Goal: Information Seeking & Learning: Learn about a topic

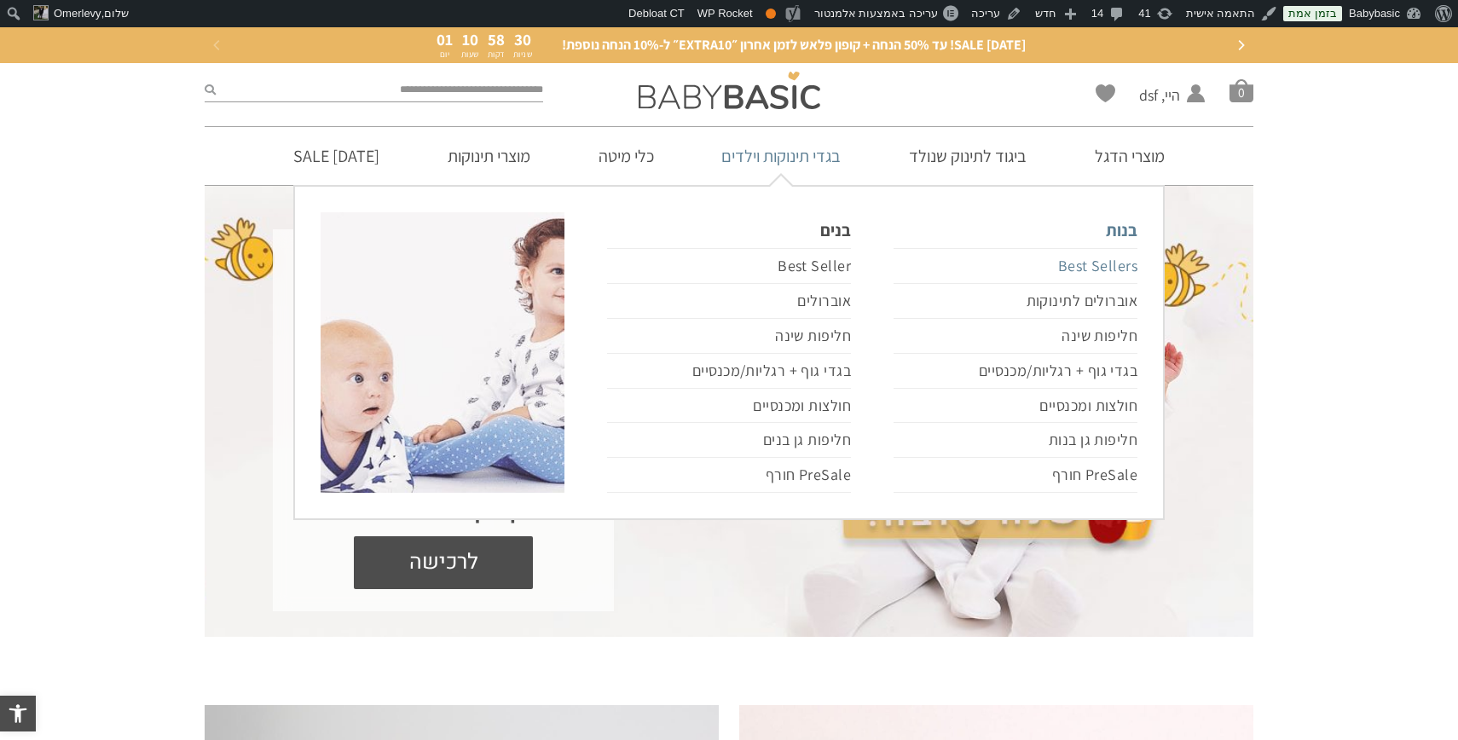
click at [1099, 261] on link "Best Sellers" at bounding box center [1016, 266] width 244 height 36
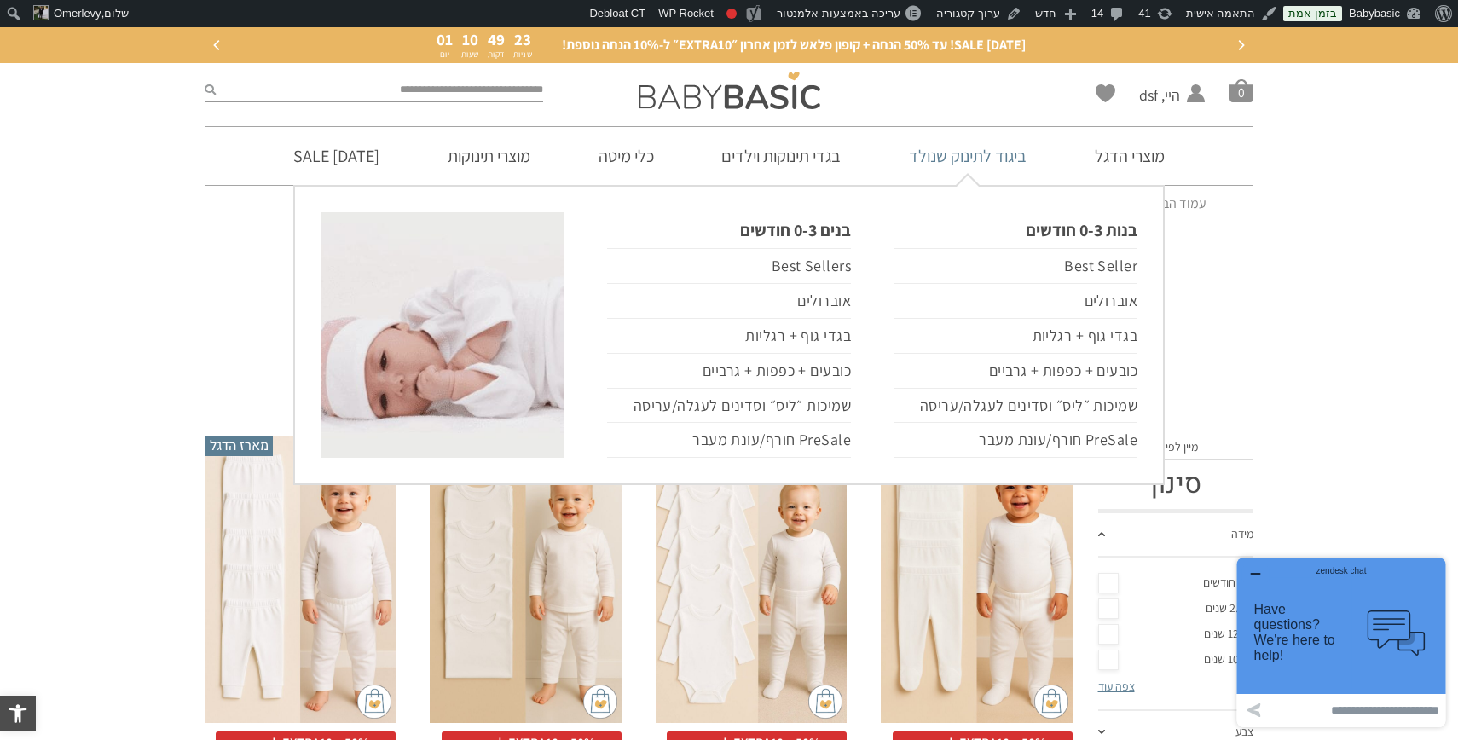
click at [976, 157] on link "ביגוד לתינוק שנולד" at bounding box center [968, 156] width 169 height 58
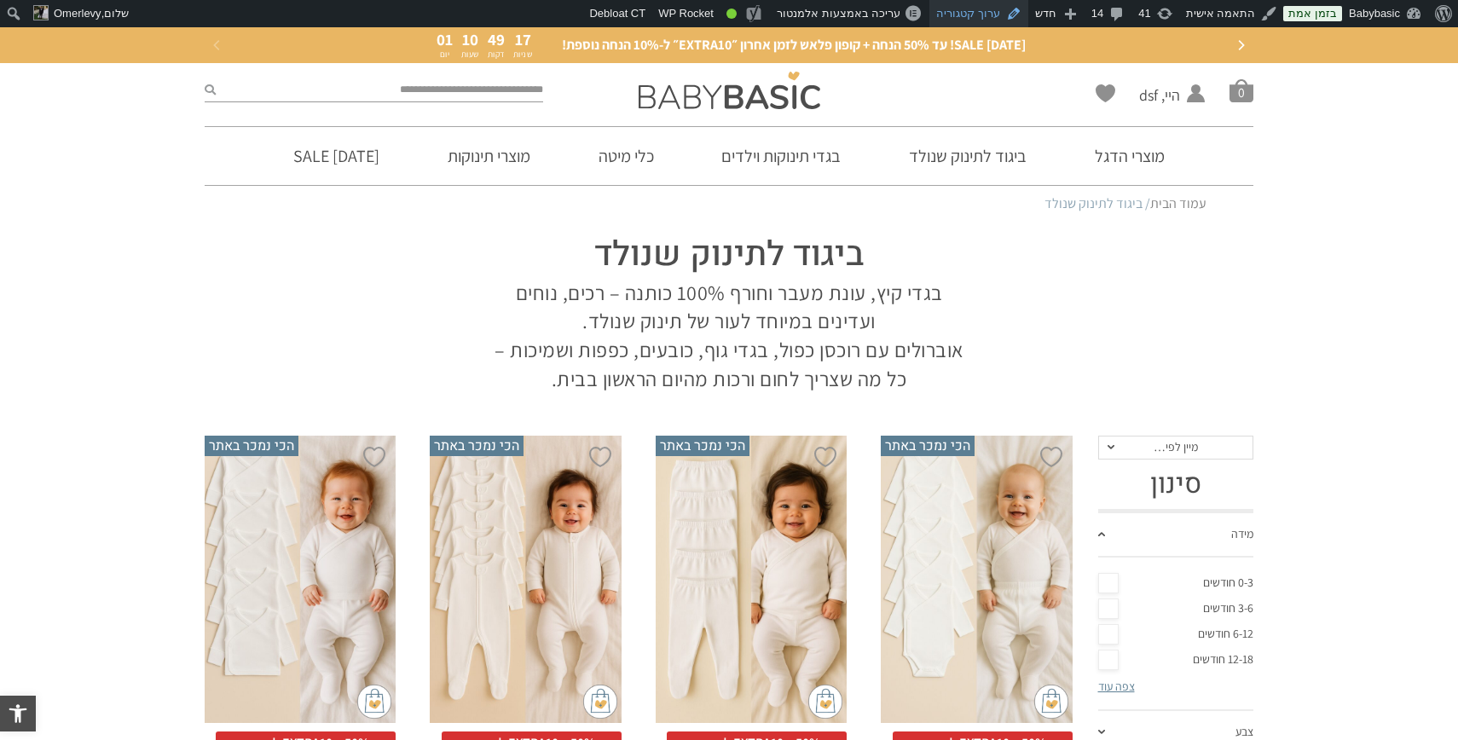
click at [994, 15] on link "ערוך קטגוריה" at bounding box center [979, 13] width 99 height 27
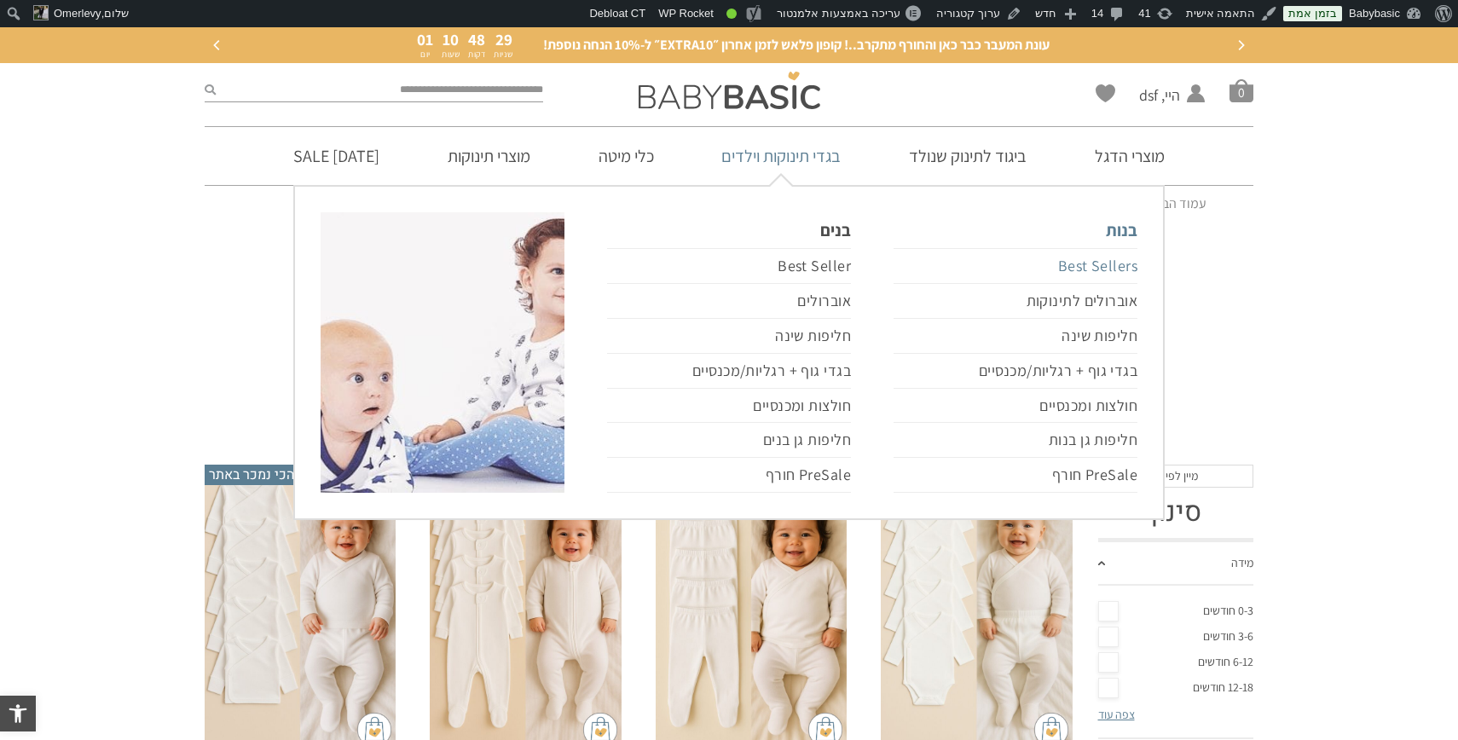
click at [1073, 270] on link "Best Sellers" at bounding box center [1016, 266] width 244 height 36
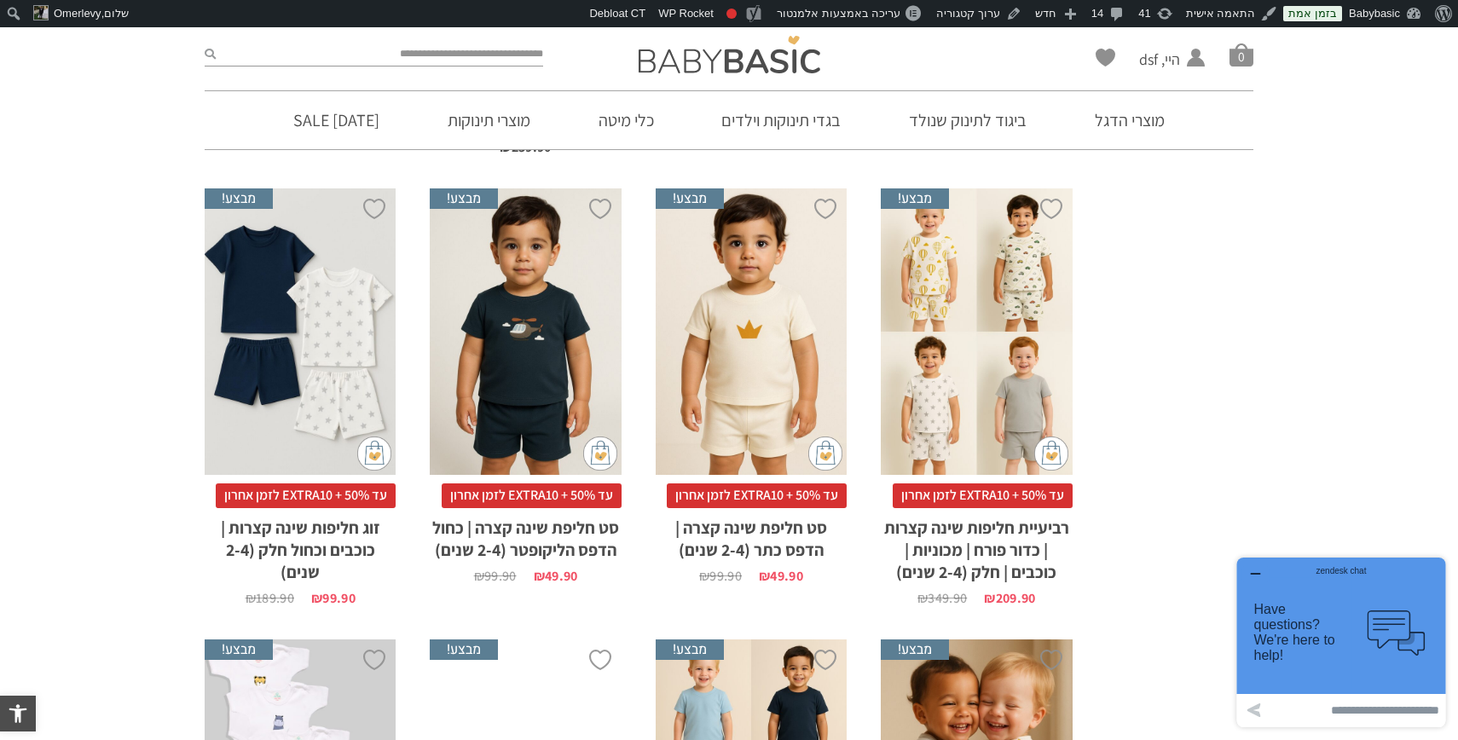
scroll to position [2089, 0]
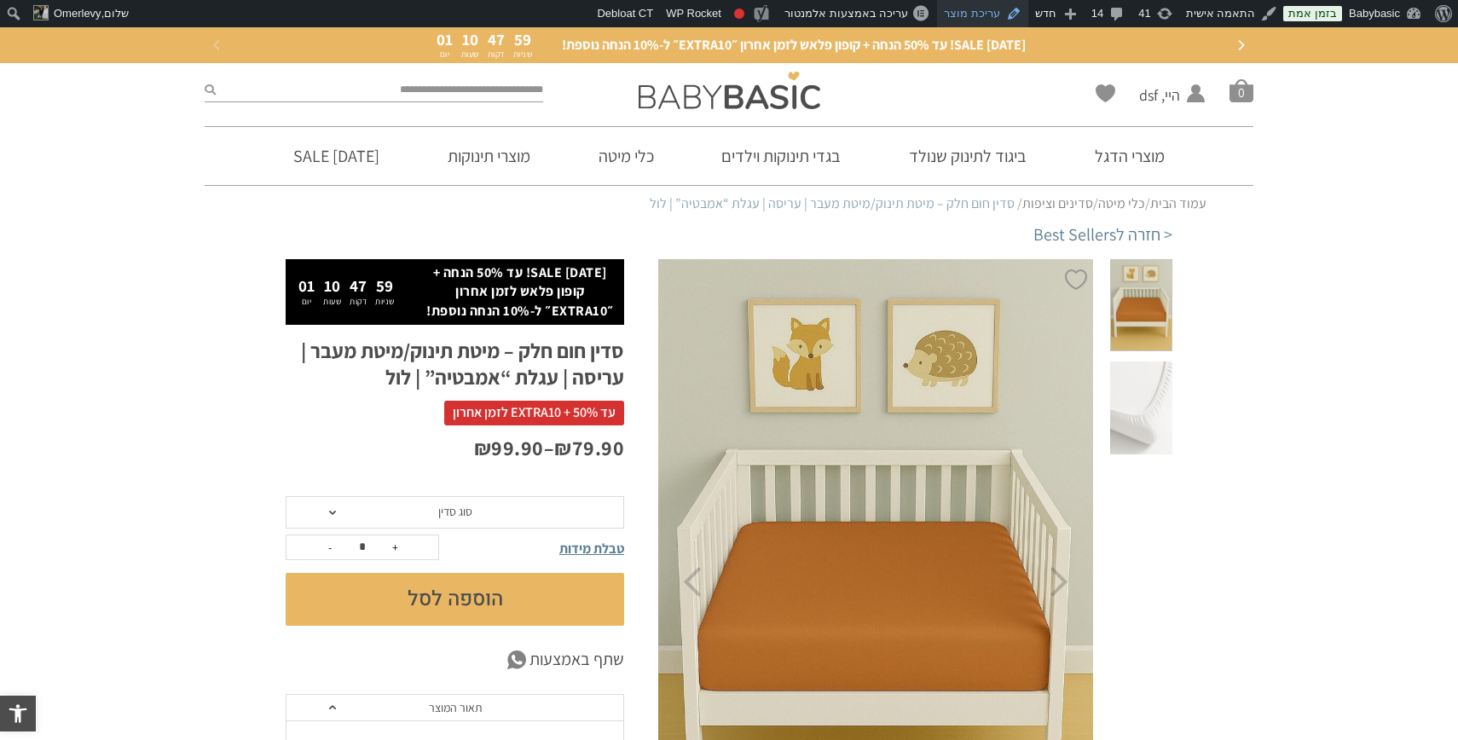
click at [994, 11] on link "עריכת מוצר" at bounding box center [982, 13] width 91 height 27
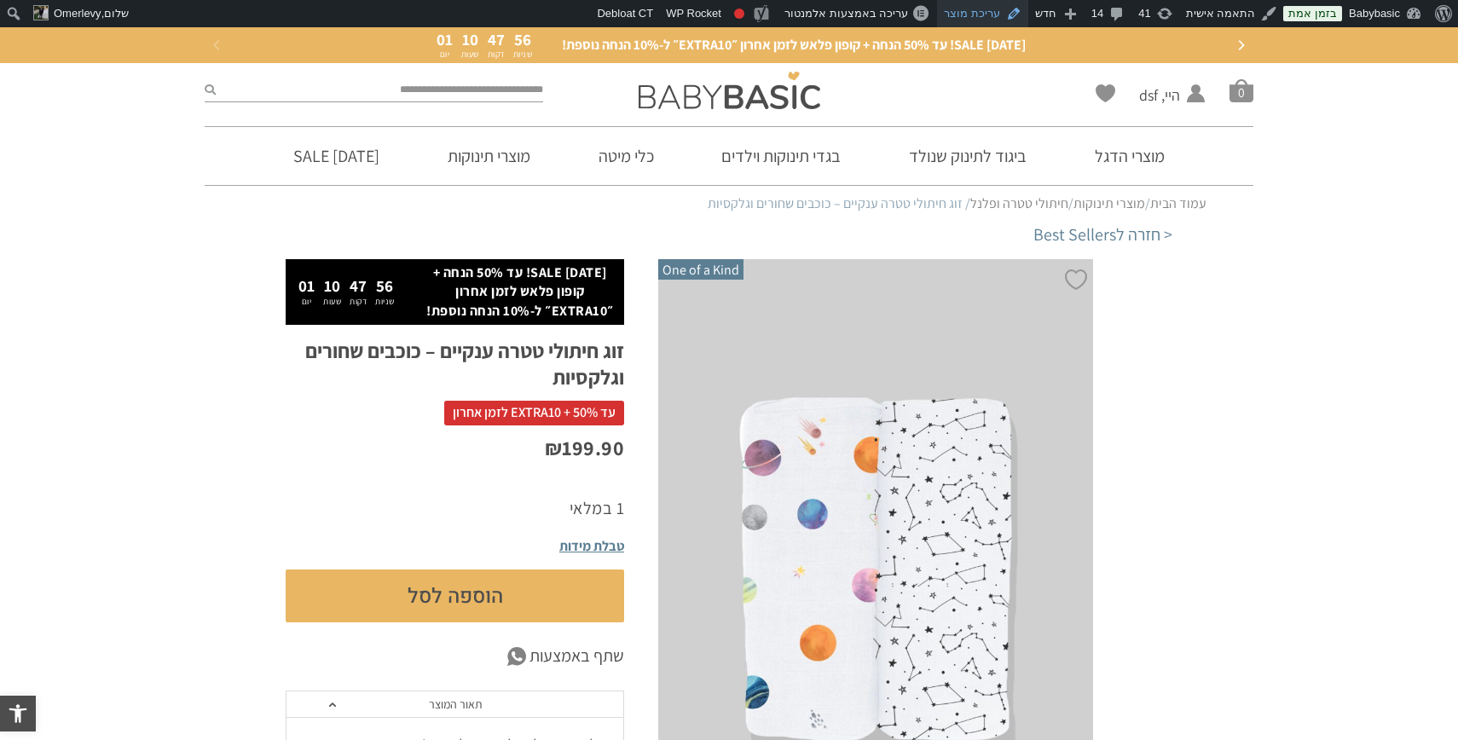
click at [980, 13] on link "עריכת מוצר" at bounding box center [982, 13] width 91 height 27
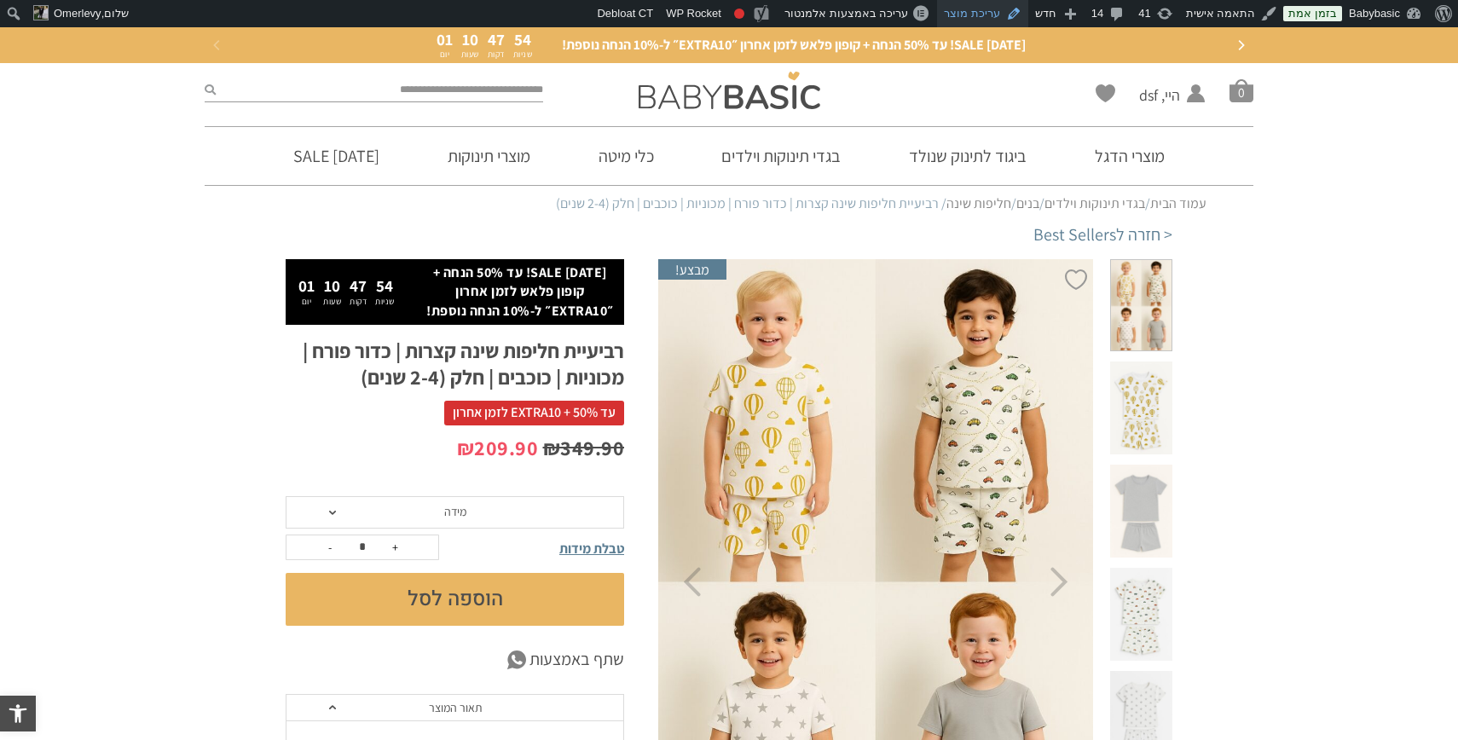
click at [1002, 14] on link "עריכת מוצר" at bounding box center [982, 13] width 91 height 27
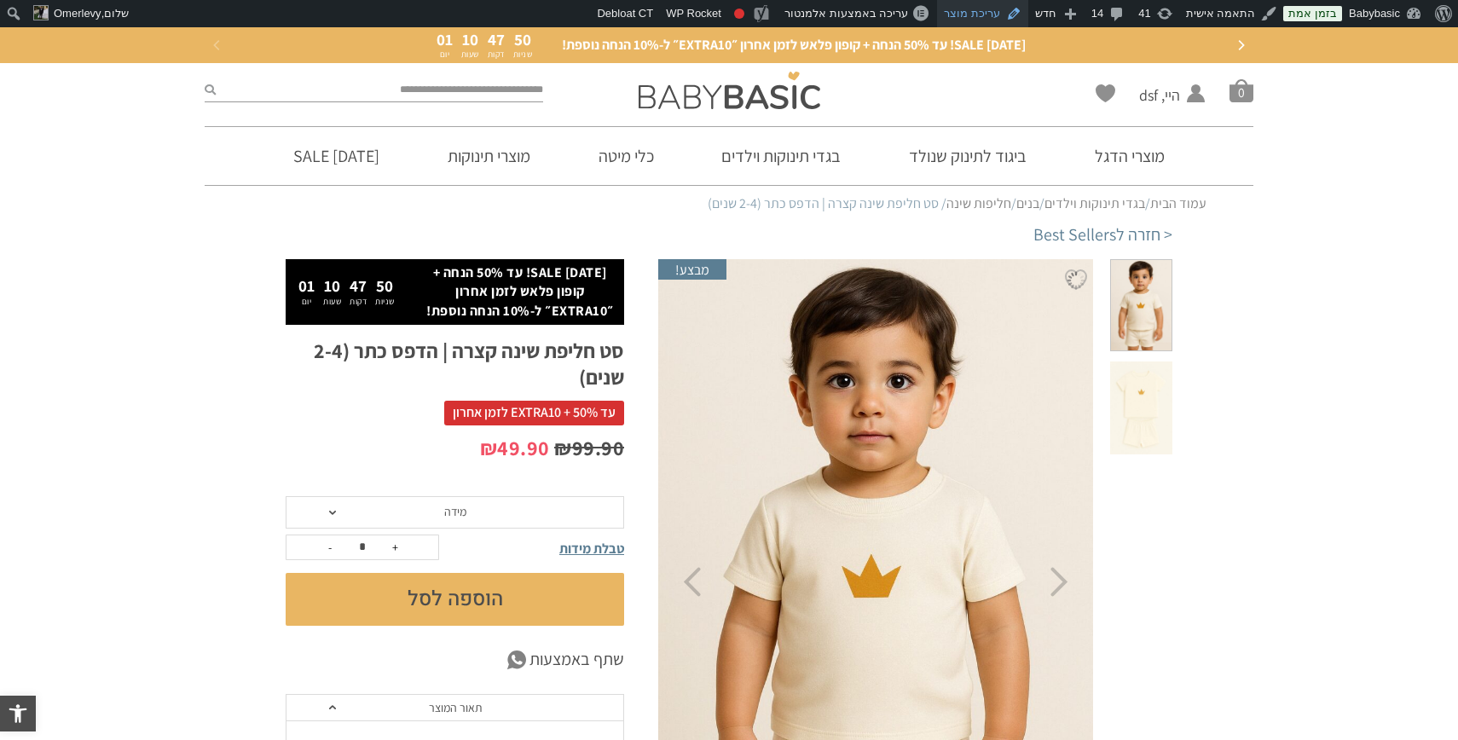
click at [995, 11] on link "עריכת מוצר" at bounding box center [982, 13] width 91 height 27
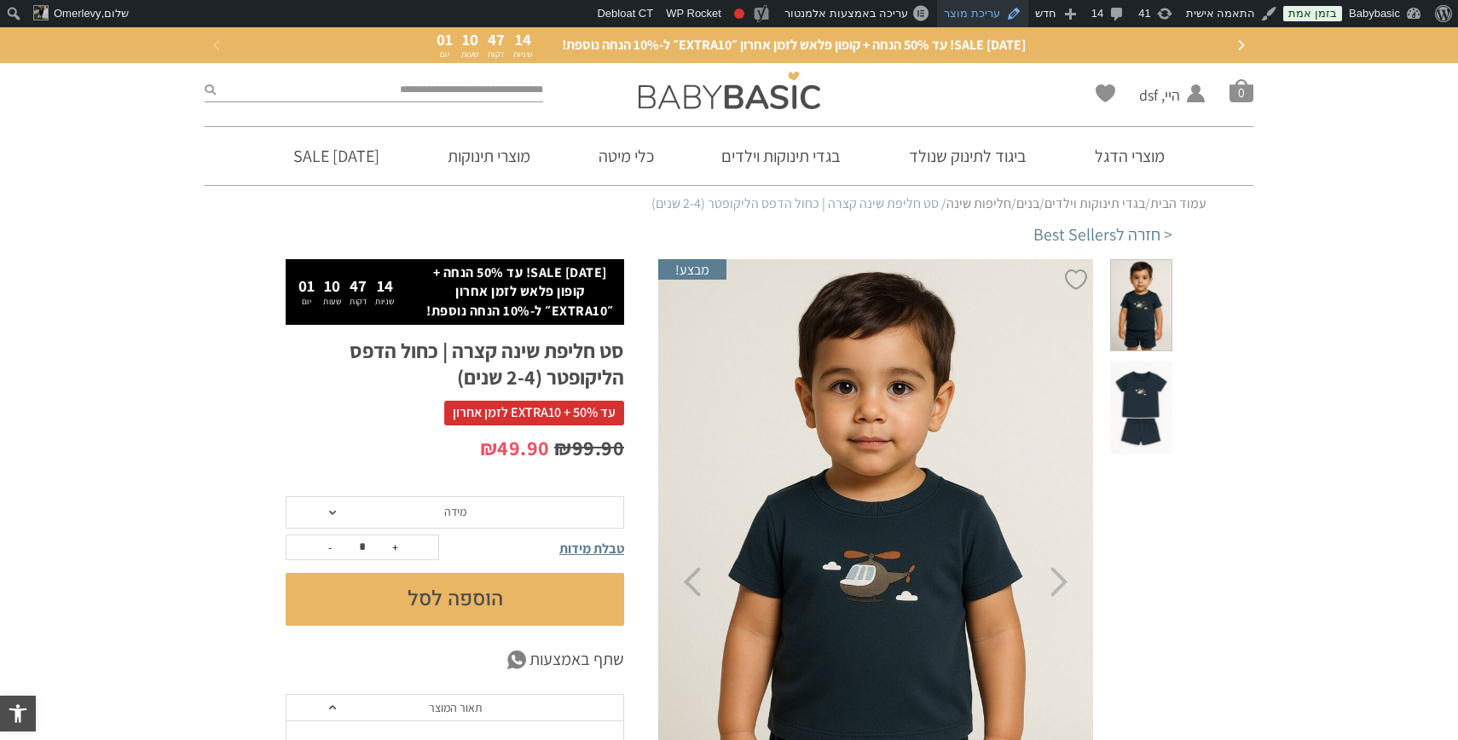
click at [990, 7] on link "עריכת מוצר" at bounding box center [982, 13] width 91 height 27
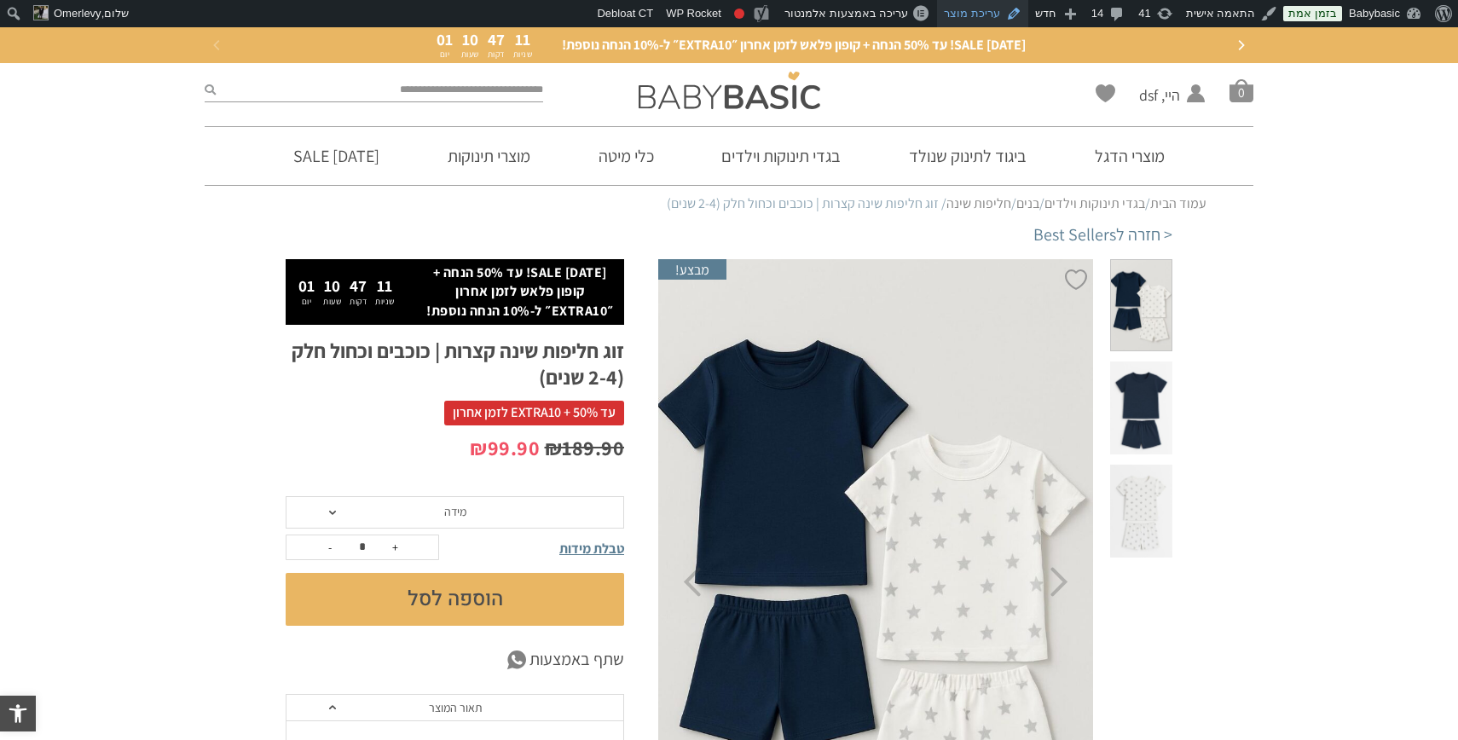
click at [972, 12] on link "עריכת מוצר" at bounding box center [982, 13] width 91 height 27
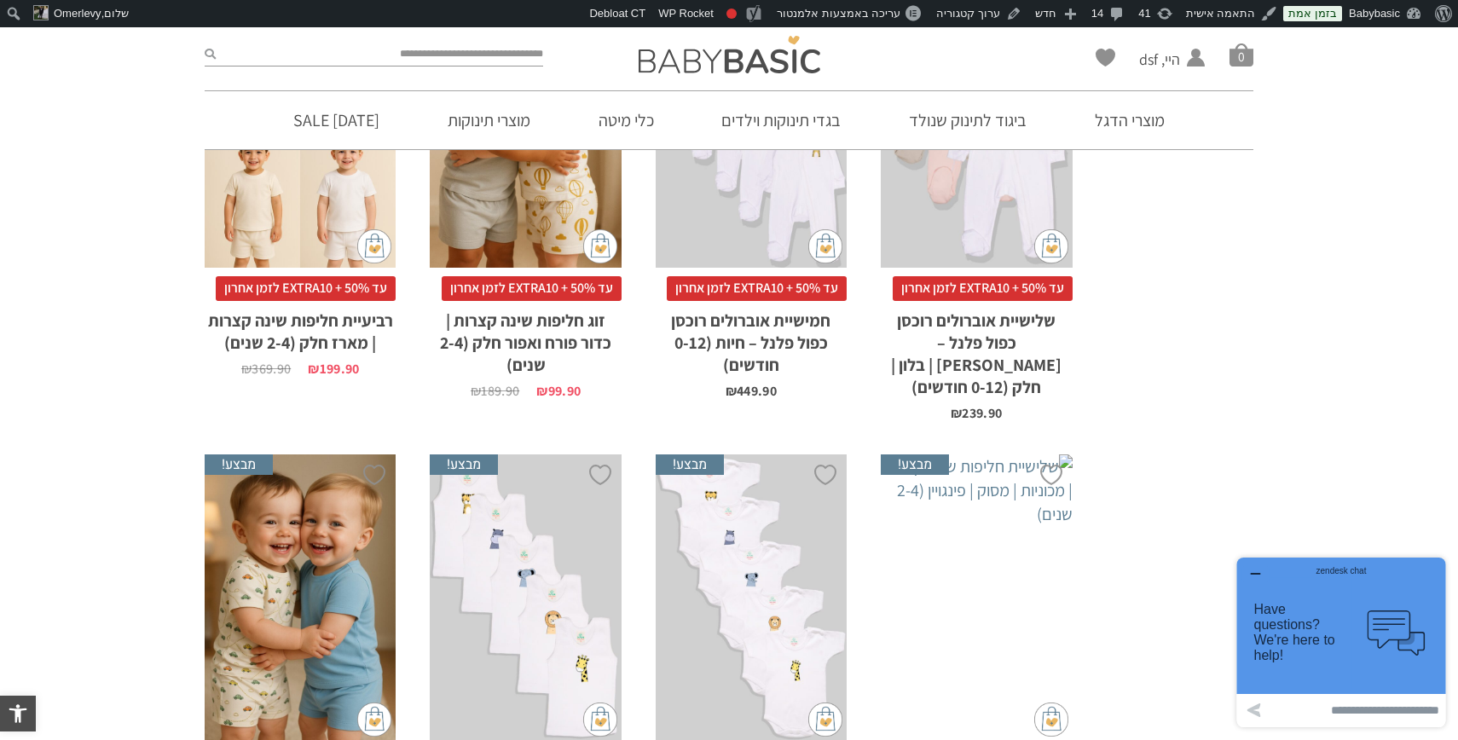
scroll to position [1924, 0]
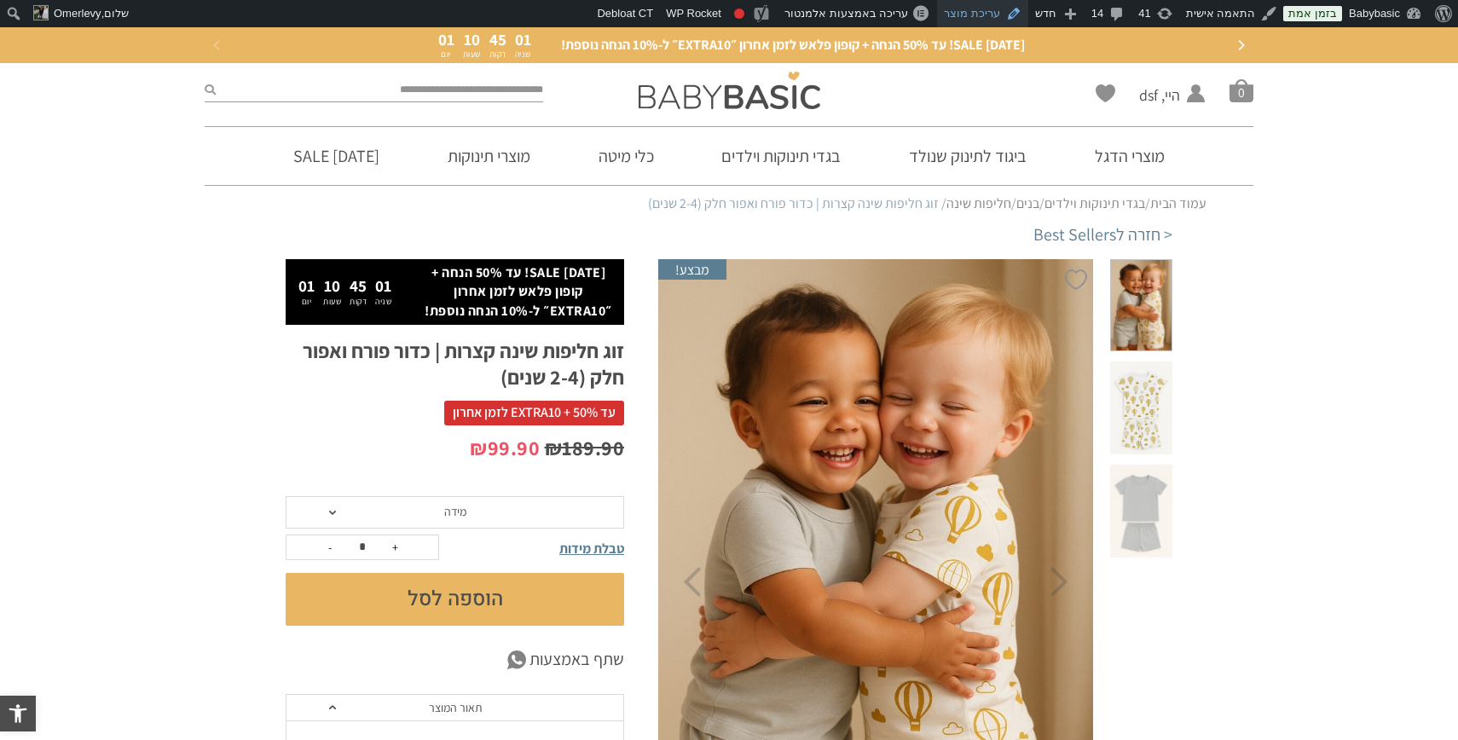
click at [984, 15] on link "עריכת מוצר" at bounding box center [982, 13] width 91 height 27
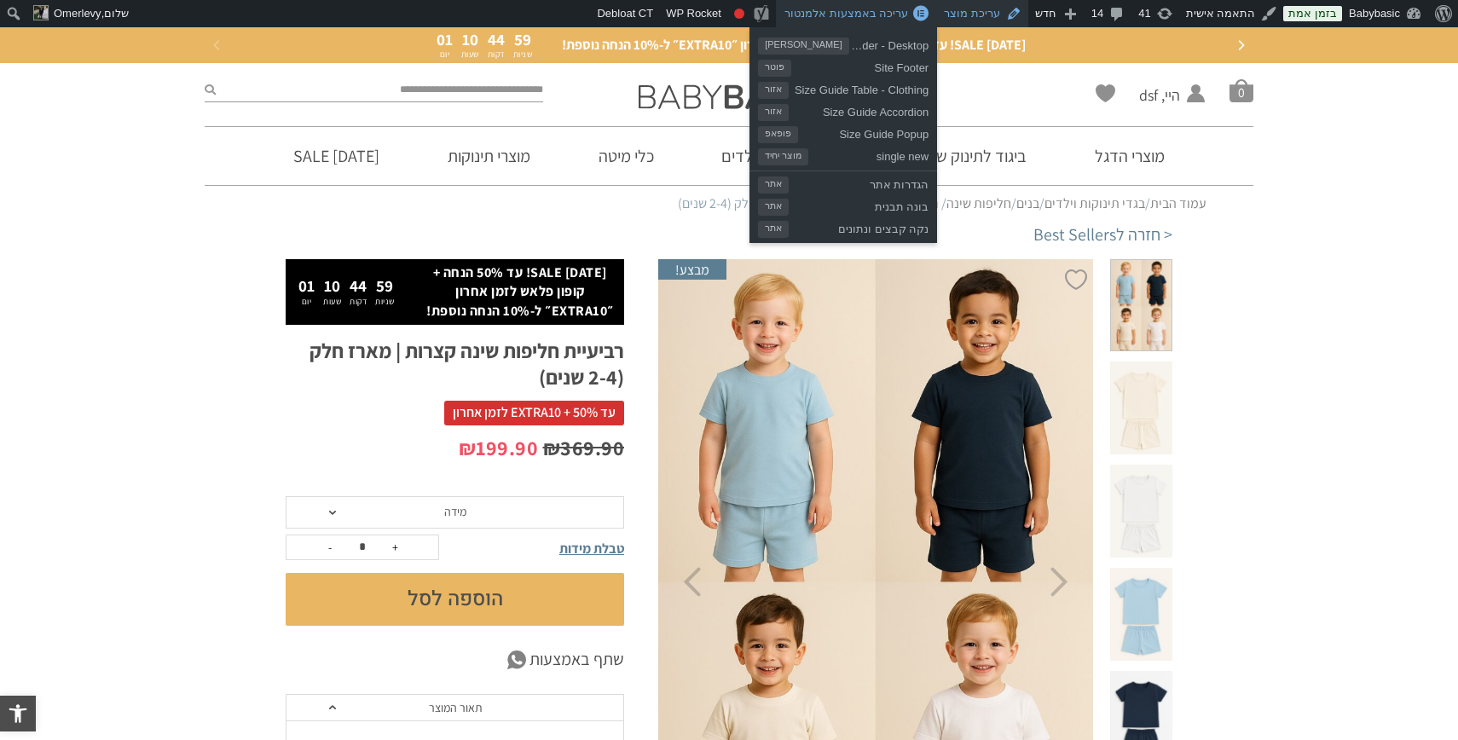
click at [988, 23] on link "עריכת מוצר" at bounding box center [982, 13] width 91 height 27
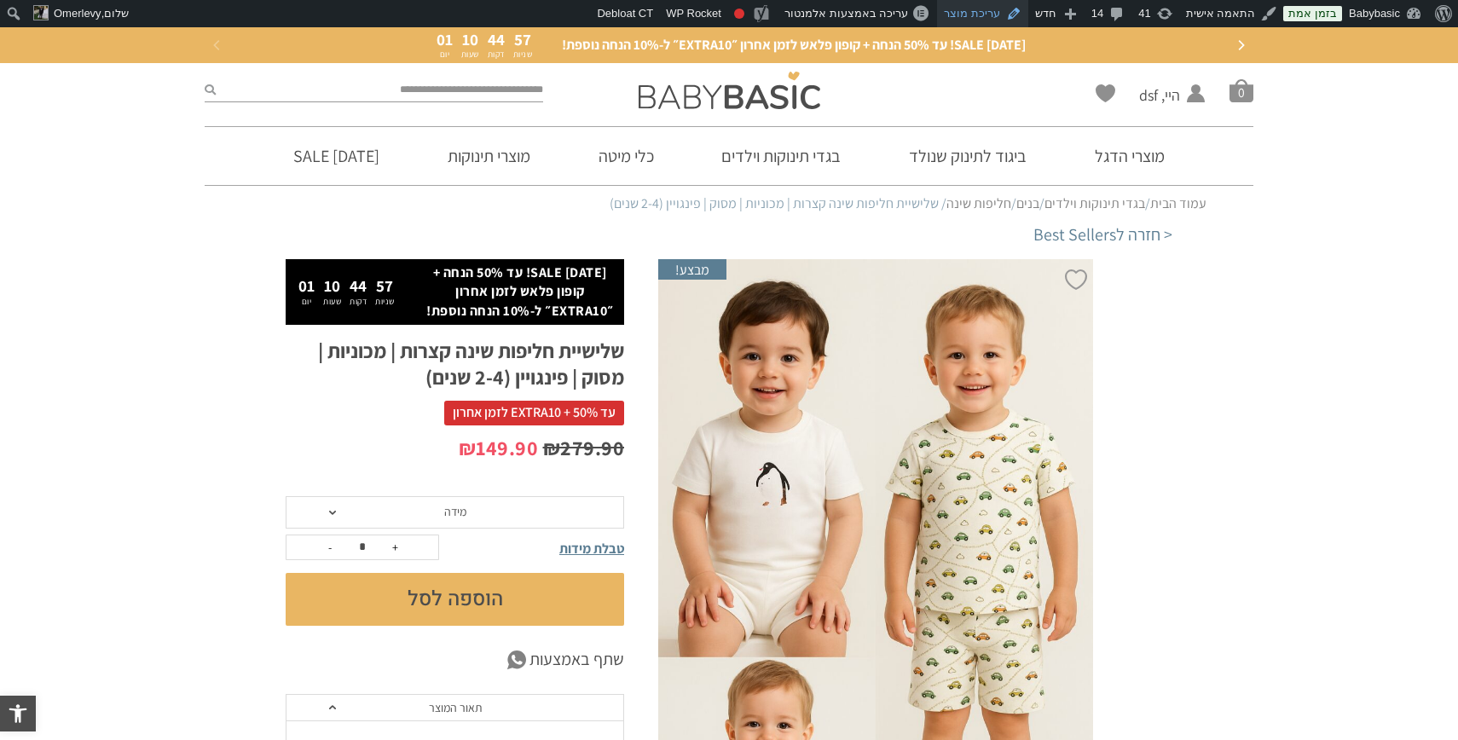
click at [994, 19] on link "עריכת מוצר" at bounding box center [982, 13] width 91 height 27
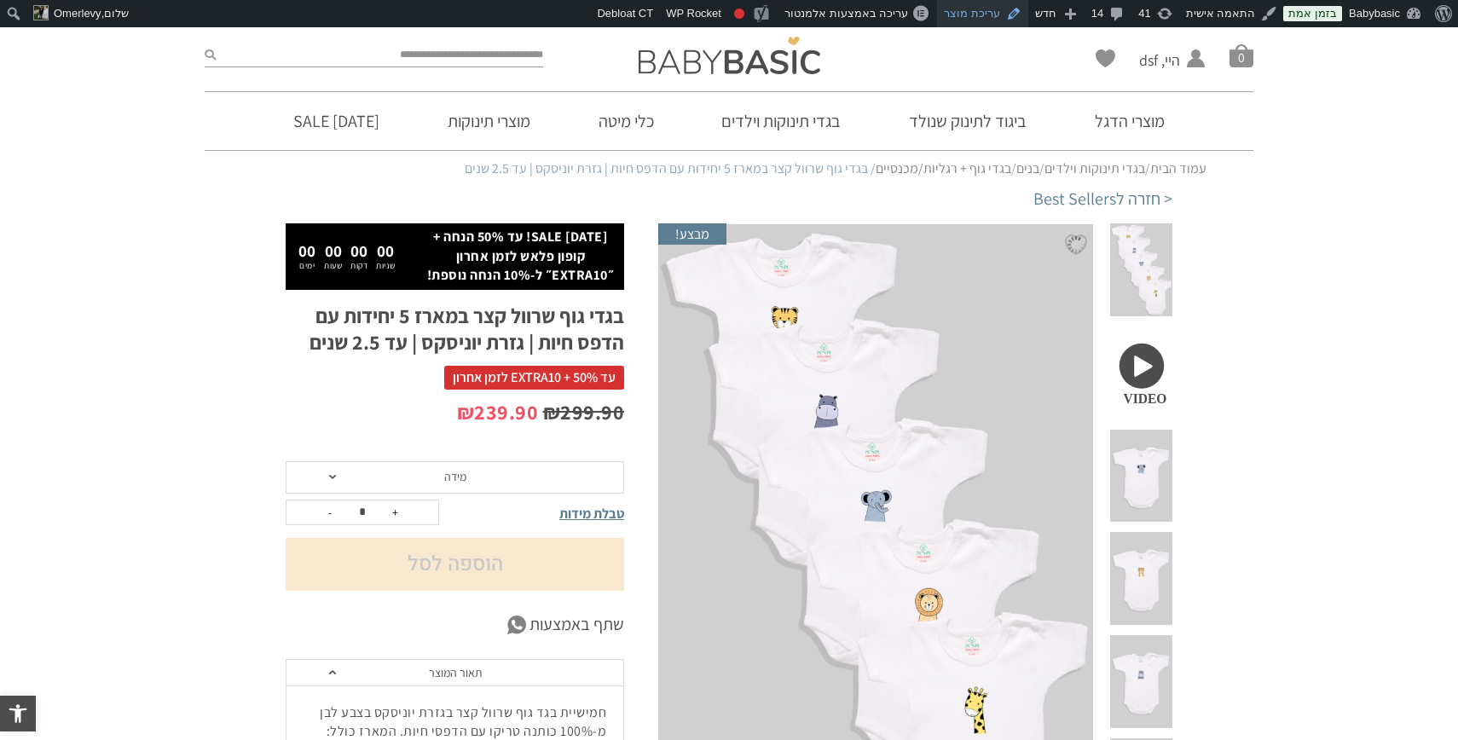
click at [988, 14] on link "עריכת מוצר" at bounding box center [982, 13] width 91 height 27
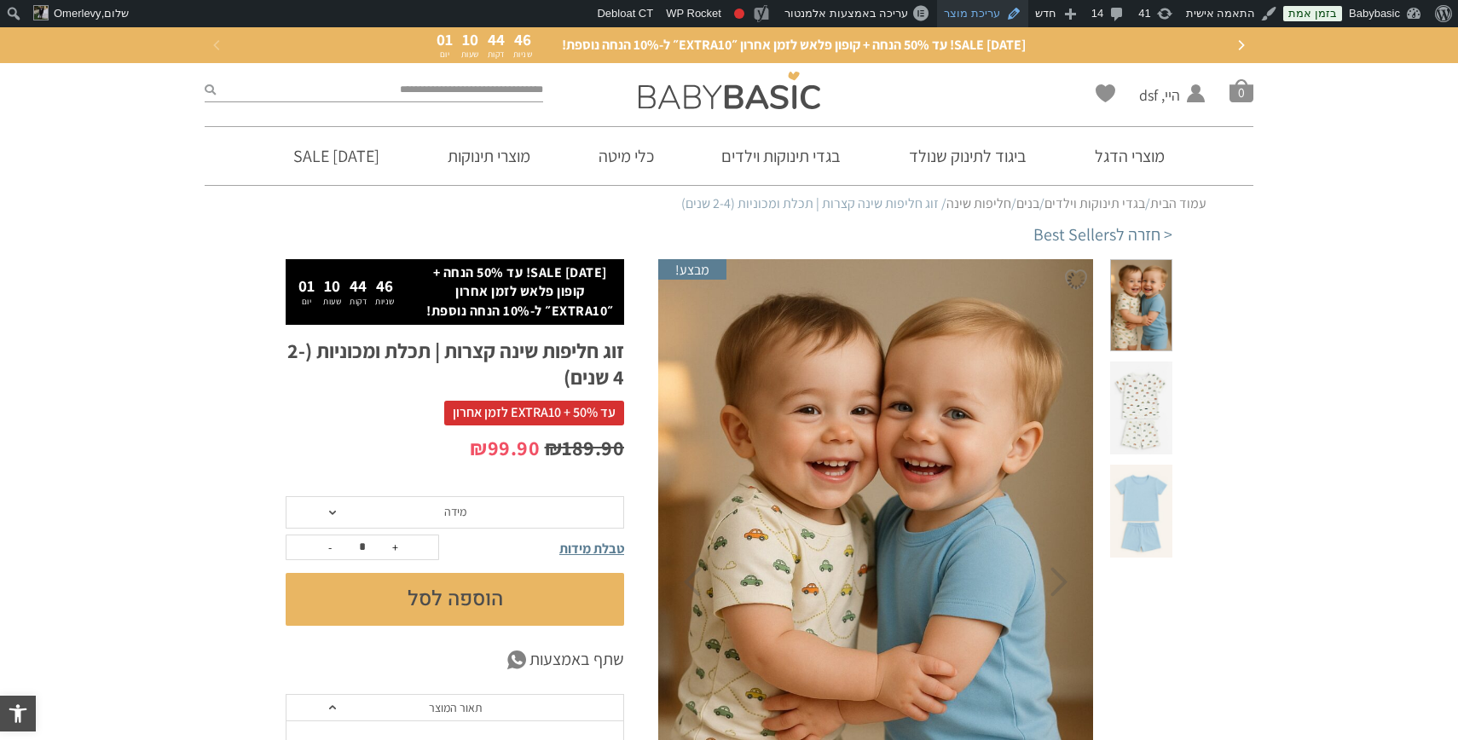
click at [985, 14] on link "עריכת מוצר" at bounding box center [982, 13] width 91 height 27
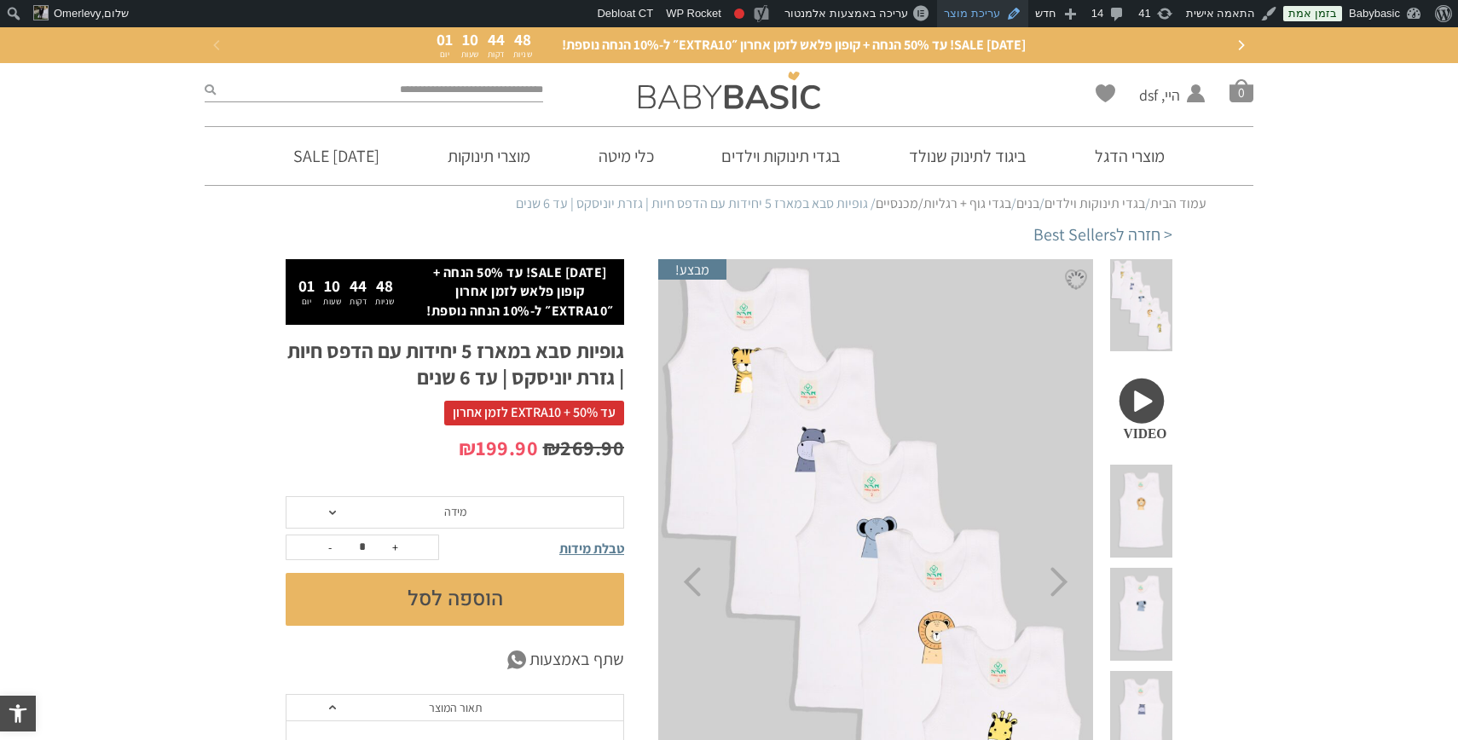
click at [991, 17] on link "עריכת מוצר" at bounding box center [982, 13] width 91 height 27
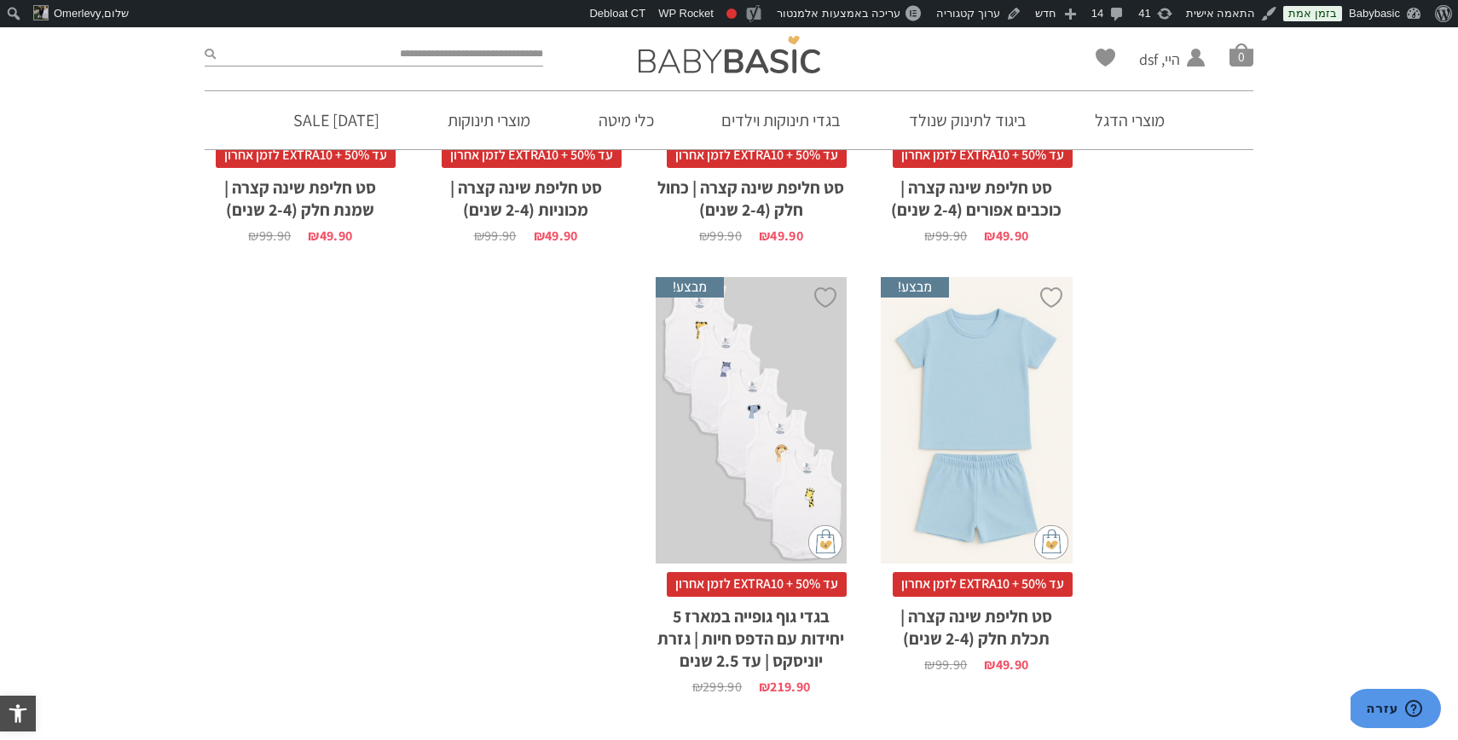
scroll to position [2570, 0]
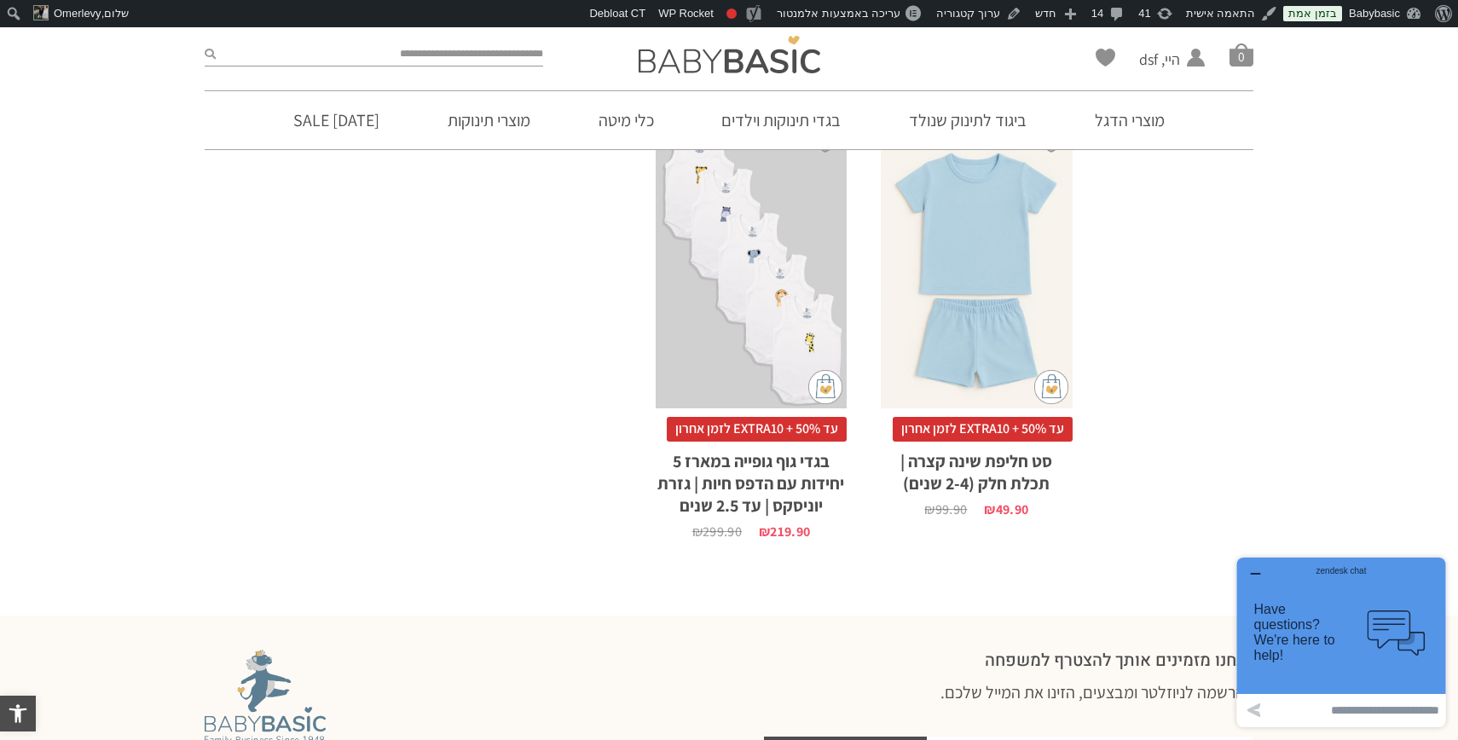
click at [1258, 571] on div "zendesk chat" at bounding box center [1341, 568] width 167 height 17
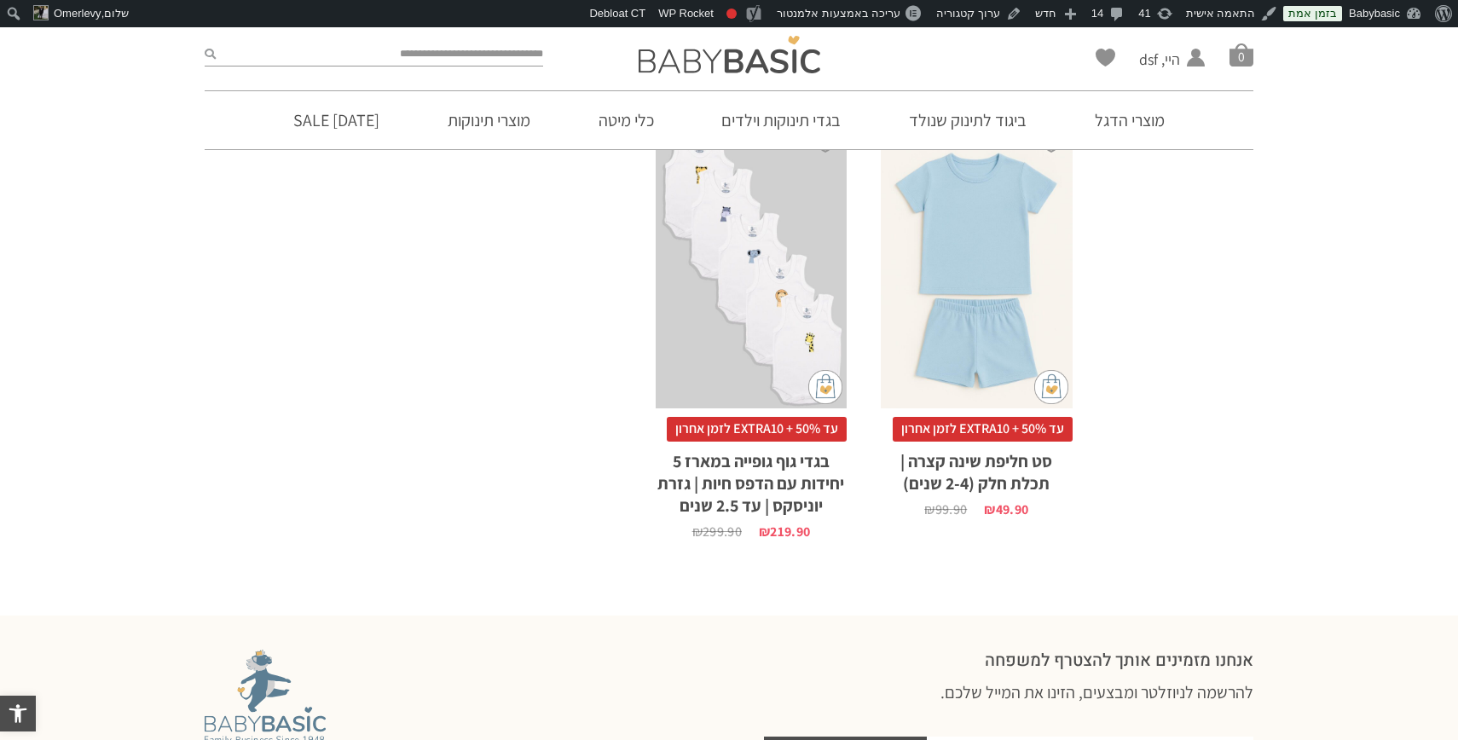
scroll to position [0, 0]
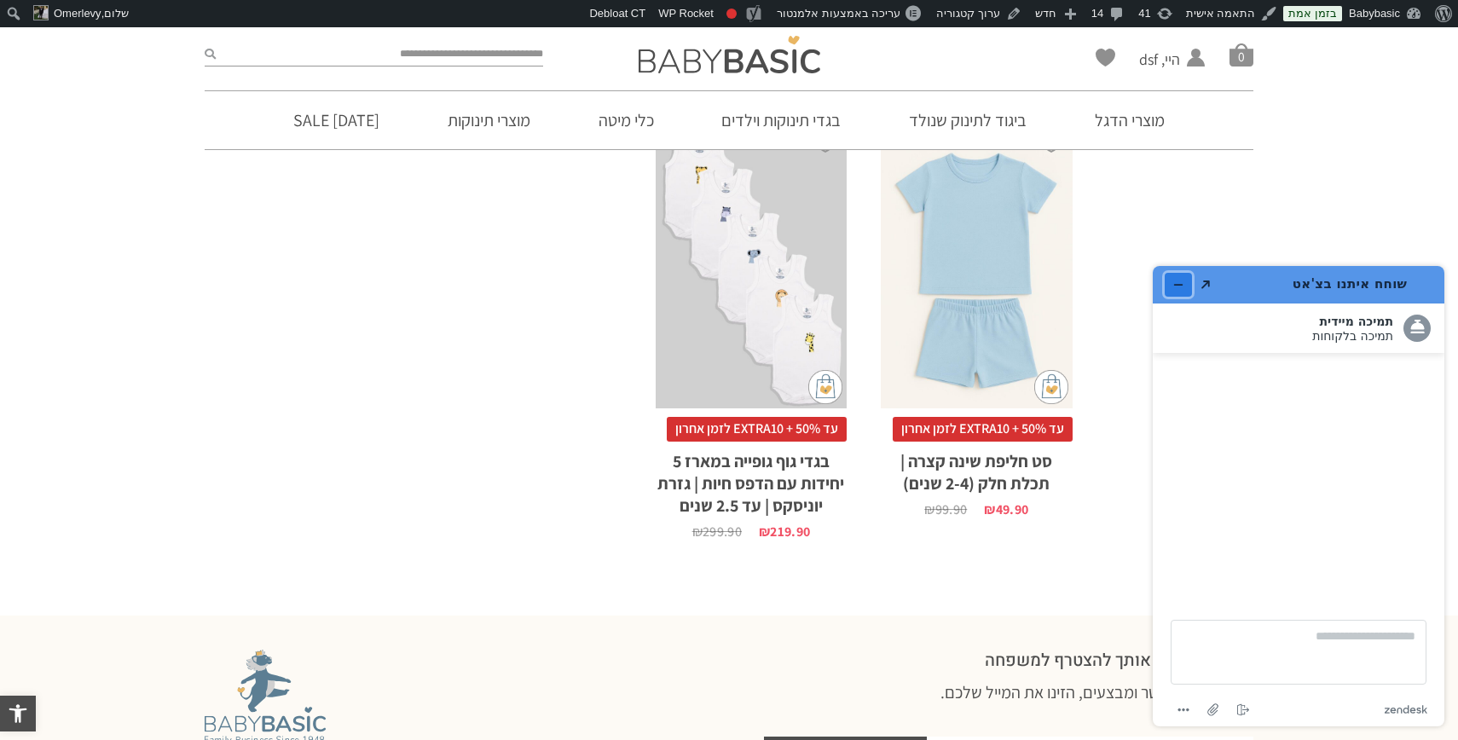
click at [1182, 281] on icon "מזער את היישומון" at bounding box center [1179, 285] width 12 height 12
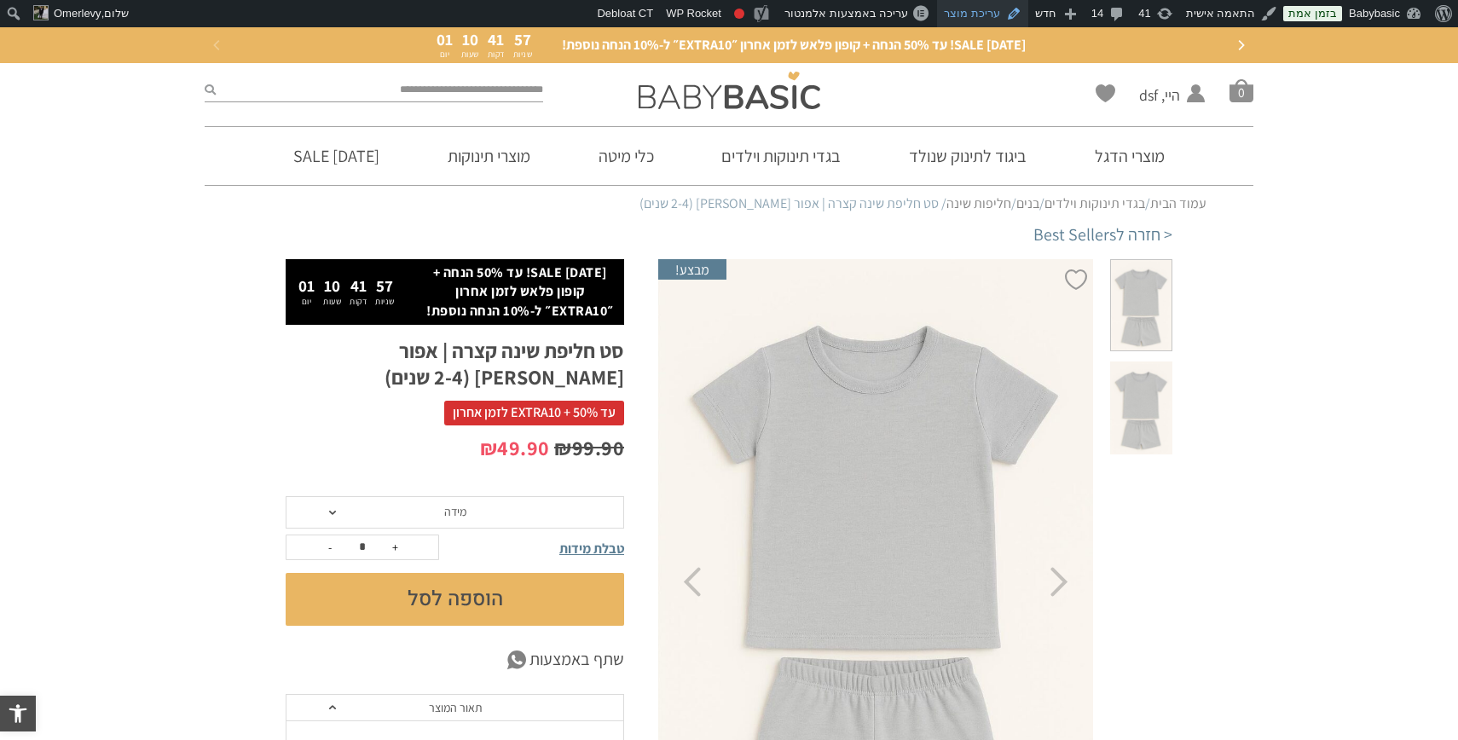
click at [985, 17] on link "עריכת מוצר" at bounding box center [982, 13] width 91 height 27
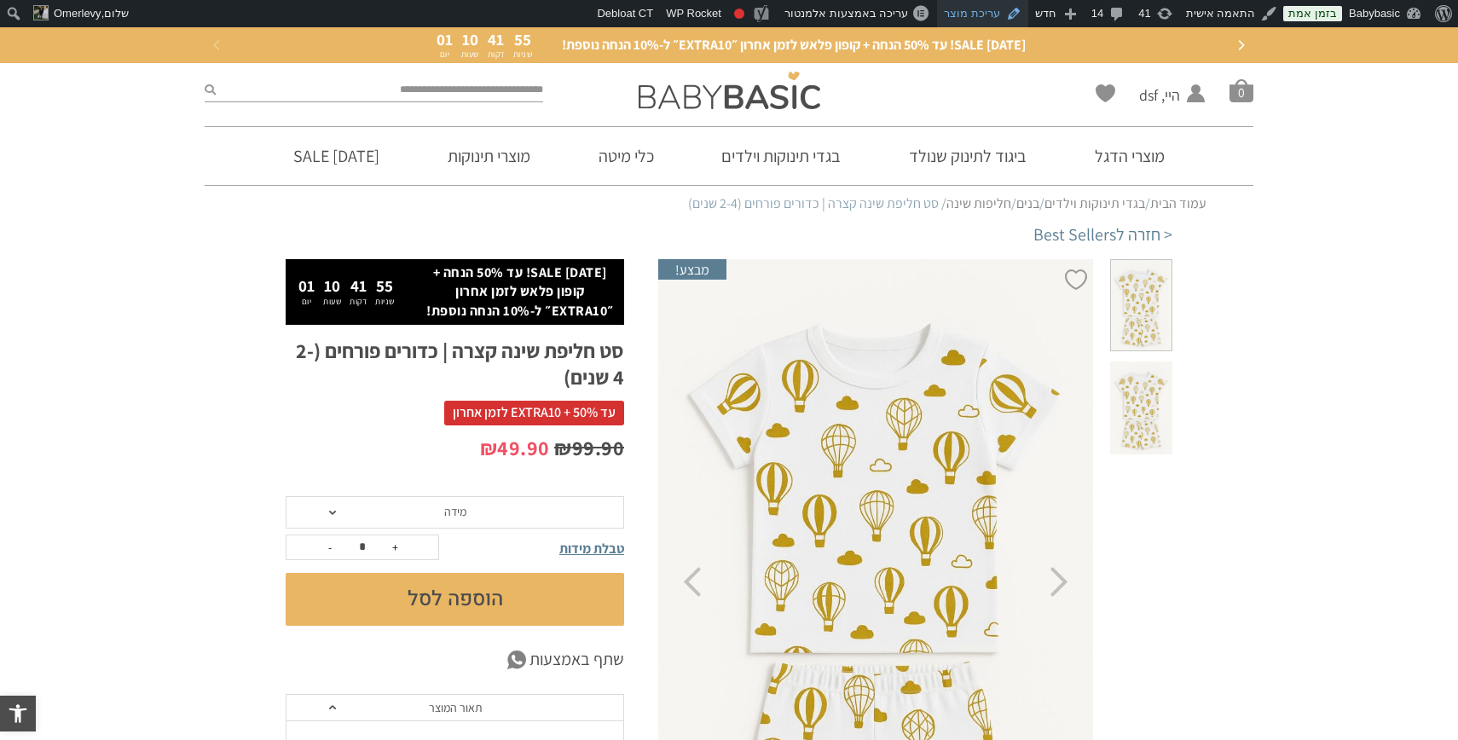
click at [987, 10] on link "עריכת מוצר" at bounding box center [982, 13] width 91 height 27
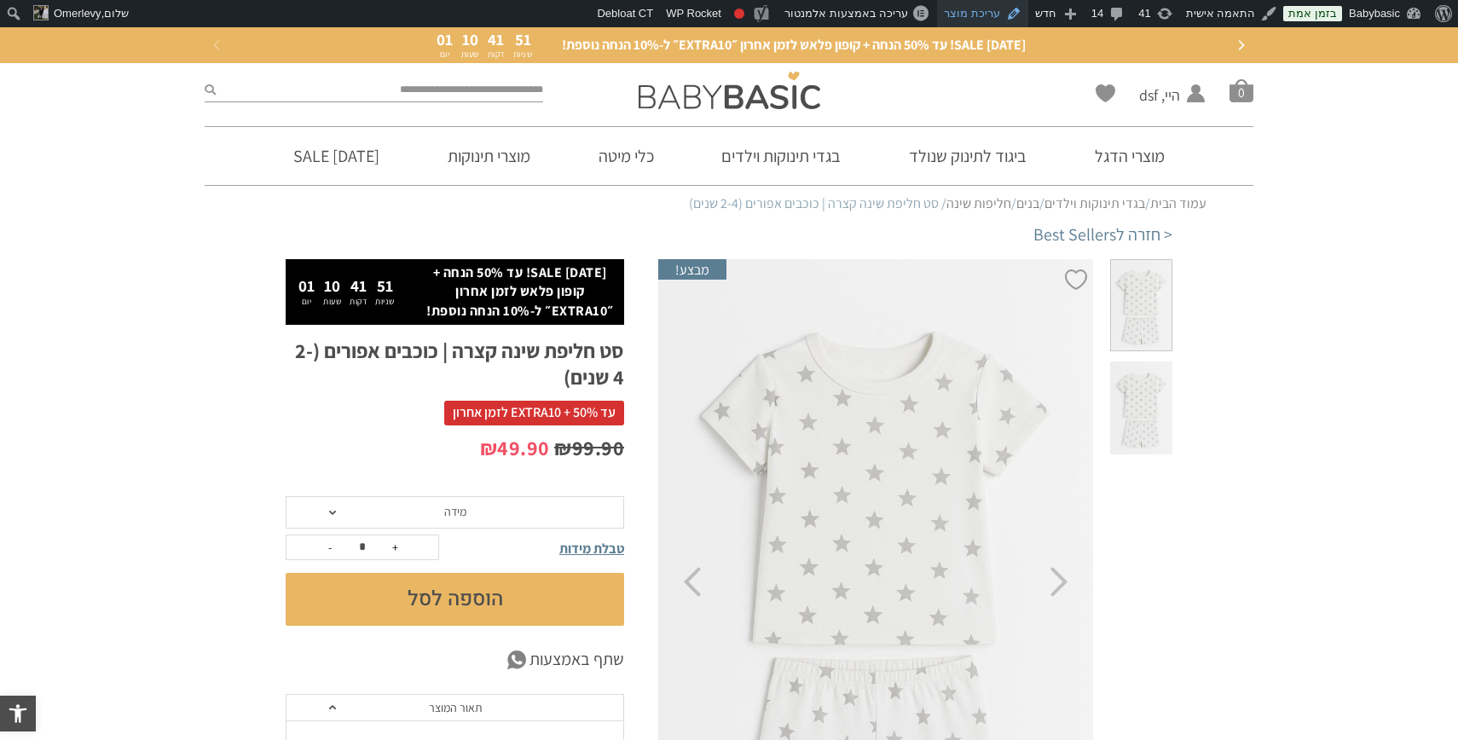
click at [1011, 19] on link "עריכת מוצר" at bounding box center [982, 13] width 91 height 27
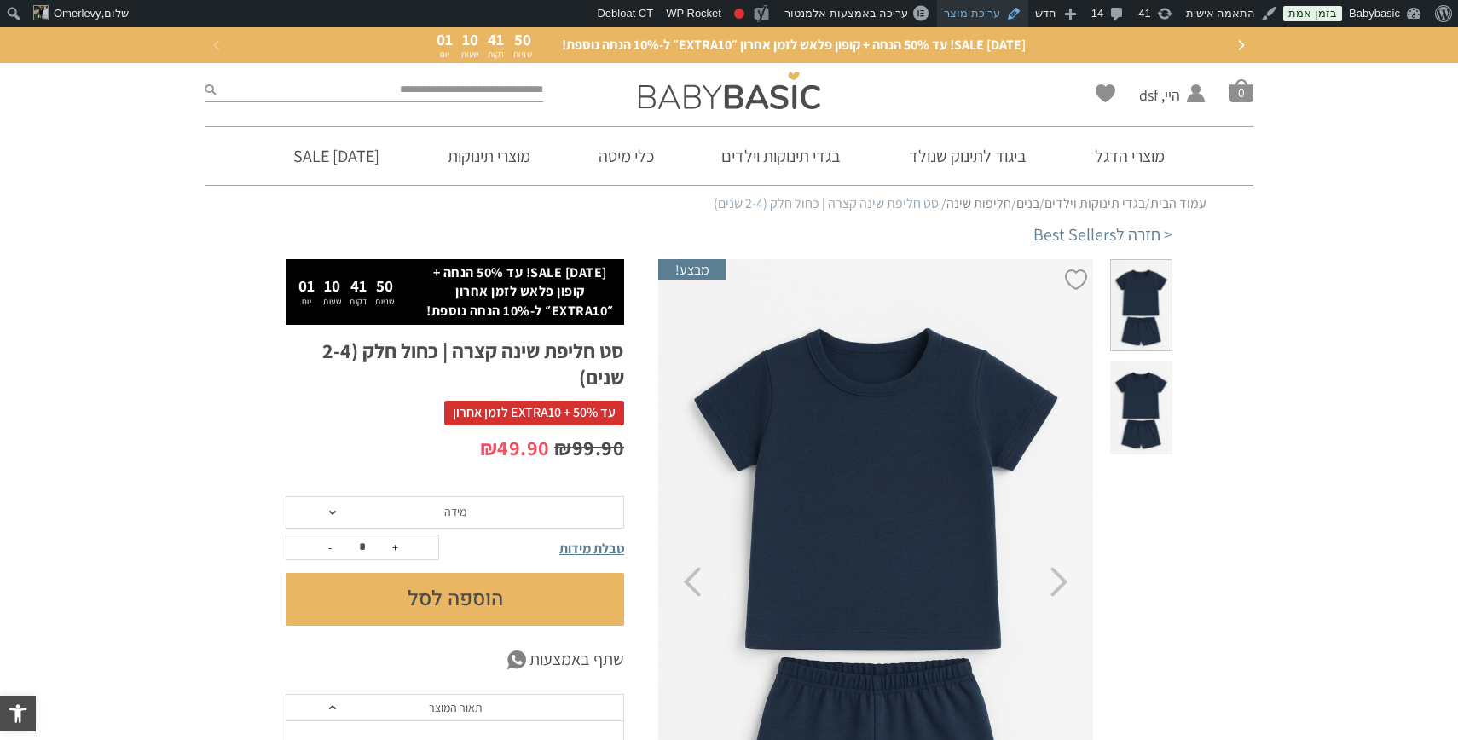
click at [984, 9] on link "עריכת מוצר" at bounding box center [982, 13] width 91 height 27
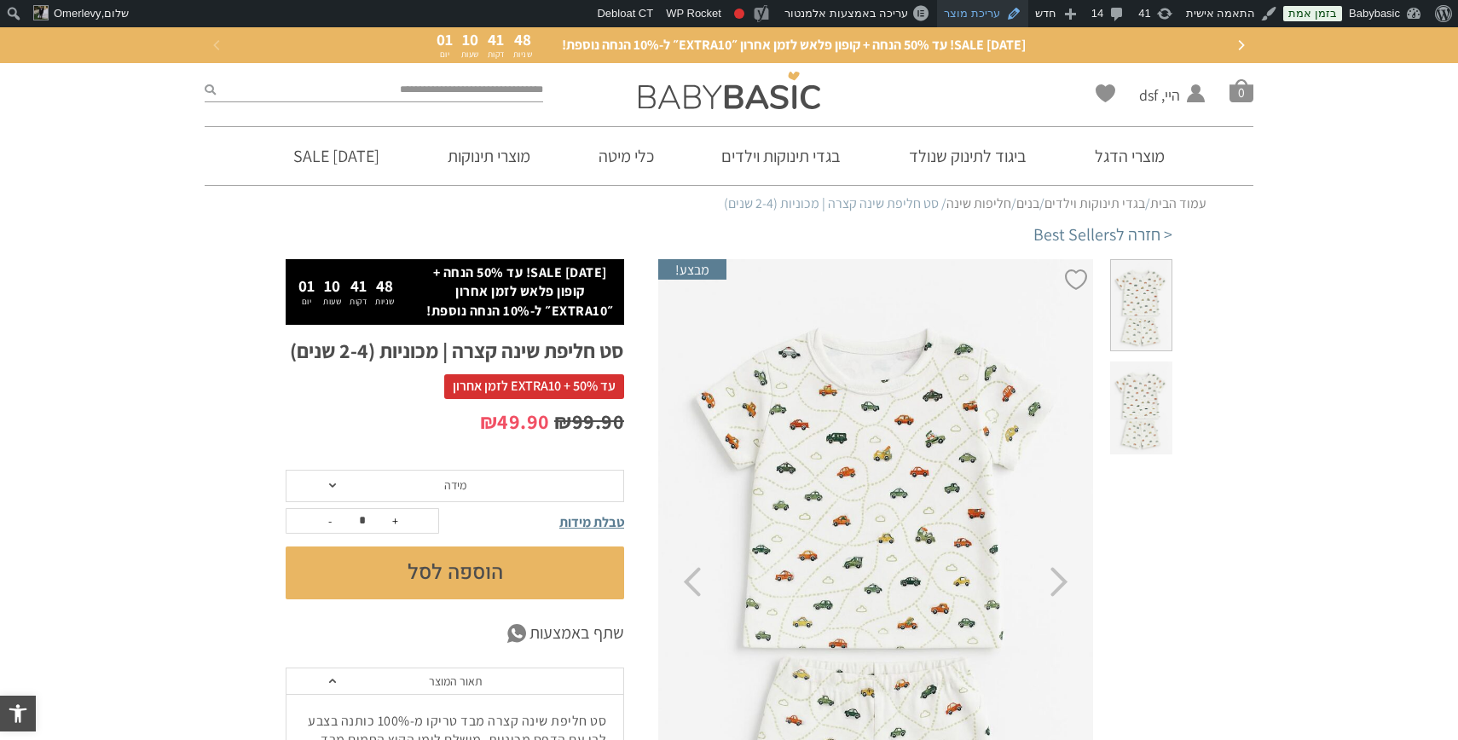
click at [1002, 17] on link "עריכת מוצר" at bounding box center [982, 13] width 91 height 27
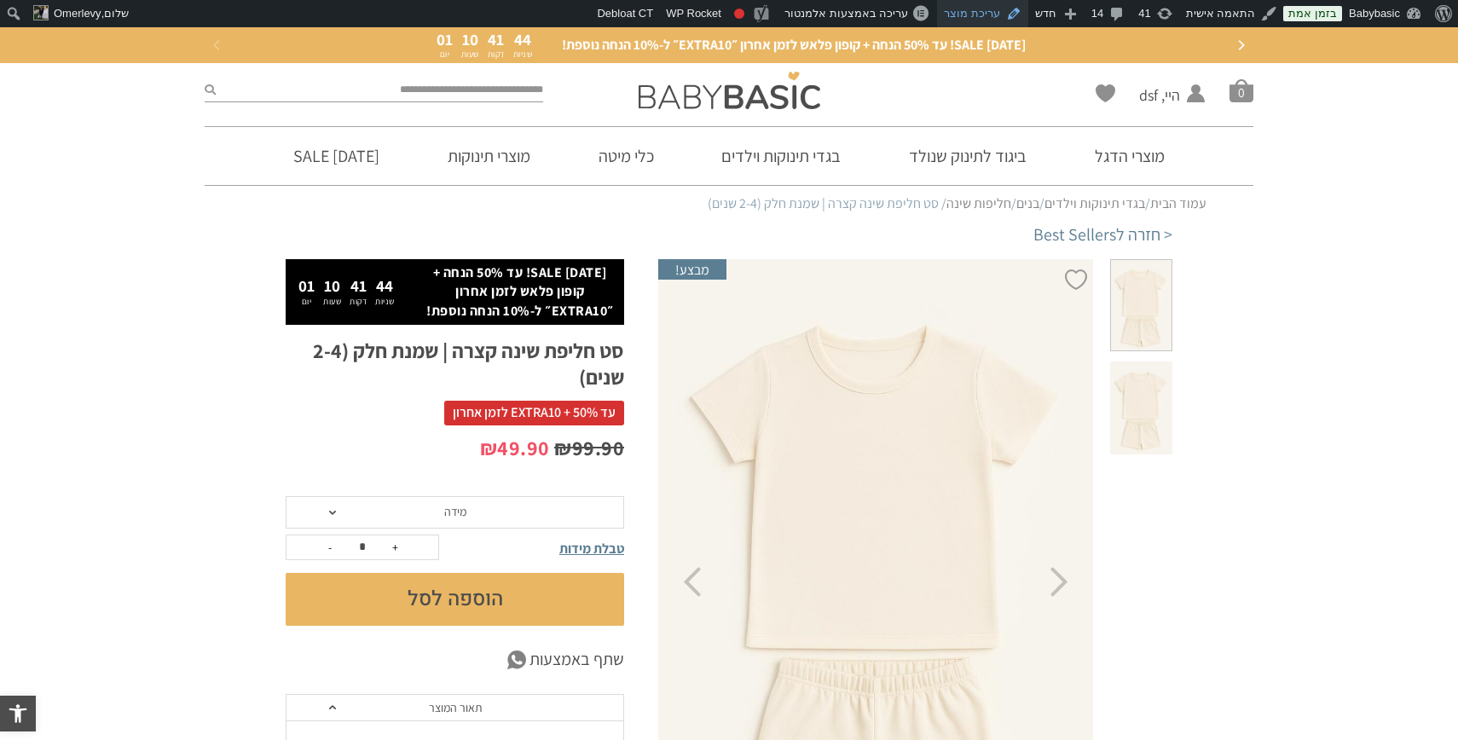
click at [994, 12] on link "עריכת מוצר" at bounding box center [982, 13] width 91 height 27
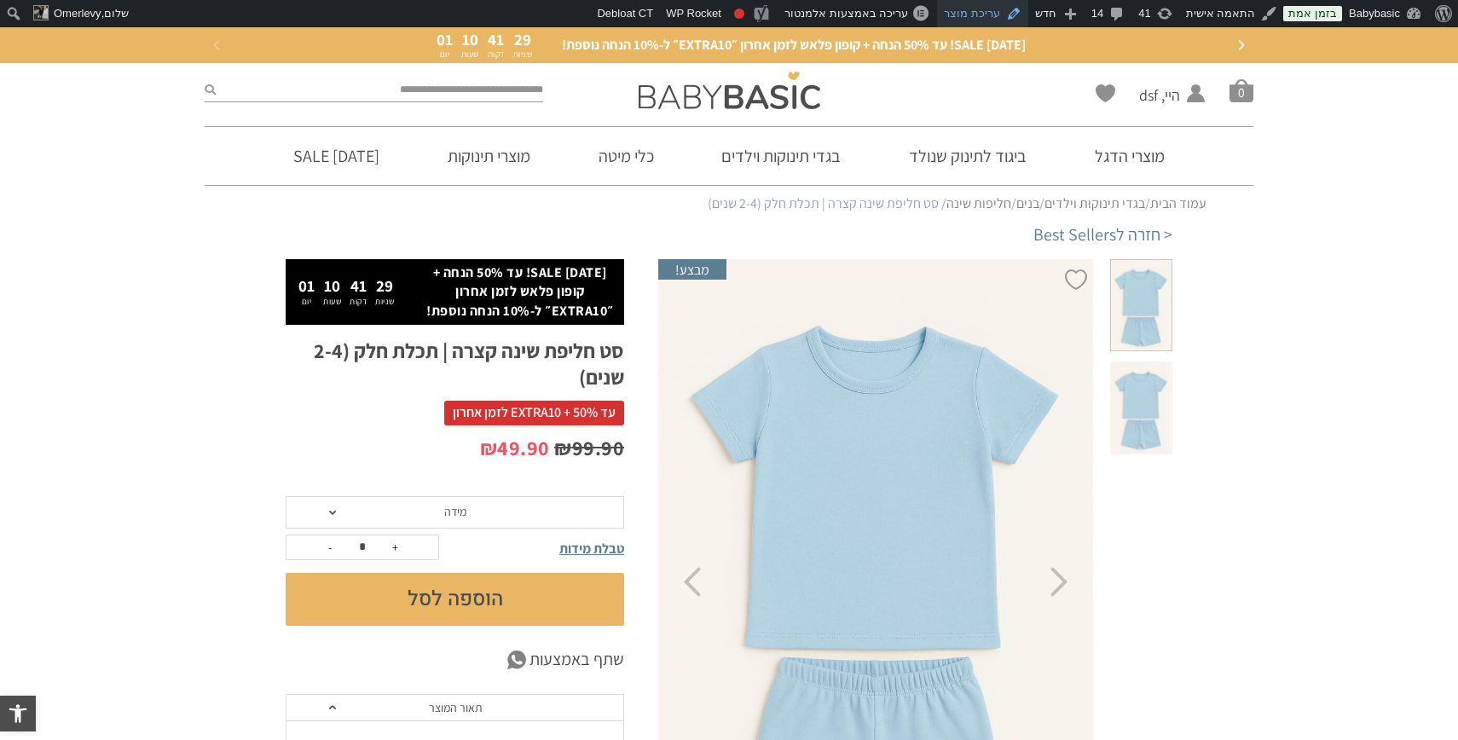
click at [988, 13] on link "עריכת מוצר" at bounding box center [982, 13] width 91 height 27
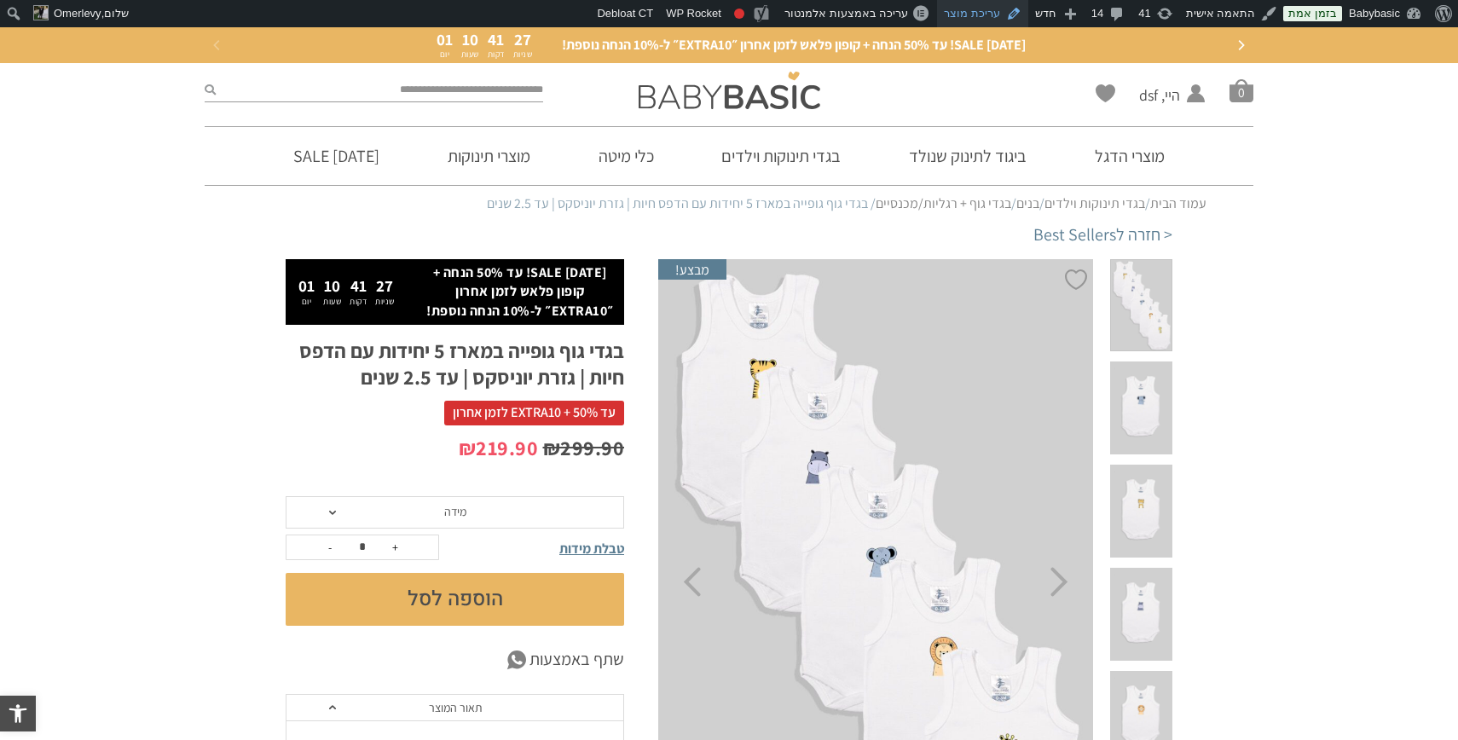
click at [989, 13] on link "עריכת מוצר" at bounding box center [982, 13] width 91 height 27
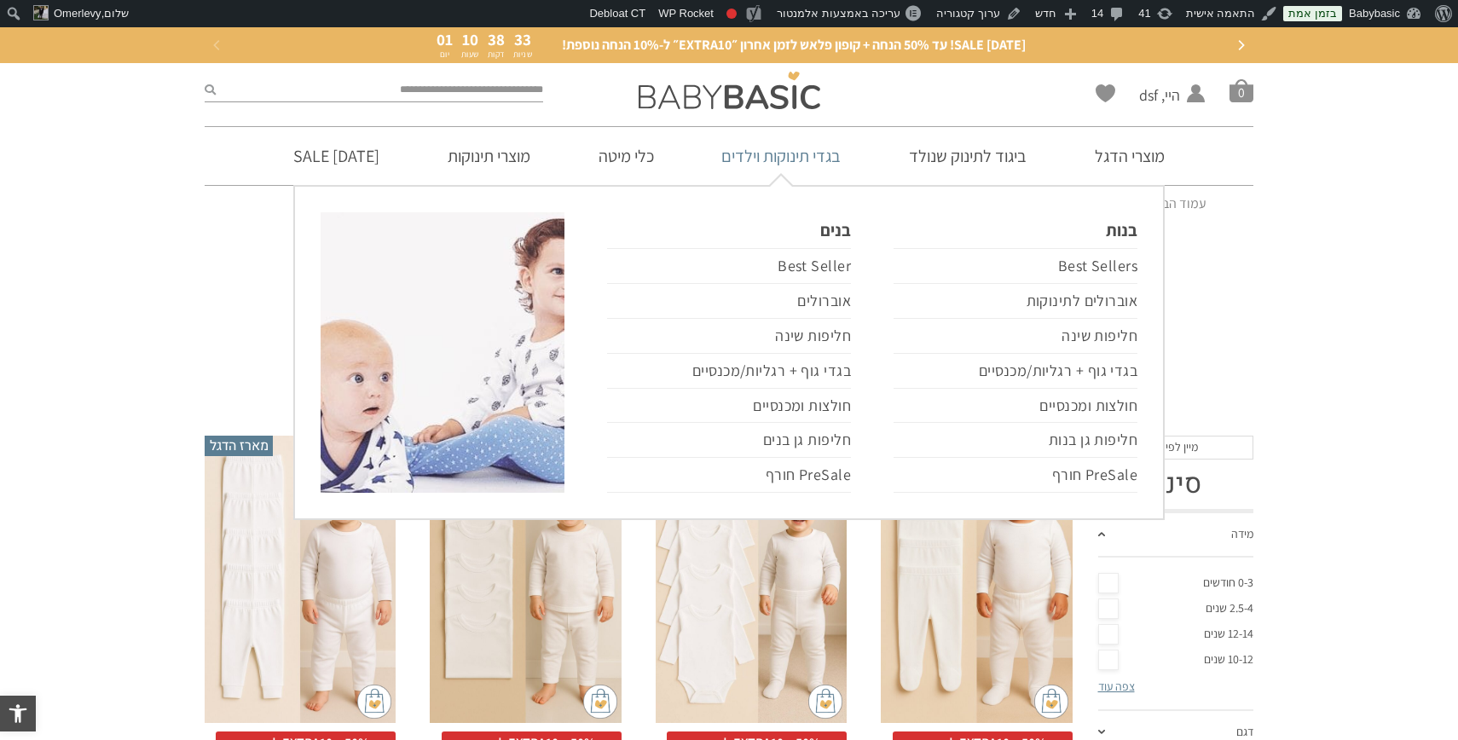
click at [790, 152] on link "בגדי תינוקות וילדים" at bounding box center [781, 156] width 171 height 58
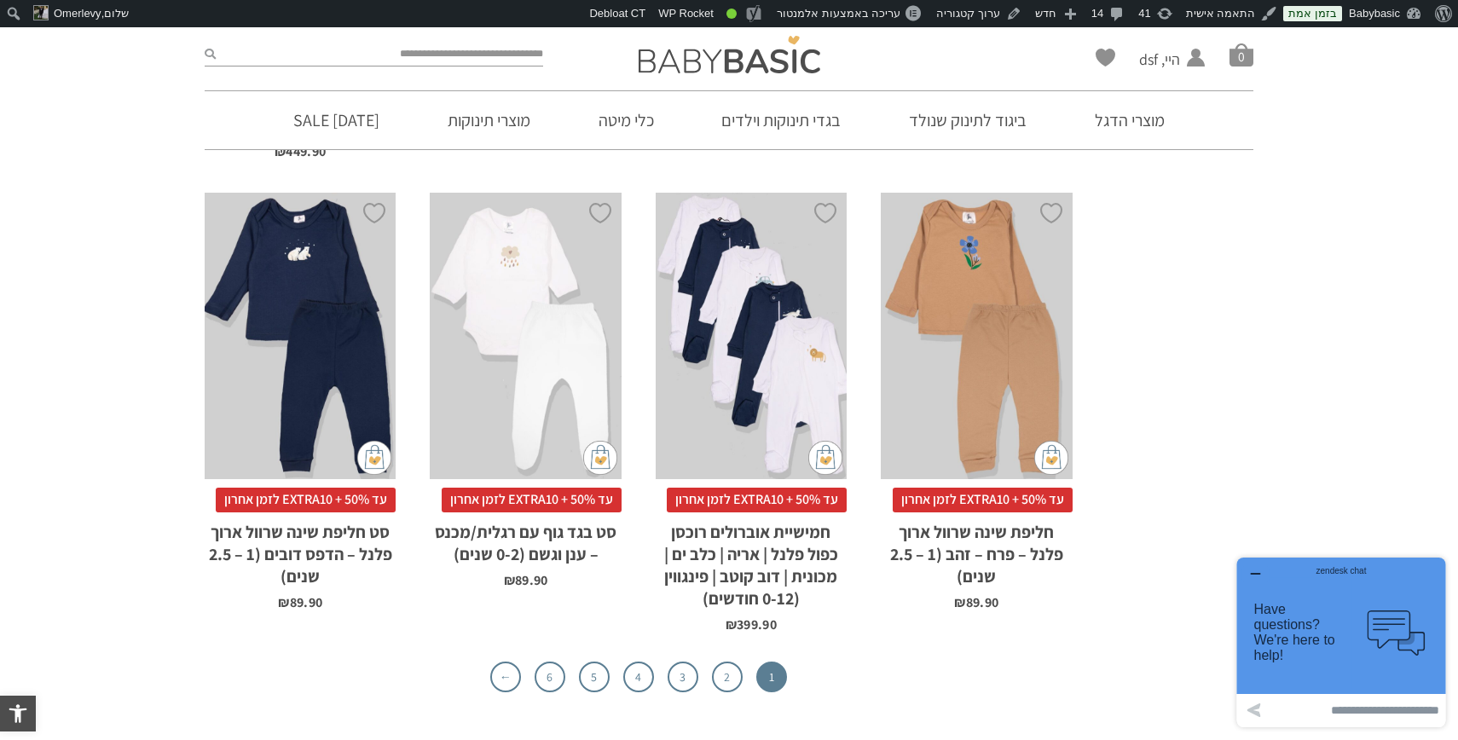
scroll to position [5297, 0]
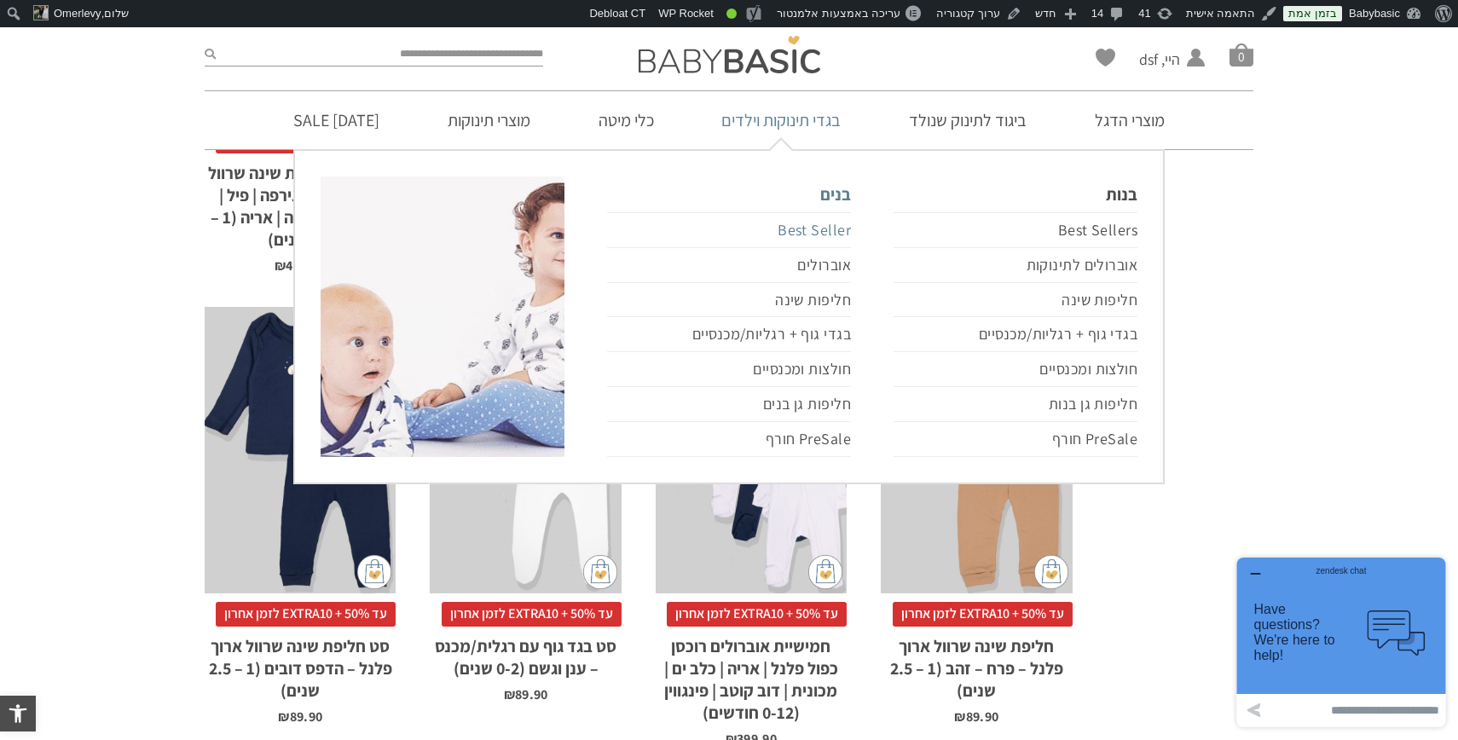
click at [825, 229] on link "Best Seller" at bounding box center [729, 230] width 244 height 36
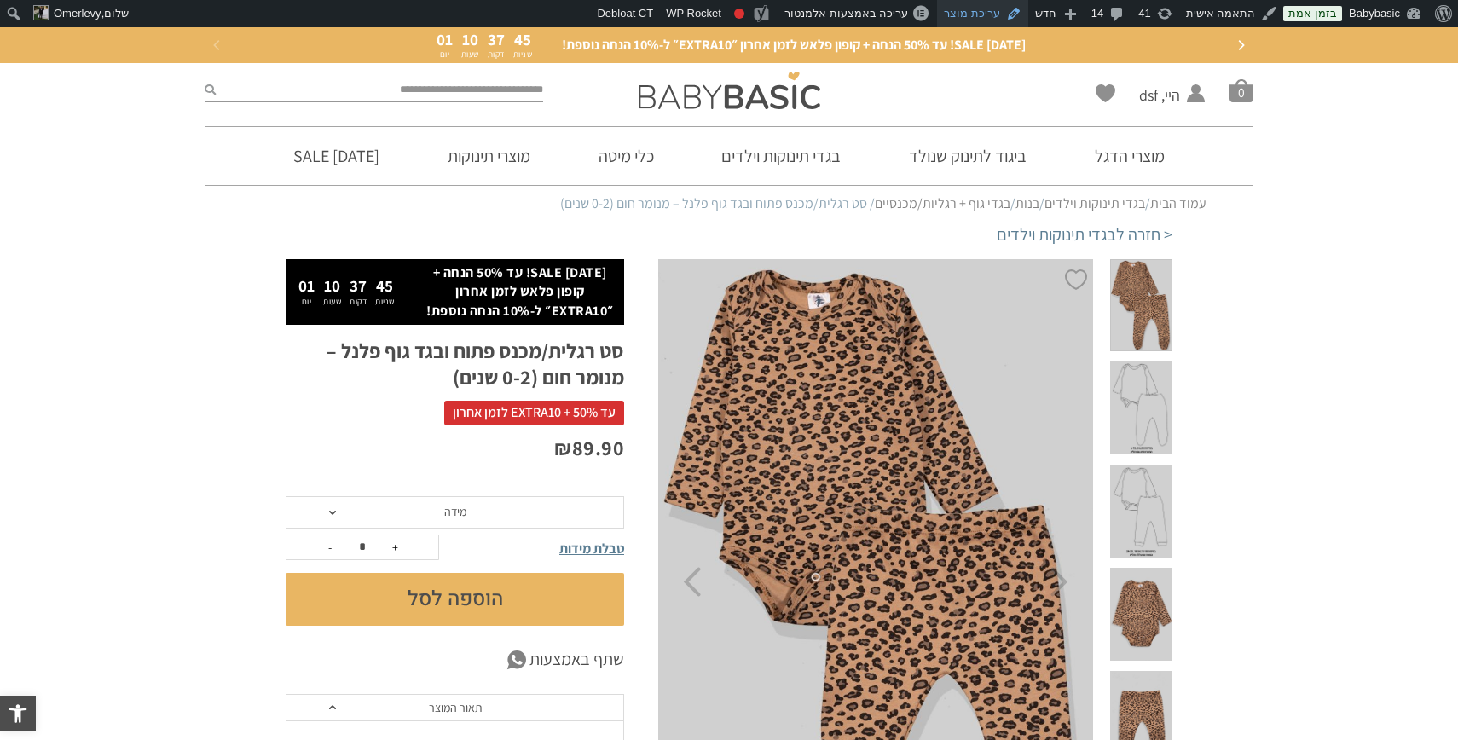
click at [1002, 18] on link "עריכת מוצר" at bounding box center [982, 13] width 91 height 27
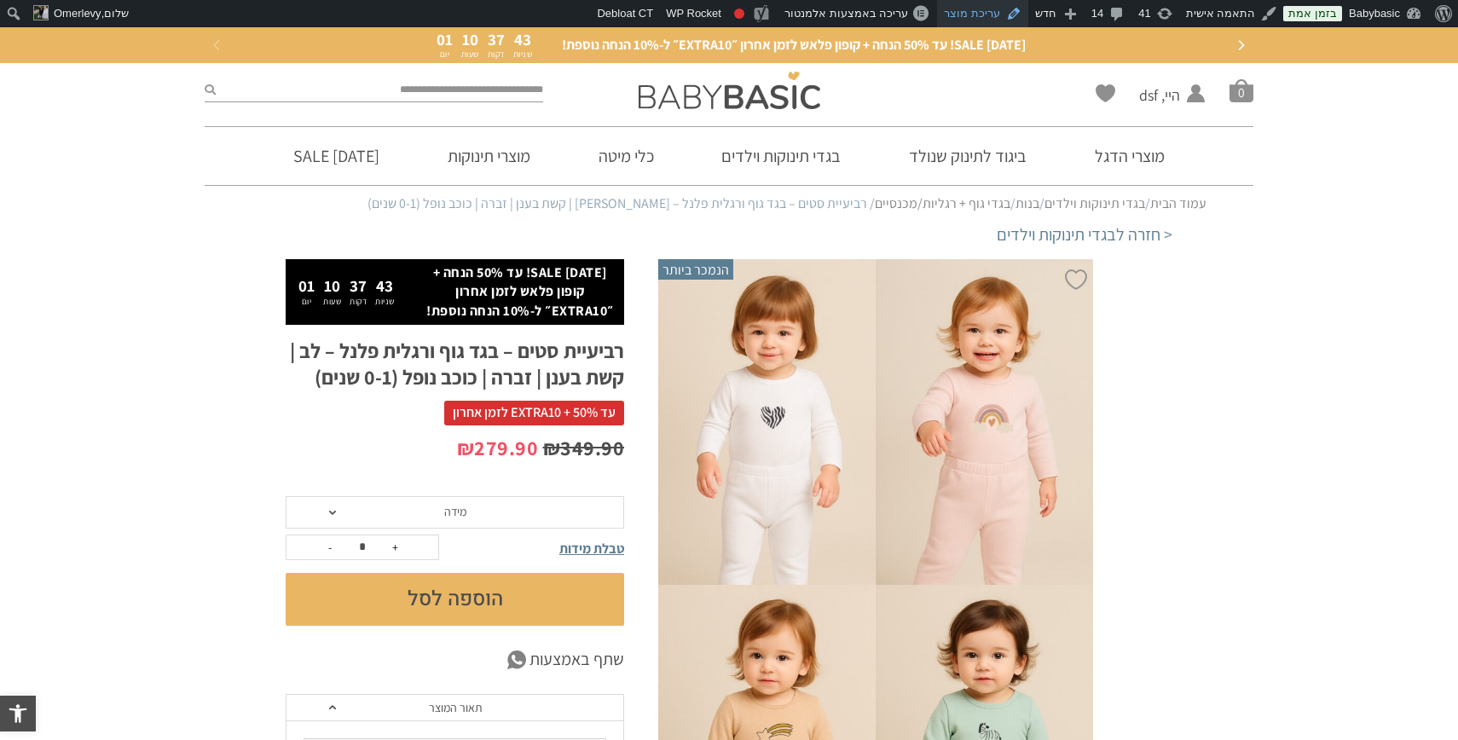
click at [998, 15] on link "עריכת מוצר" at bounding box center [982, 13] width 91 height 27
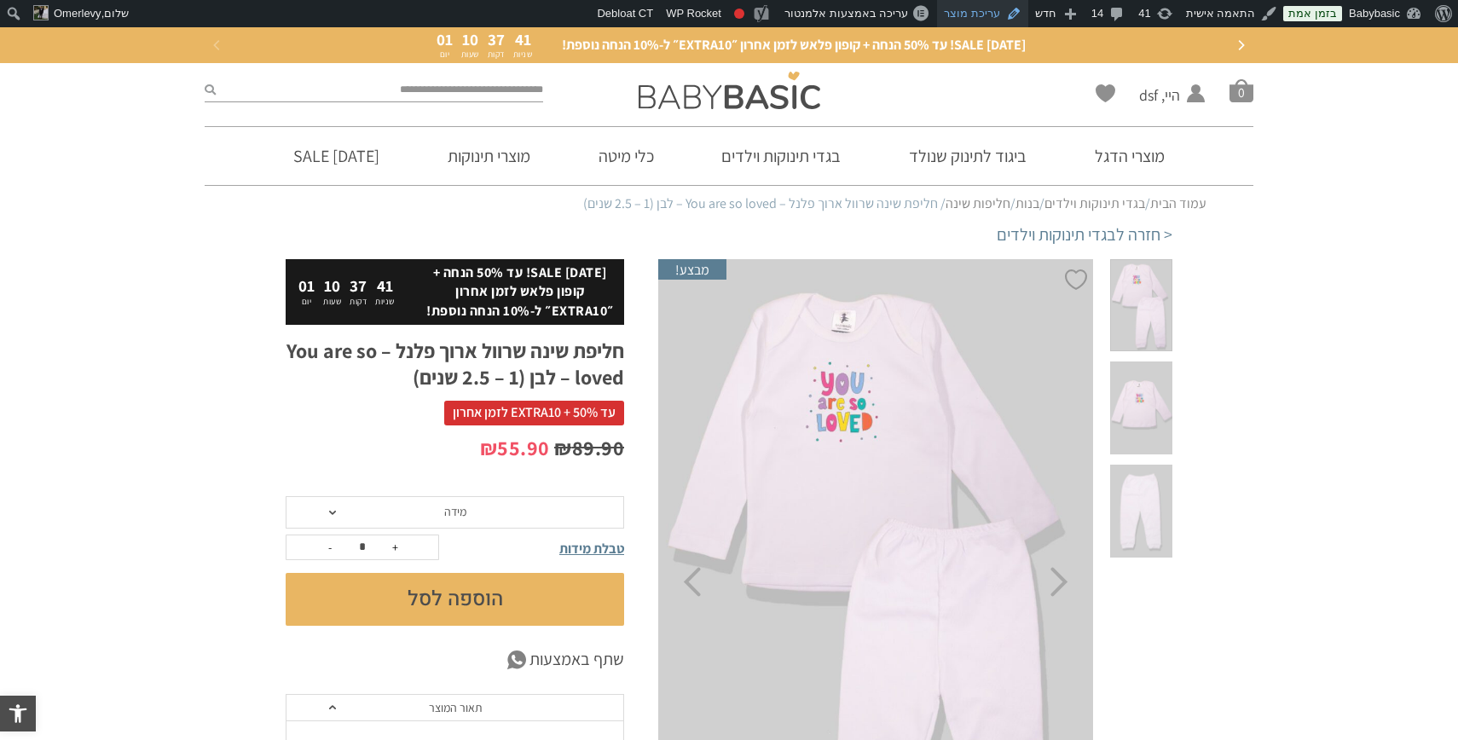
click at [991, 16] on link "עריכת מוצר" at bounding box center [982, 13] width 91 height 27
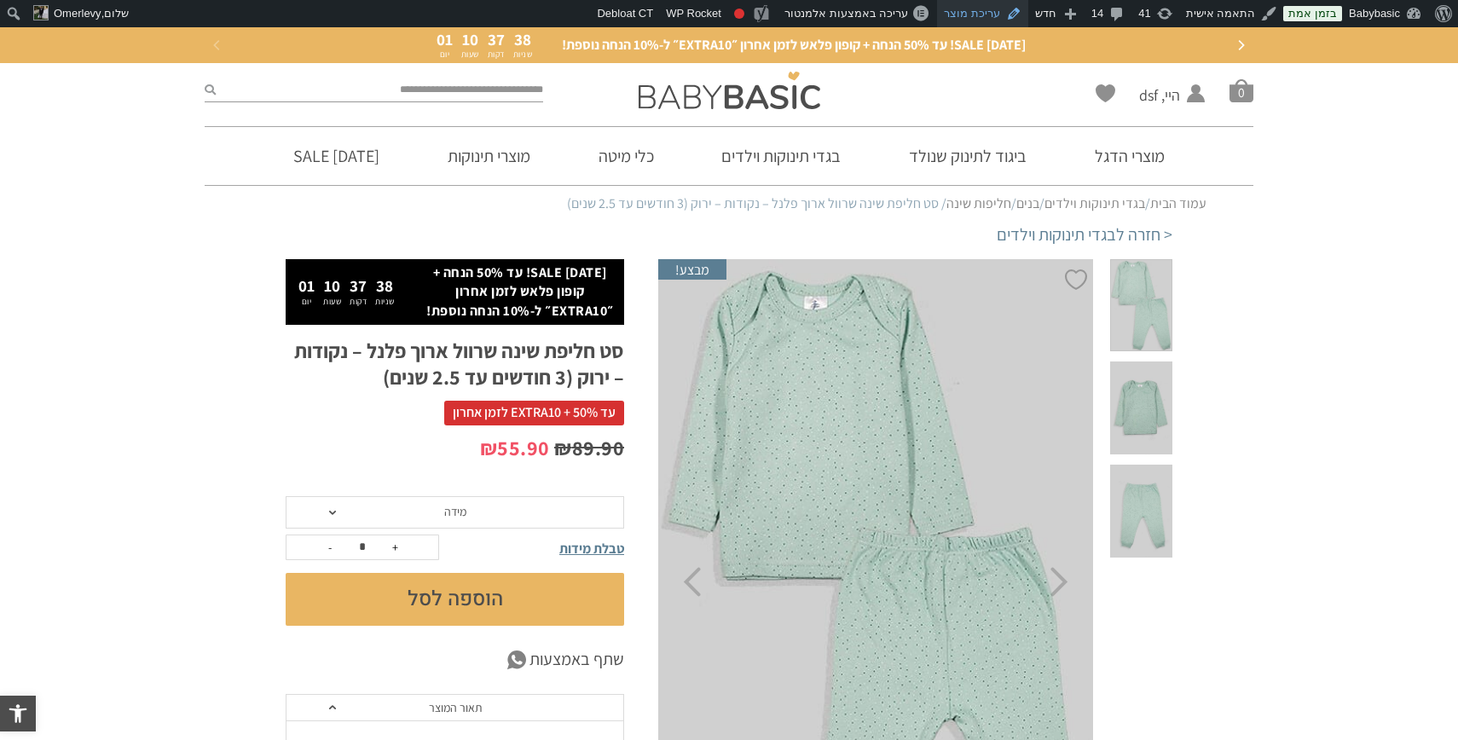
click at [998, 12] on link "עריכת מוצר" at bounding box center [982, 13] width 91 height 27
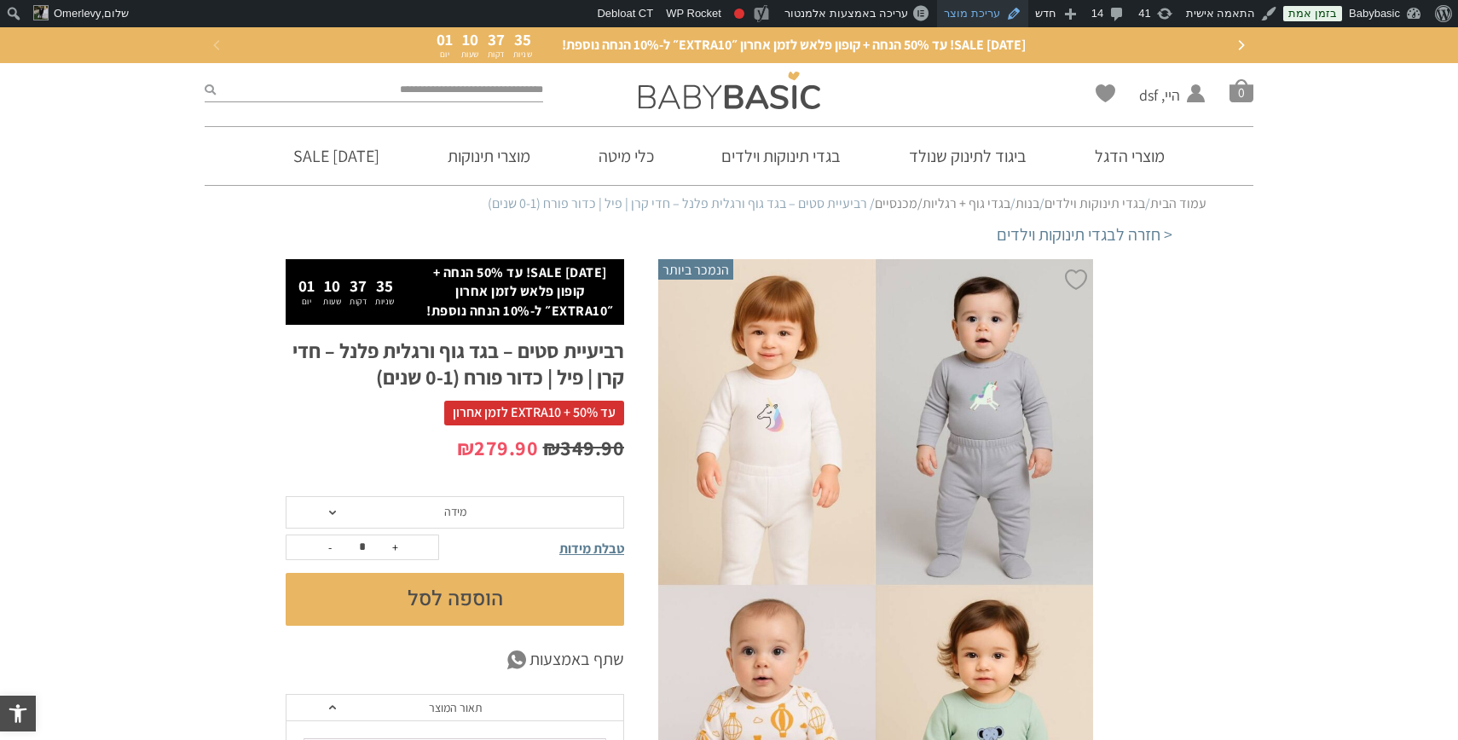
click at [985, 12] on link "עריכת מוצר" at bounding box center [982, 13] width 91 height 27
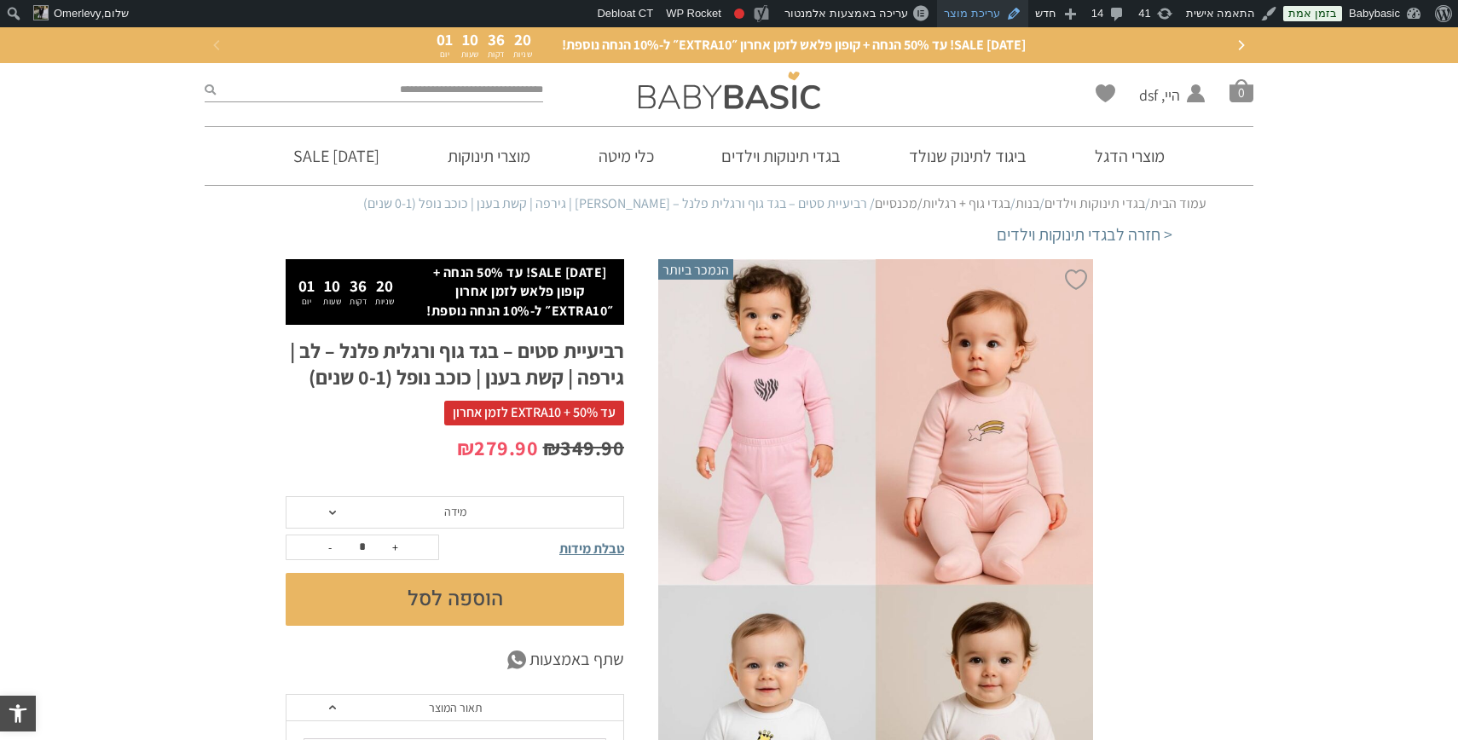
click at [998, 7] on link "עריכת מוצר" at bounding box center [982, 13] width 91 height 27
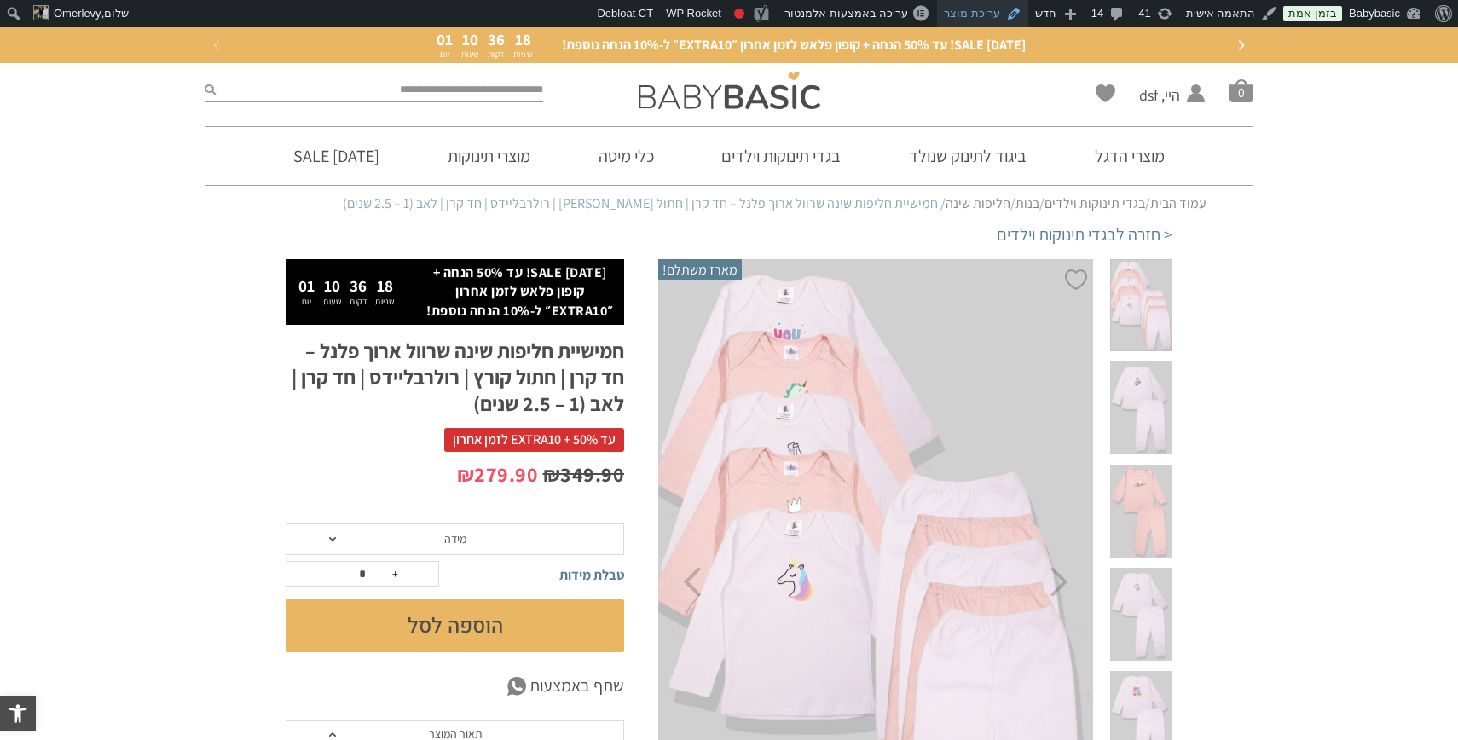
click at [994, 14] on link "עריכת מוצר" at bounding box center [982, 13] width 91 height 27
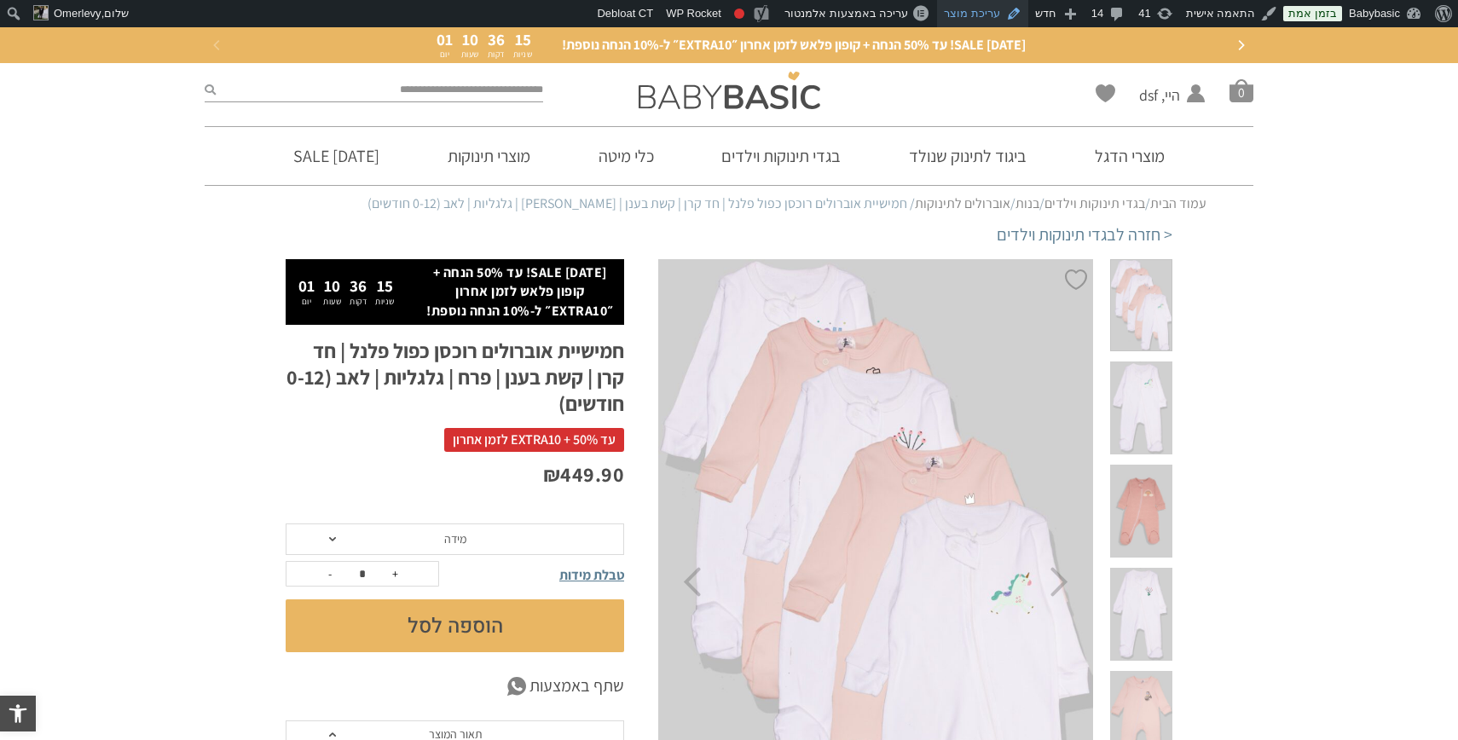
click at [980, 18] on link "עריכת מוצר" at bounding box center [982, 13] width 91 height 27
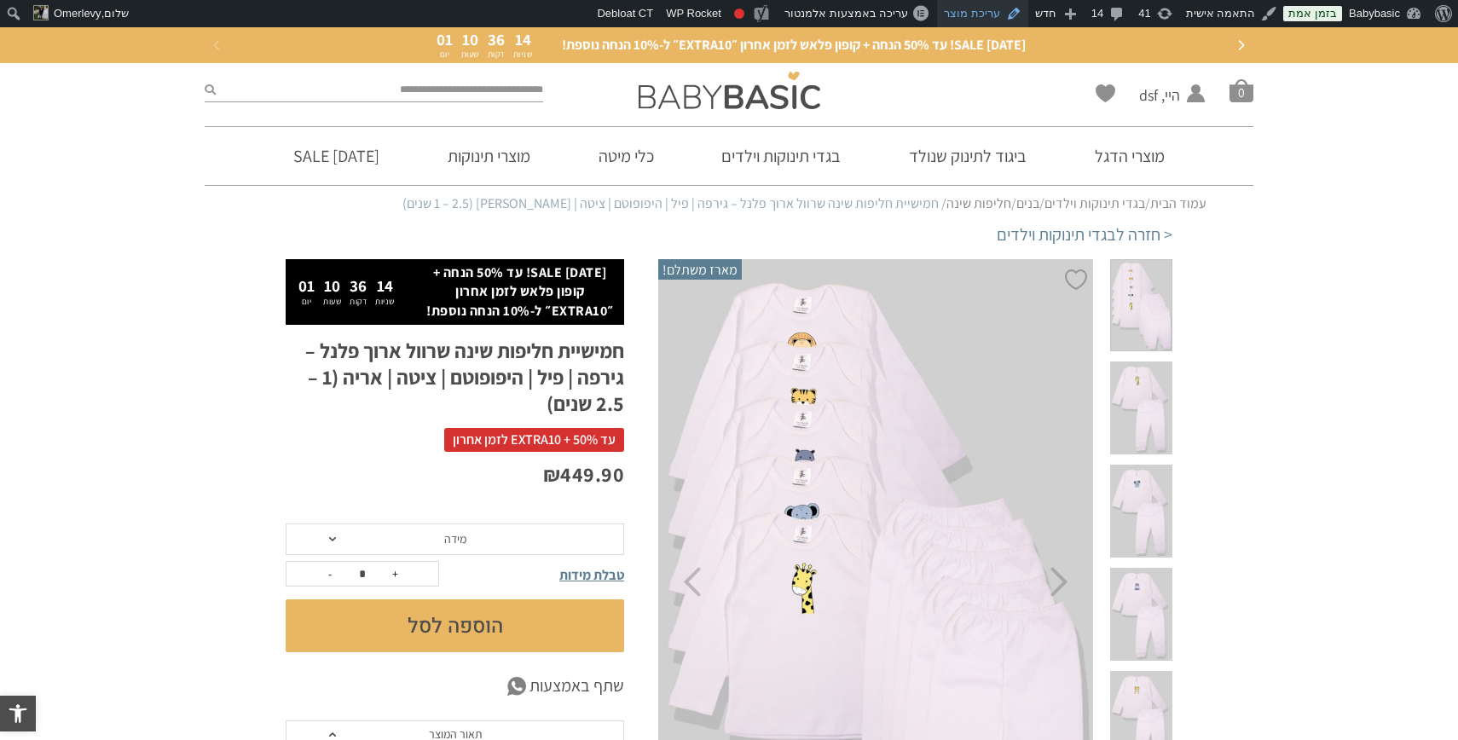
click at [996, 19] on link "עריכת מוצר" at bounding box center [982, 13] width 91 height 27
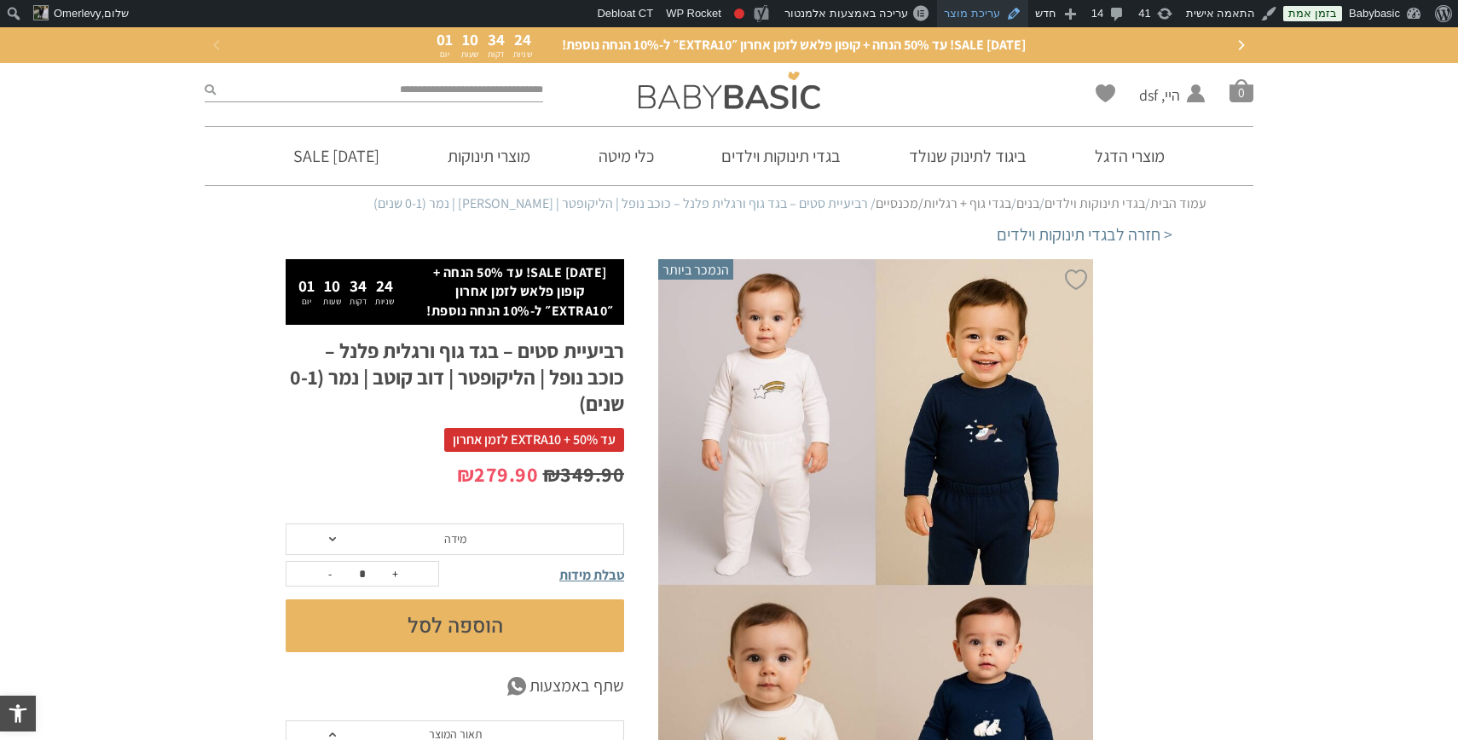
click at [993, 14] on link "עריכת מוצר" at bounding box center [982, 13] width 91 height 27
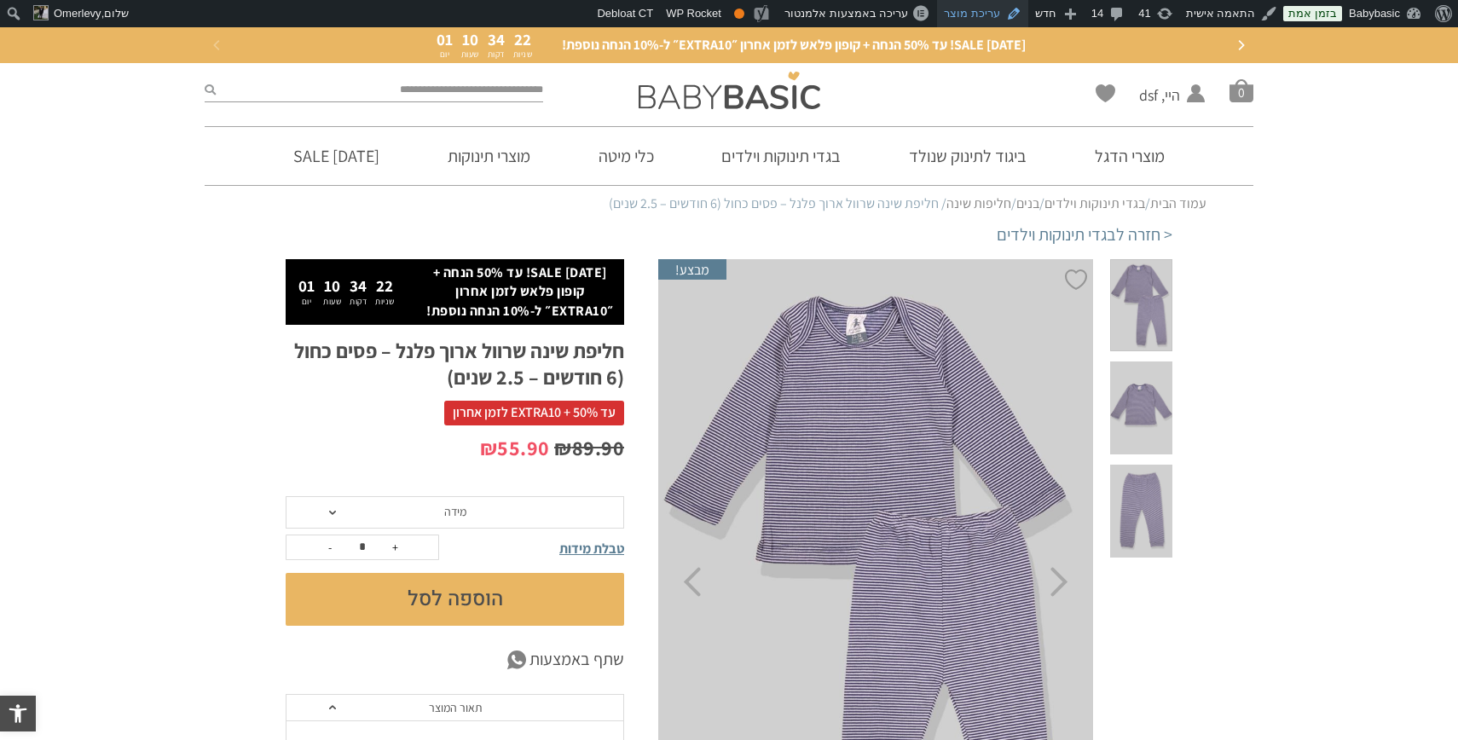
click at [983, 12] on link "עריכת מוצר" at bounding box center [982, 13] width 91 height 27
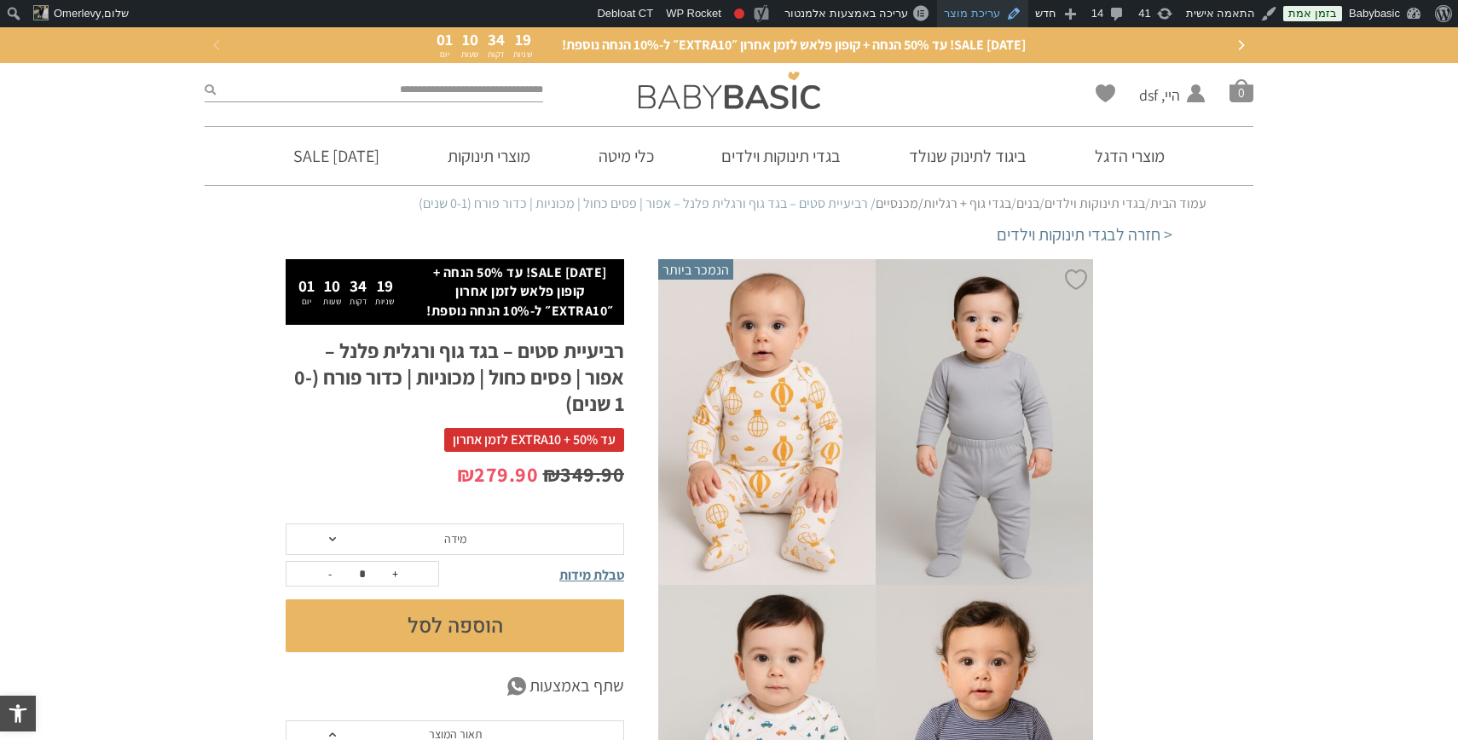
click at [983, 8] on link "עריכת מוצר" at bounding box center [982, 13] width 91 height 27
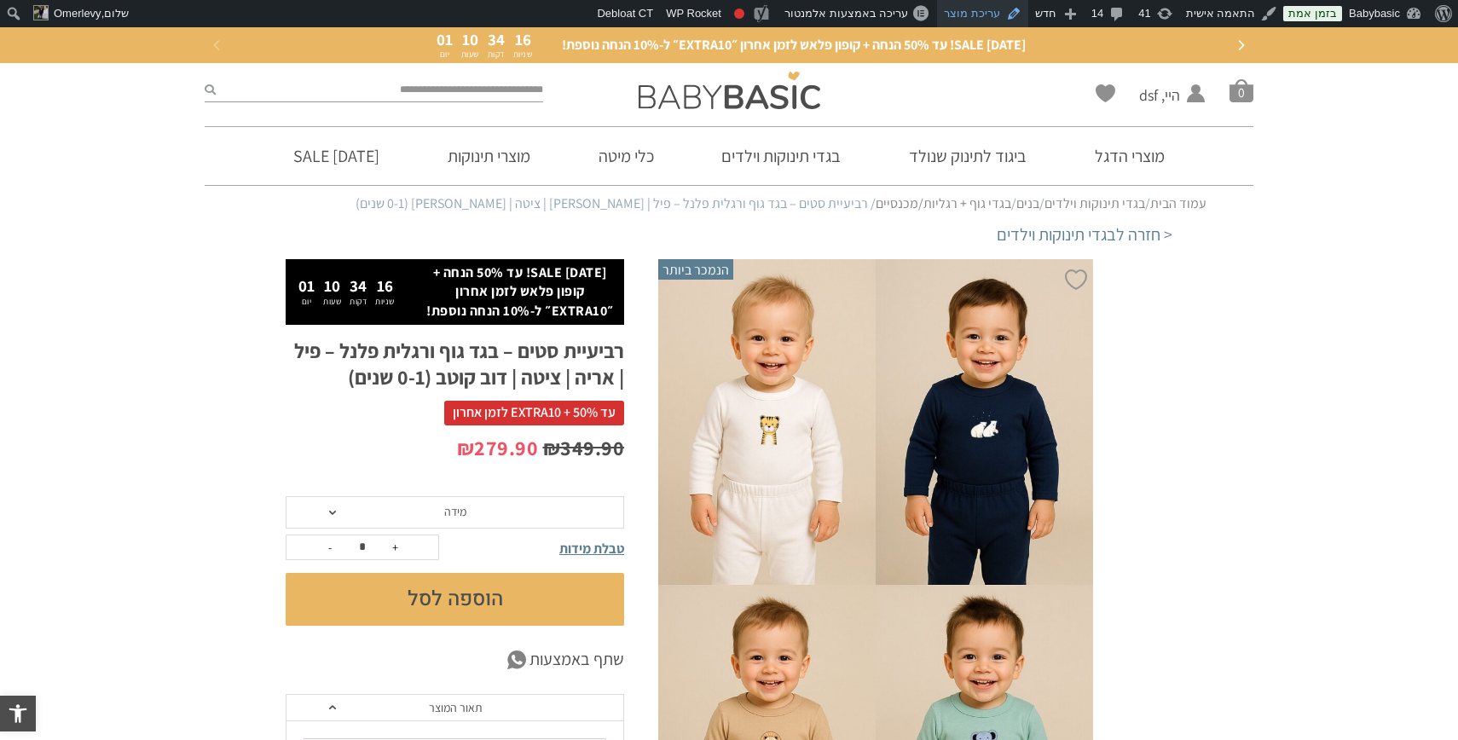
click at [997, 16] on link "עריכת מוצר" at bounding box center [982, 13] width 91 height 27
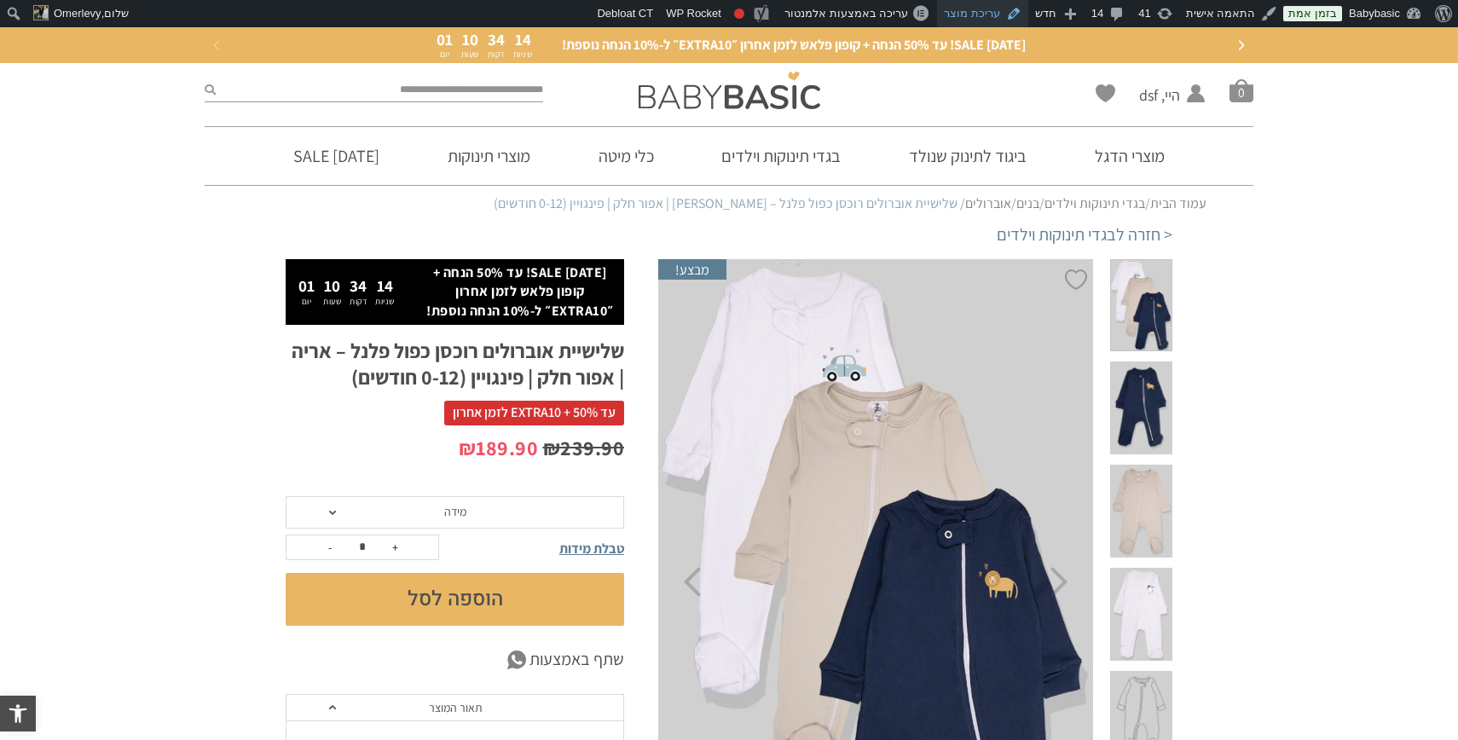
click at [1003, 15] on link "עריכת מוצר" at bounding box center [982, 13] width 91 height 27
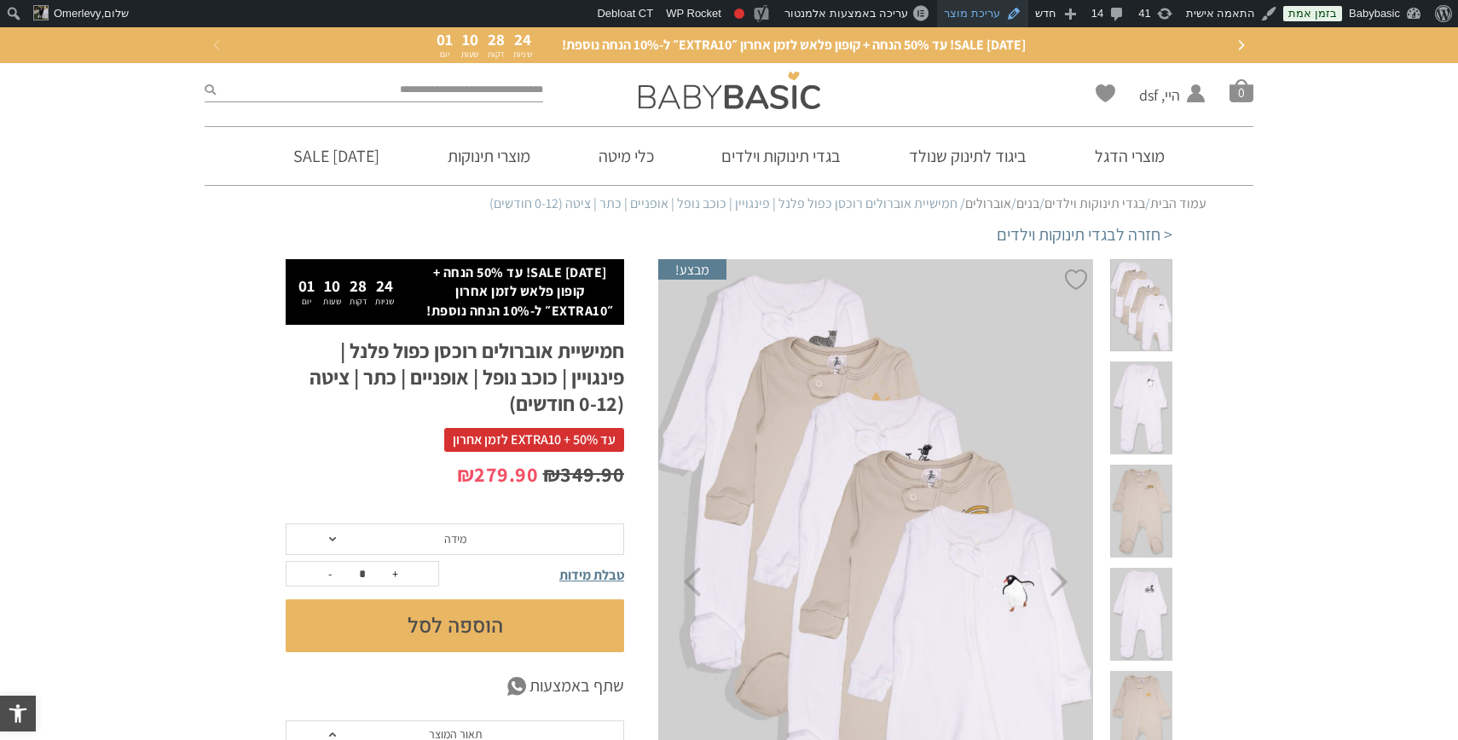
click at [994, 11] on link "עריכת מוצר" at bounding box center [982, 13] width 91 height 27
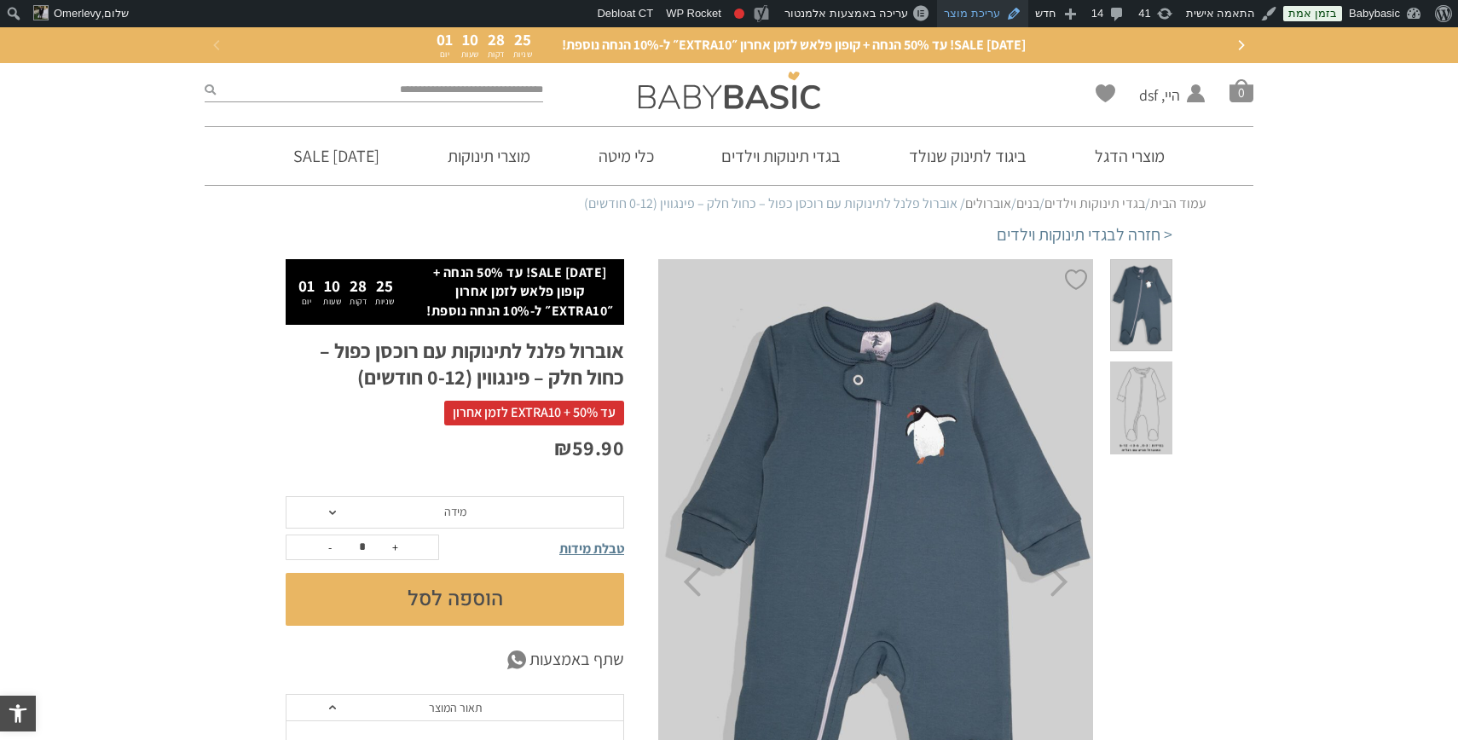
click at [1000, 14] on link "עריכת מוצר" at bounding box center [982, 13] width 91 height 27
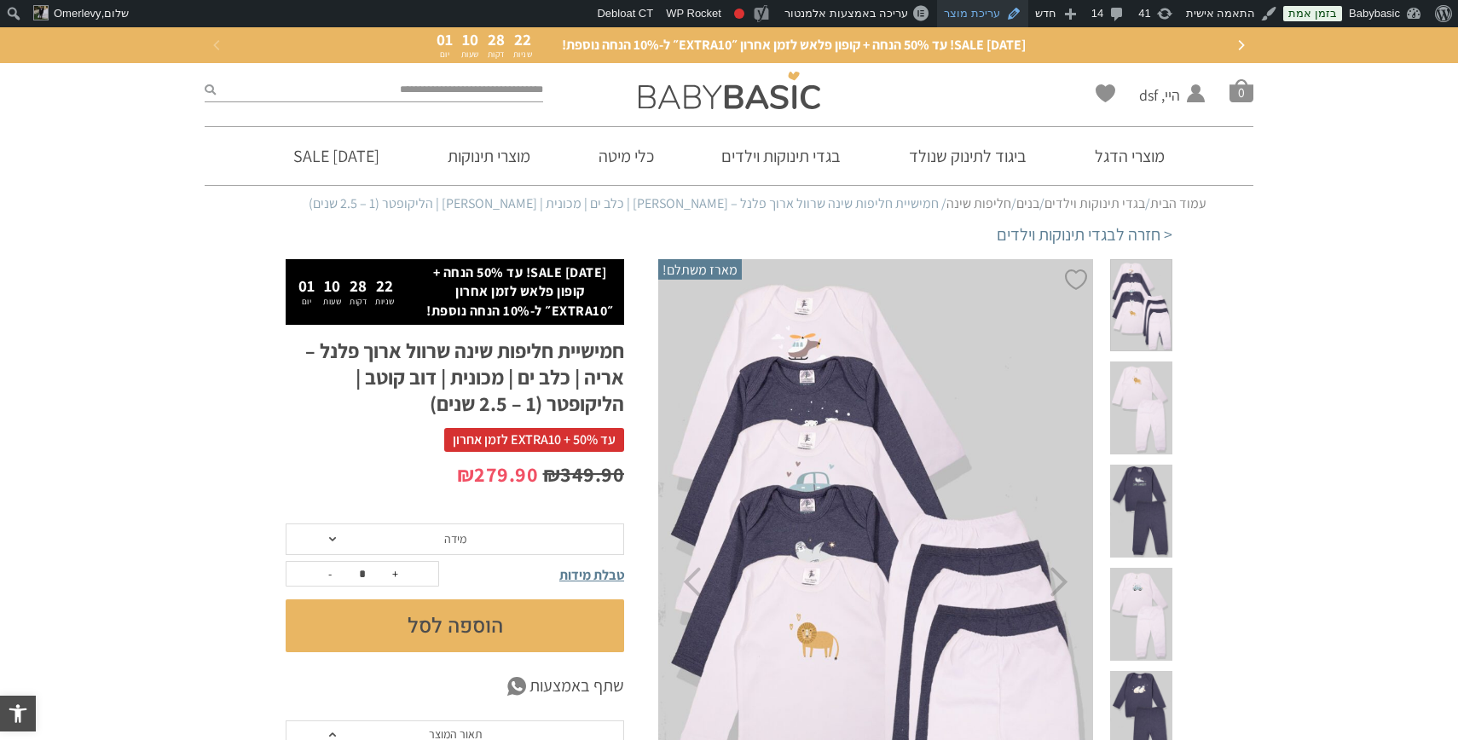
click at [1002, 9] on link "עריכת מוצר" at bounding box center [982, 13] width 91 height 27
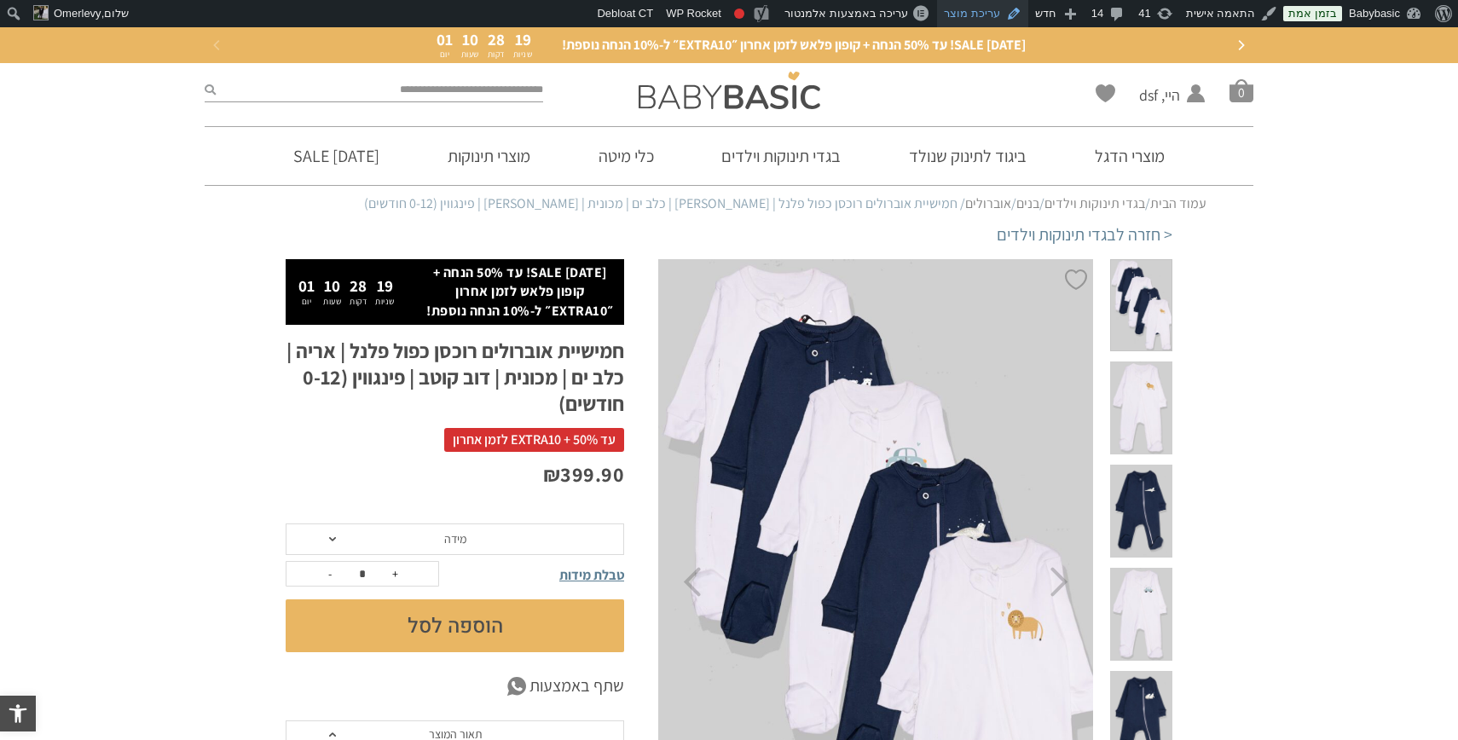
click at [995, 11] on link "עריכת מוצר" at bounding box center [982, 13] width 91 height 27
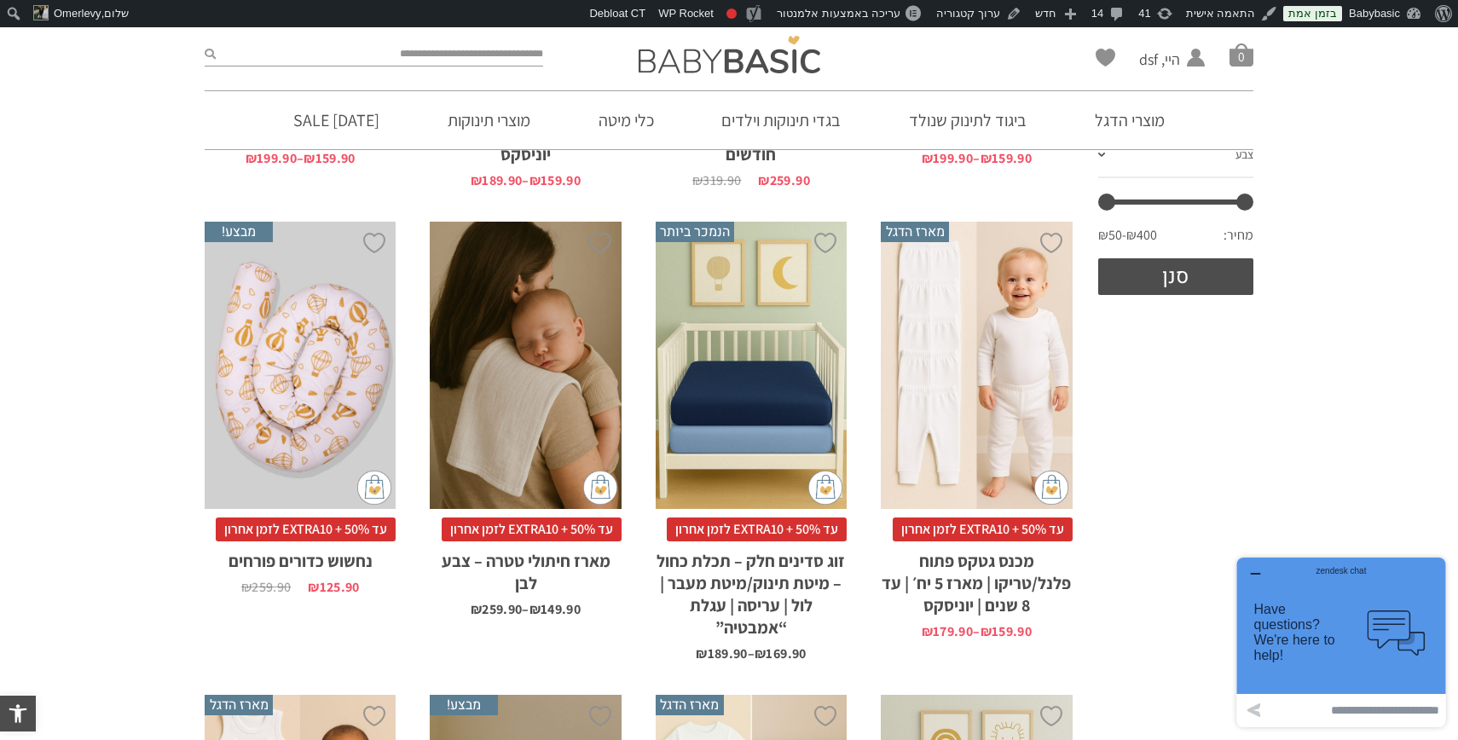
scroll to position [701, 0]
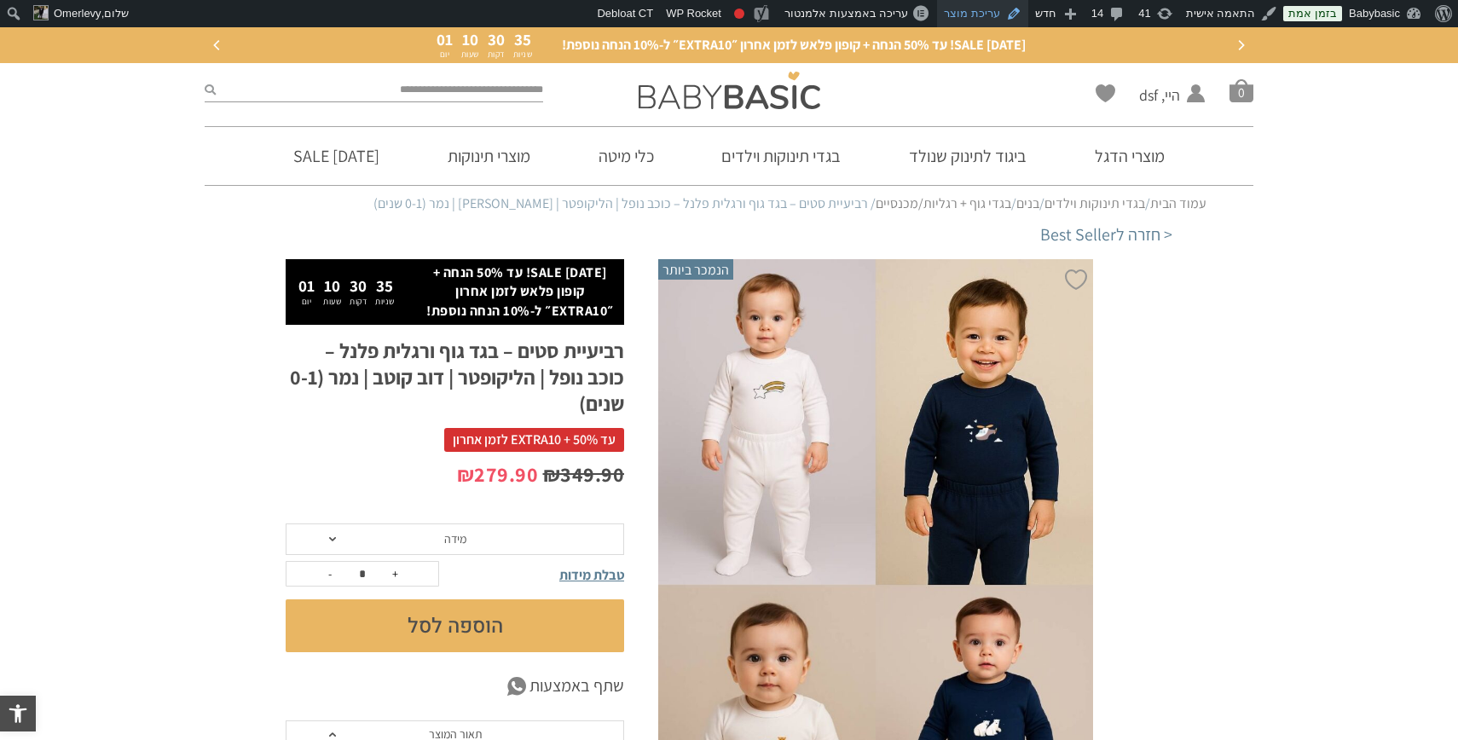
click at [993, 10] on link "עריכת מוצר" at bounding box center [982, 13] width 91 height 27
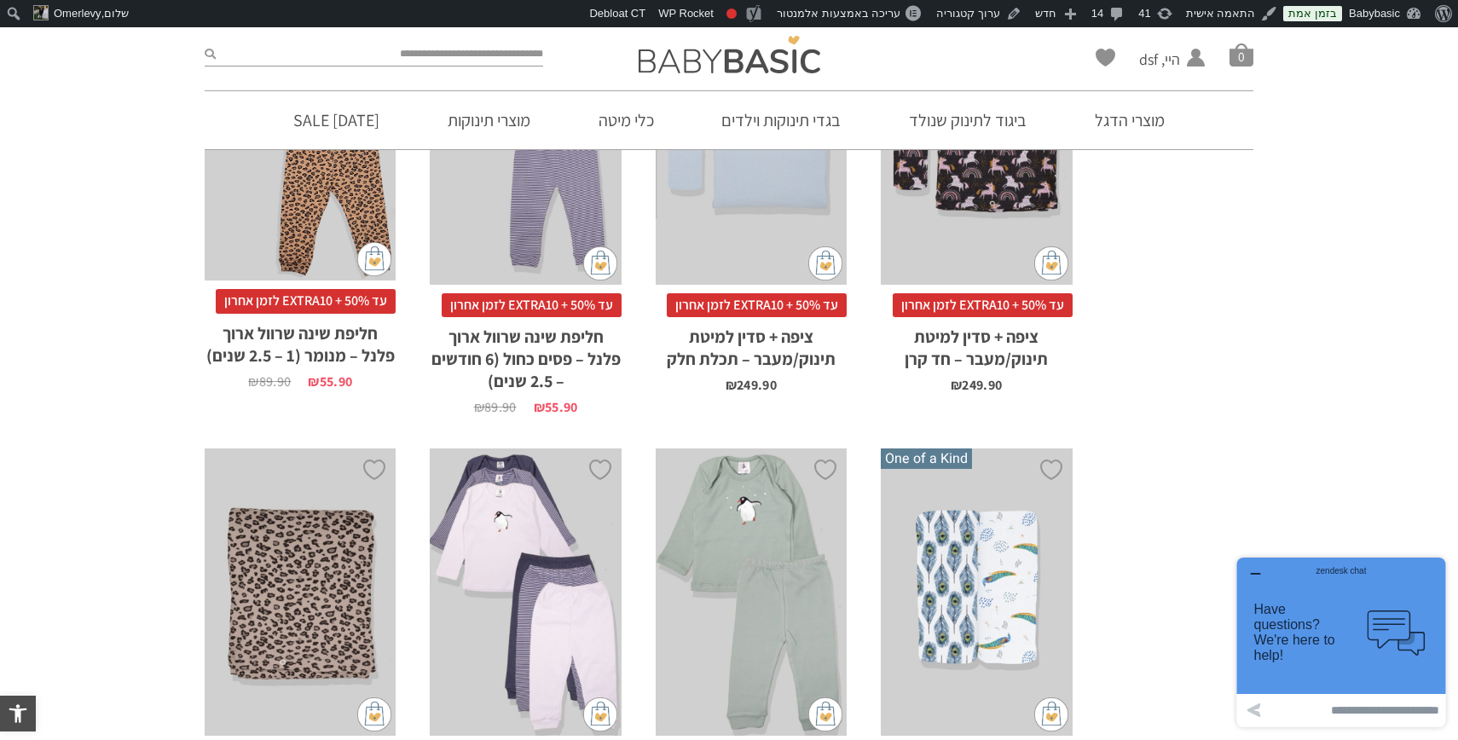
scroll to position [5081, 0]
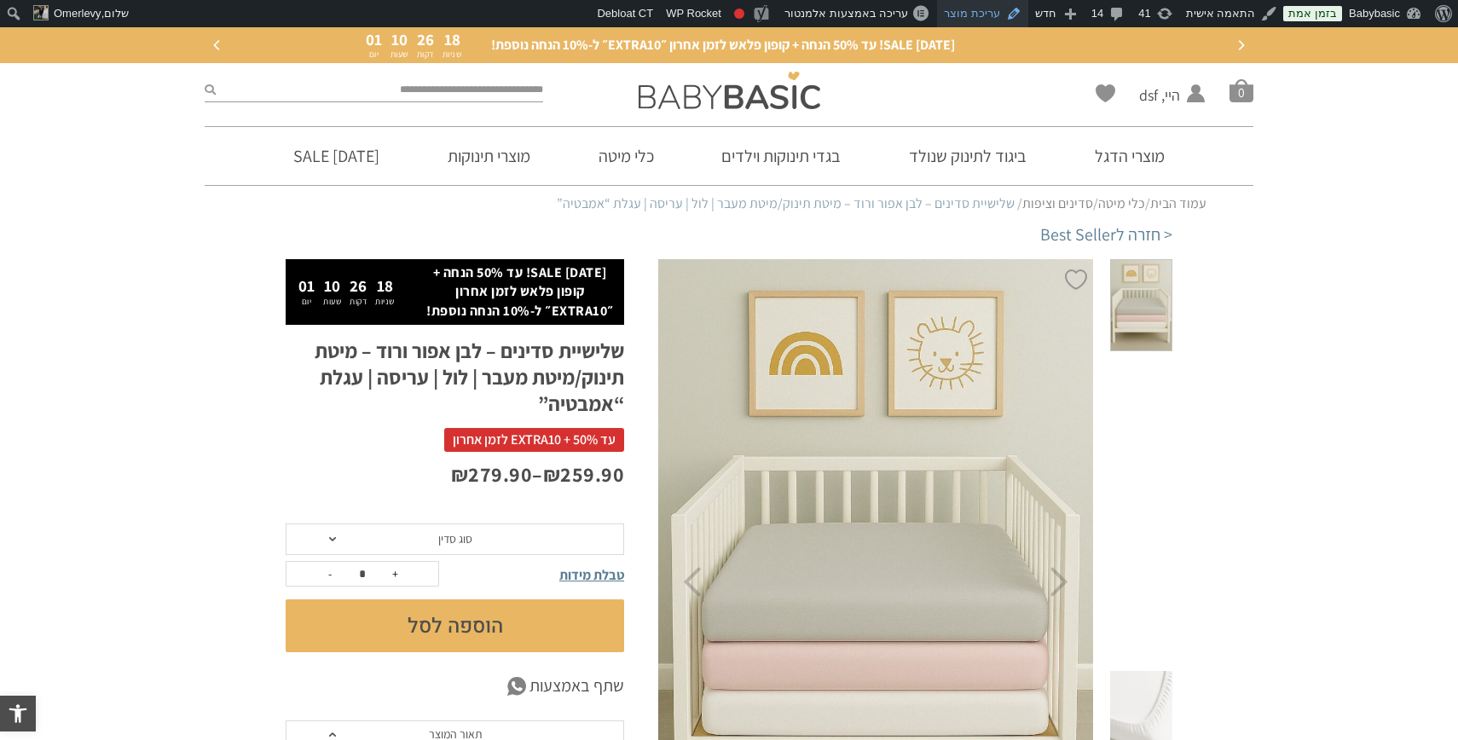
click at [990, 10] on link "עריכת מוצר" at bounding box center [982, 13] width 91 height 27
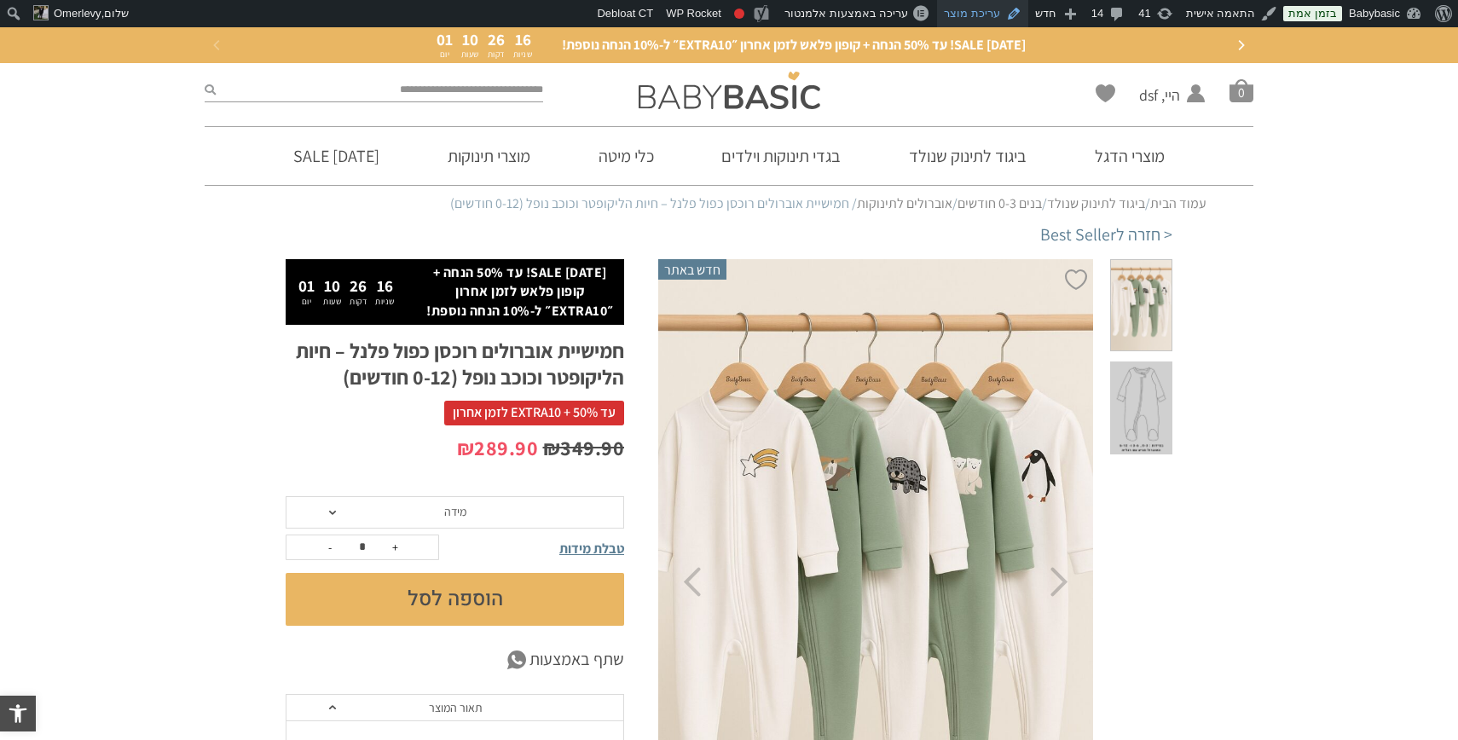
click at [985, 12] on link "עריכת מוצר" at bounding box center [982, 13] width 91 height 27
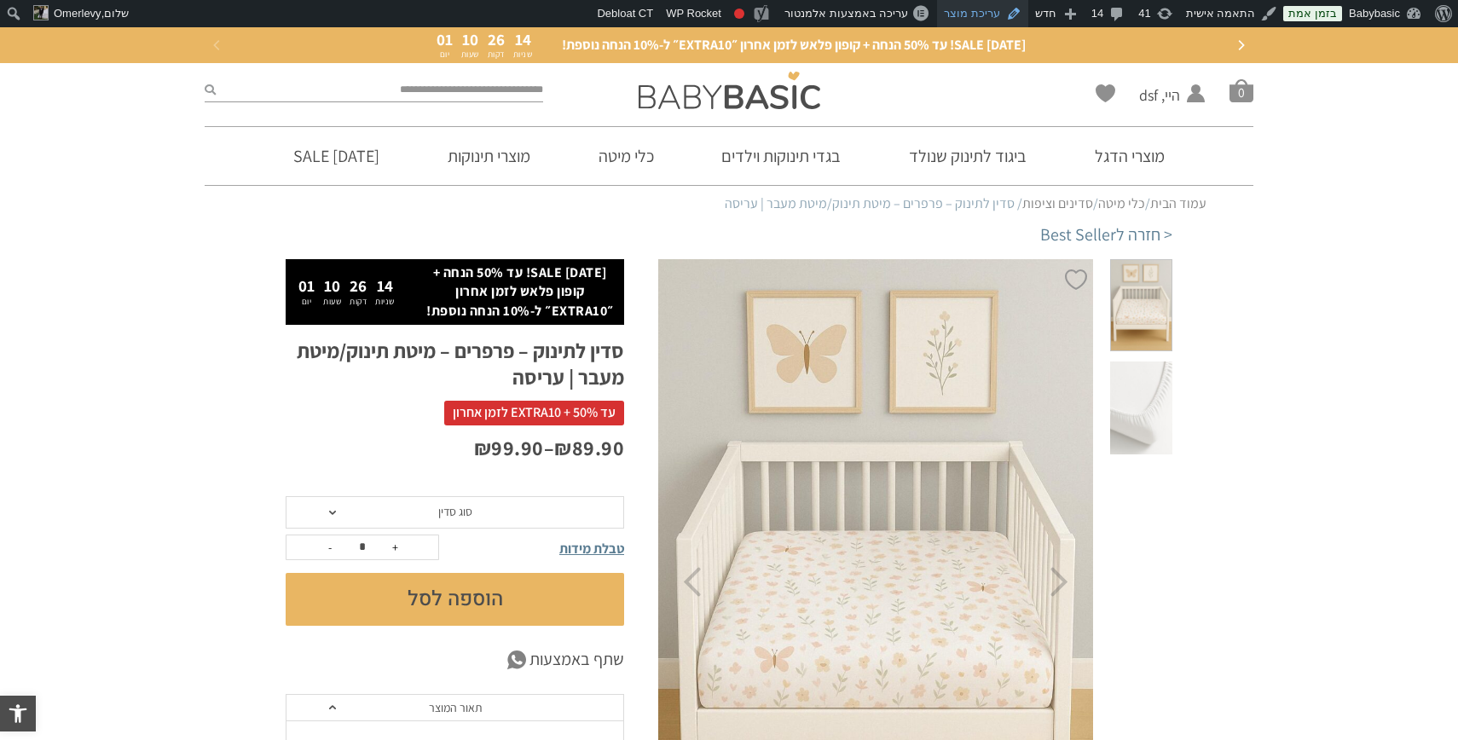
click at [983, 13] on link "עריכת מוצר" at bounding box center [982, 13] width 91 height 27
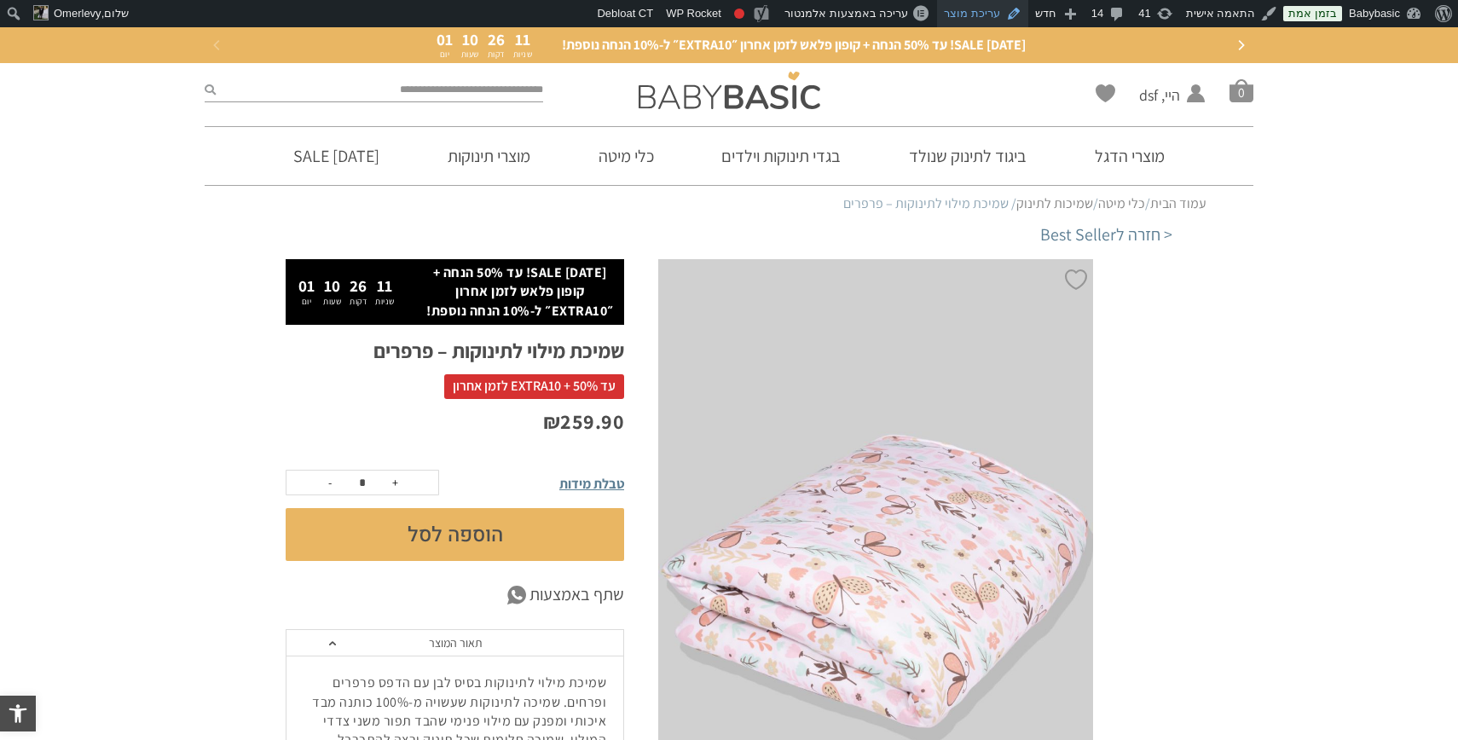
click at [987, 18] on link "עריכת מוצר" at bounding box center [982, 13] width 91 height 27
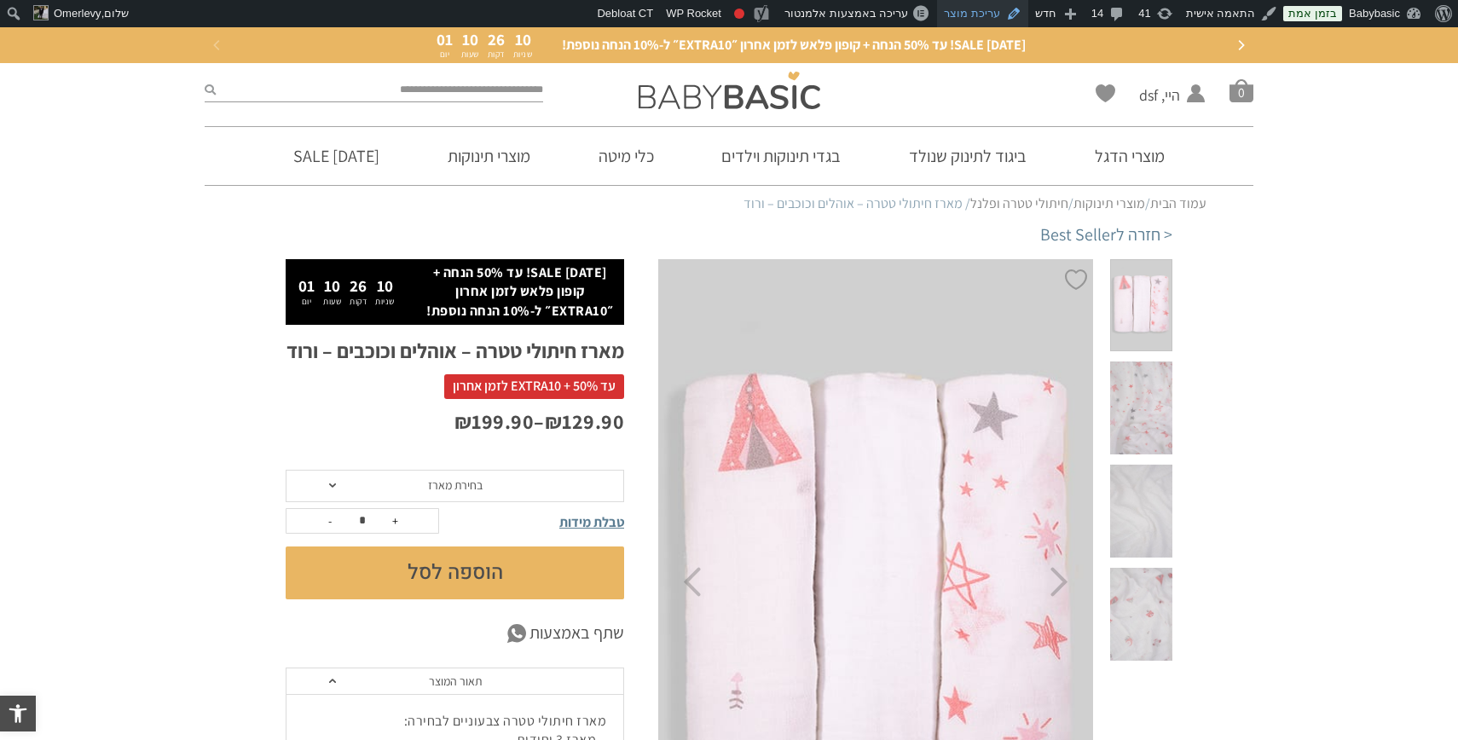
click at [979, 15] on link "עריכת מוצר" at bounding box center [982, 13] width 91 height 27
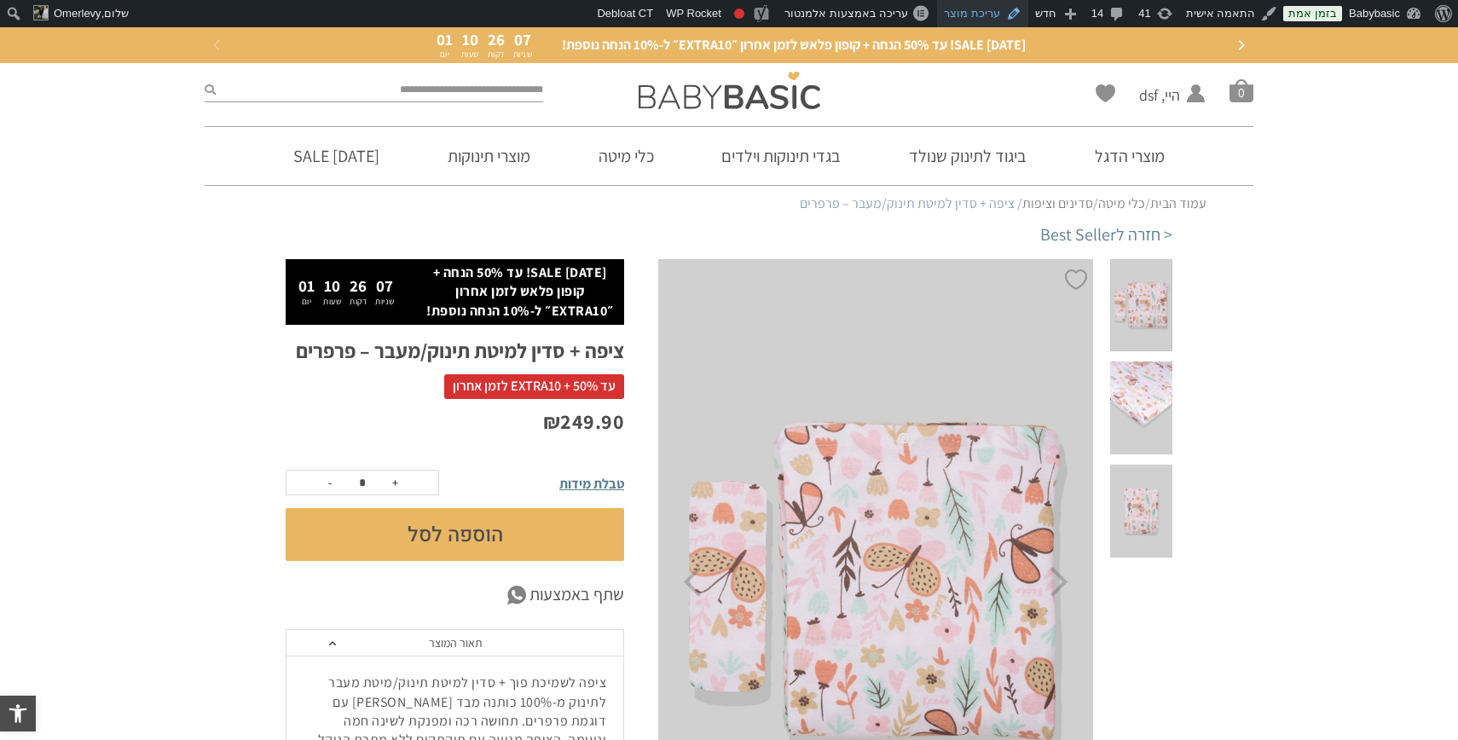
click at [993, 13] on link "עריכת מוצר" at bounding box center [982, 13] width 91 height 27
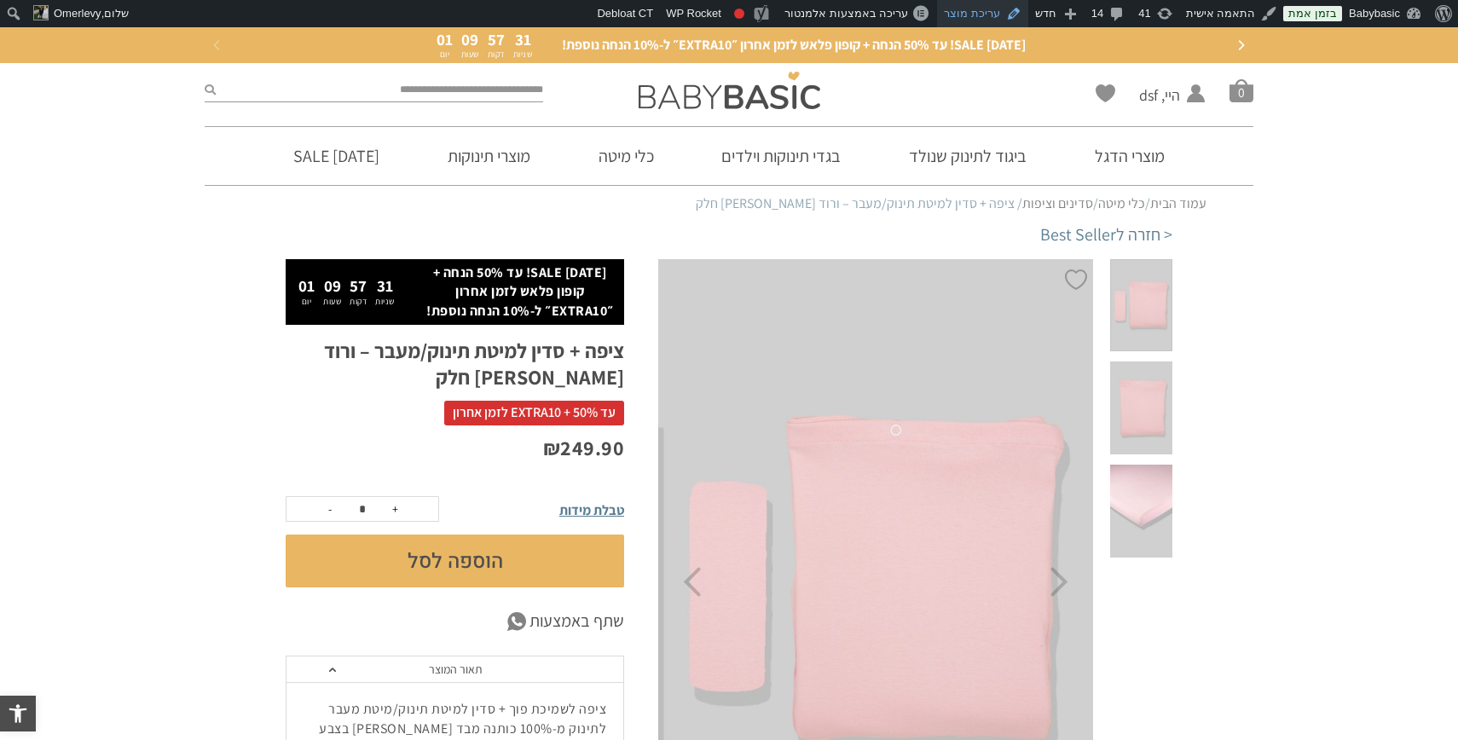
click at [992, 14] on link "עריכת מוצר" at bounding box center [982, 13] width 91 height 27
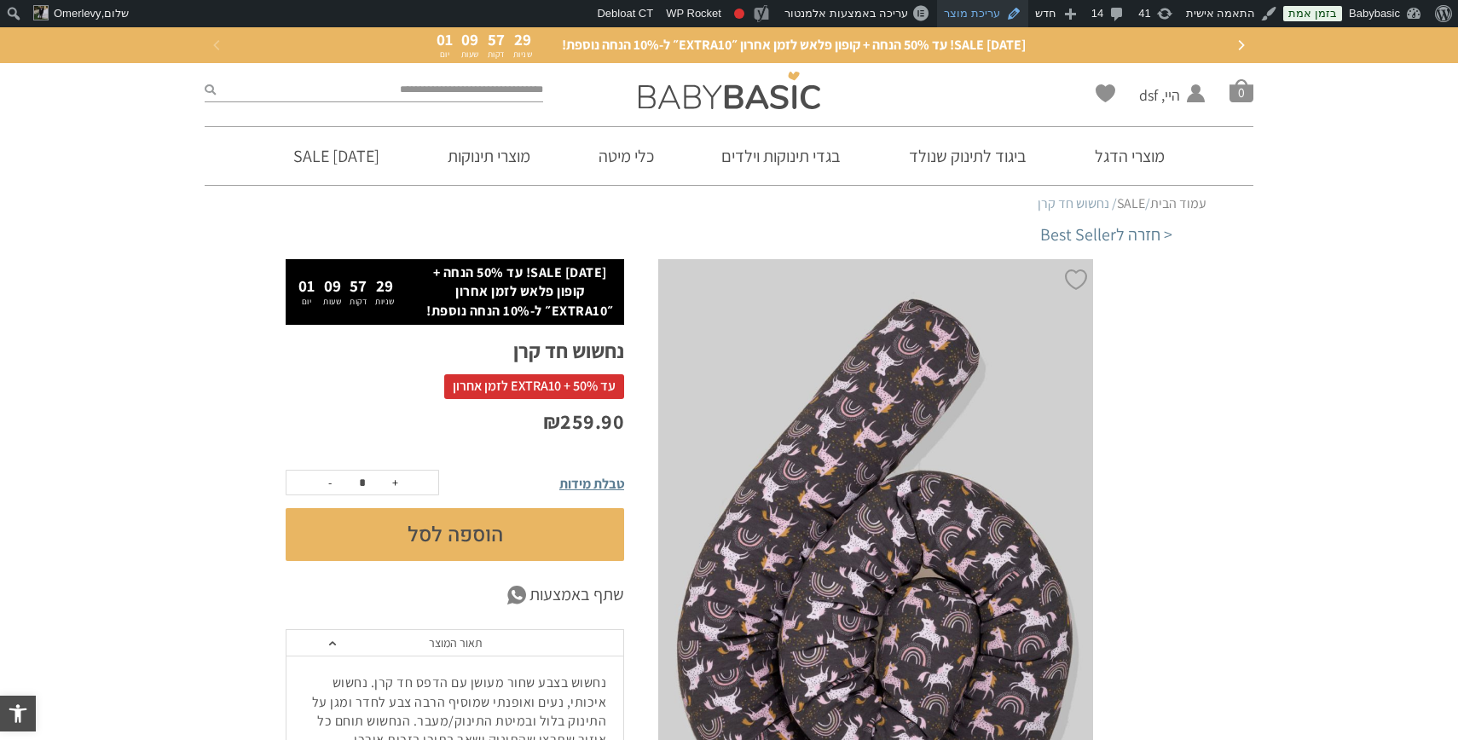
click at [991, 20] on link "עריכת מוצר" at bounding box center [982, 13] width 91 height 27
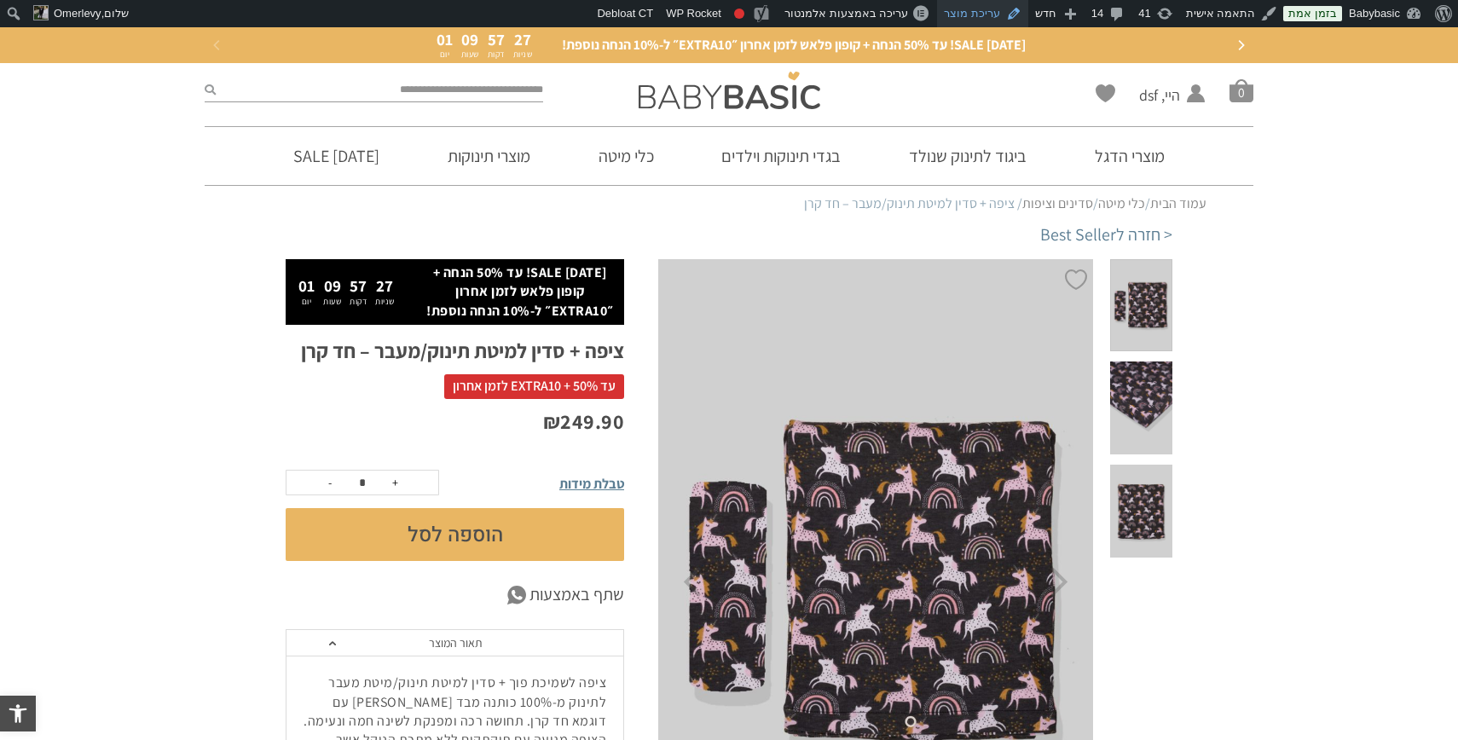
click at [974, 7] on link "עריכת מוצר" at bounding box center [982, 13] width 91 height 27
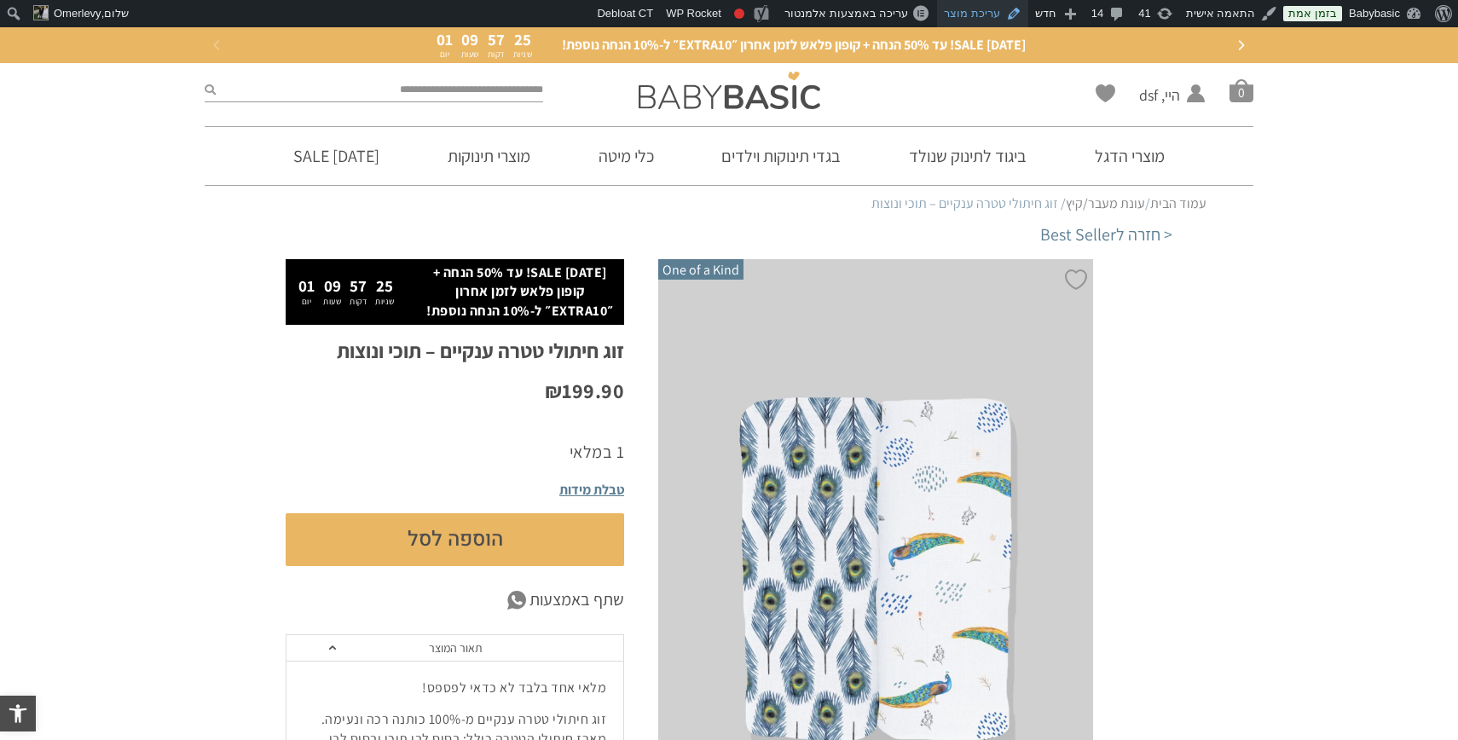
click at [988, 14] on link "עריכת מוצר" at bounding box center [982, 13] width 91 height 27
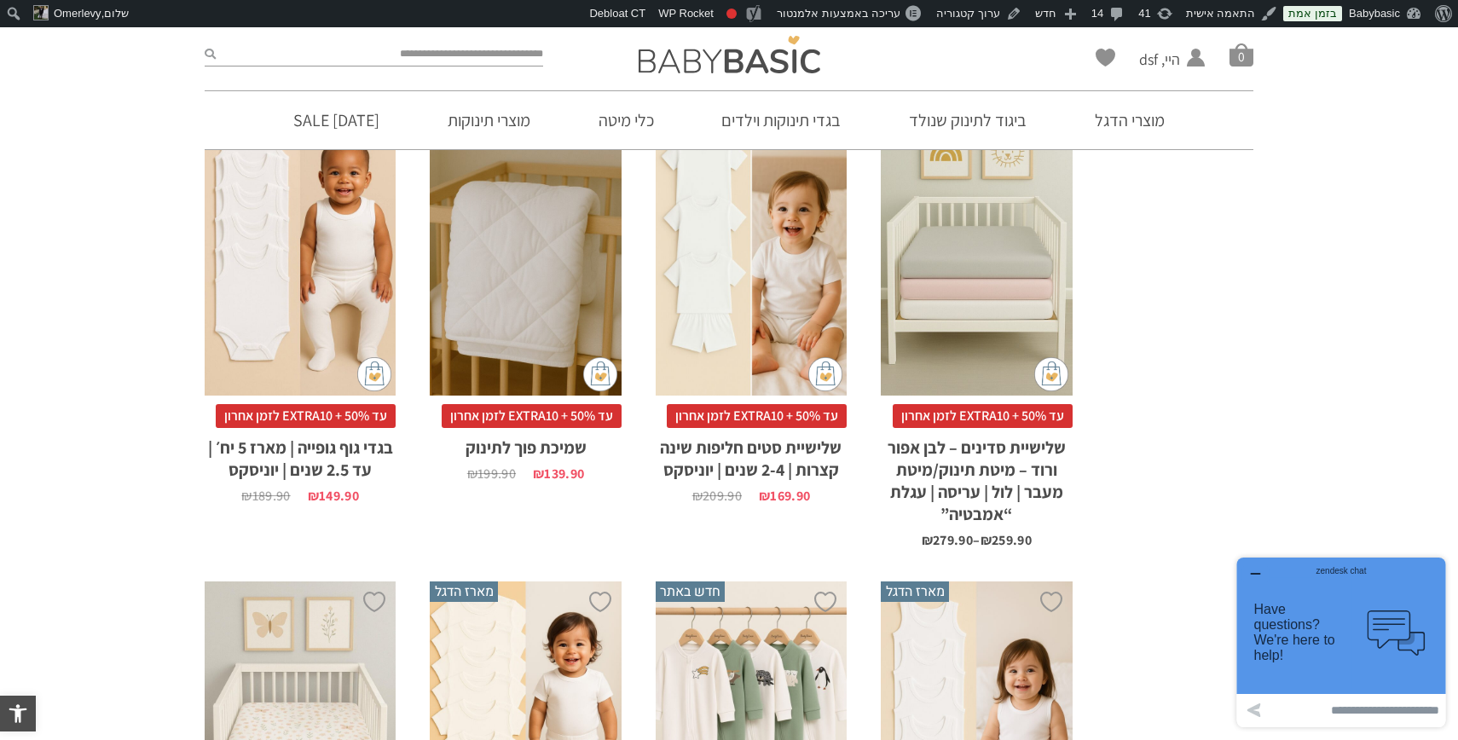
scroll to position [687, 0]
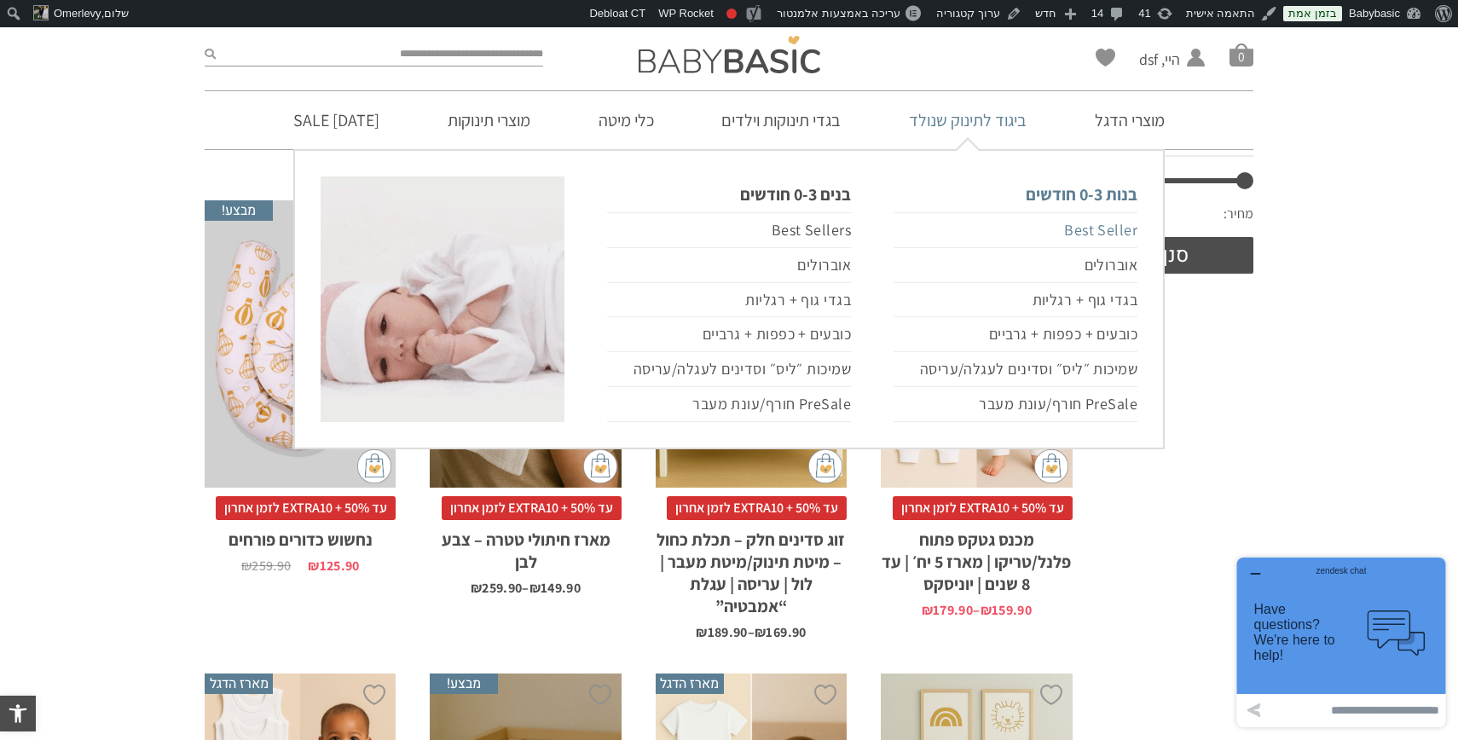
click at [1087, 228] on link "Best Seller" at bounding box center [1016, 230] width 244 height 36
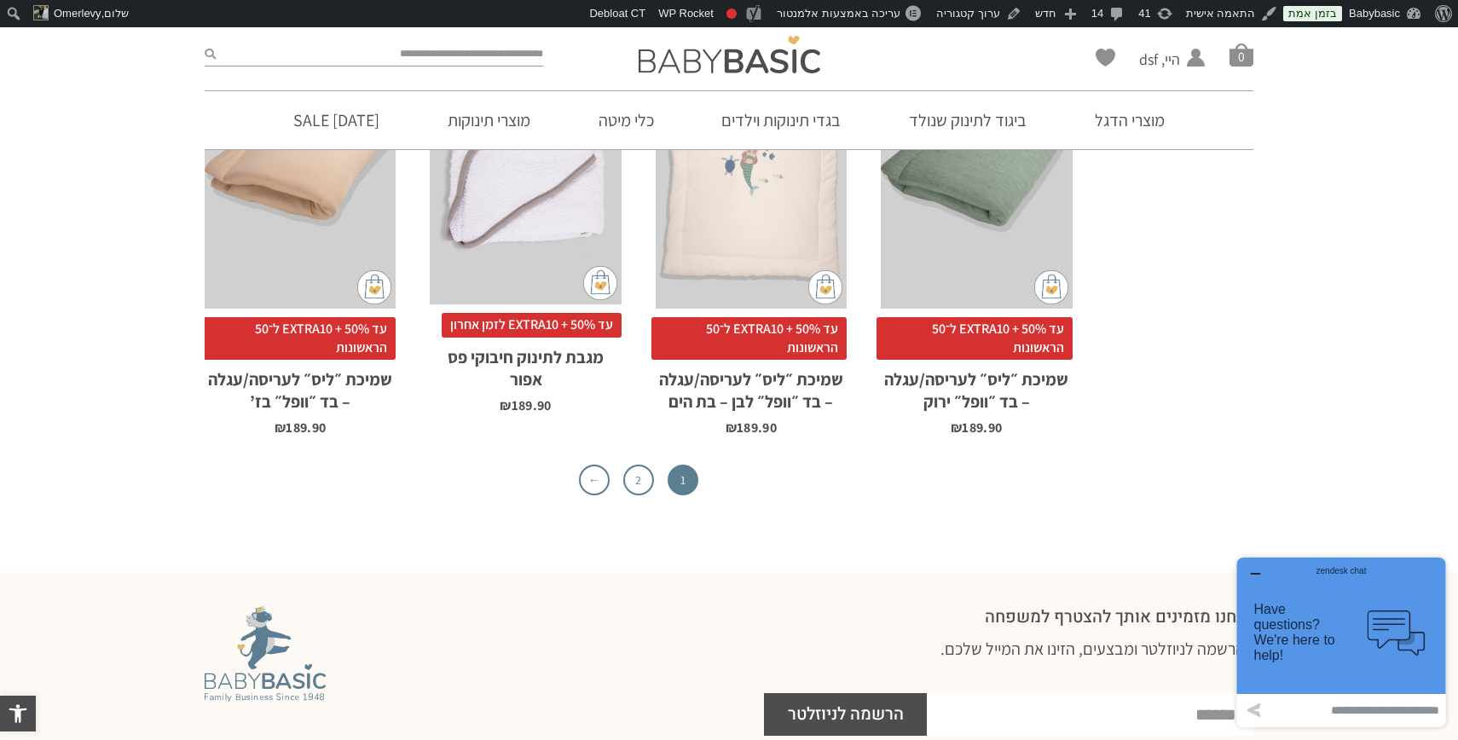
scroll to position [5221, 0]
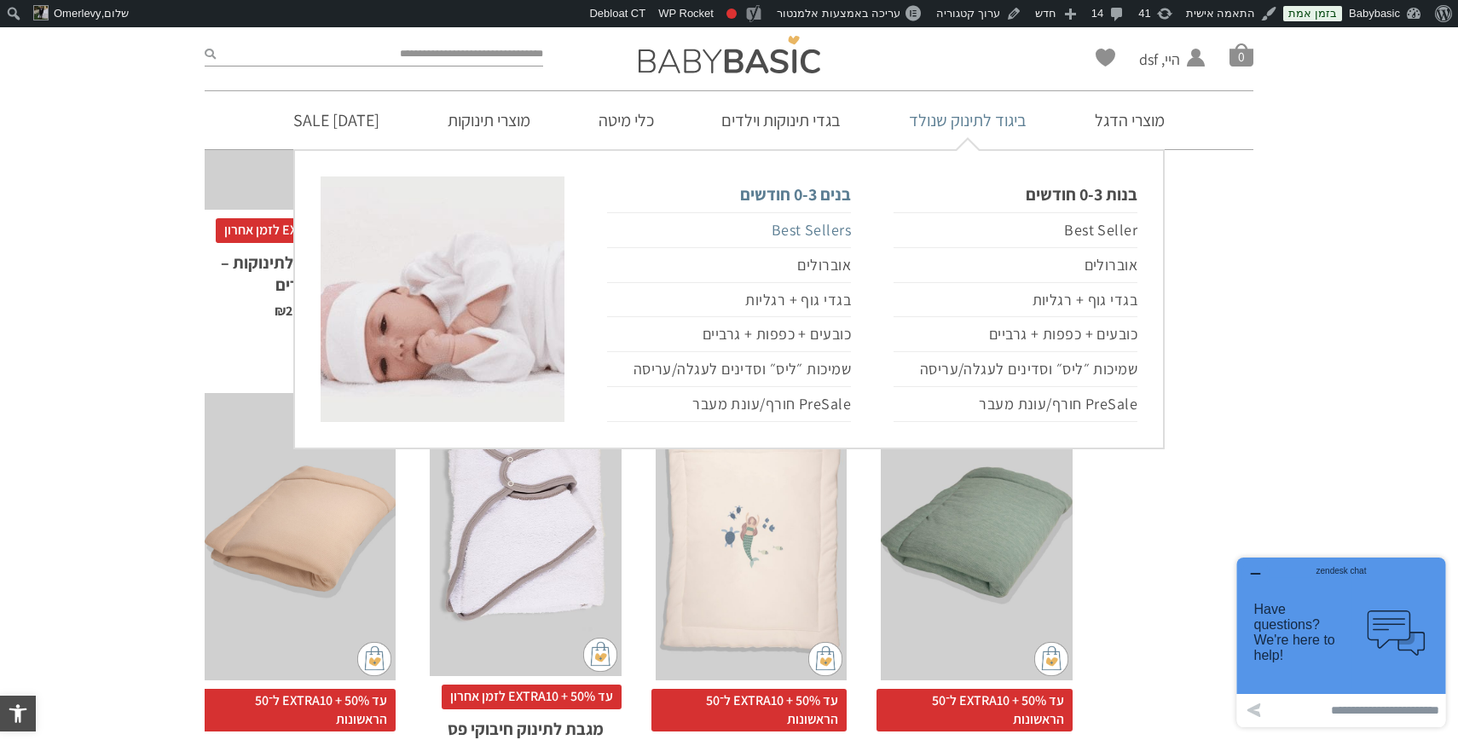
click at [819, 229] on link "Best Sellers" at bounding box center [729, 230] width 244 height 36
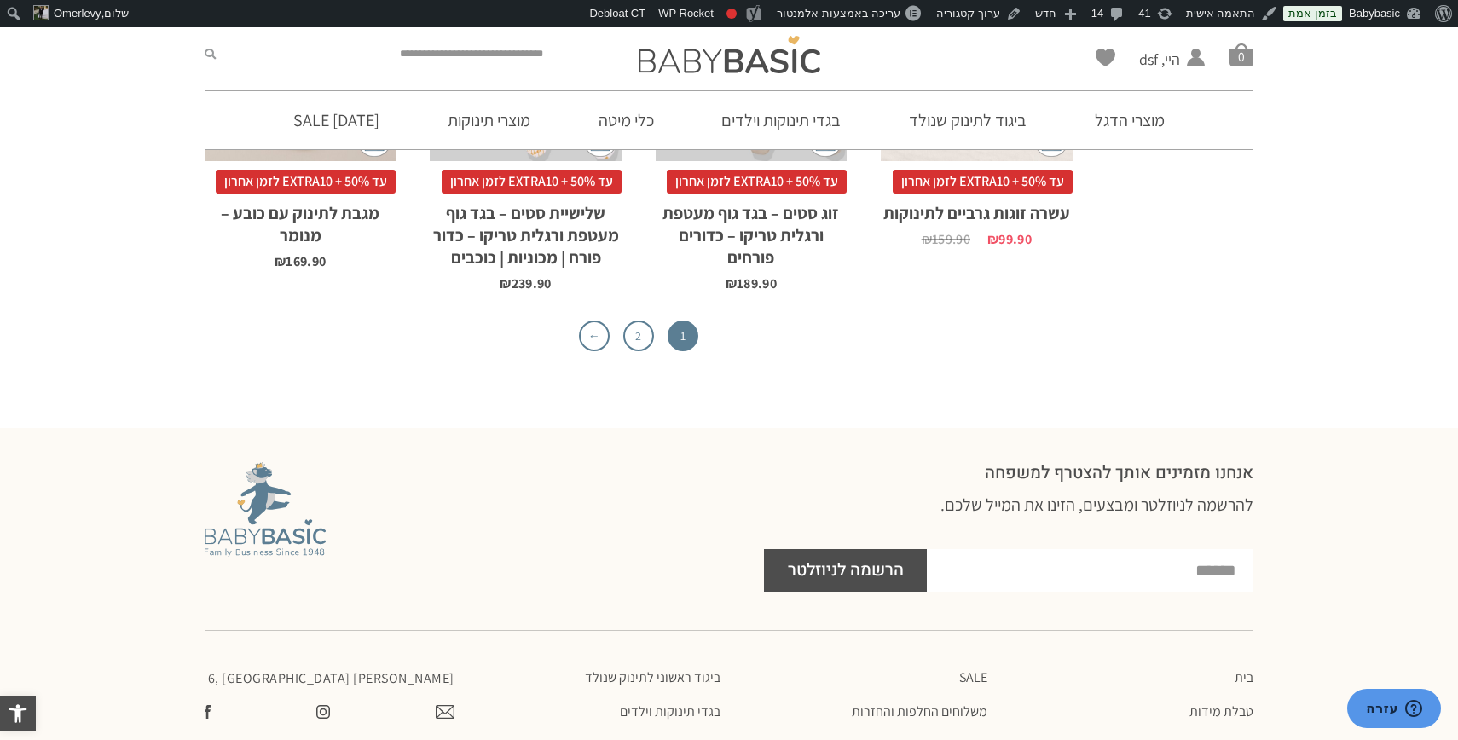
scroll to position [5714, 0]
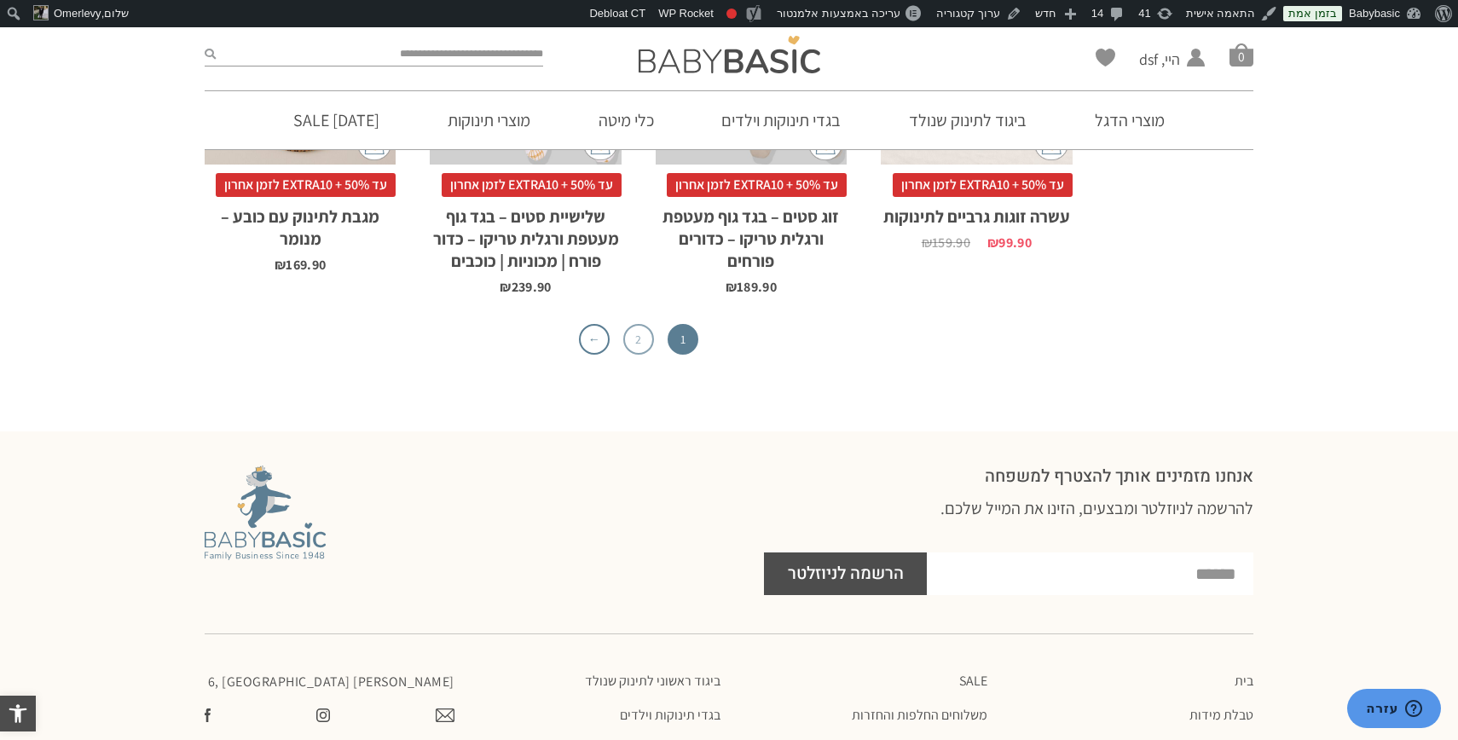
click at [634, 324] on link "2" at bounding box center [638, 339] width 31 height 31
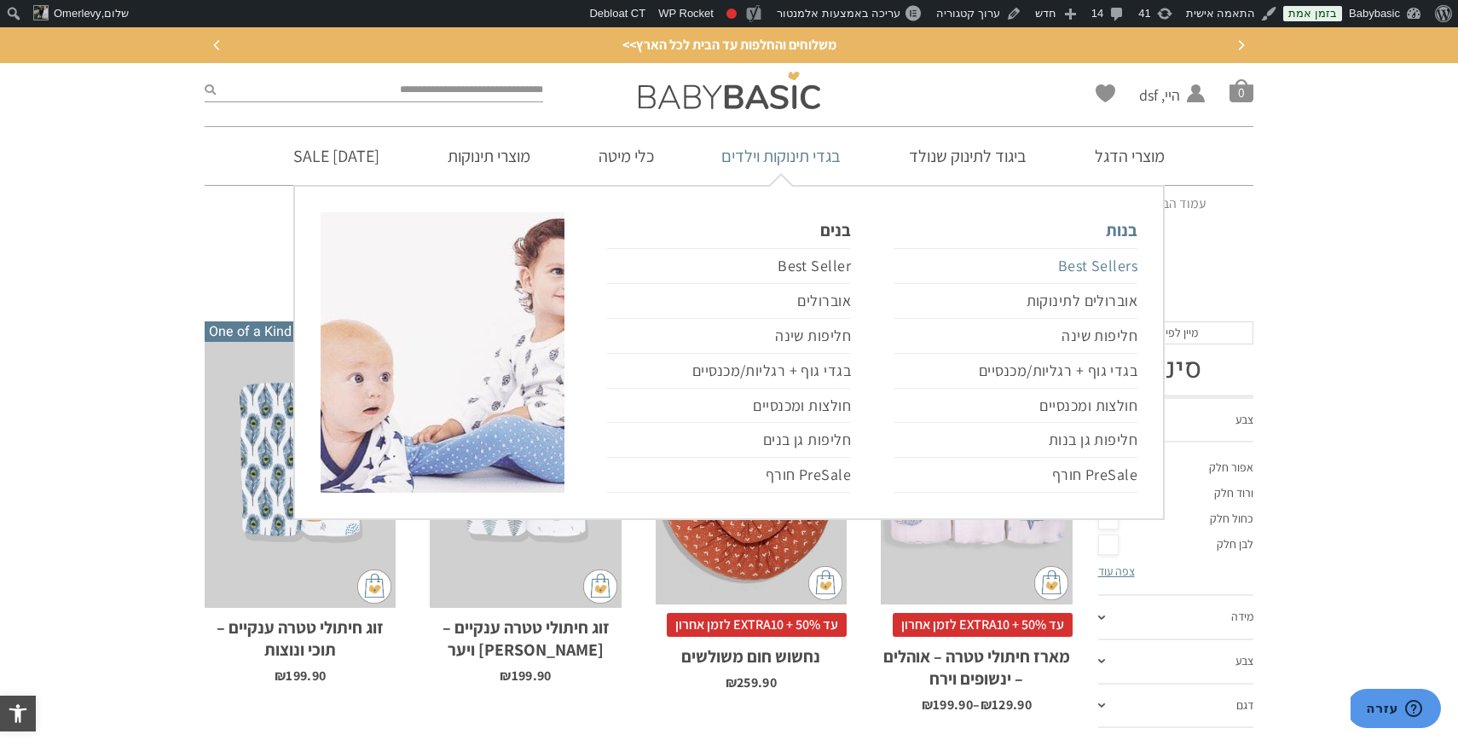
click at [1085, 265] on link "Best Sellers" at bounding box center [1016, 266] width 244 height 36
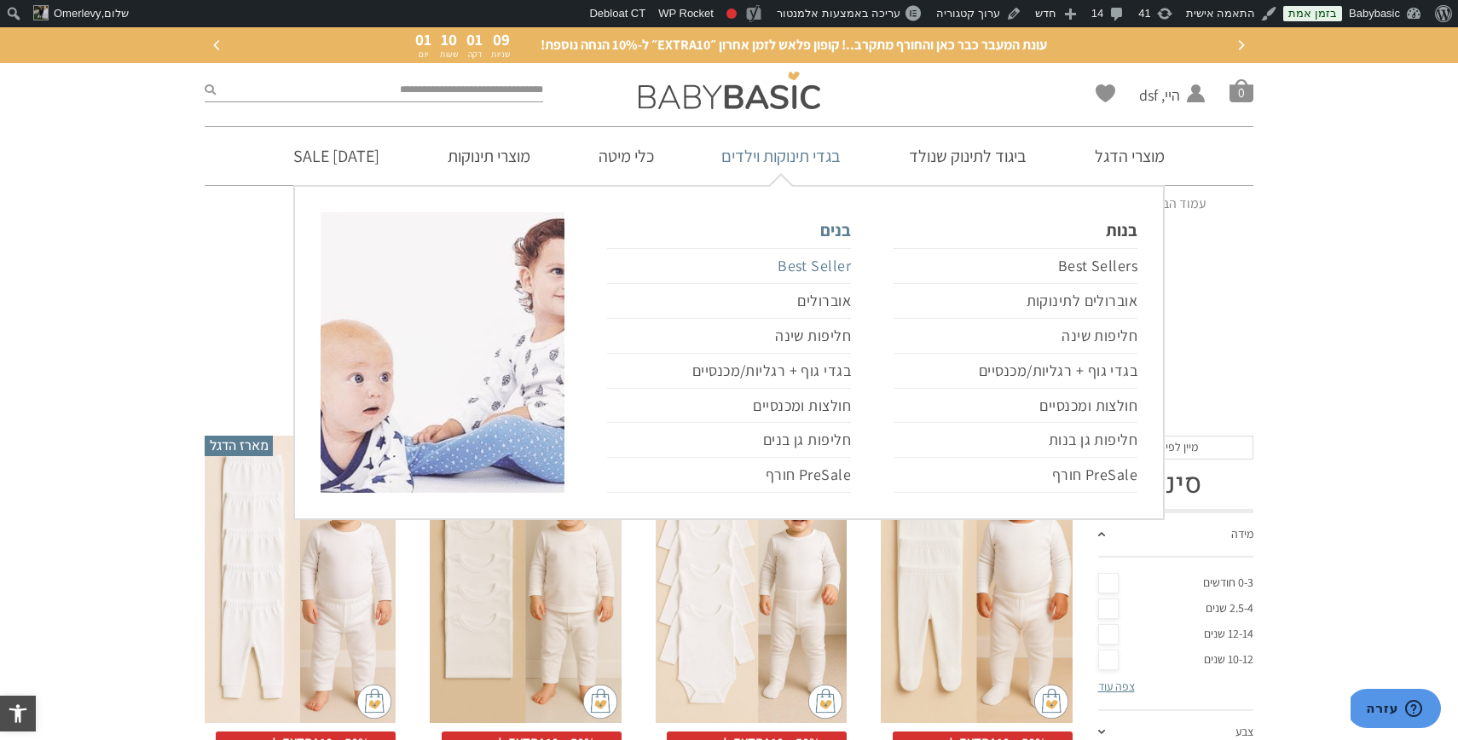
click at [829, 265] on link "Best Seller" at bounding box center [729, 266] width 244 height 36
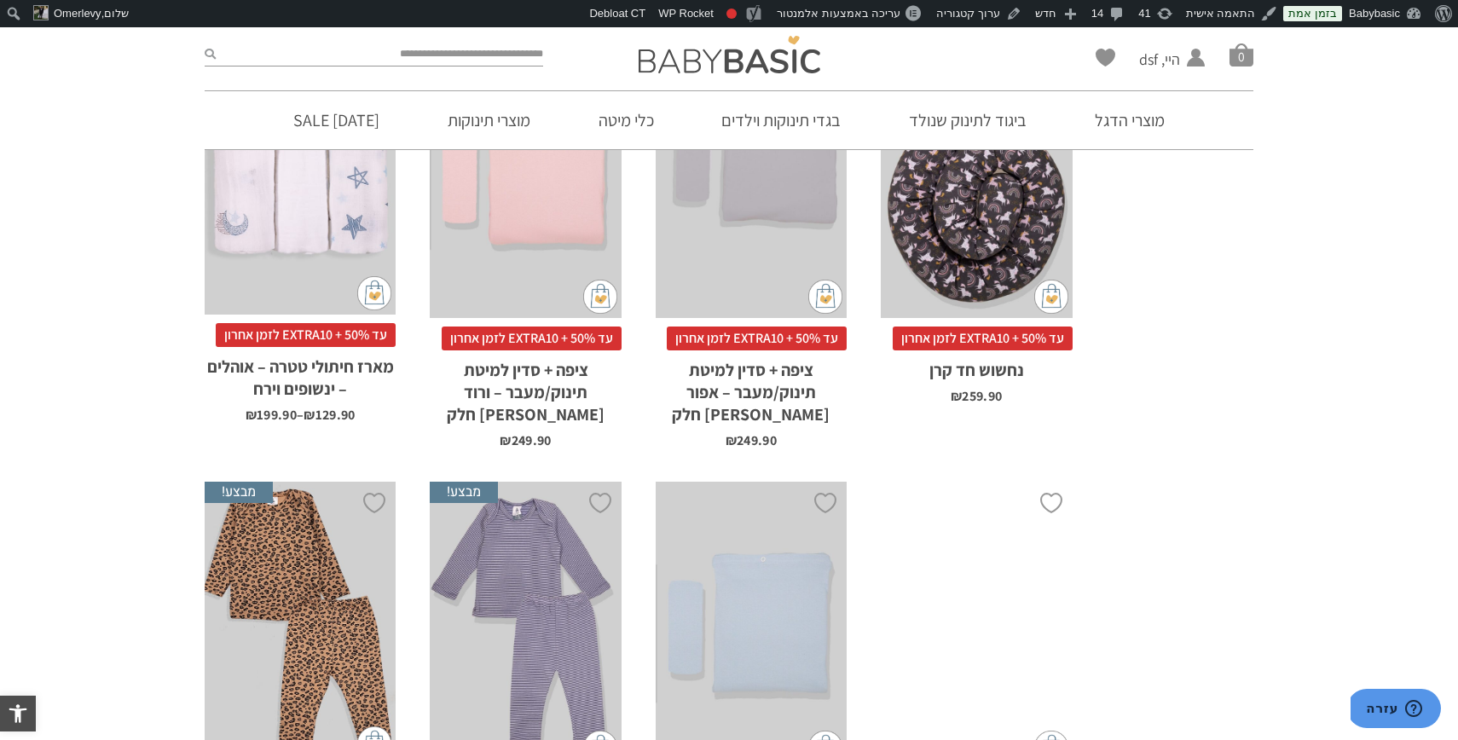
scroll to position [4523, 0]
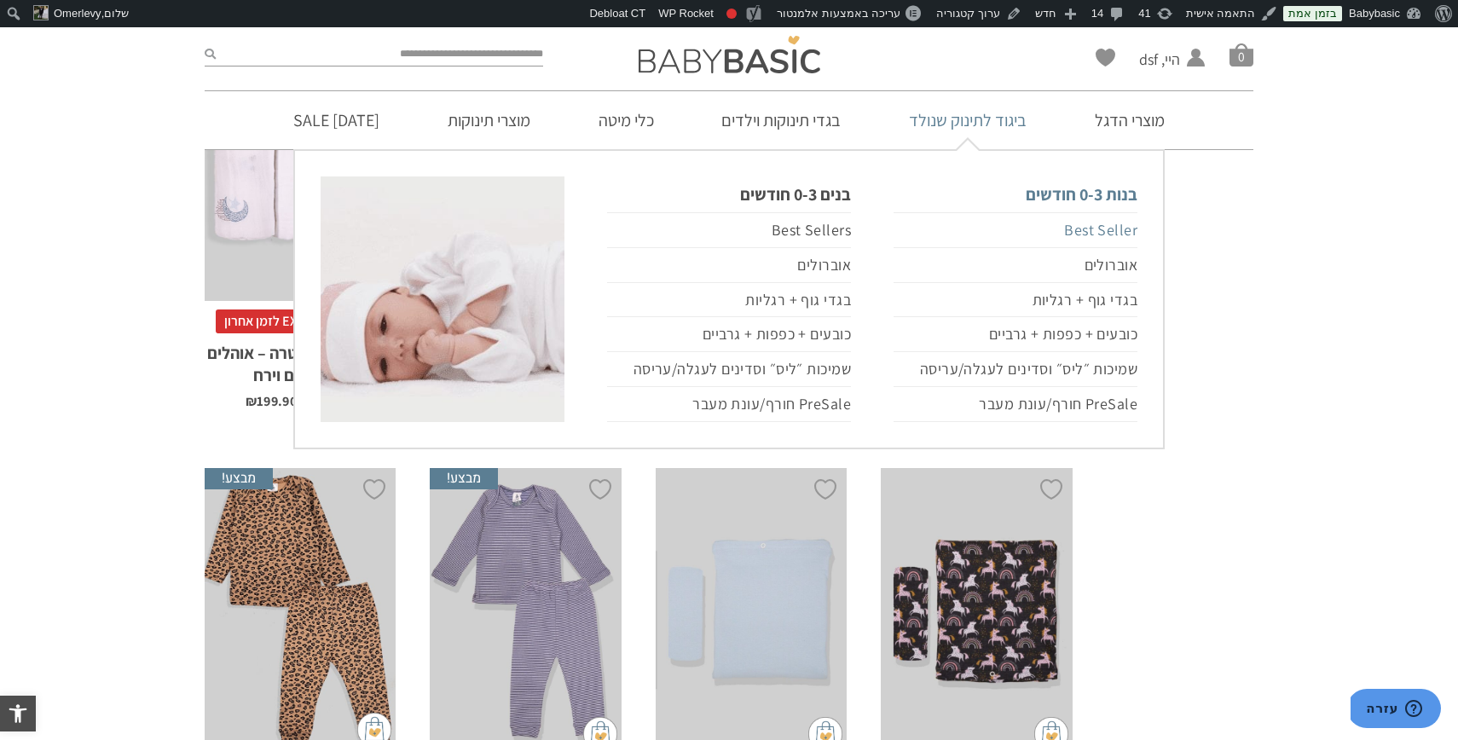
click at [1111, 234] on link "Best Seller" at bounding box center [1016, 230] width 244 height 36
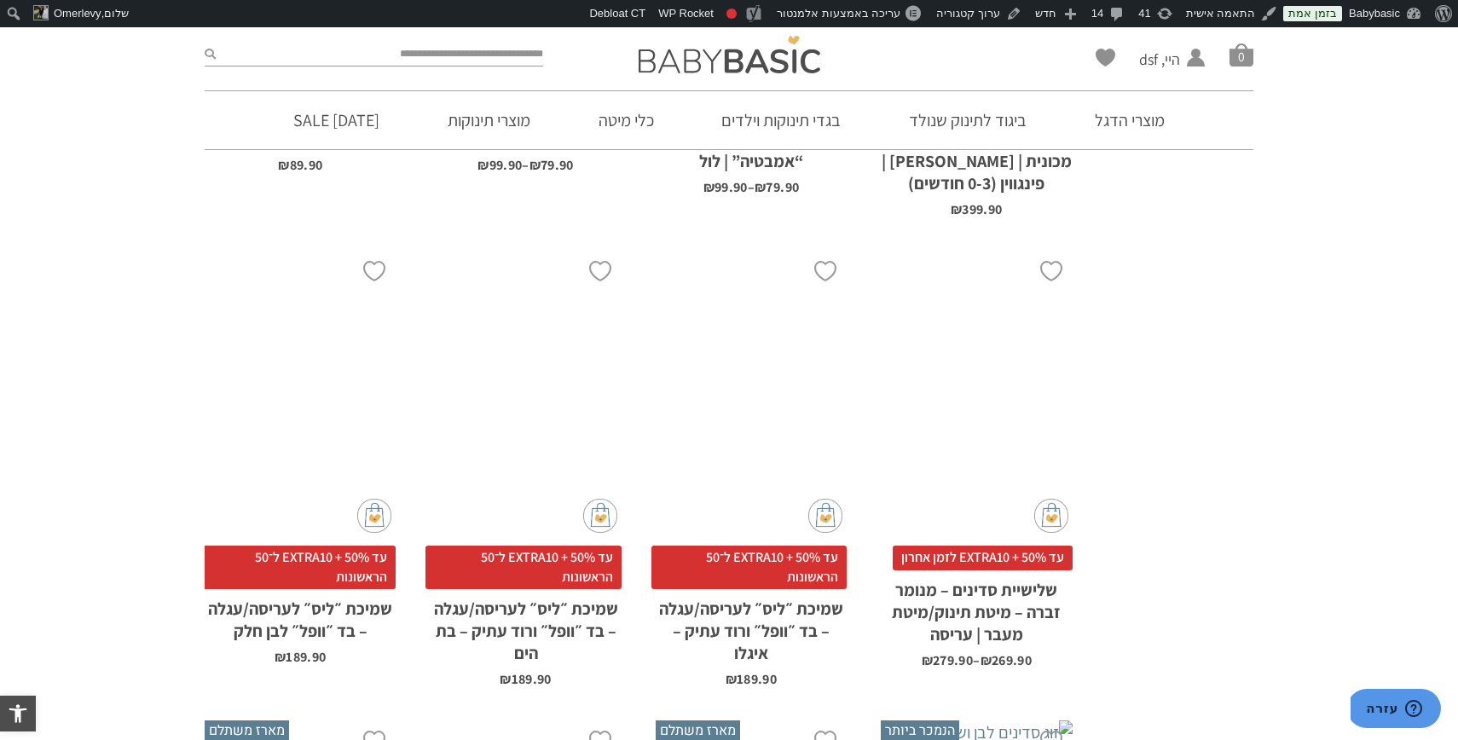
scroll to position [2986, 0]
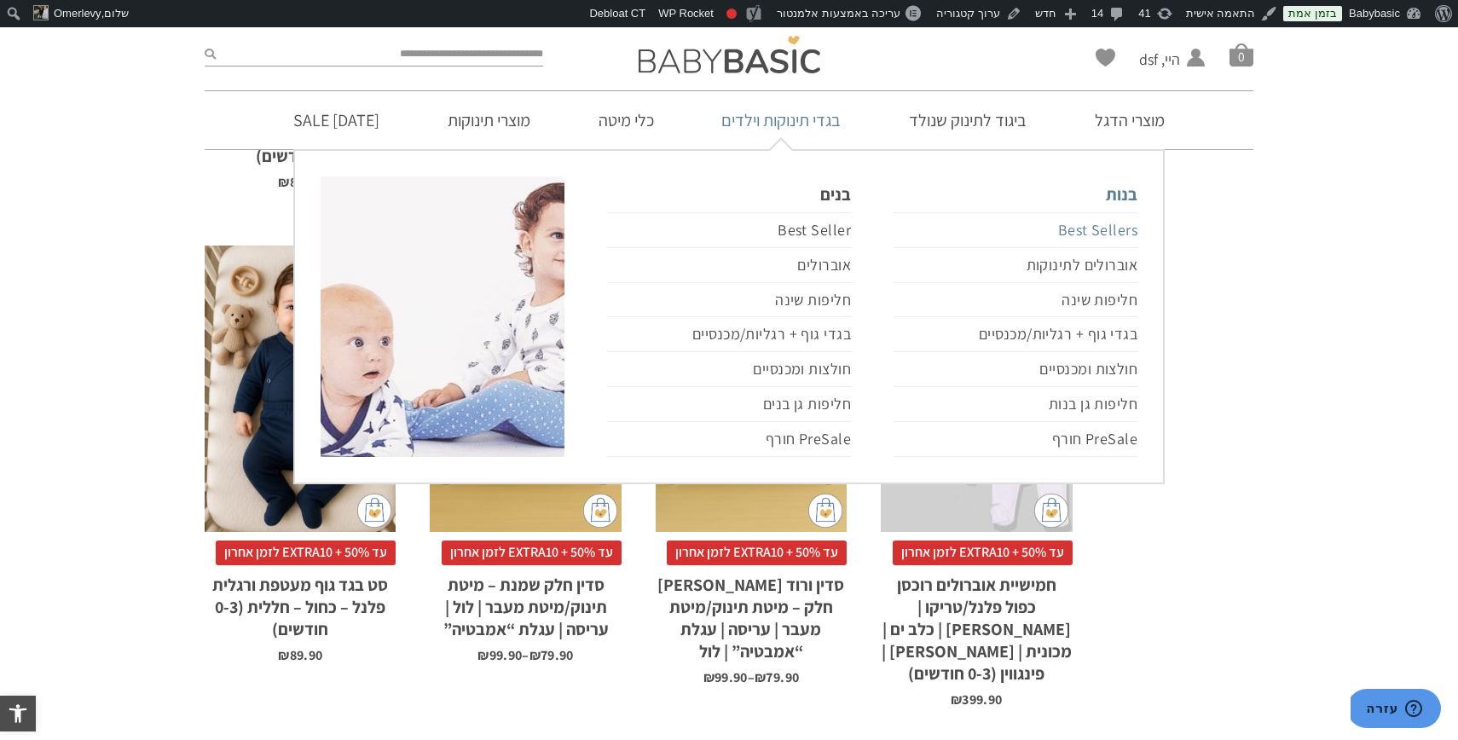
click at [1110, 227] on link "Best Sellers" at bounding box center [1016, 230] width 244 height 36
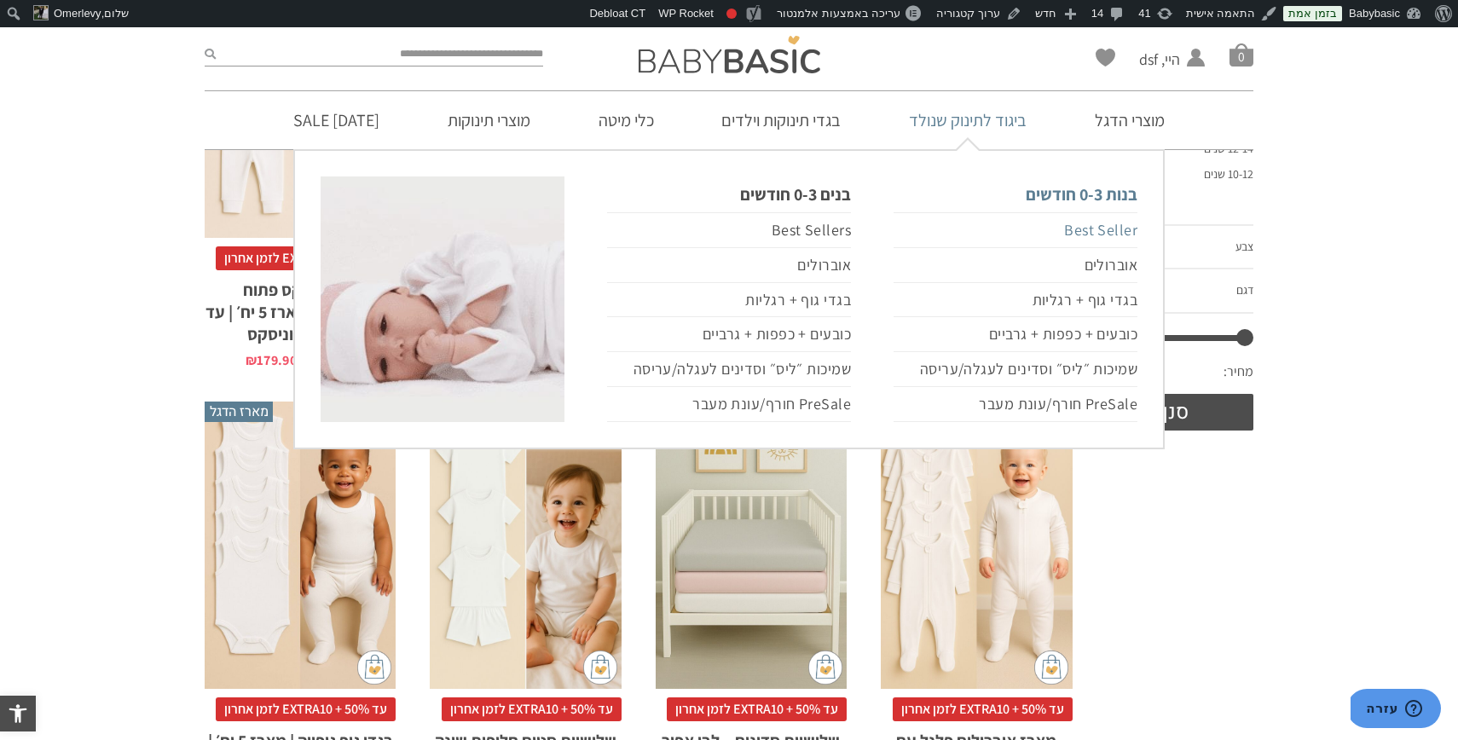
click at [1081, 225] on link "Best Seller" at bounding box center [1016, 230] width 244 height 36
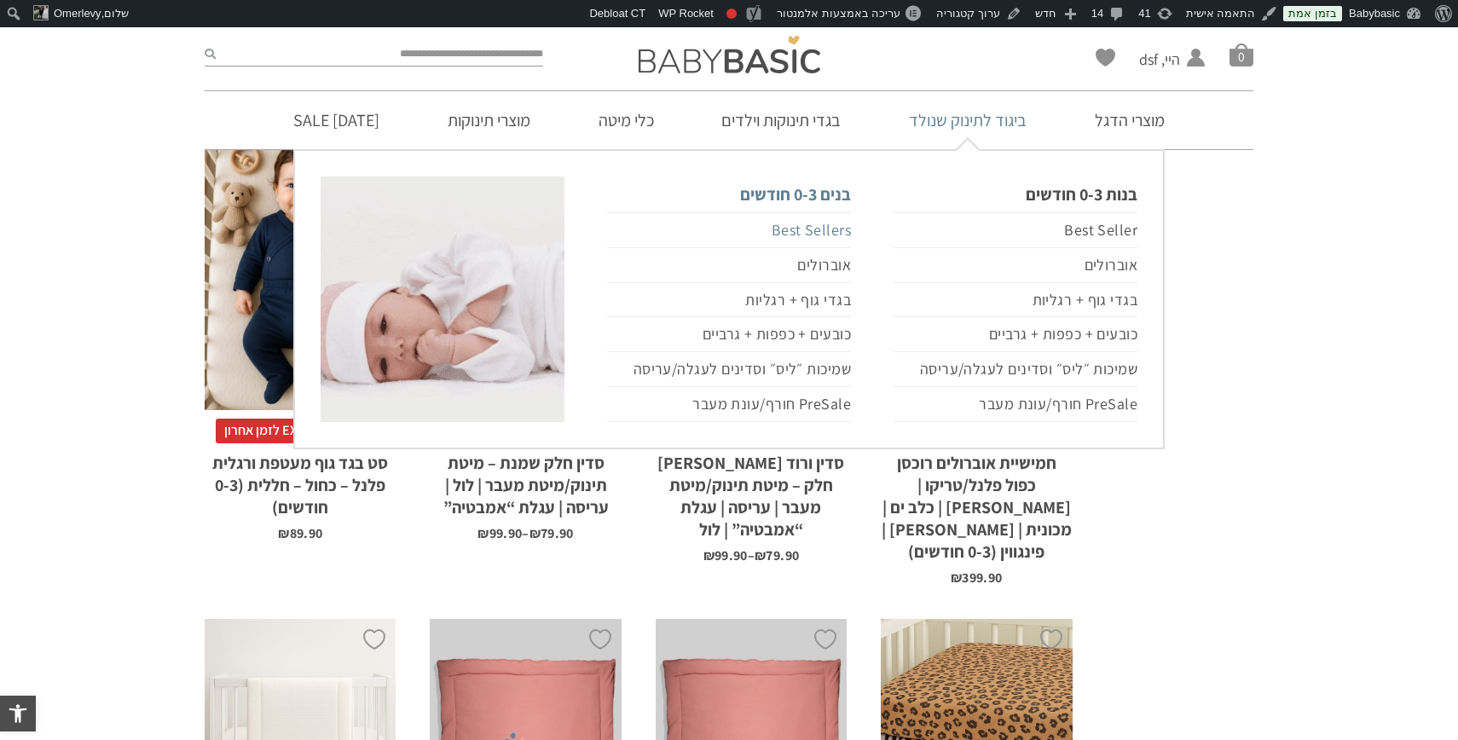
click at [805, 230] on link "Best Sellers" at bounding box center [729, 230] width 244 height 36
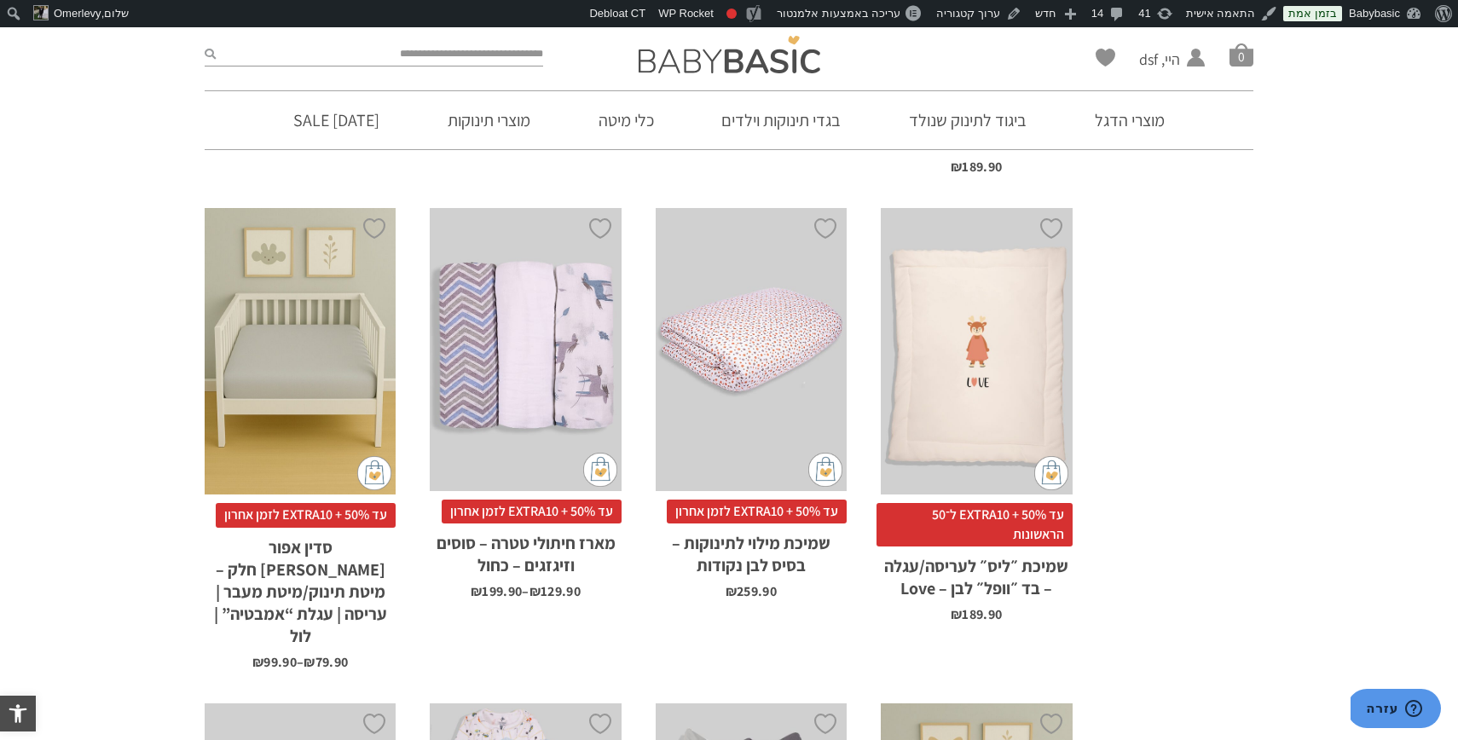
scroll to position [2989, 0]
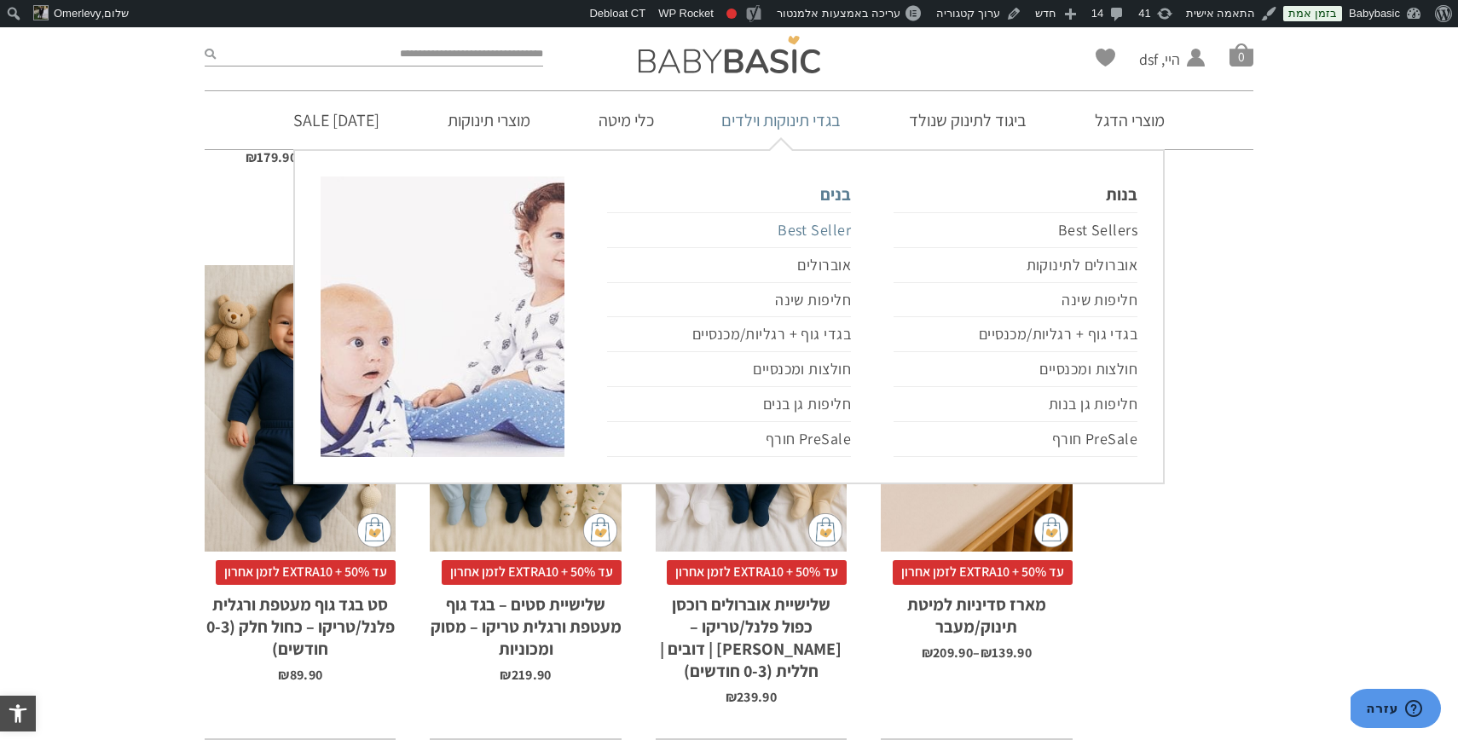
click at [840, 232] on link "Best Seller" at bounding box center [729, 230] width 244 height 36
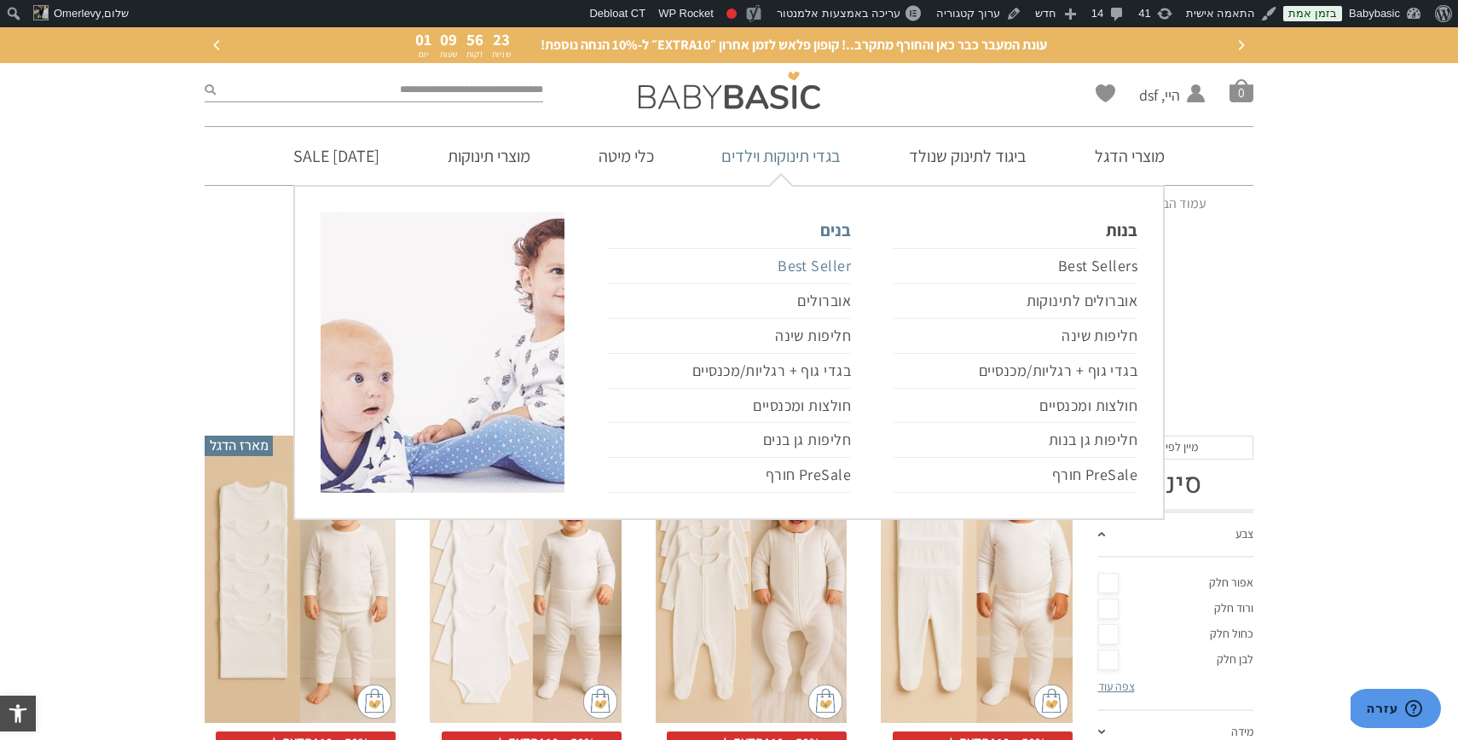
click at [838, 268] on link "Best Seller" at bounding box center [729, 266] width 244 height 36
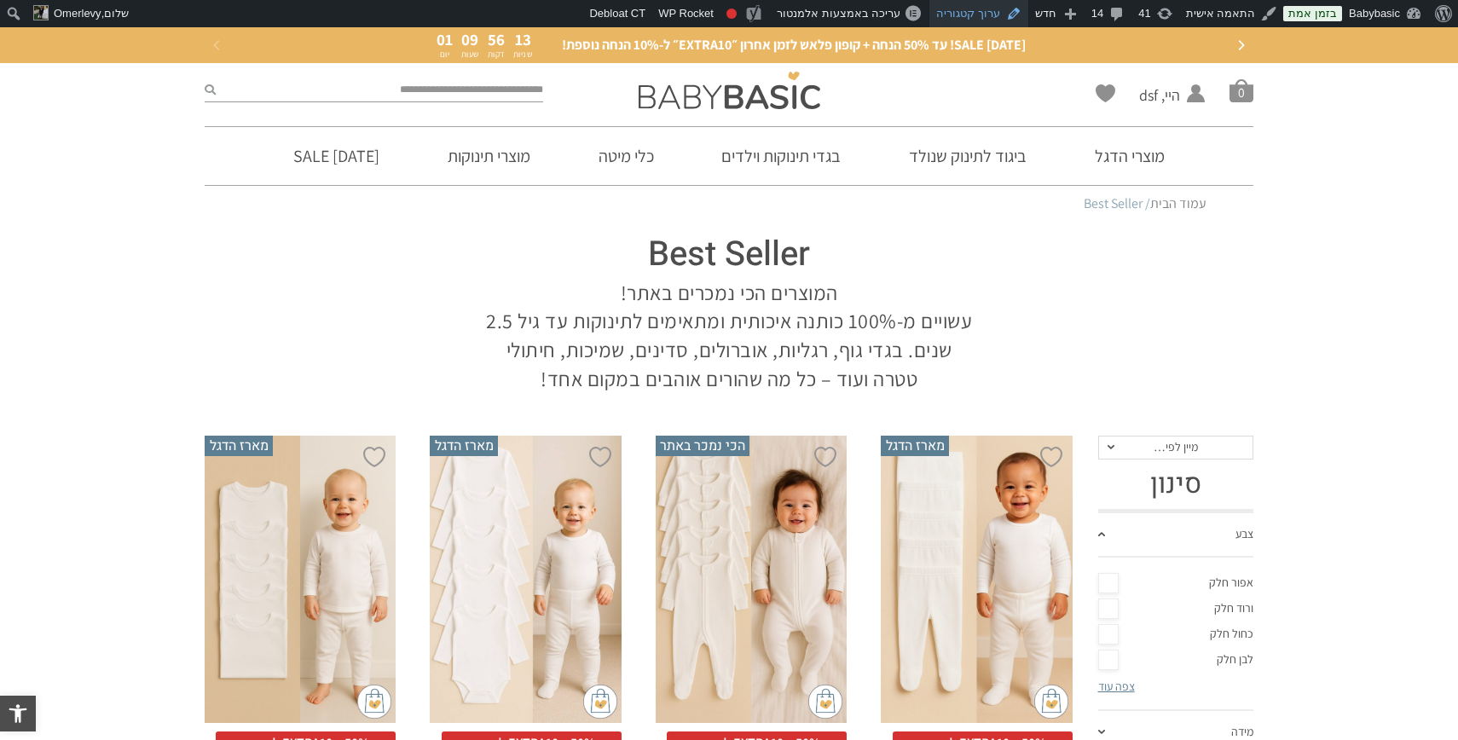
click at [989, 11] on link "ערוך קטגוריה" at bounding box center [979, 13] width 99 height 27
click at [977, 13] on link "ערוך קטגוריה" at bounding box center [979, 13] width 99 height 27
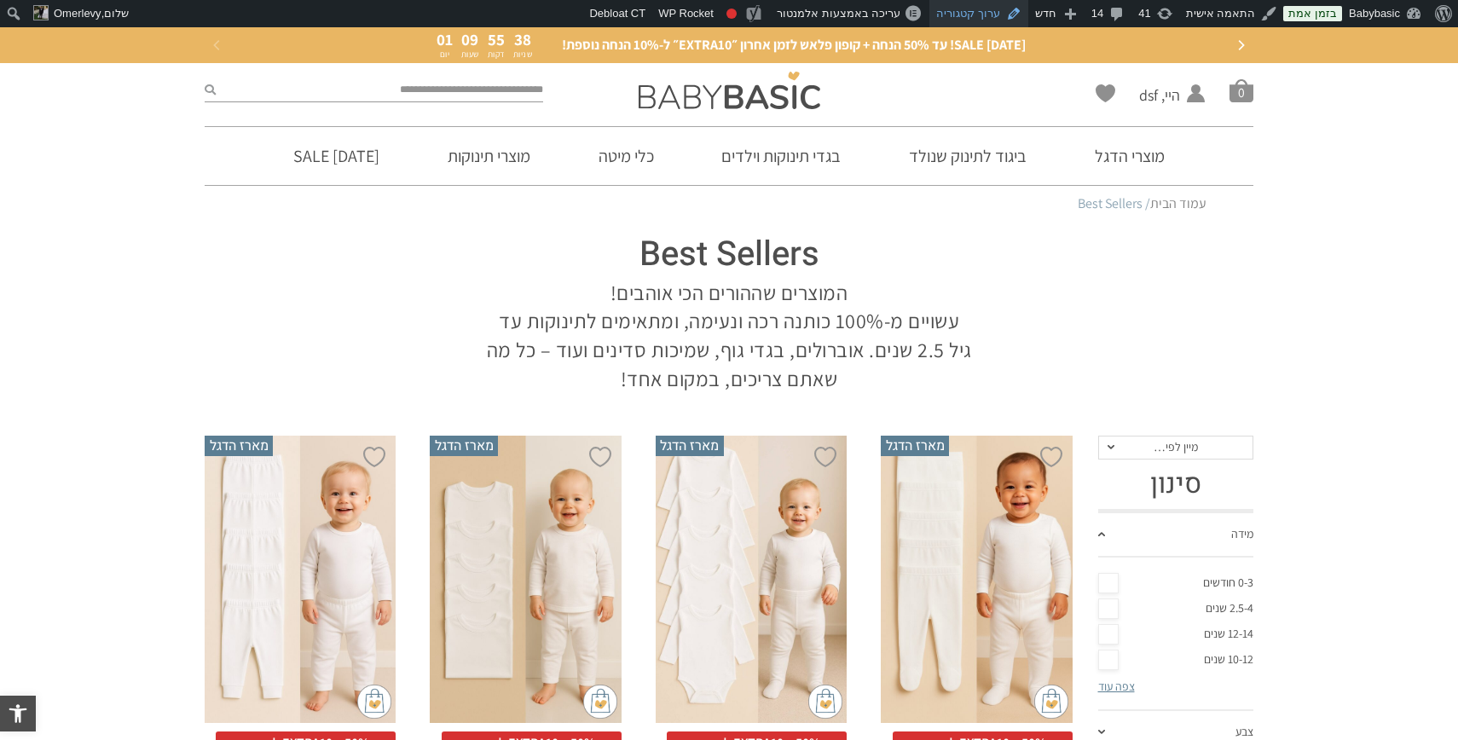
click at [971, 14] on link "ערוך קטגוריה" at bounding box center [979, 13] width 99 height 27
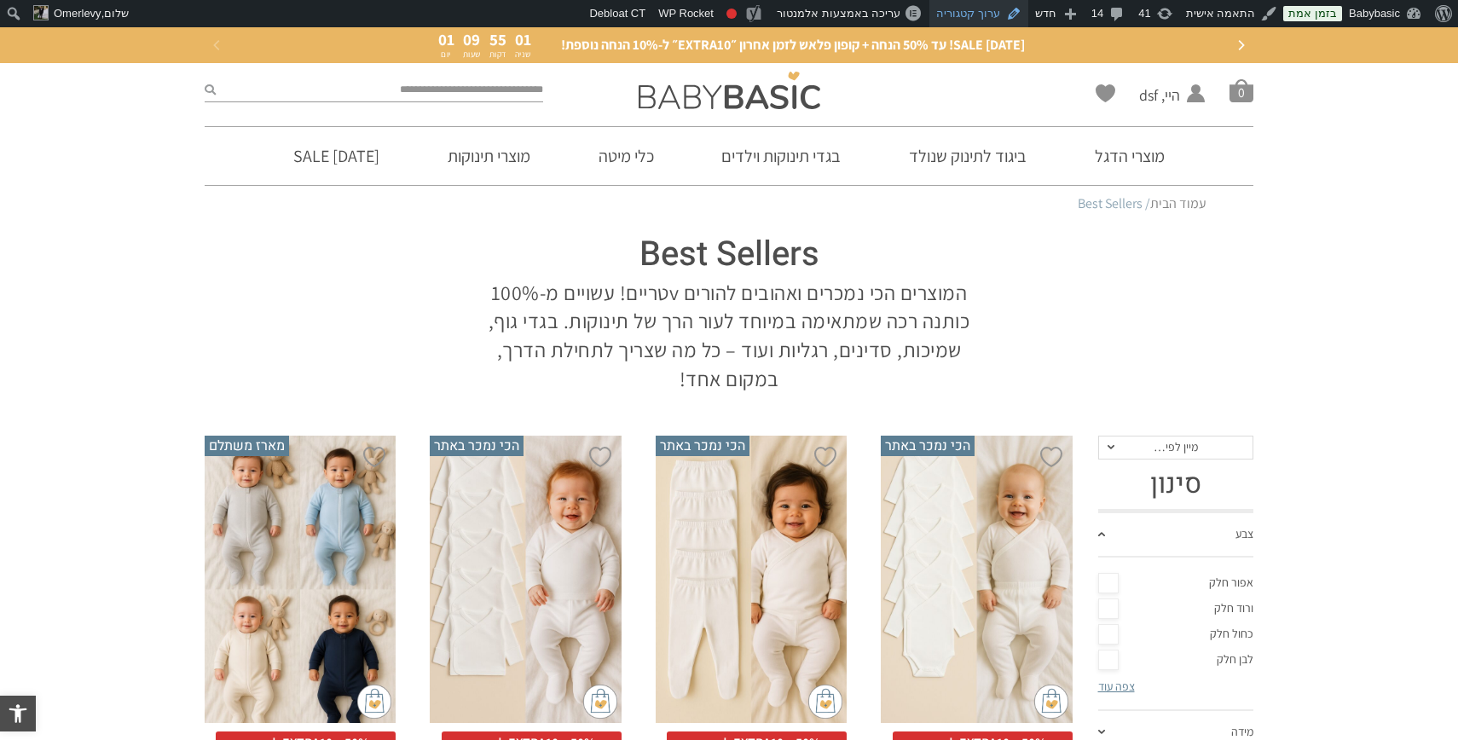
click at [983, 15] on link "ערוך קטגוריה" at bounding box center [979, 13] width 99 height 27
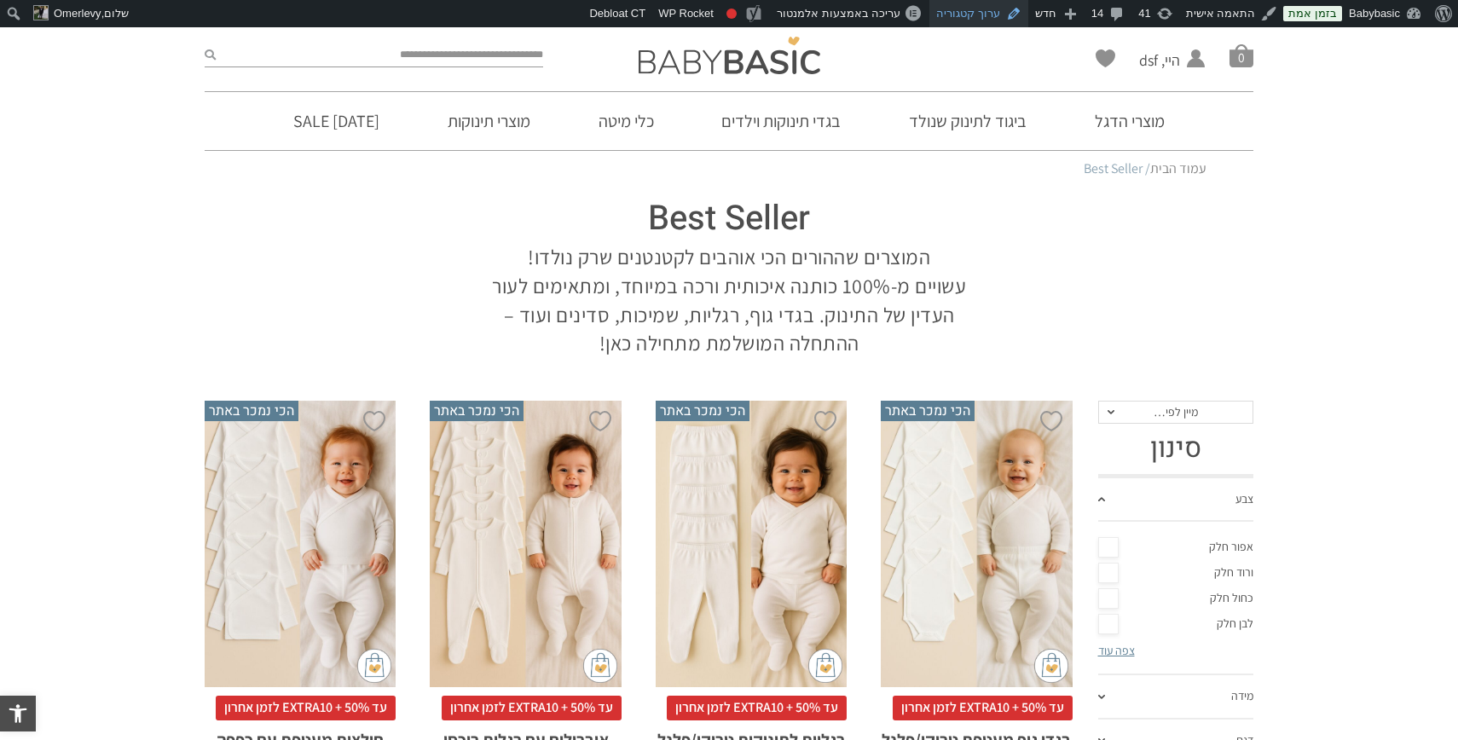
click at [1001, 9] on link "ערוך קטגוריה" at bounding box center [979, 13] width 99 height 27
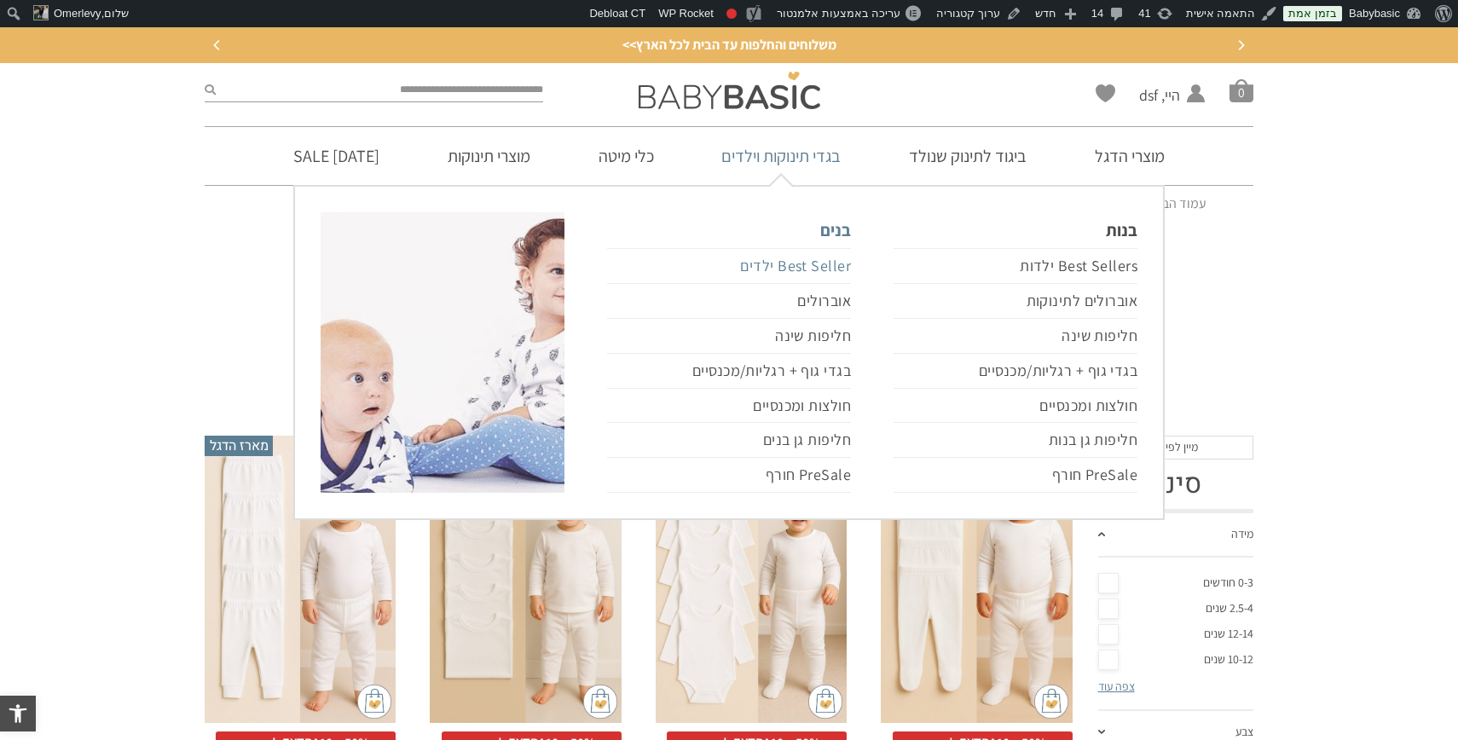
click at [797, 268] on link "Best Seller ילדים" at bounding box center [729, 266] width 244 height 36
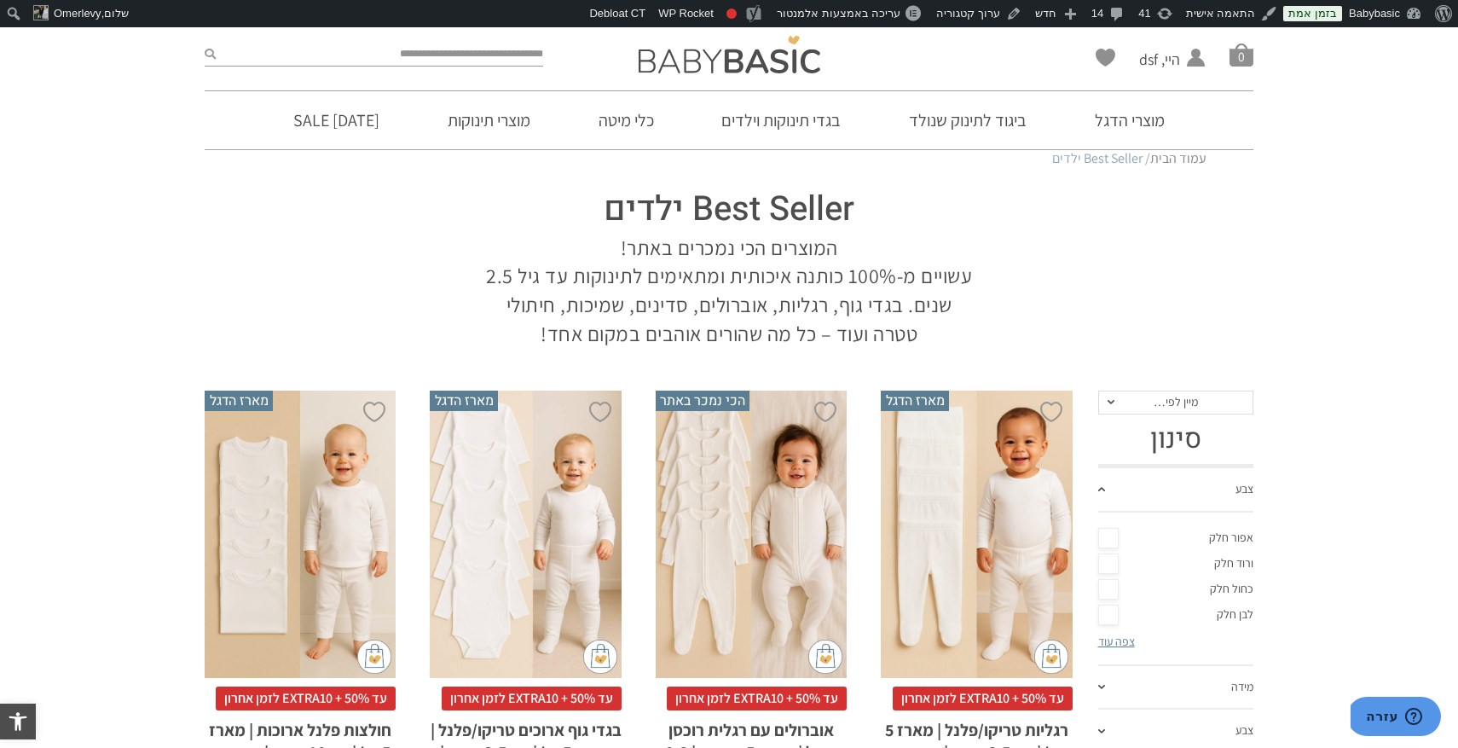
scroll to position [61, 0]
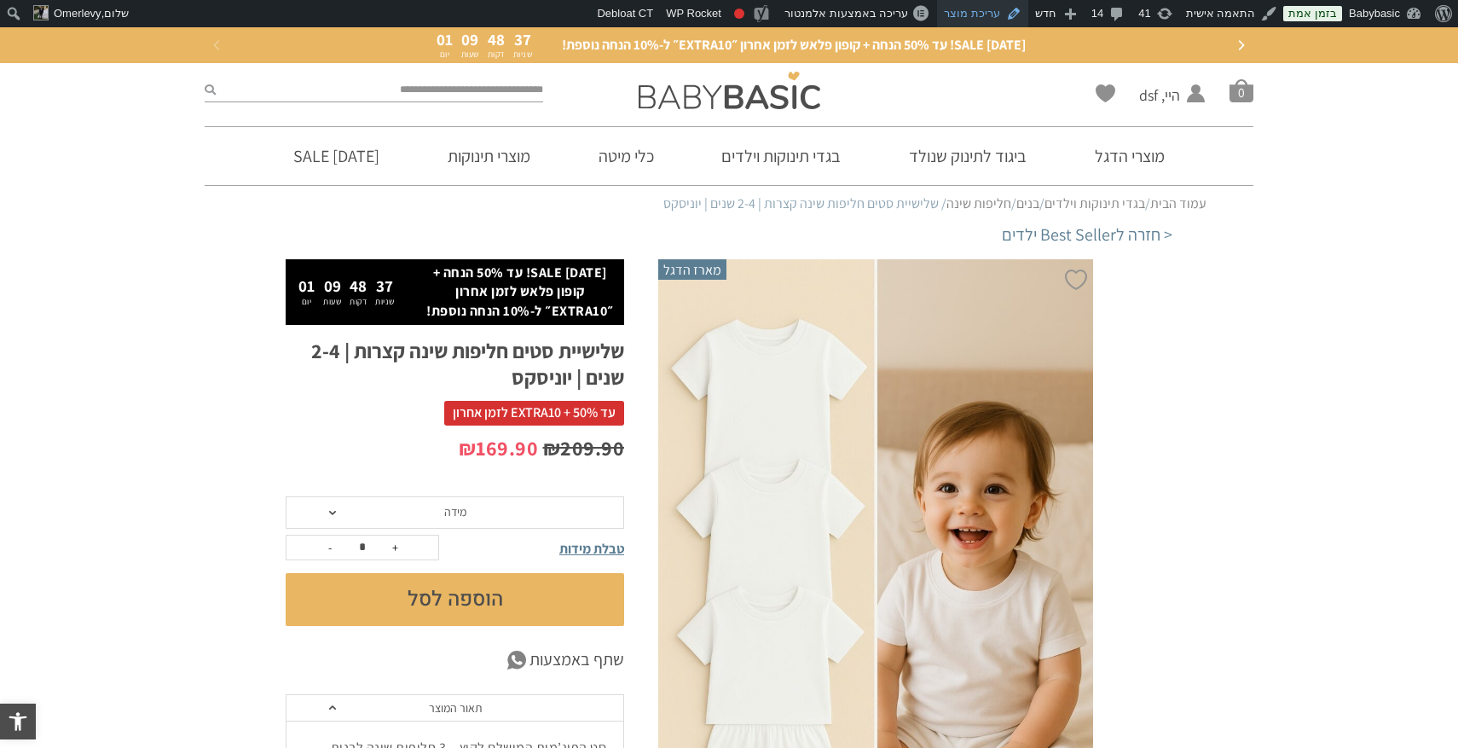
click at [994, 6] on link "עריכת מוצר" at bounding box center [982, 13] width 91 height 27
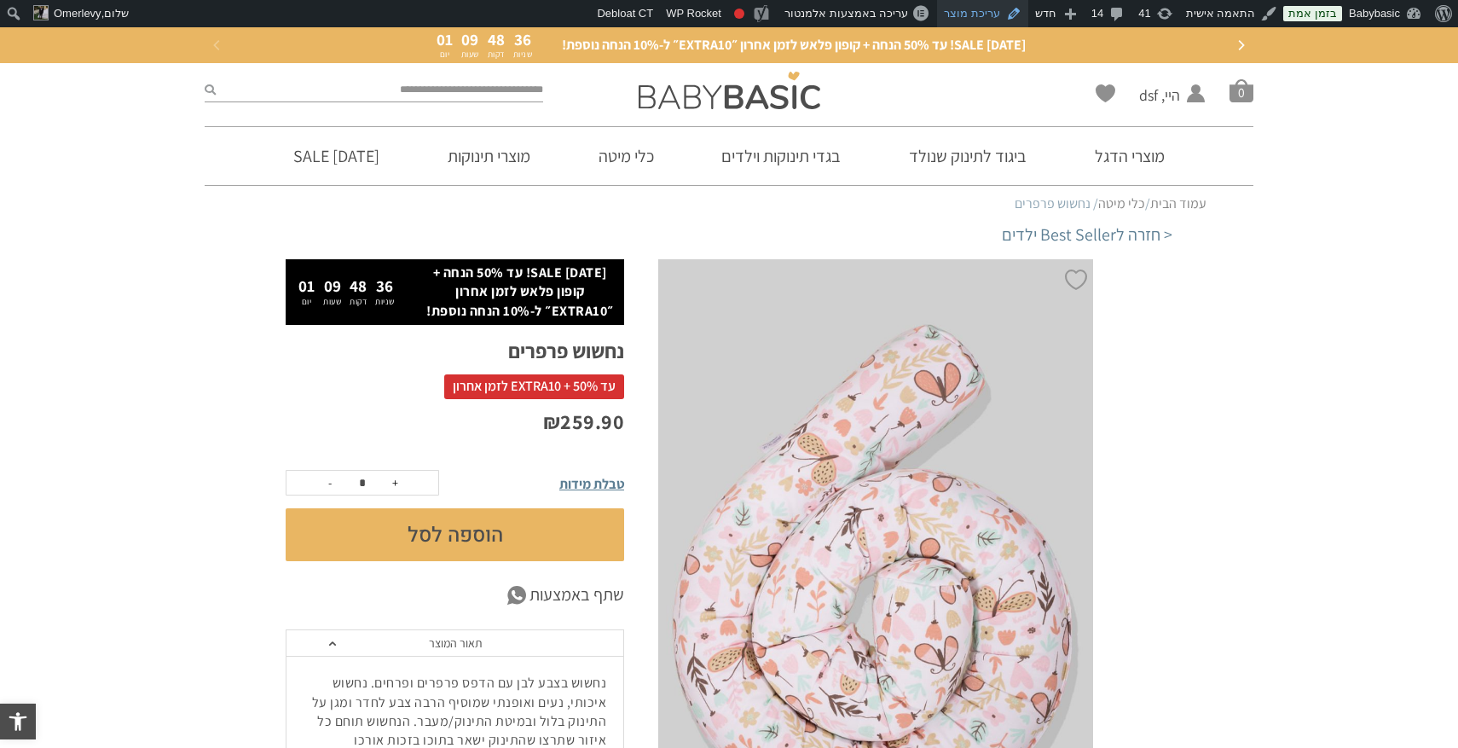
click at [1000, 17] on link "עריכת מוצר" at bounding box center [982, 13] width 91 height 27
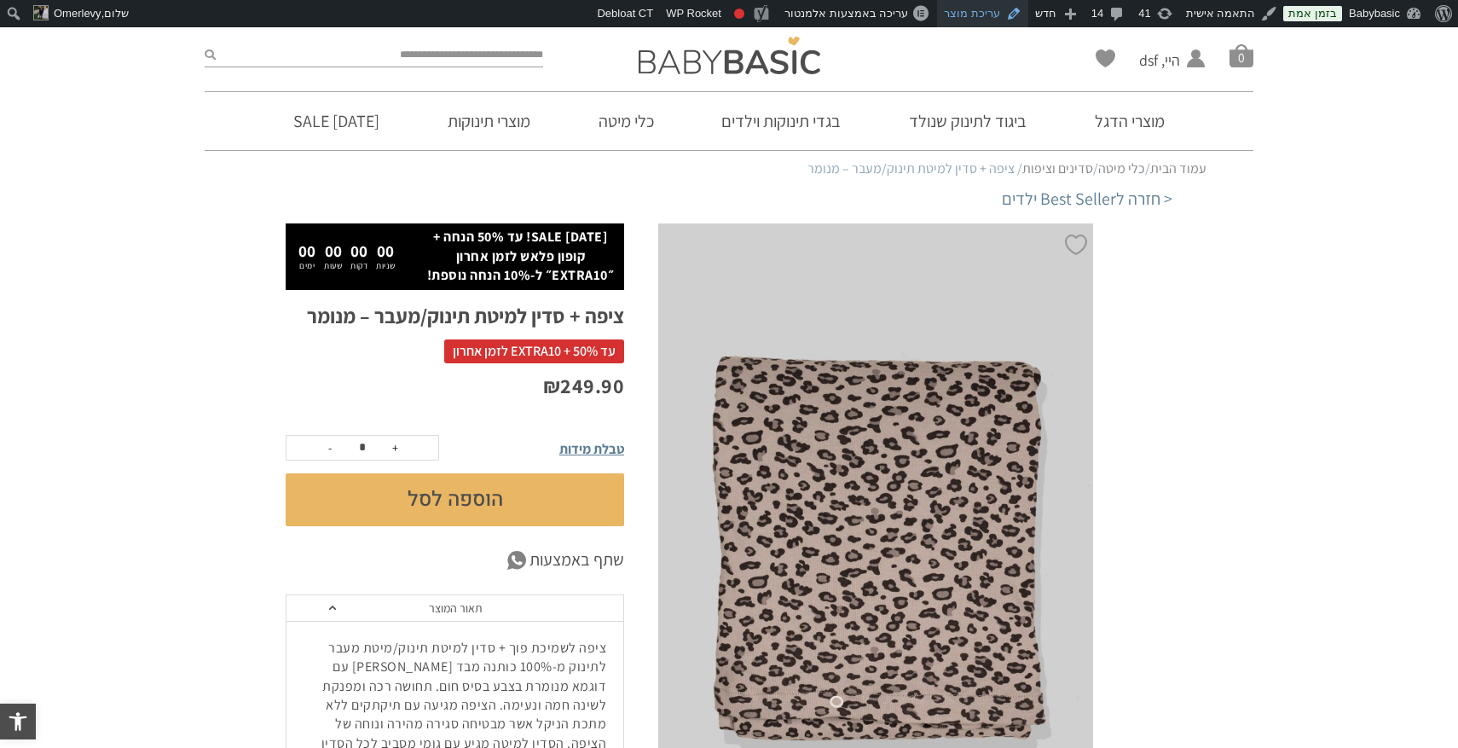
click at [998, 17] on link "עריכת מוצר" at bounding box center [982, 13] width 91 height 27
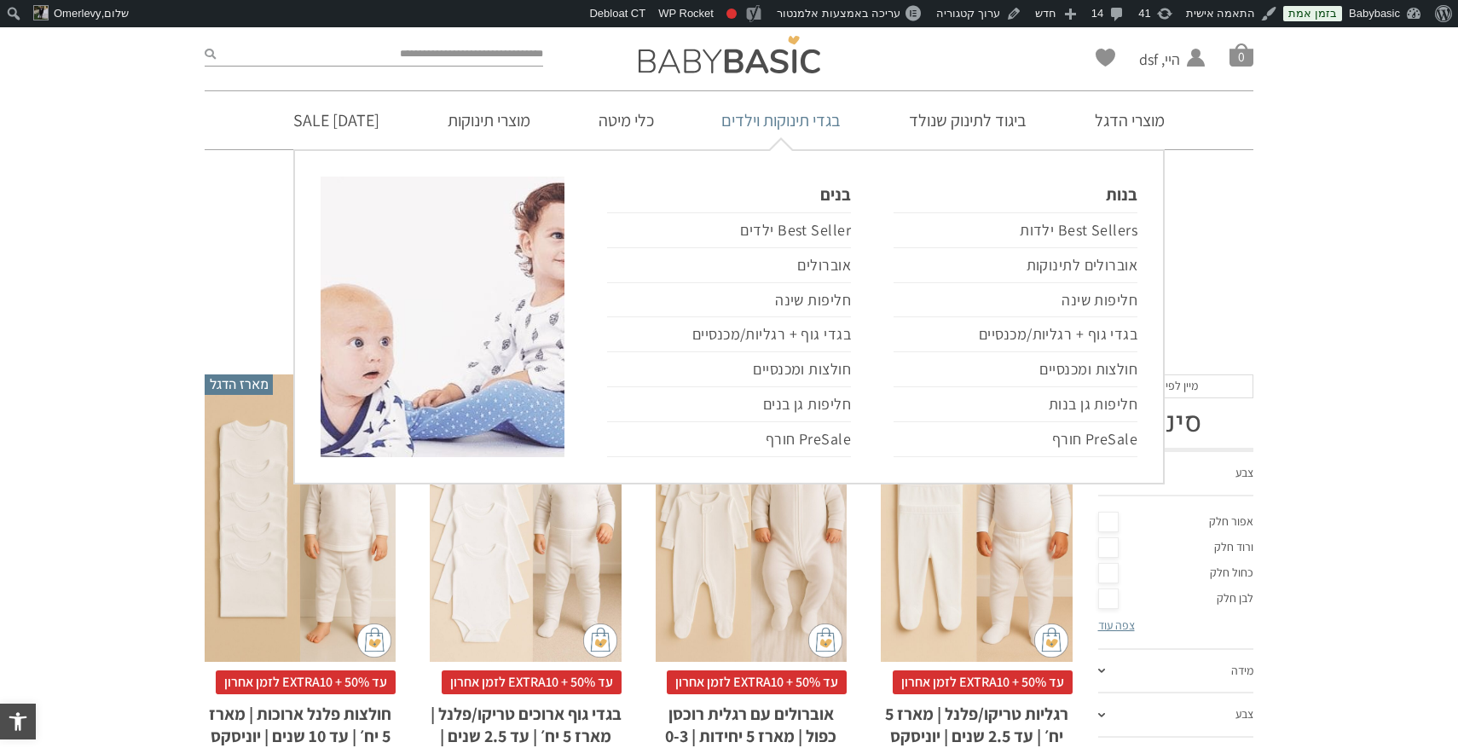
click at [825, 119] on link "בגדי תינוקות וילדים" at bounding box center [781, 120] width 171 height 58
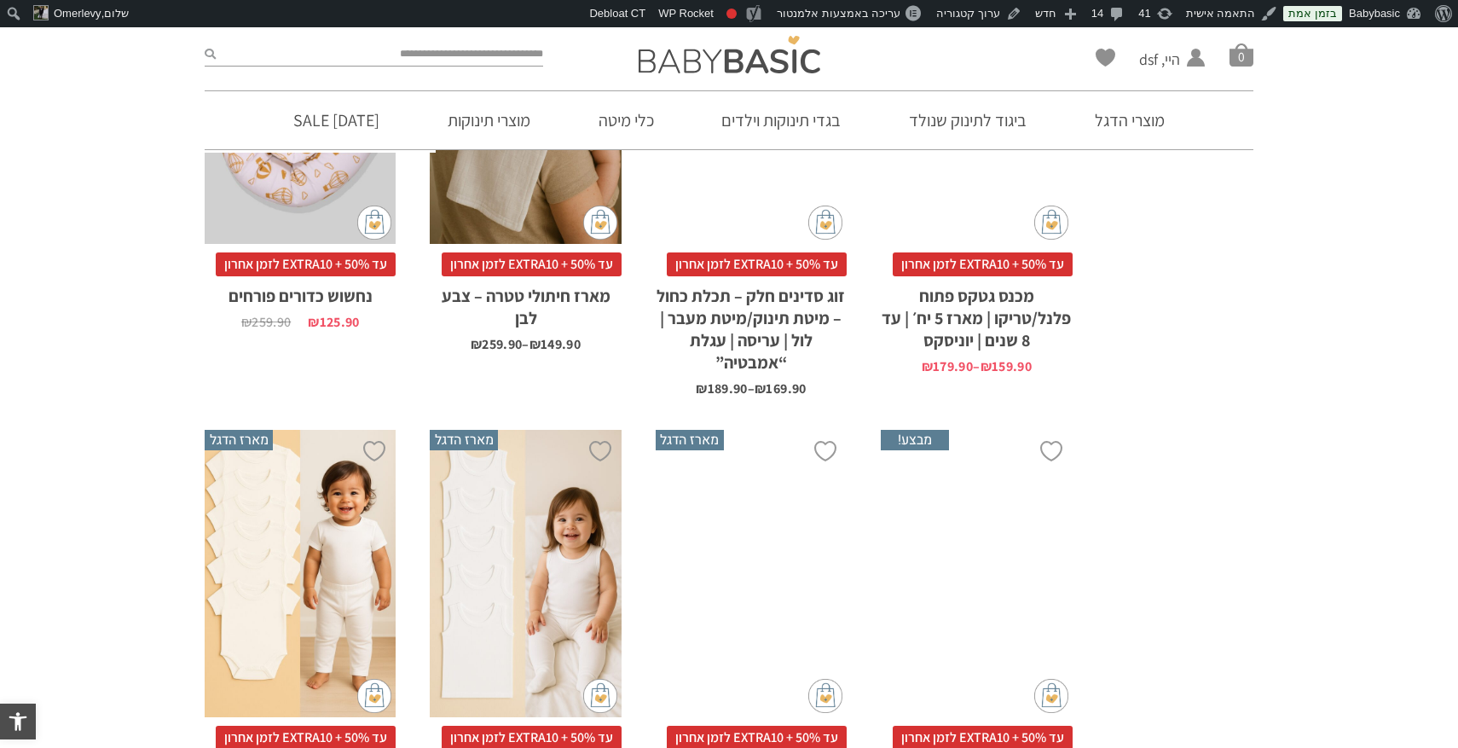
scroll to position [982, 0]
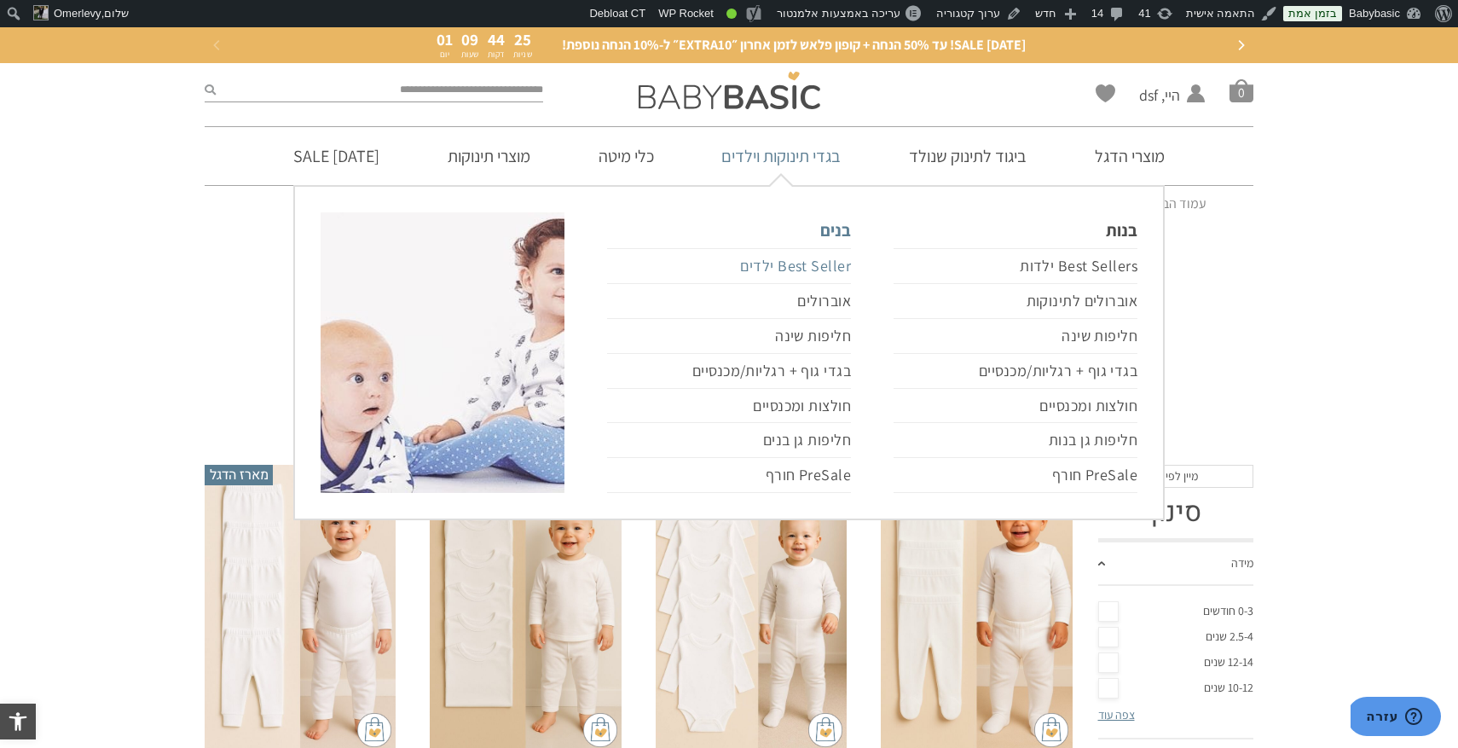
click at [831, 263] on link "Best Seller ילדים" at bounding box center [729, 266] width 244 height 36
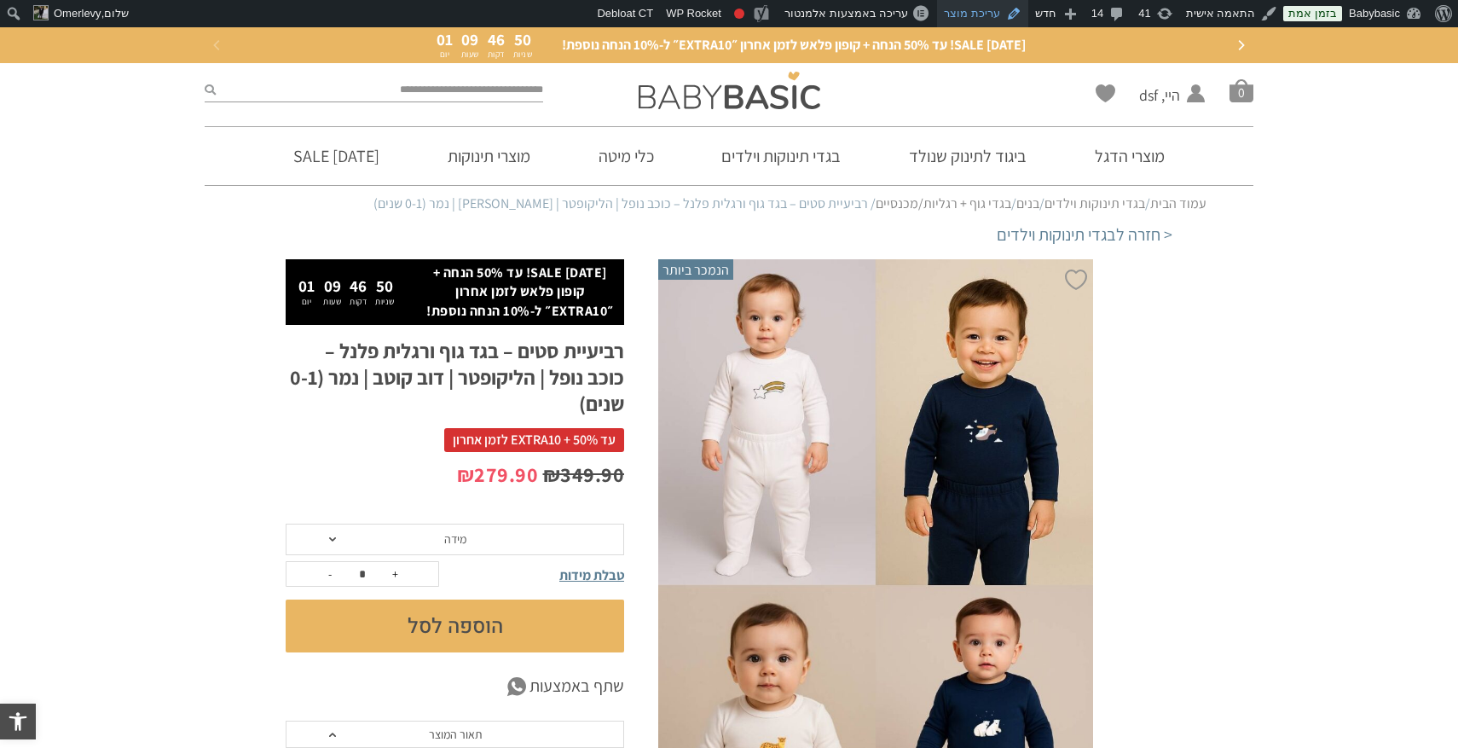
click at [981, 6] on link "עריכת מוצר" at bounding box center [982, 13] width 91 height 27
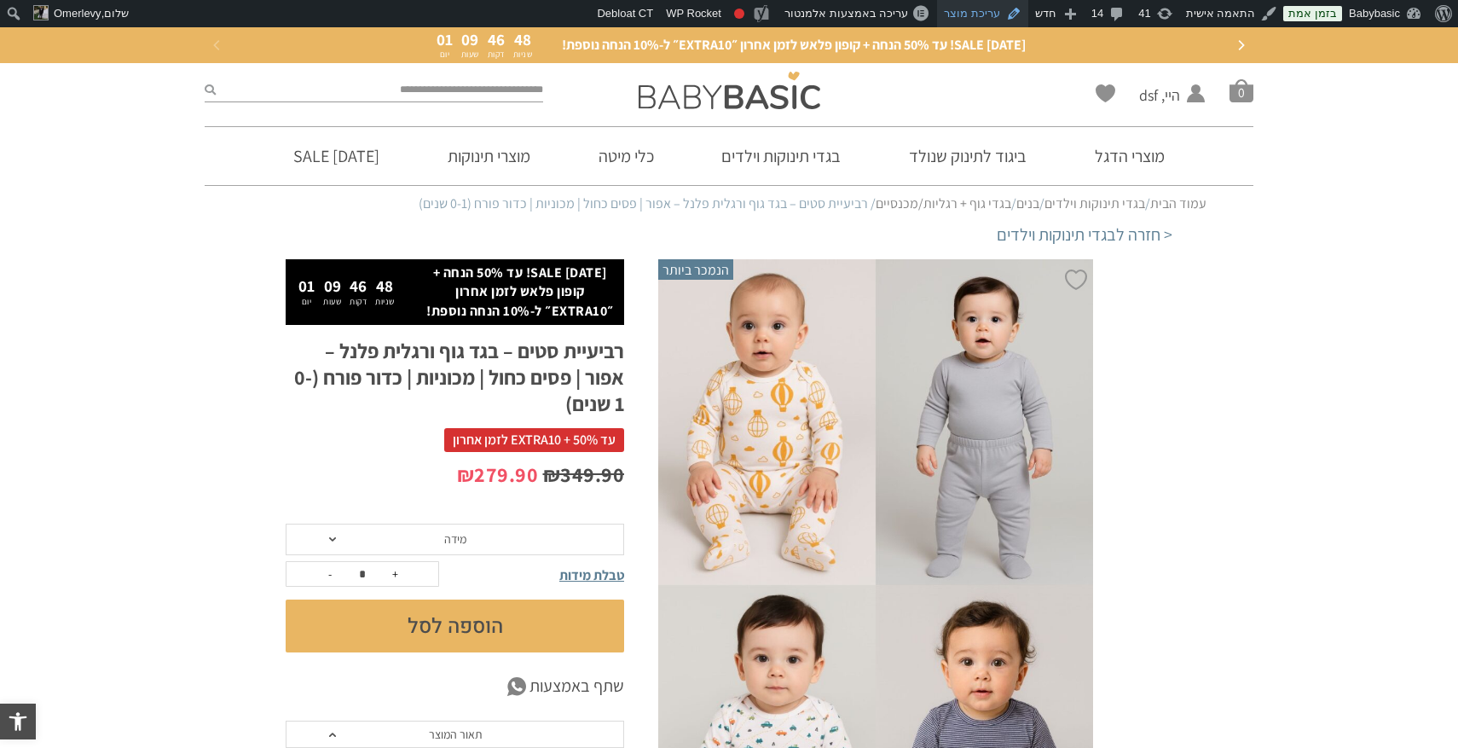
click at [991, 18] on link "עריכת מוצר" at bounding box center [982, 13] width 91 height 27
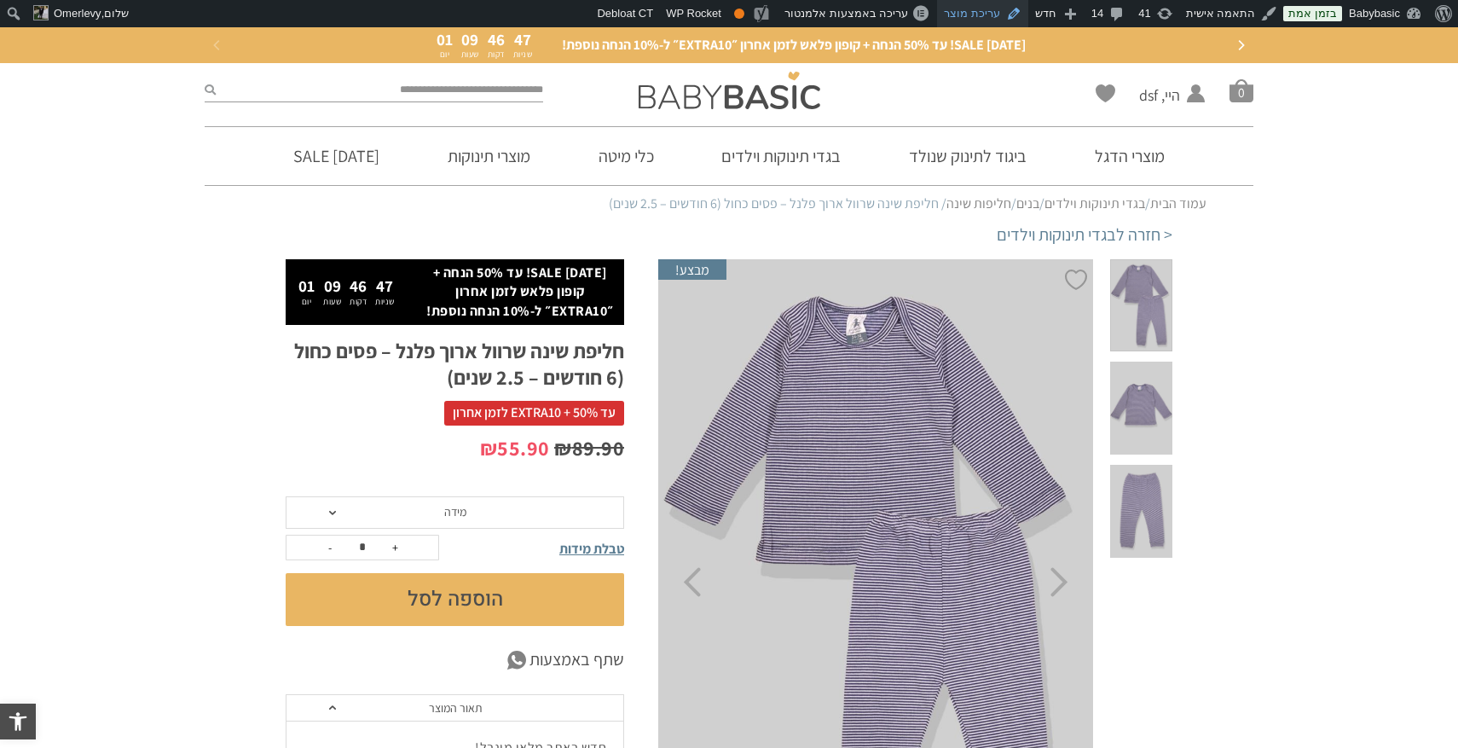
click at [997, 14] on link "עריכת מוצר" at bounding box center [982, 13] width 91 height 27
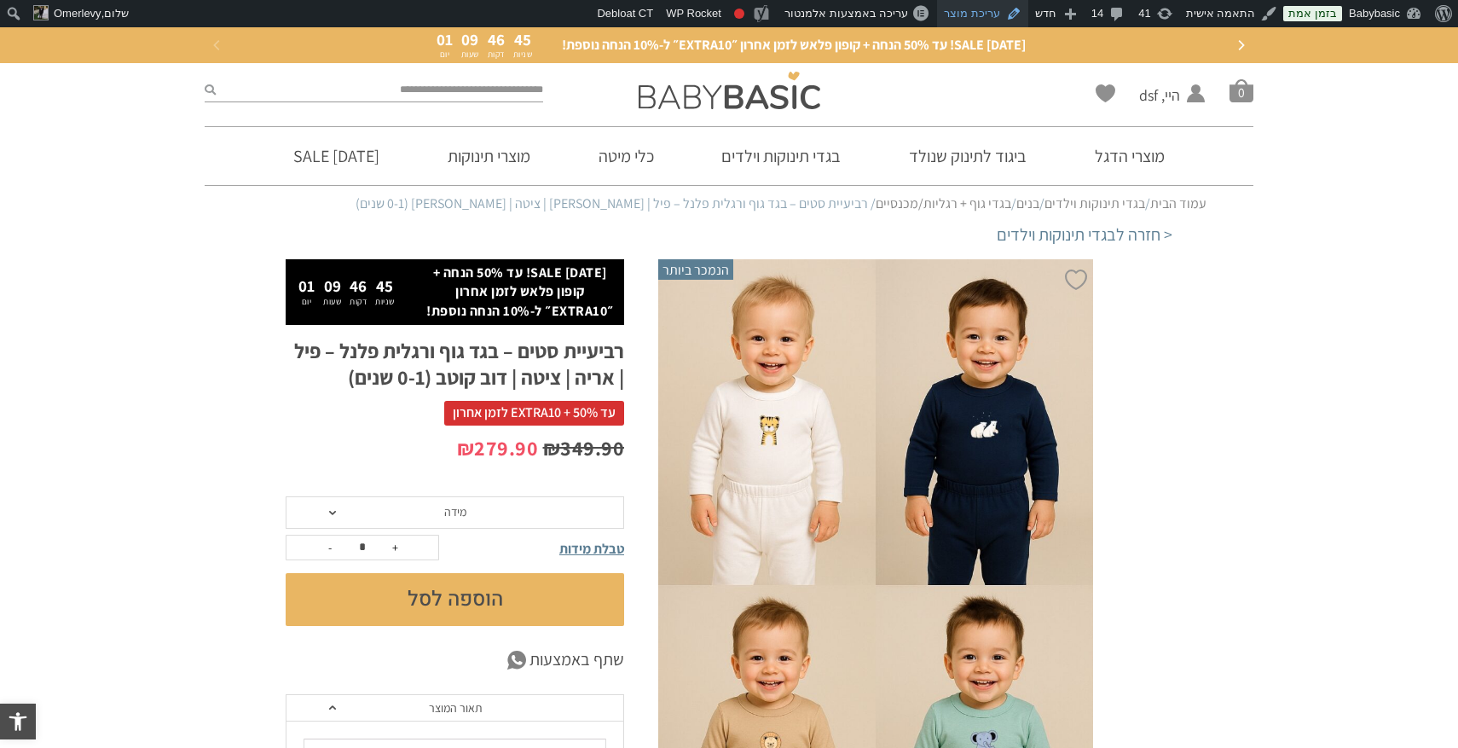
click at [988, 13] on link "עריכת מוצר" at bounding box center [982, 13] width 91 height 27
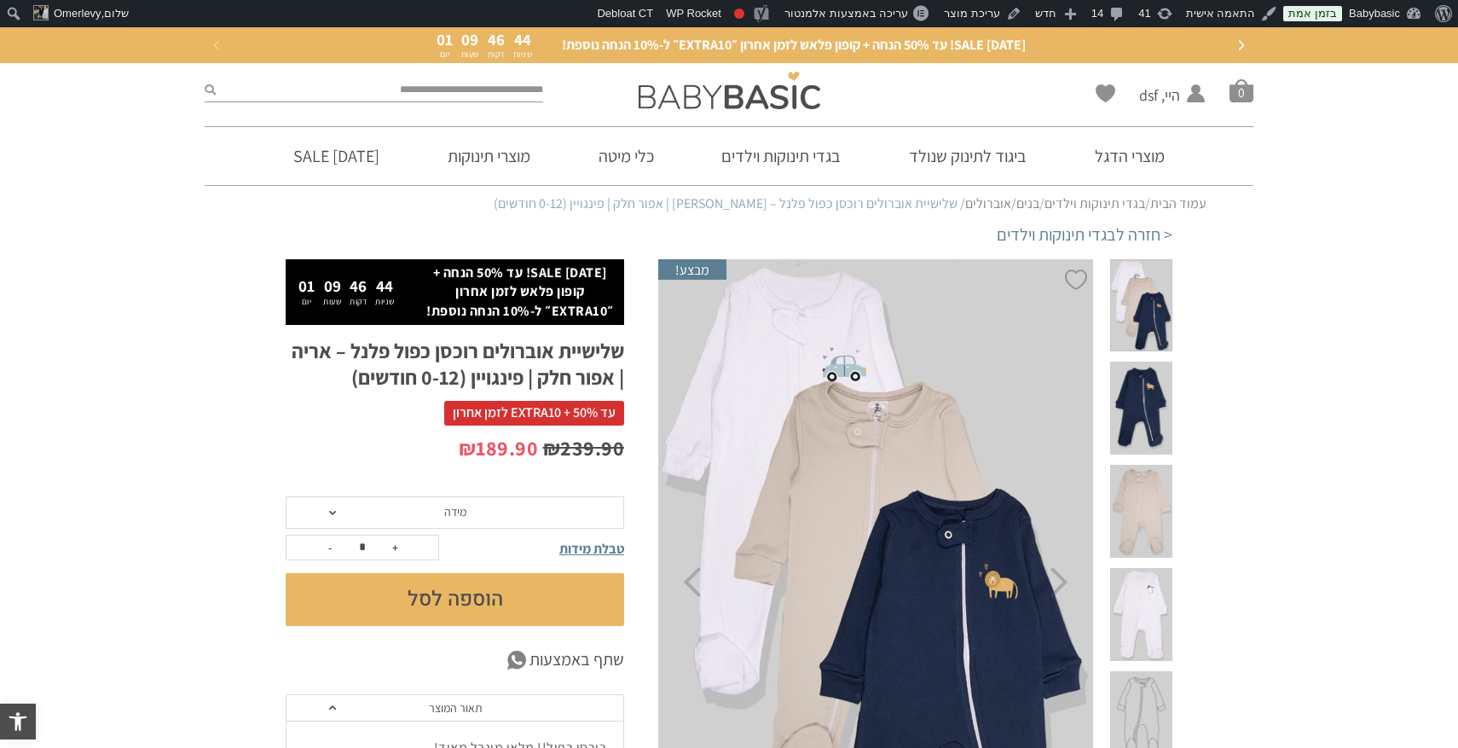
click at [989, 32] on link "ראש השנה SALE! עד 50% הנחה + קופון פלאש לזמן אחרון ״EXTRA10״ ל-10% הנחה נוספת! …" at bounding box center [729, 45] width 1015 height 27
click at [989, 20] on link "עריכת מוצר" at bounding box center [982, 13] width 91 height 27
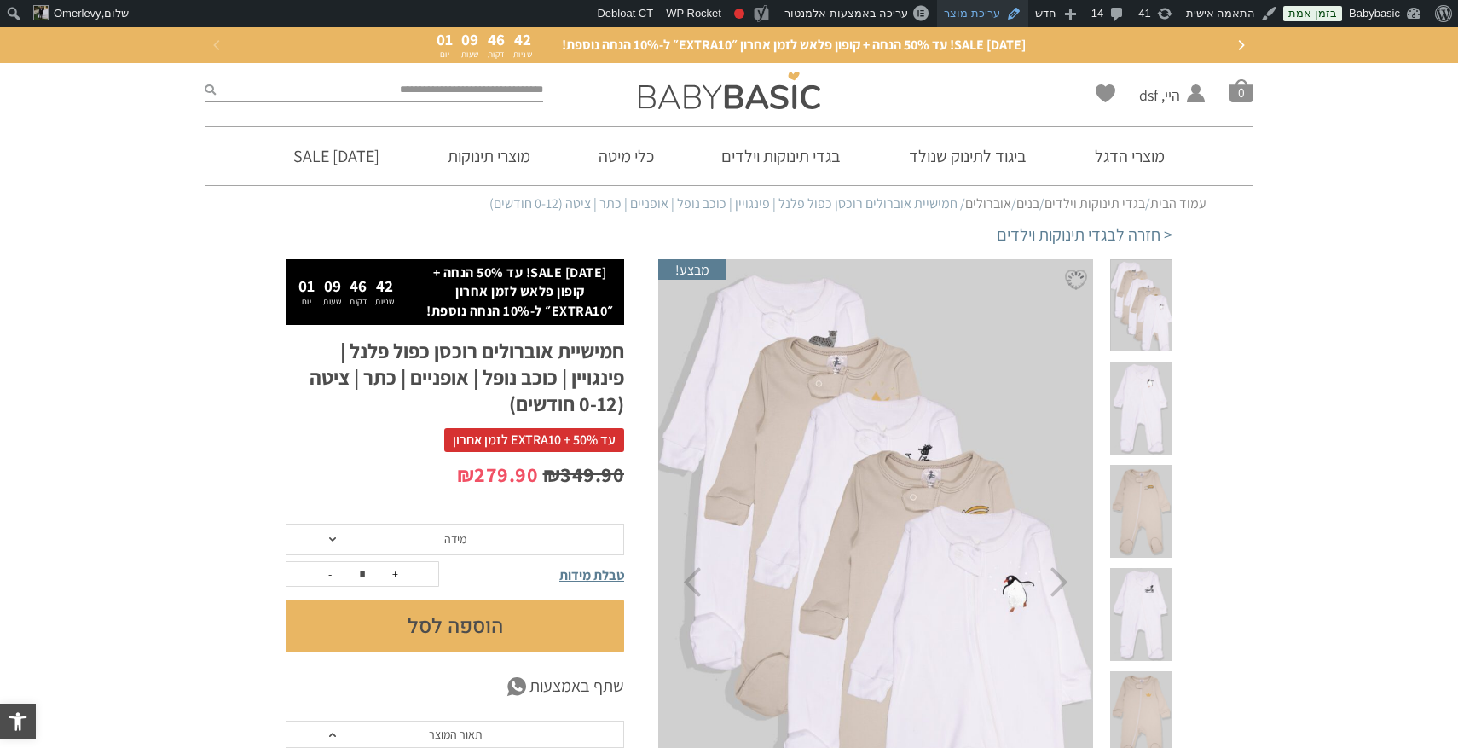
click at [991, 20] on link "עריכת מוצר" at bounding box center [982, 13] width 91 height 27
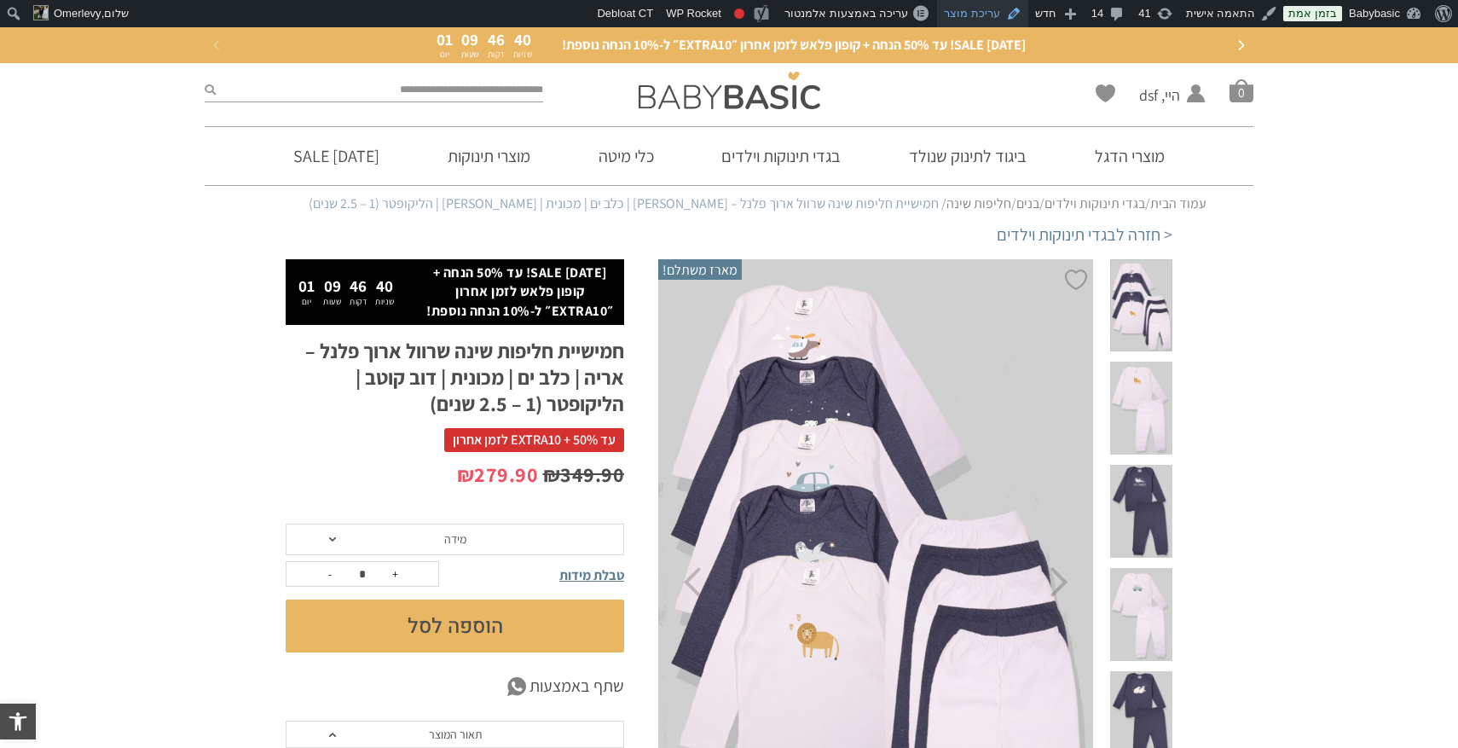
click at [988, 5] on link "עריכת מוצר" at bounding box center [982, 13] width 91 height 27
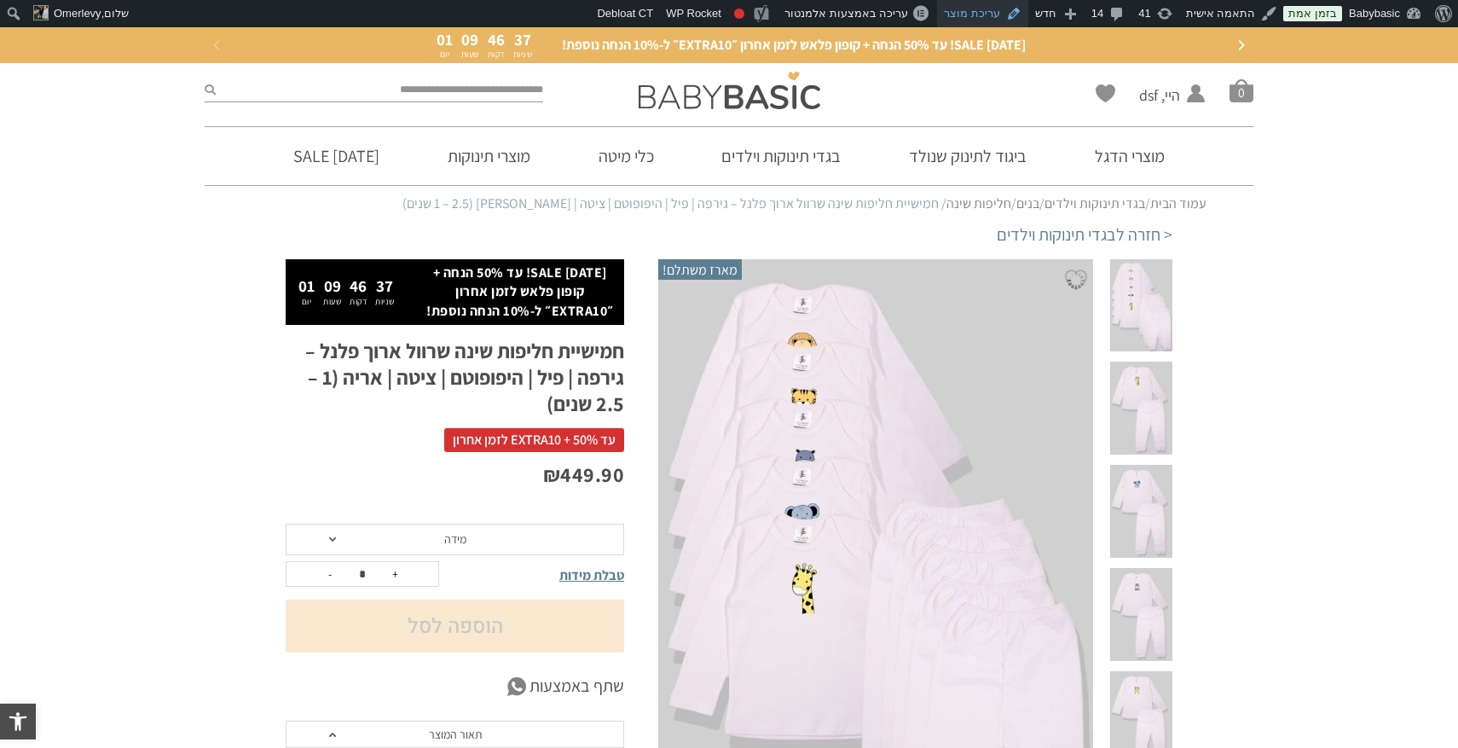
click at [999, 11] on link "עריכת מוצר" at bounding box center [982, 13] width 91 height 27
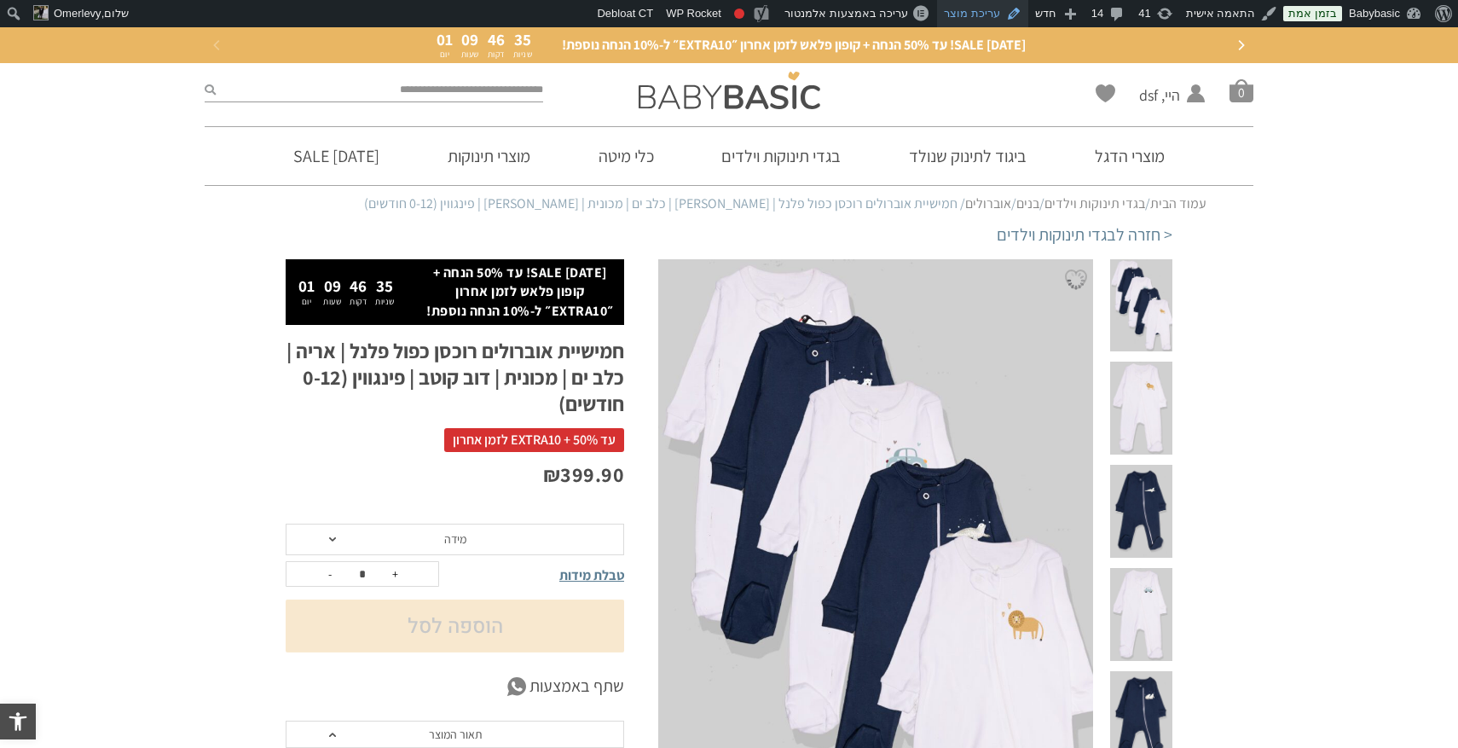
click at [992, 9] on link "עריכת מוצר" at bounding box center [982, 13] width 91 height 27
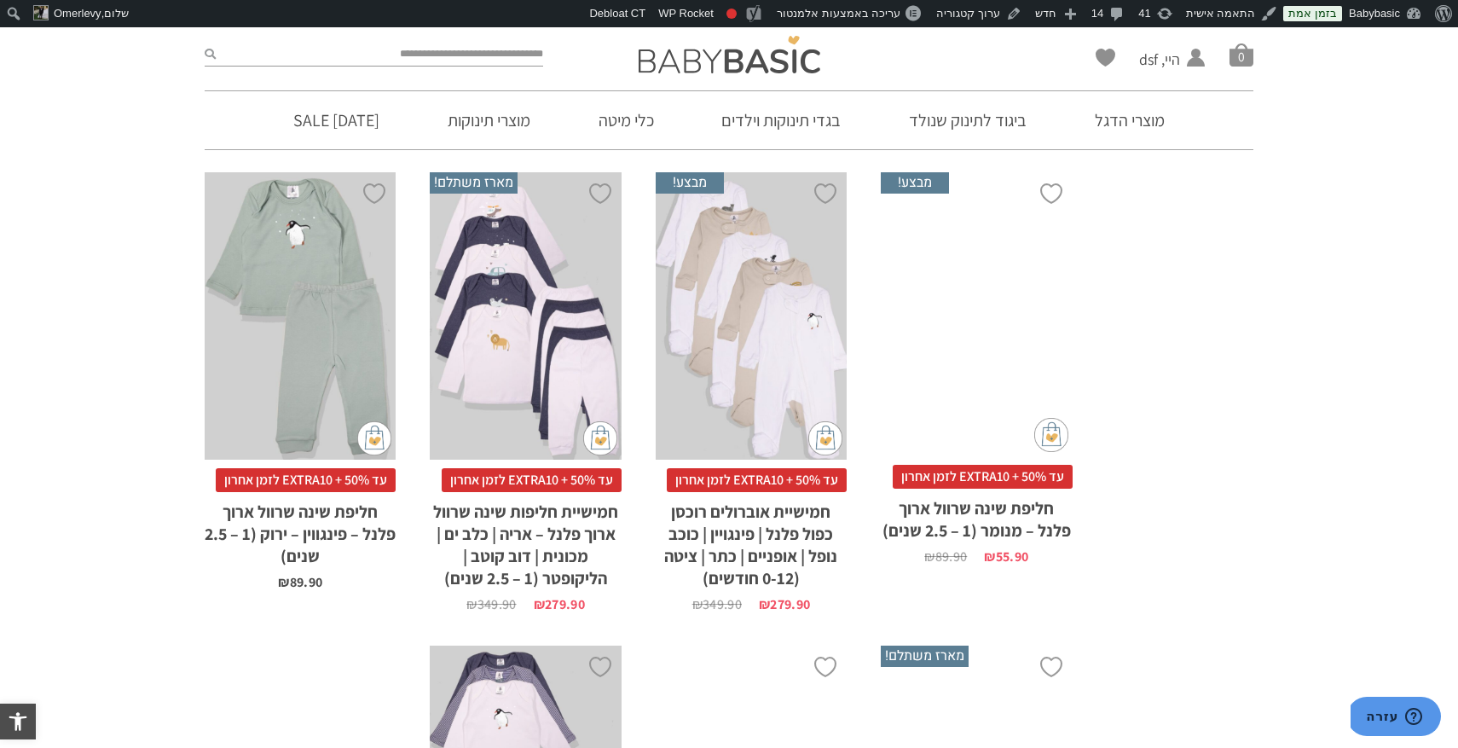
scroll to position [3351, 0]
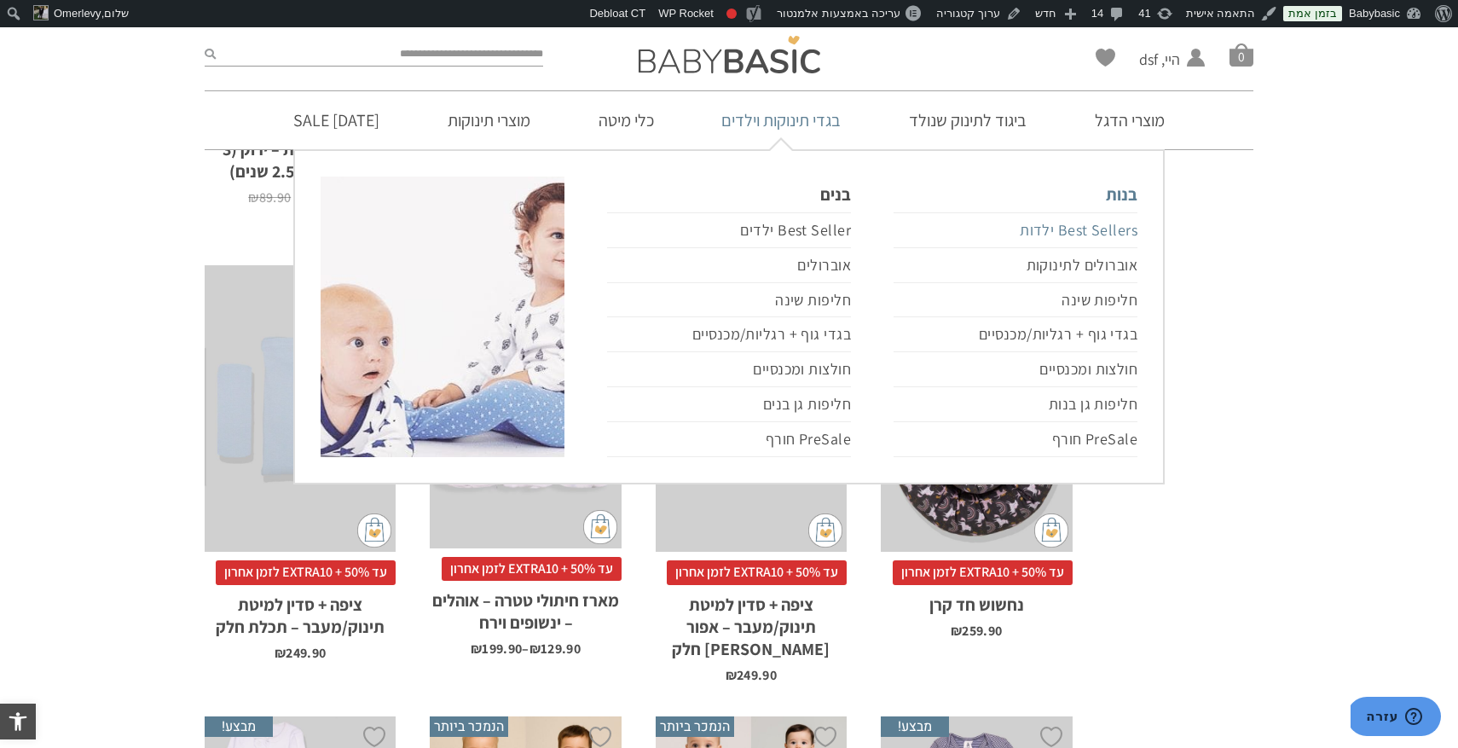
click at [1060, 235] on link "Best Sellers ילדות" at bounding box center [1016, 230] width 244 height 36
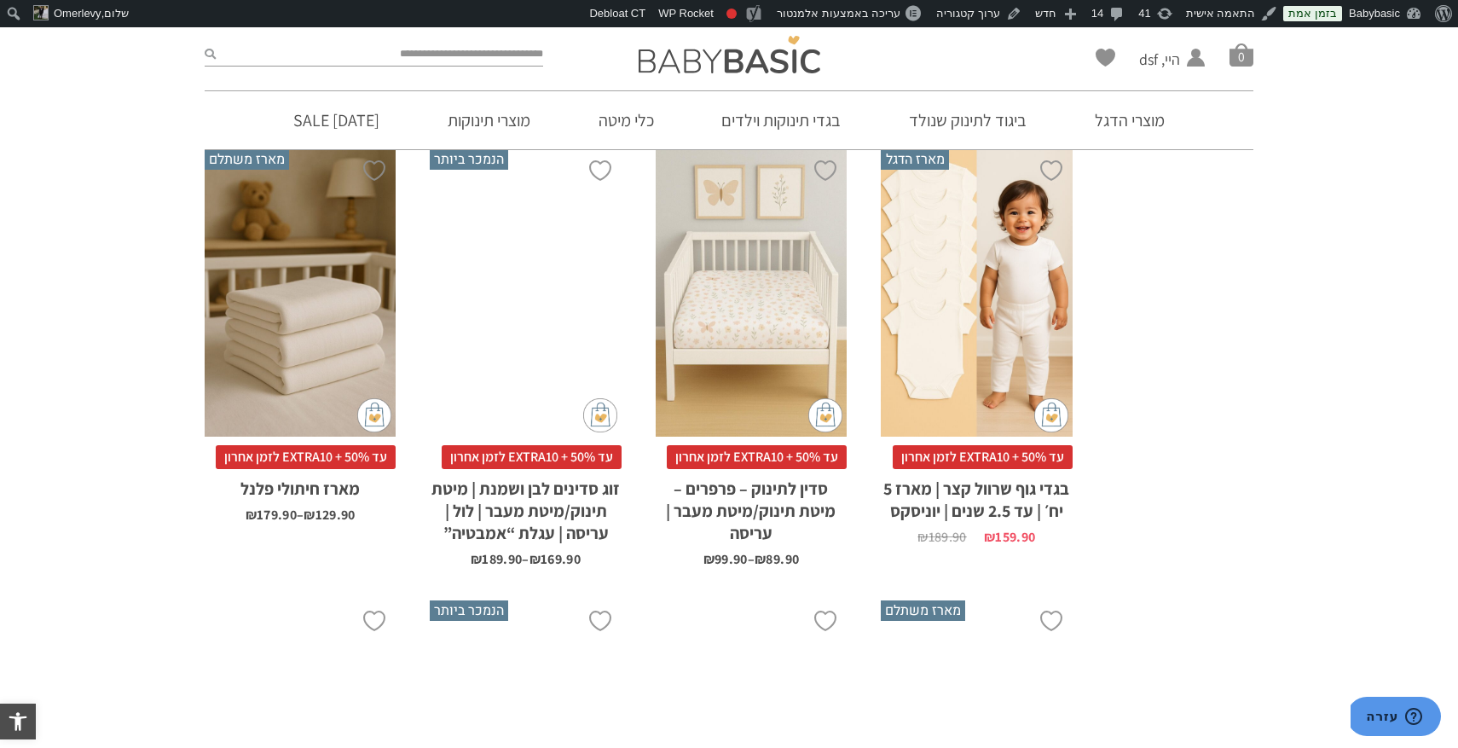
scroll to position [439, 0]
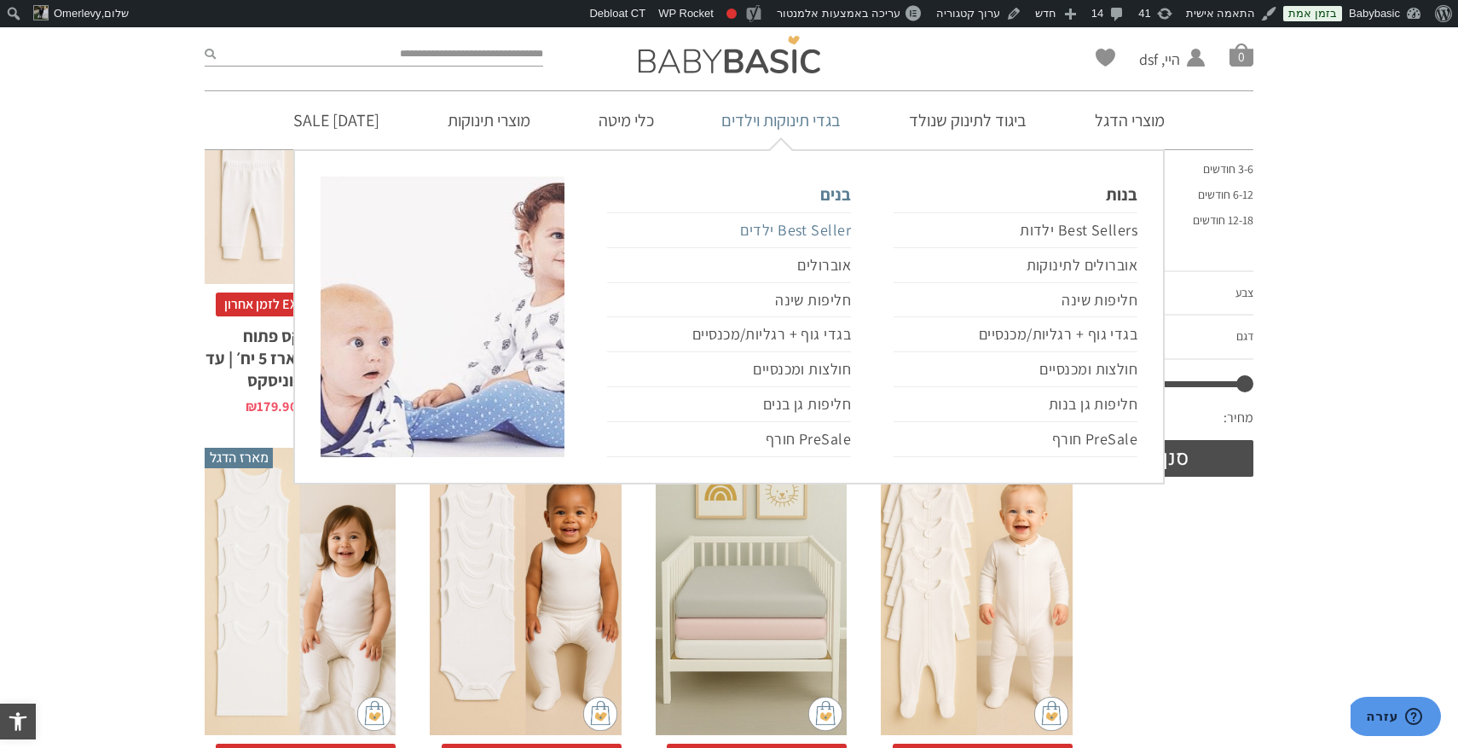
click at [822, 223] on link "Best Seller ילדים" at bounding box center [729, 230] width 244 height 36
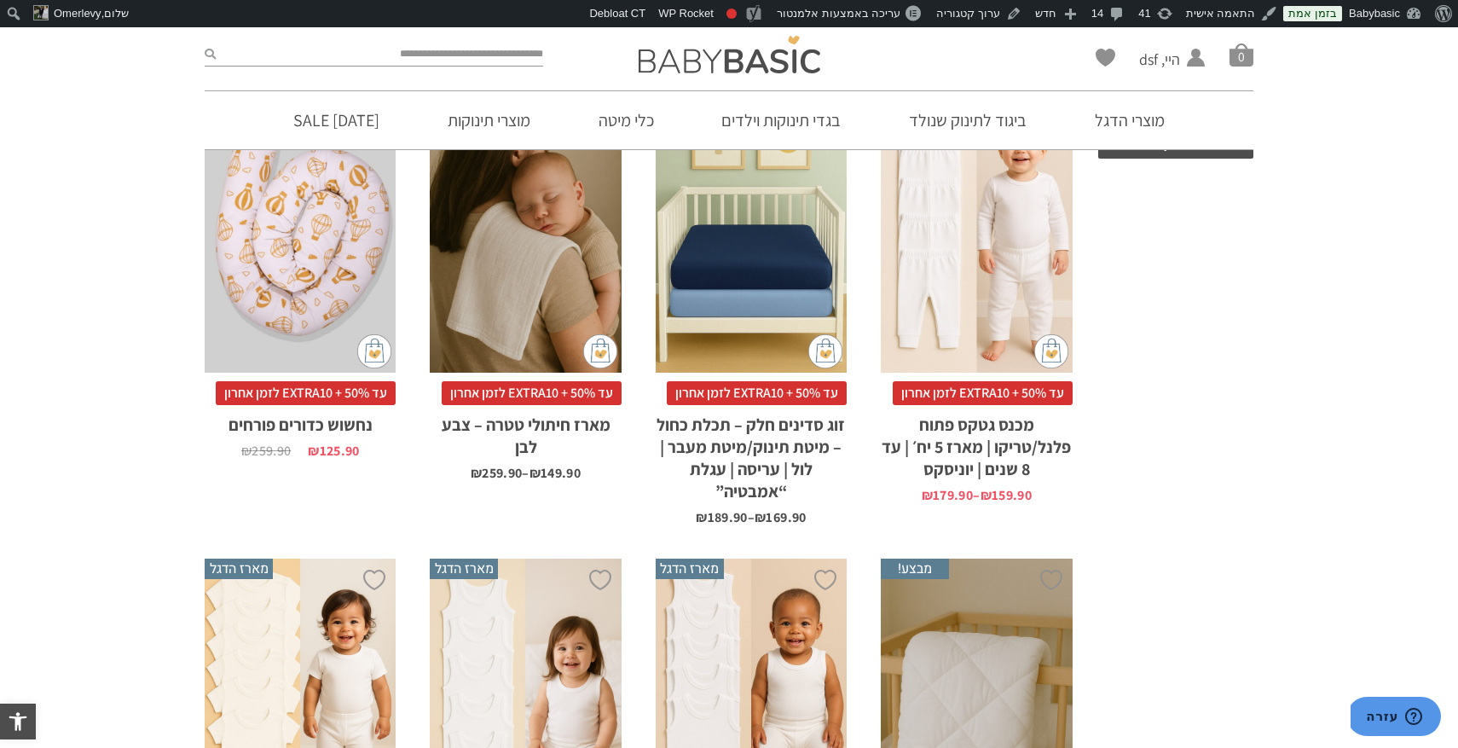
scroll to position [388, 0]
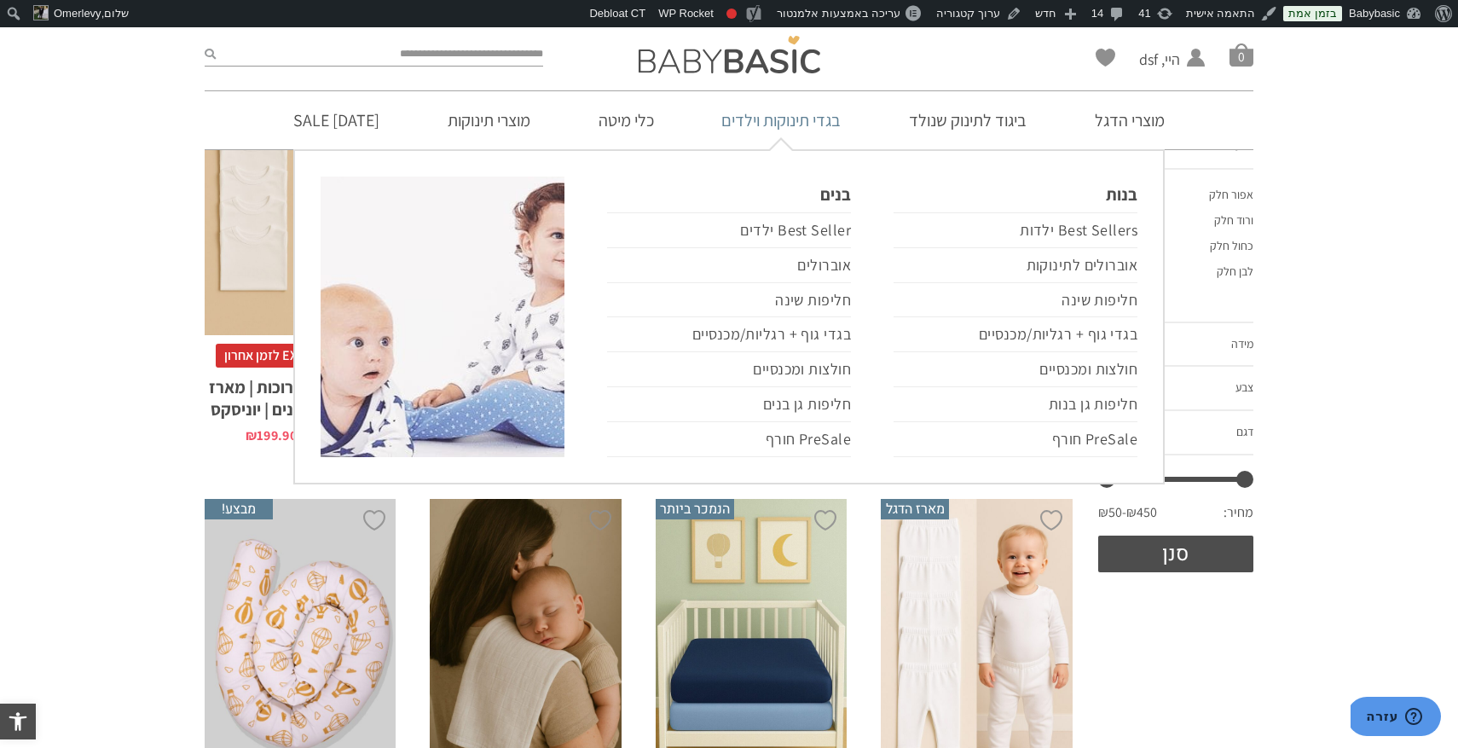
click at [815, 121] on link "בגדי תינוקות וילדים" at bounding box center [781, 120] width 171 height 58
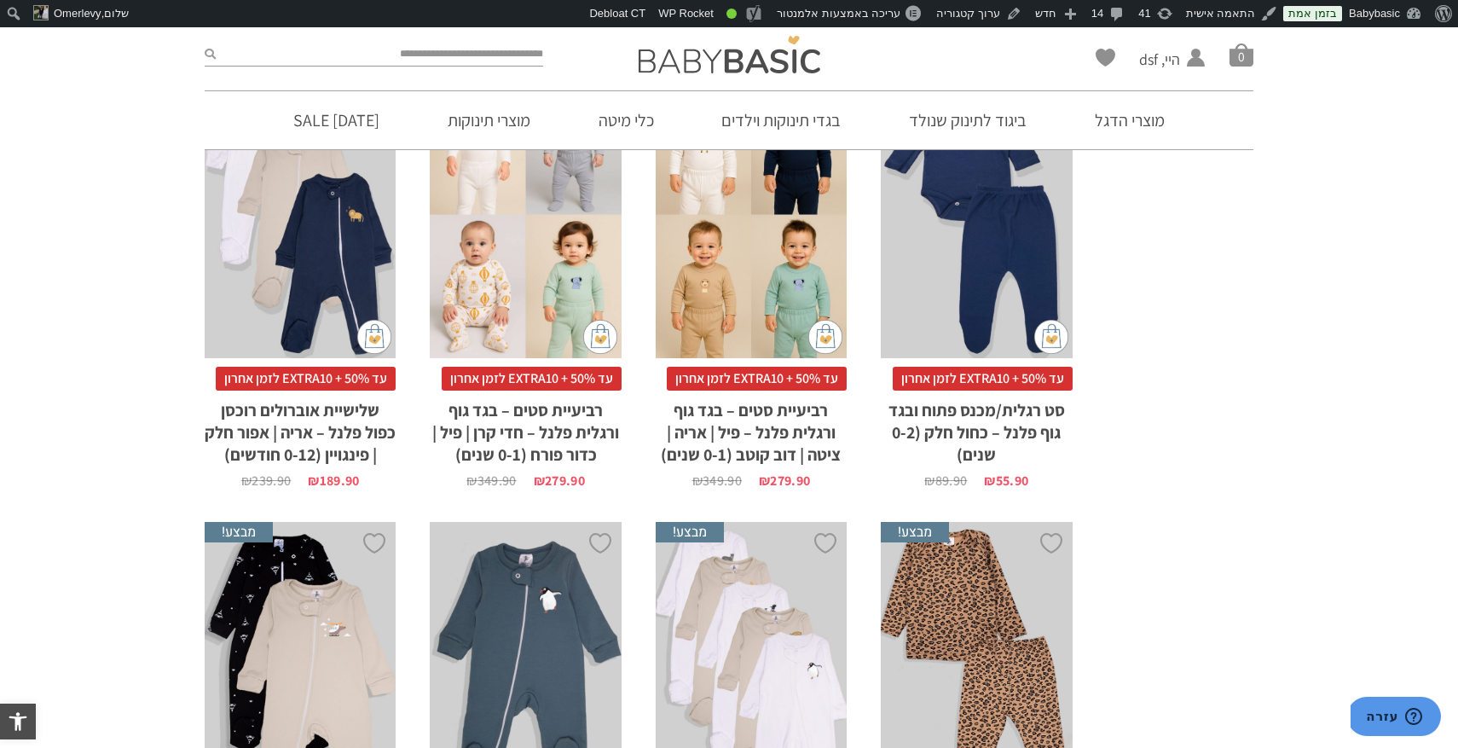
scroll to position [2716, 0]
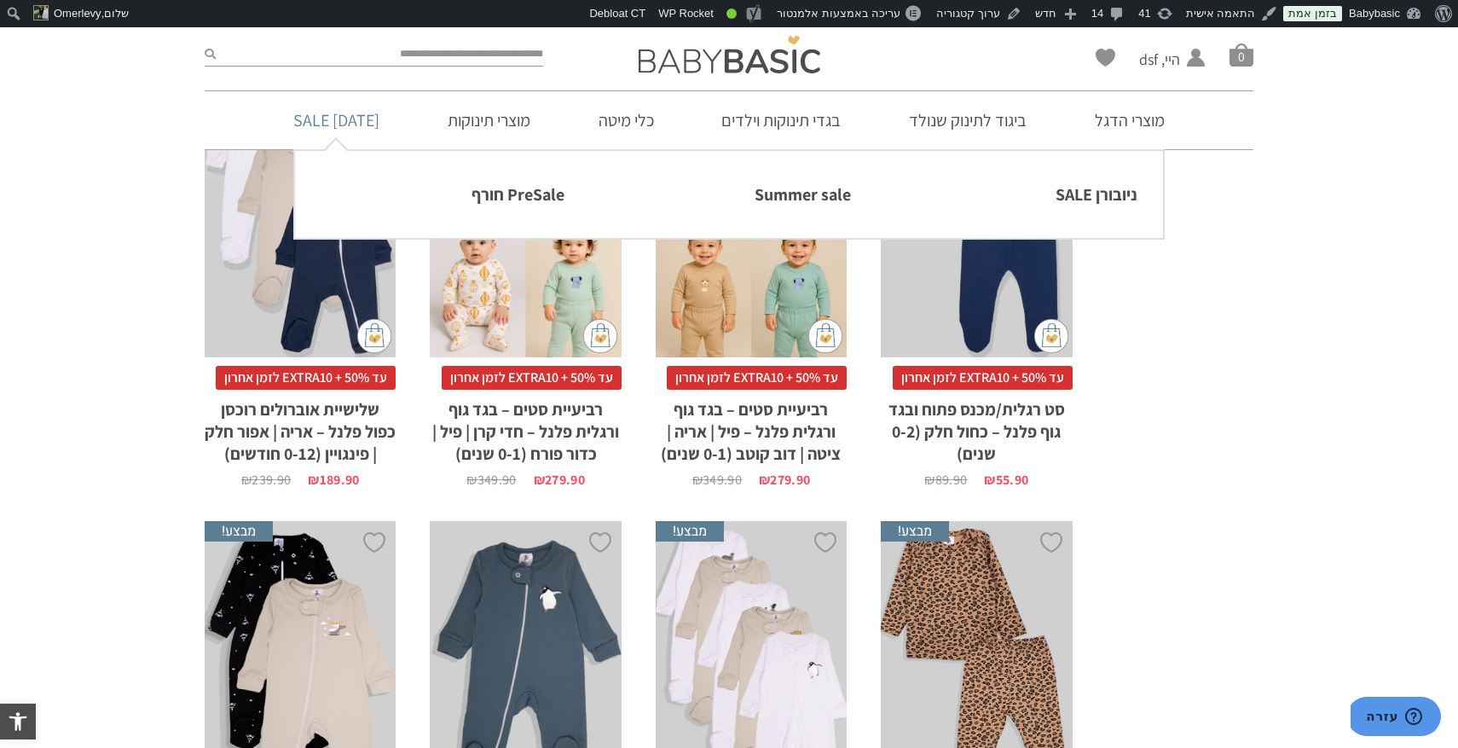
click at [383, 124] on link "[DATE] SALE" at bounding box center [336, 120] width 137 height 58
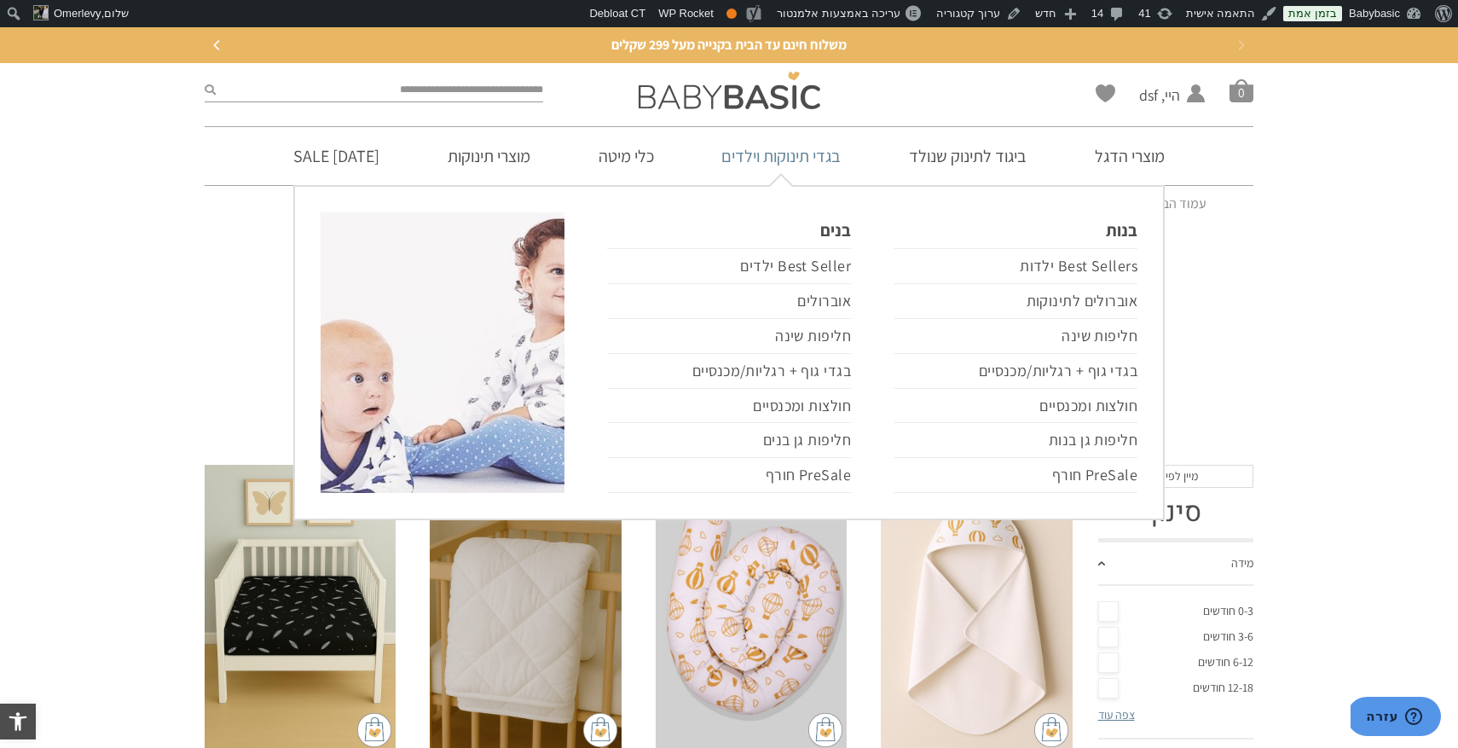
click at [812, 159] on link "בגדי תינוקות וילדים" at bounding box center [781, 156] width 171 height 58
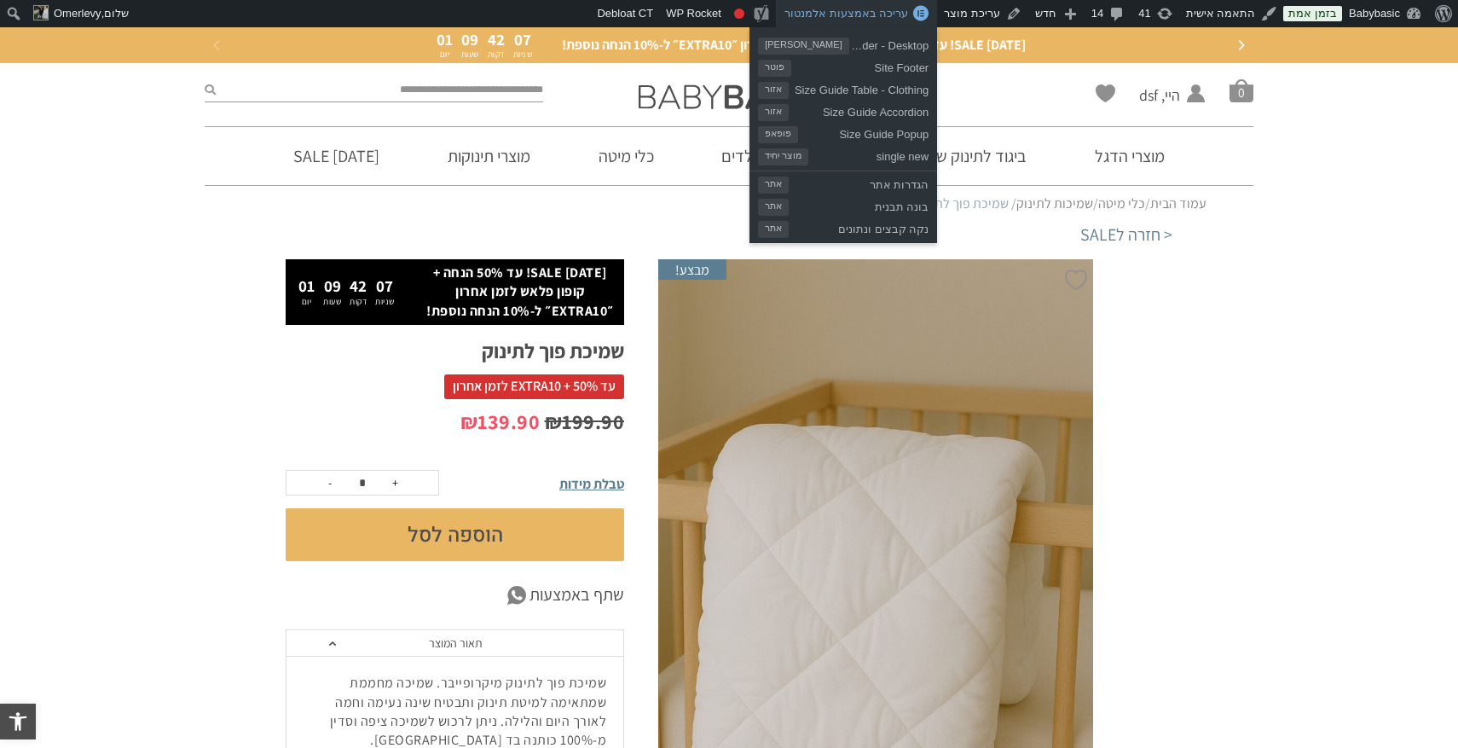
click at [885, 14] on span "עריכה באמצעות אלמנטור" at bounding box center [847, 13] width 124 height 13
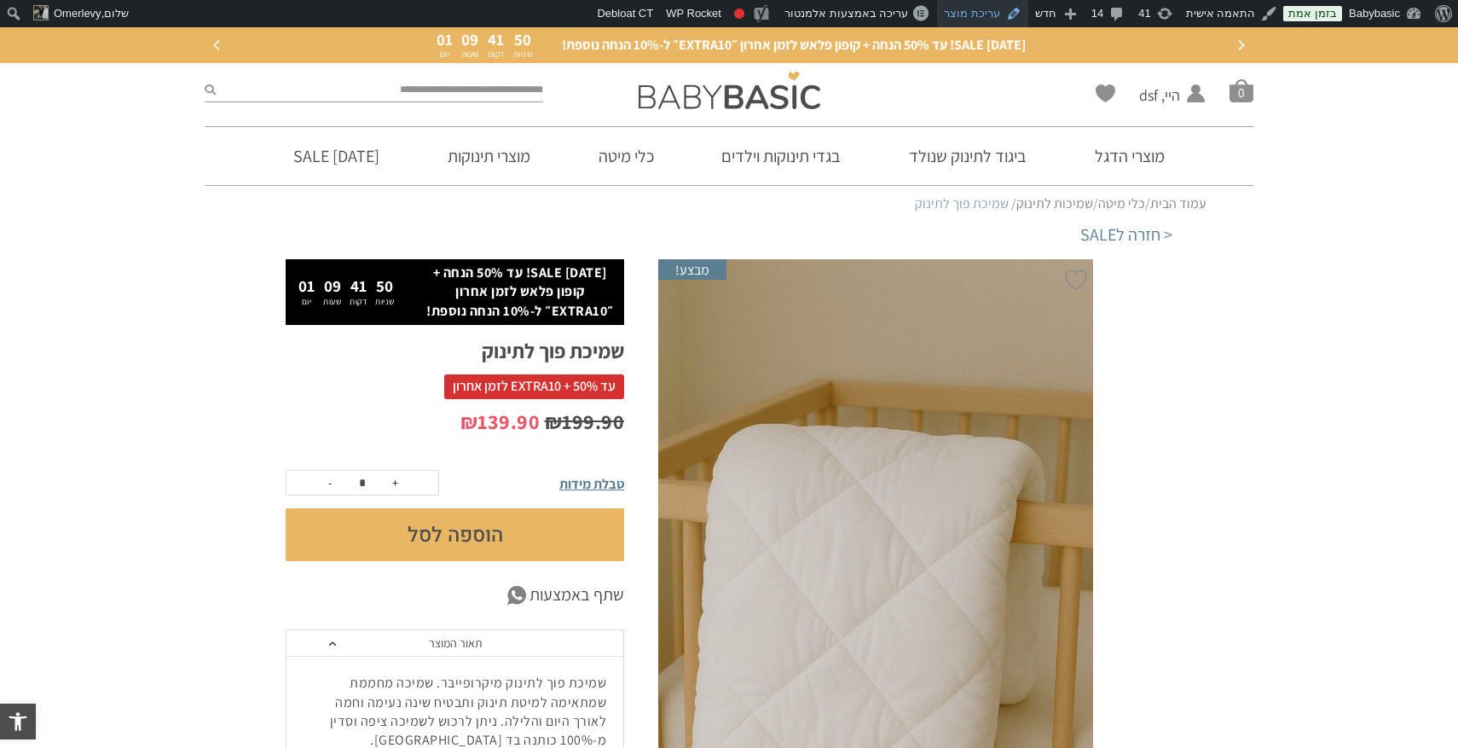
click at [989, 10] on link "עריכת מוצר" at bounding box center [982, 13] width 91 height 27
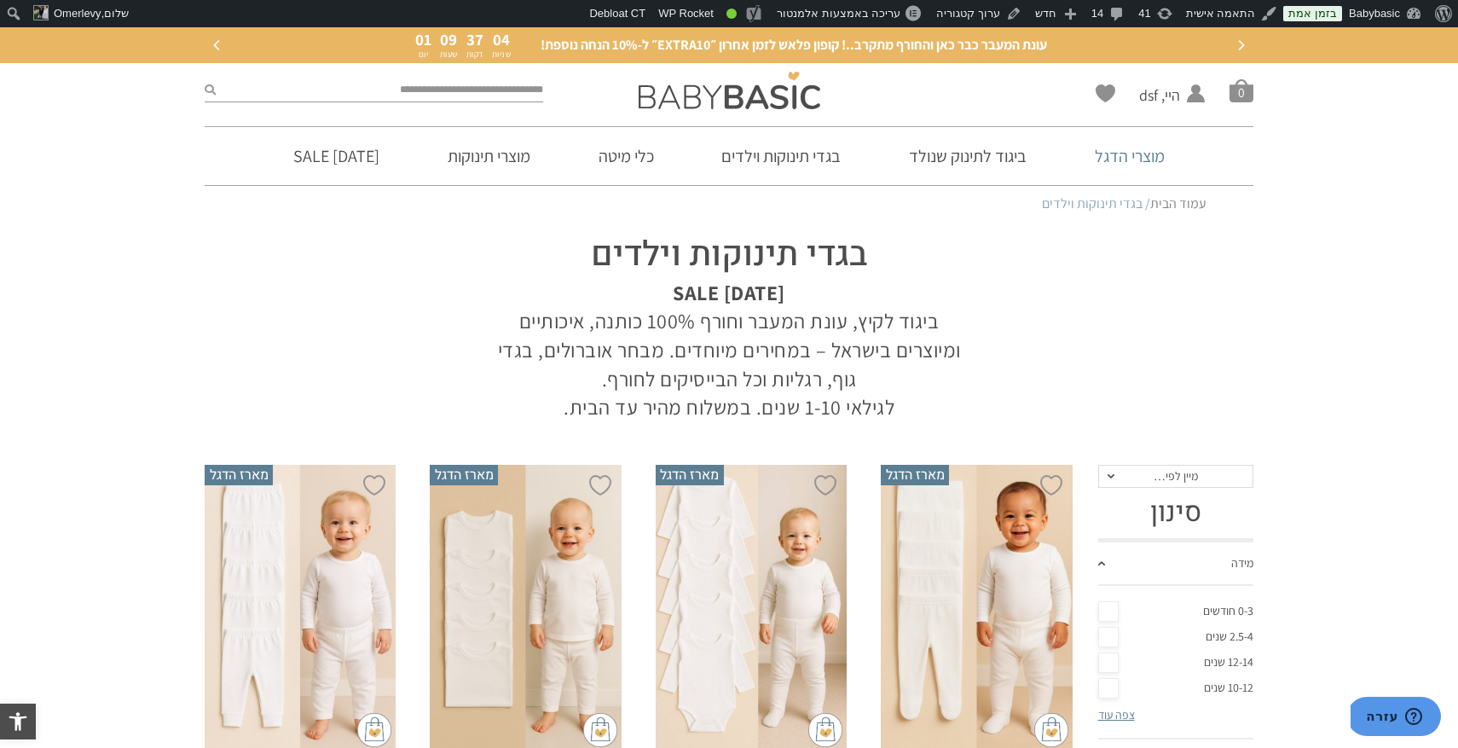
click at [1153, 157] on link "מוצרי הדגל" at bounding box center [1130, 156] width 121 height 58
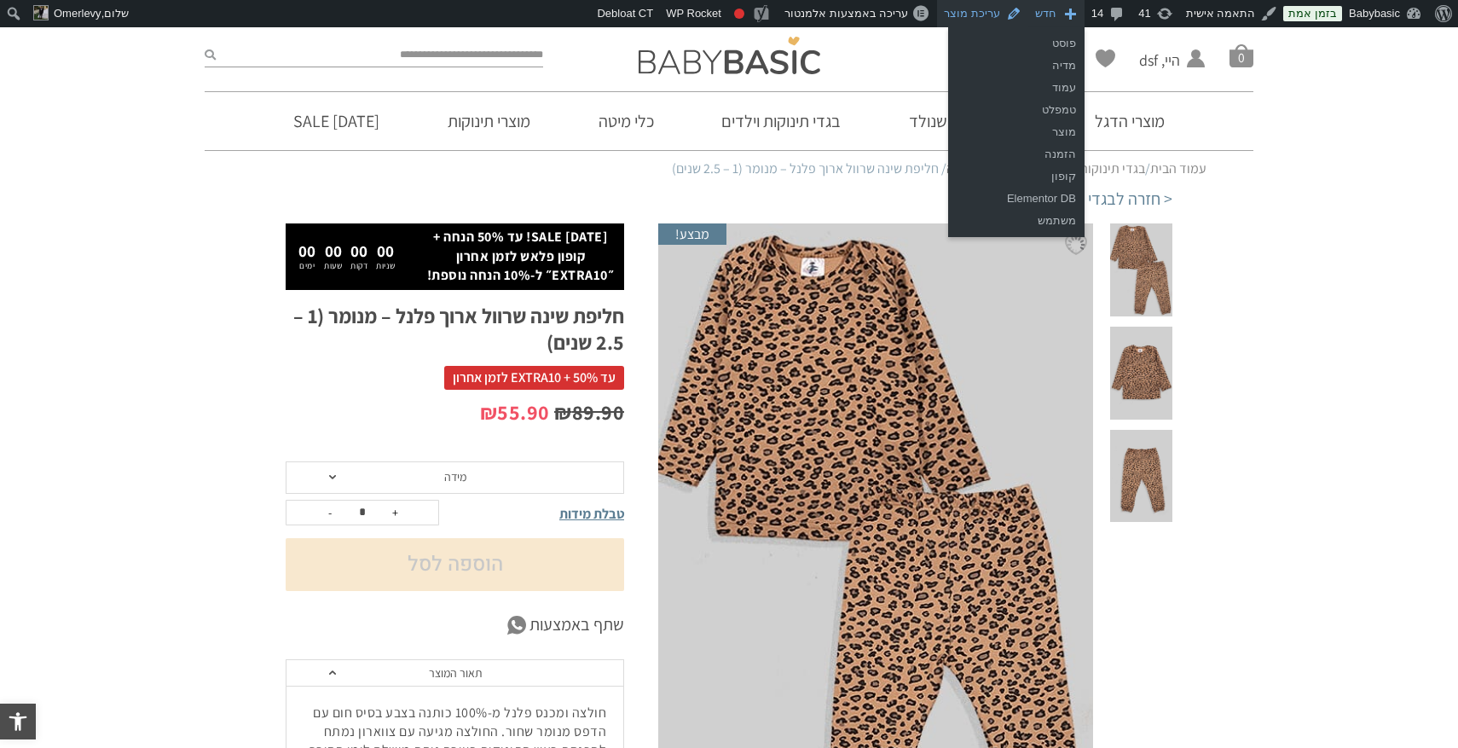
click at [994, 13] on link "עריכת מוצר" at bounding box center [982, 13] width 91 height 27
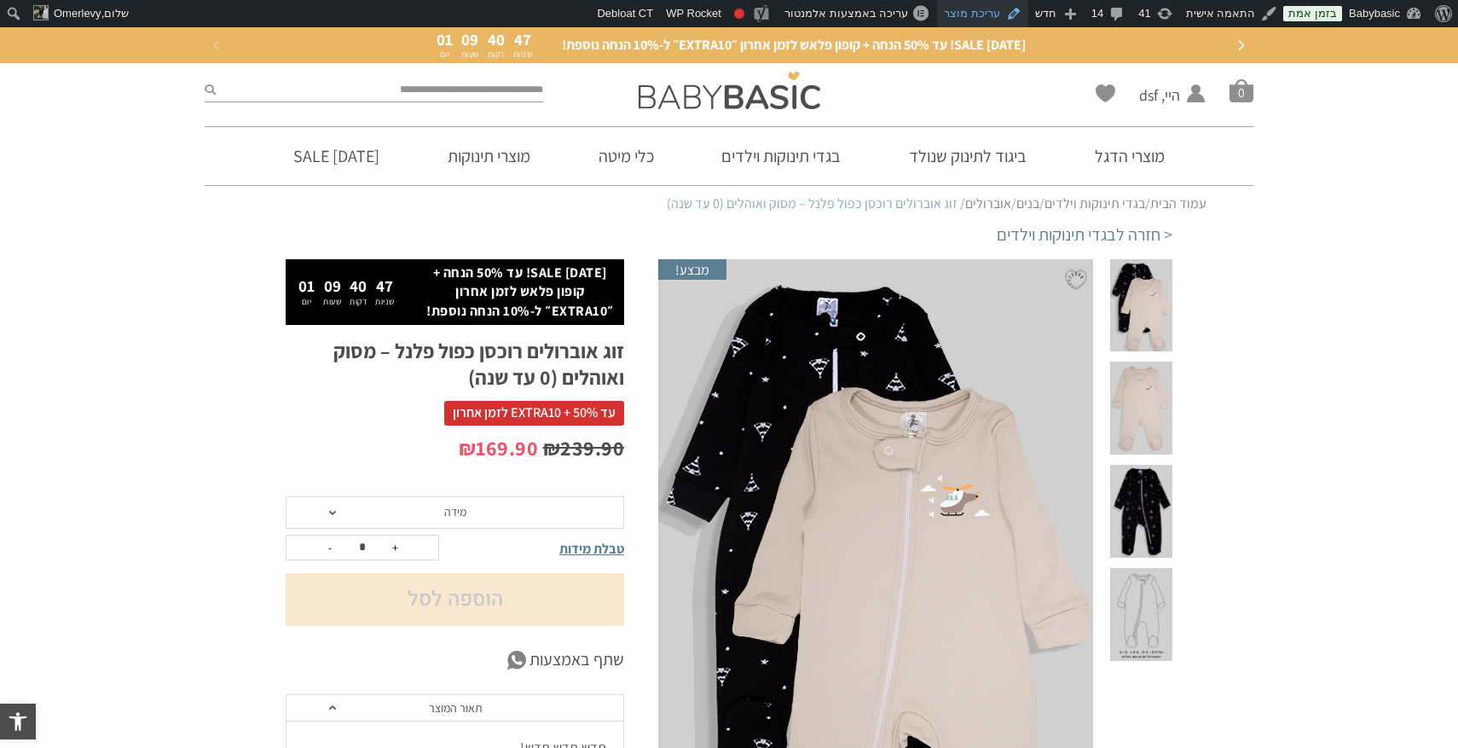
click at [999, 10] on link "עריכת מוצר" at bounding box center [982, 13] width 91 height 27
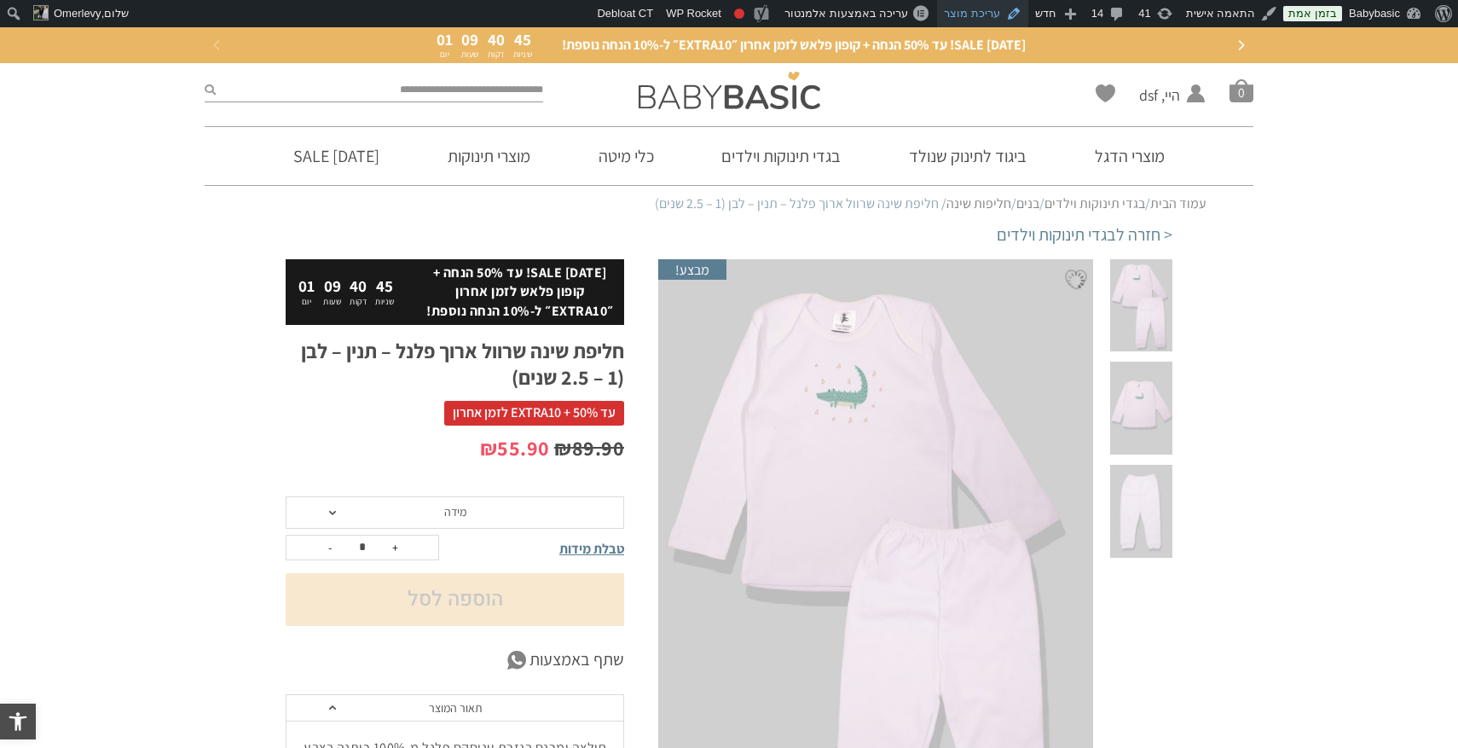
click at [980, 14] on link "עריכת מוצר" at bounding box center [982, 13] width 91 height 27
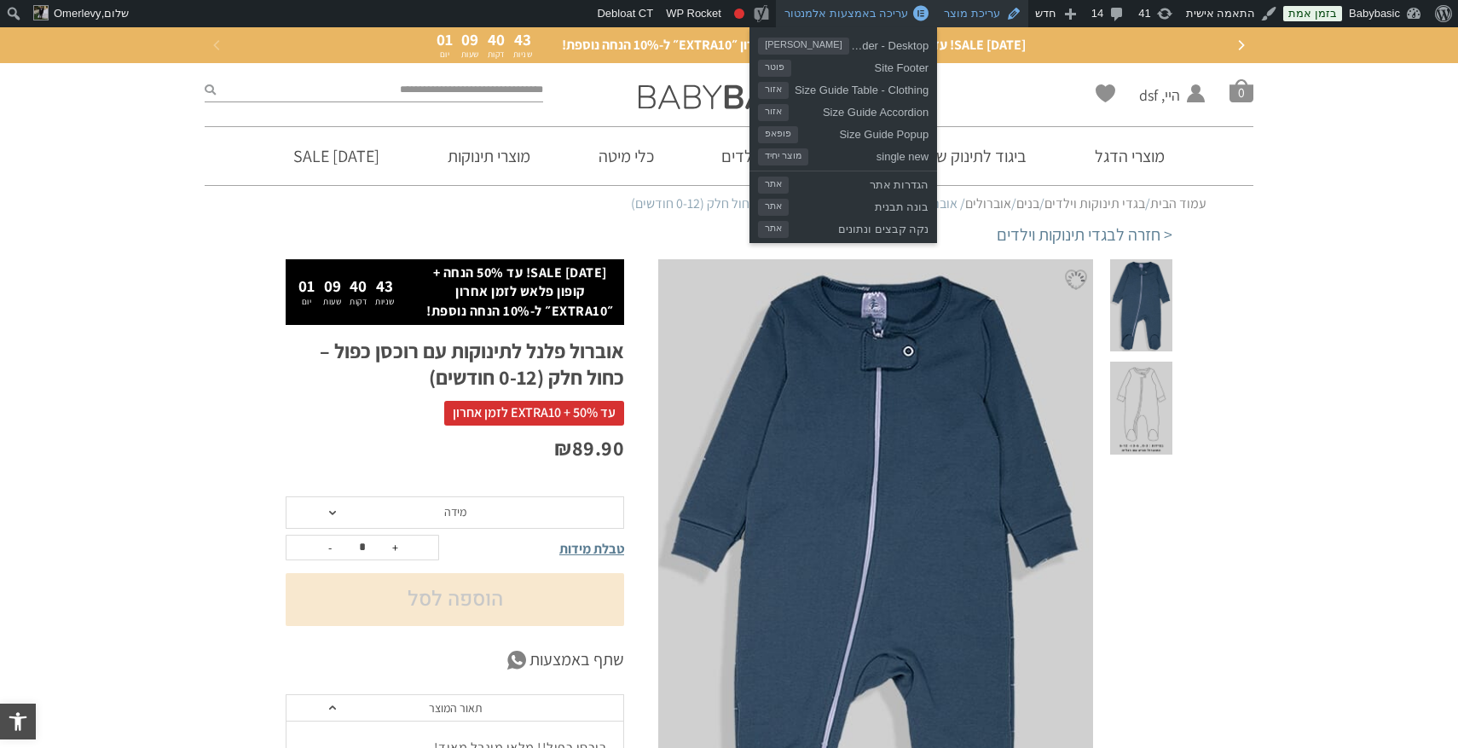
click at [996, 17] on link "עריכת מוצר" at bounding box center [982, 13] width 91 height 27
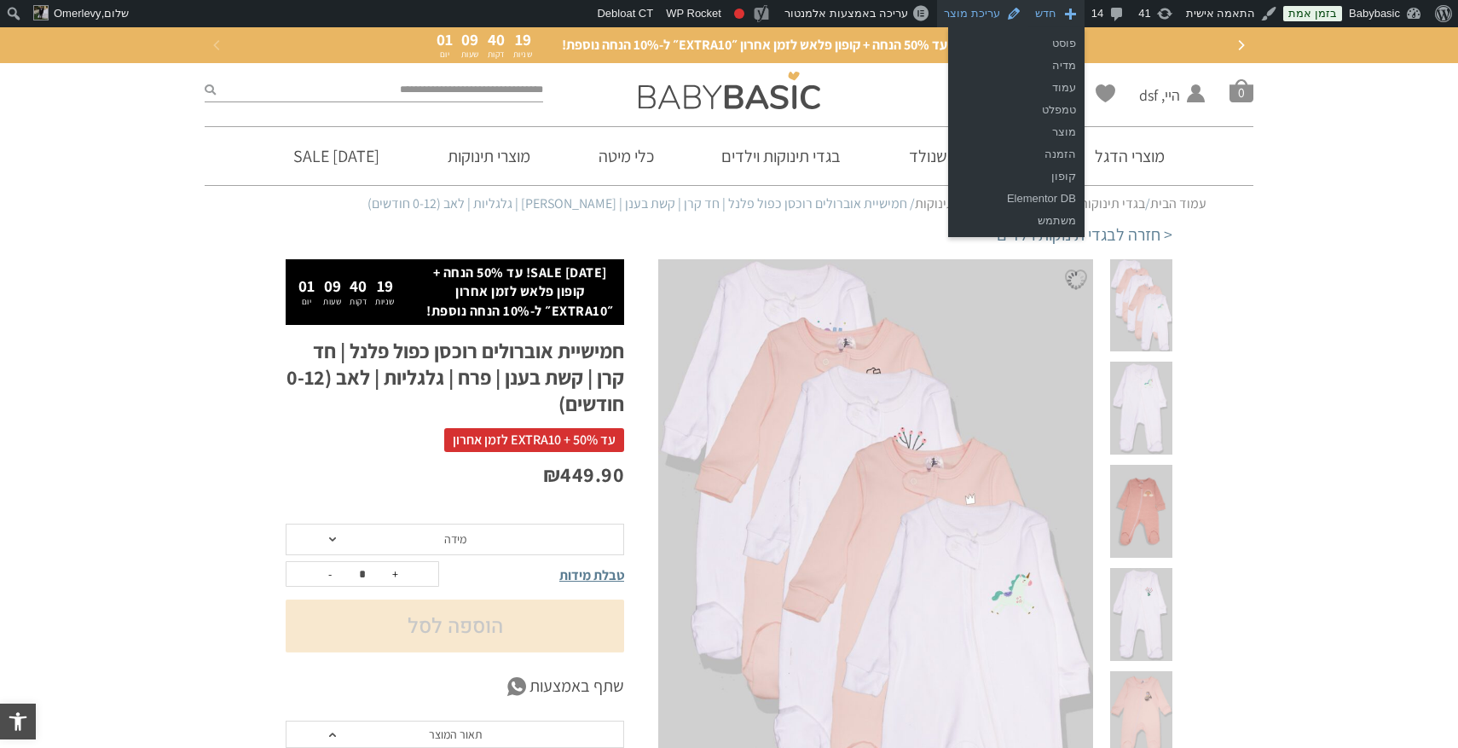
click at [1000, 9] on link "עריכת מוצר" at bounding box center [982, 13] width 91 height 27
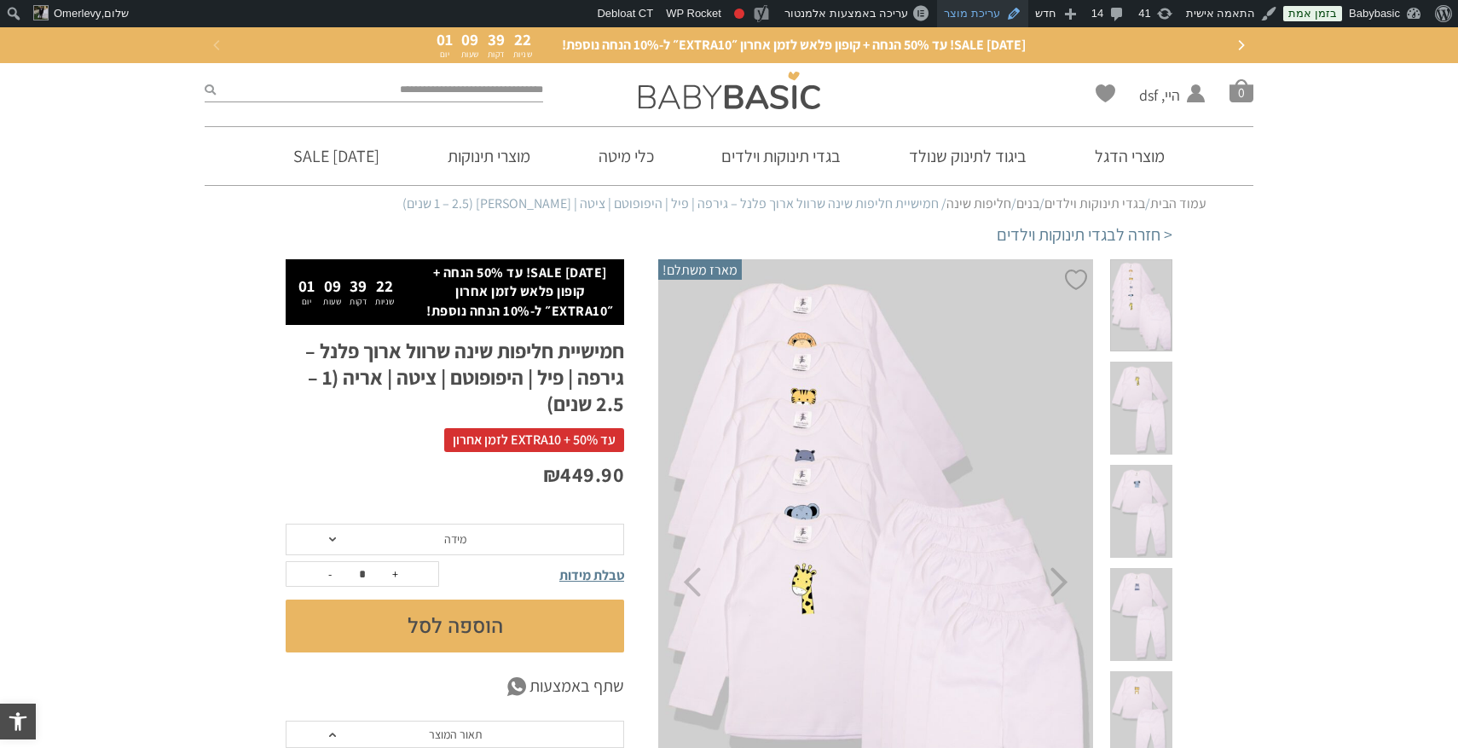
click at [988, 13] on link "עריכת מוצר" at bounding box center [982, 13] width 91 height 27
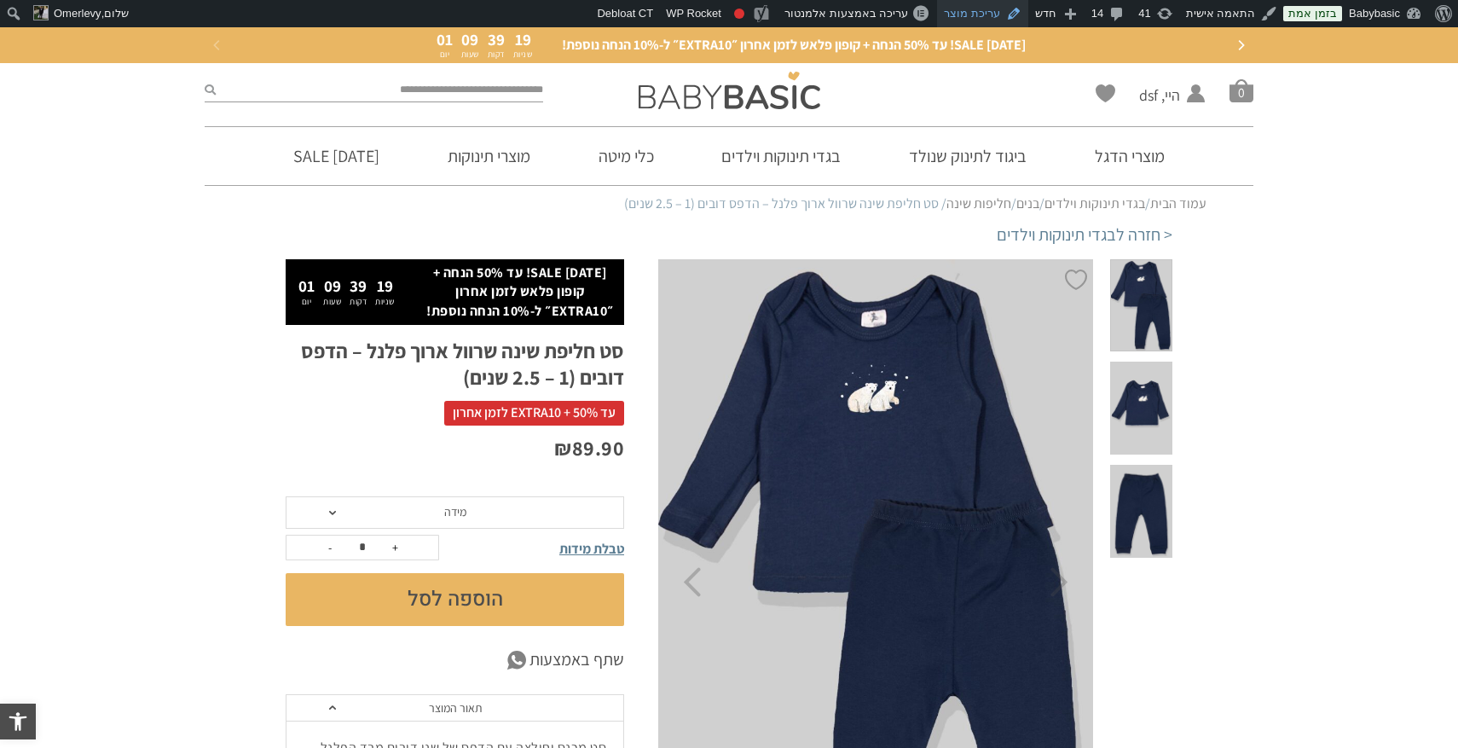
click at [985, 14] on link "עריכת מוצר" at bounding box center [982, 13] width 91 height 27
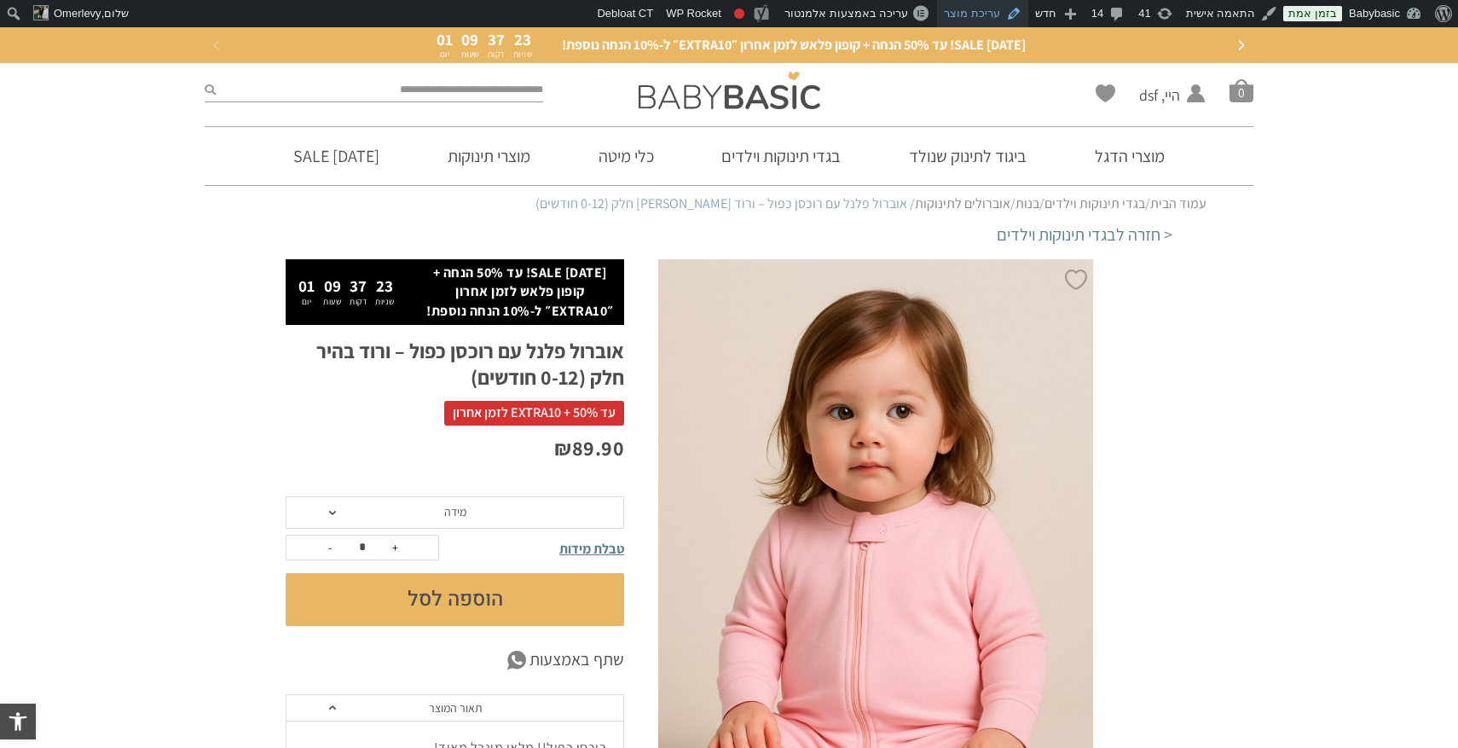
click at [1010, 14] on link "עריכת מוצר" at bounding box center [982, 13] width 91 height 27
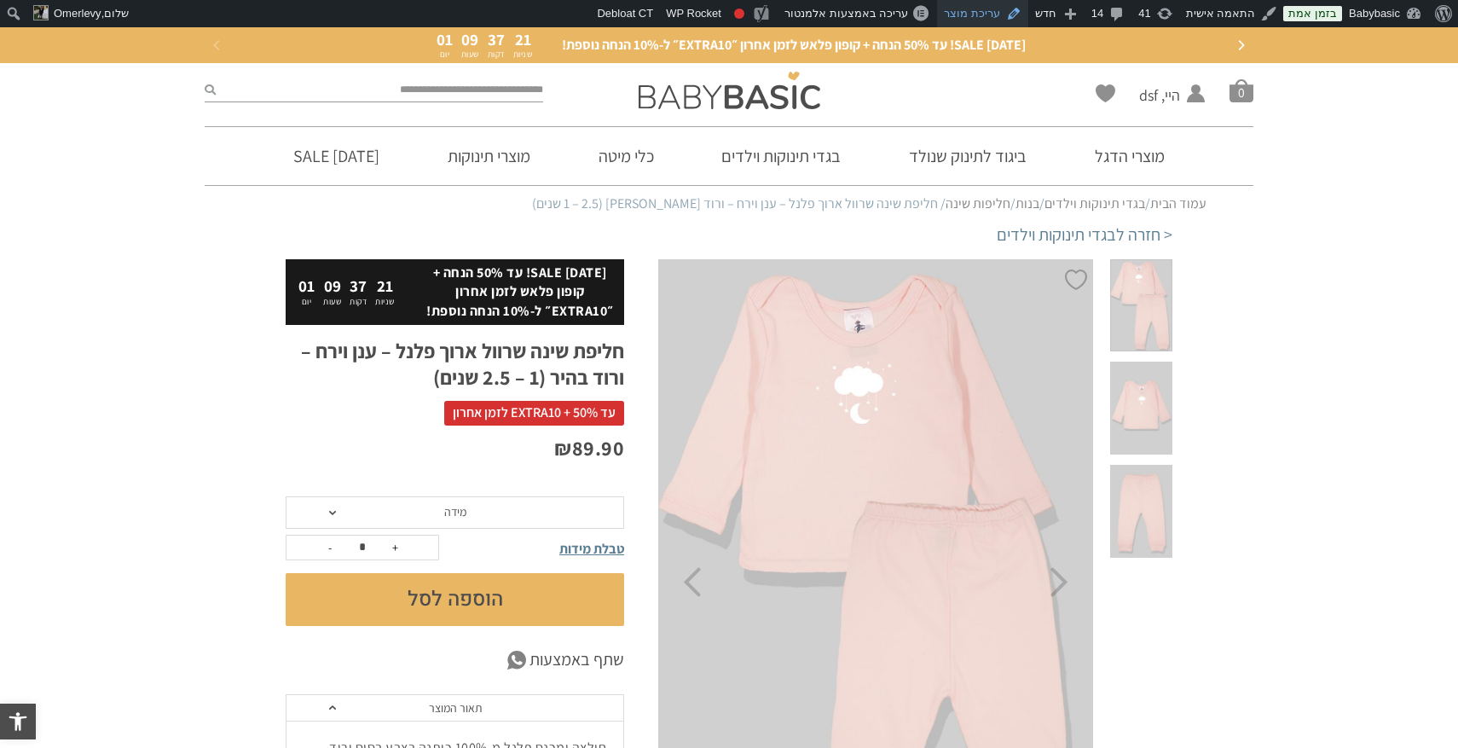
click at [997, 20] on link "עריכת מוצר" at bounding box center [982, 13] width 91 height 27
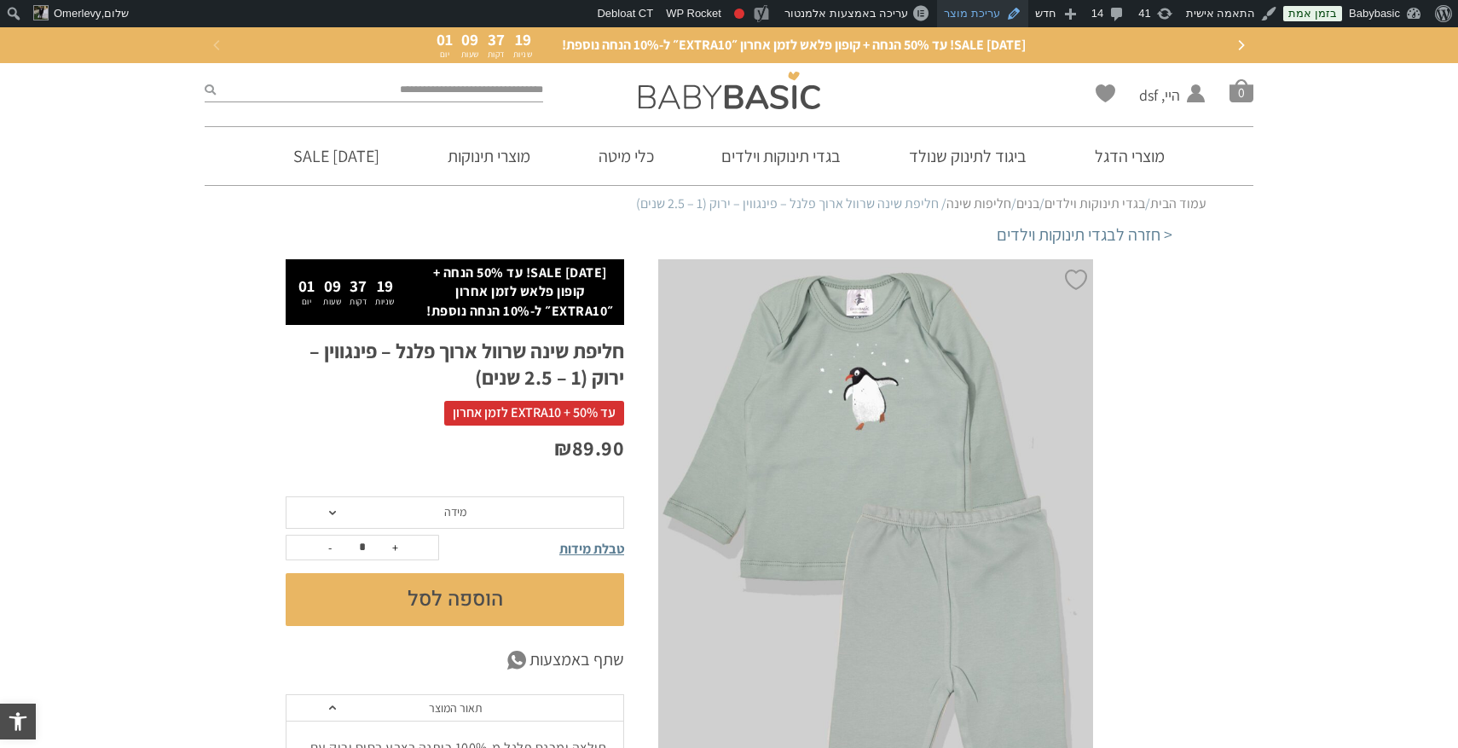
click at [997, 14] on link "עריכת מוצר" at bounding box center [982, 13] width 91 height 27
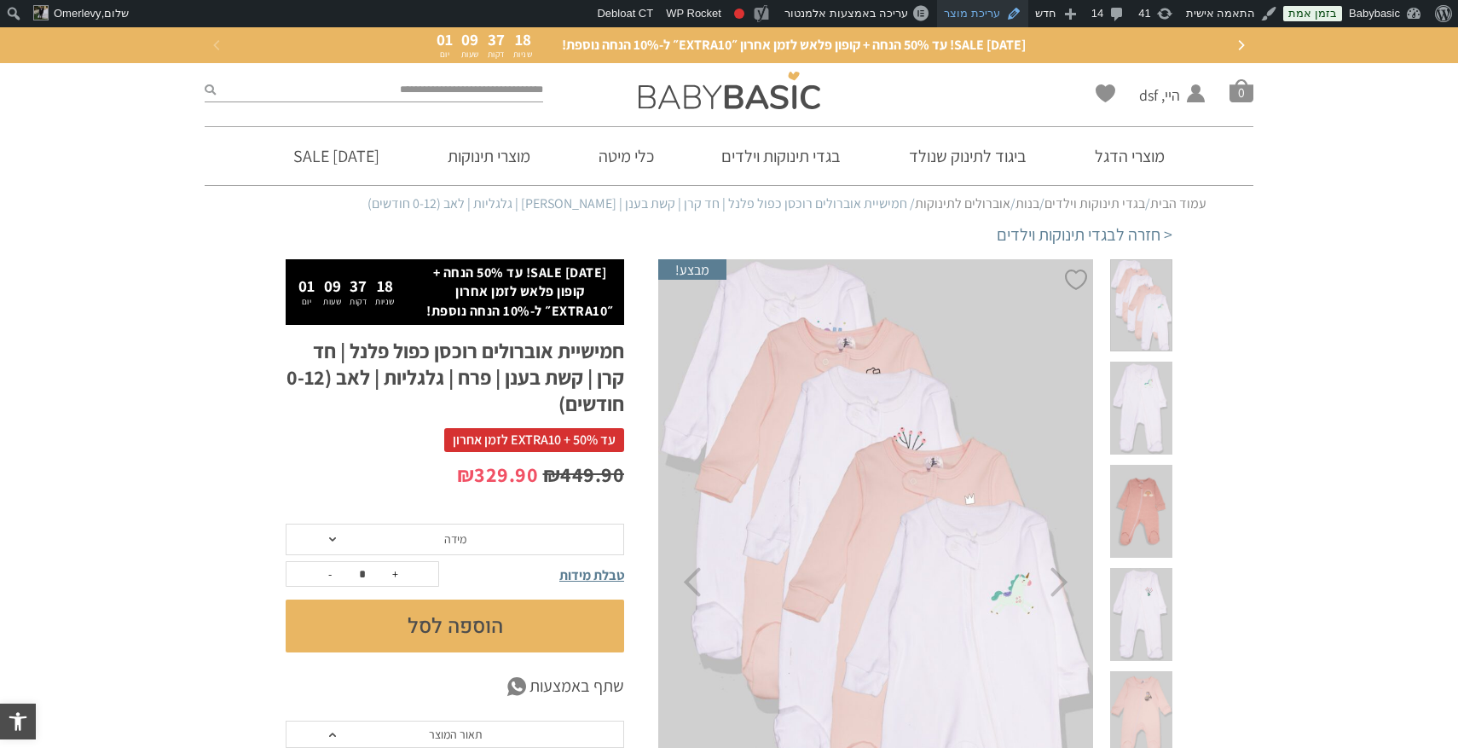
click at [1009, 19] on link "עריכת מוצר" at bounding box center [982, 13] width 91 height 27
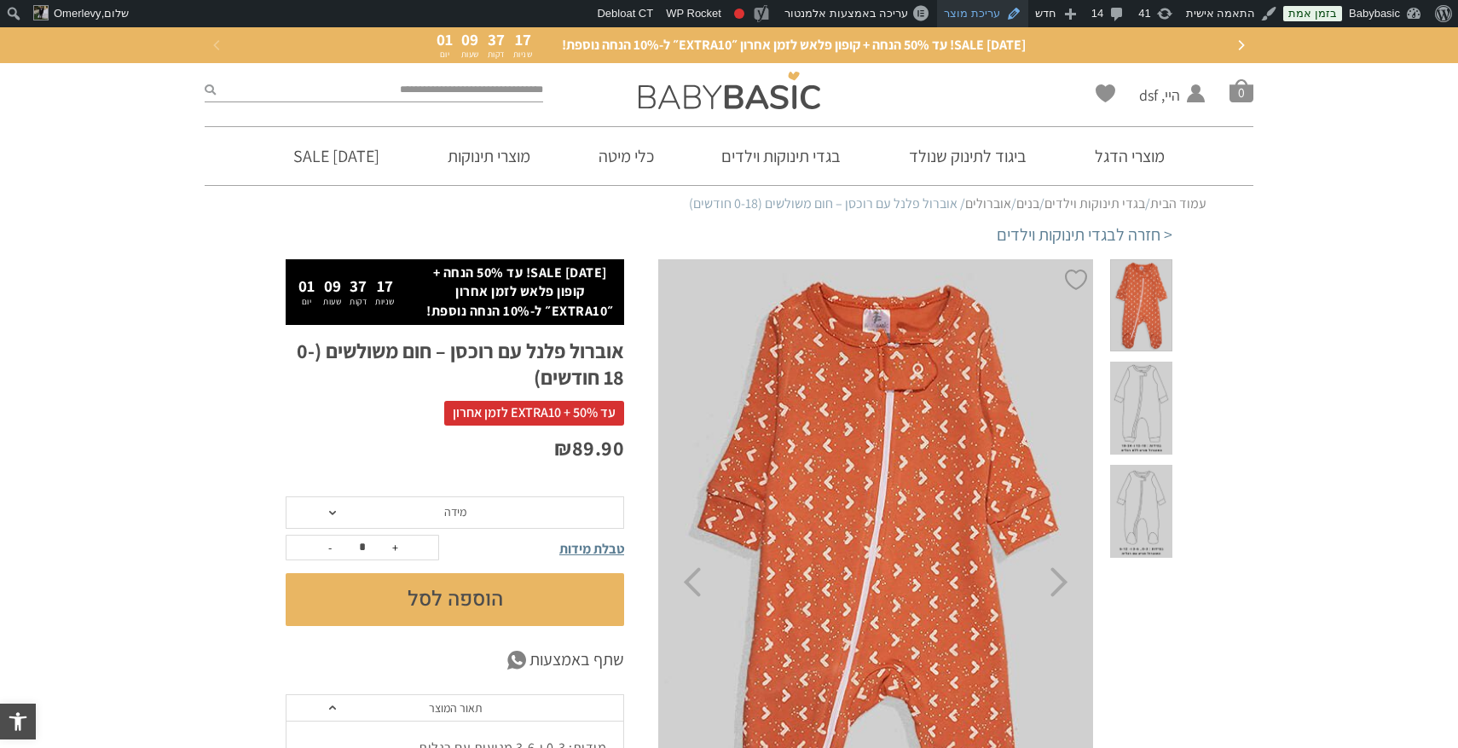
click at [988, 13] on link "עריכת מוצר" at bounding box center [982, 13] width 91 height 27
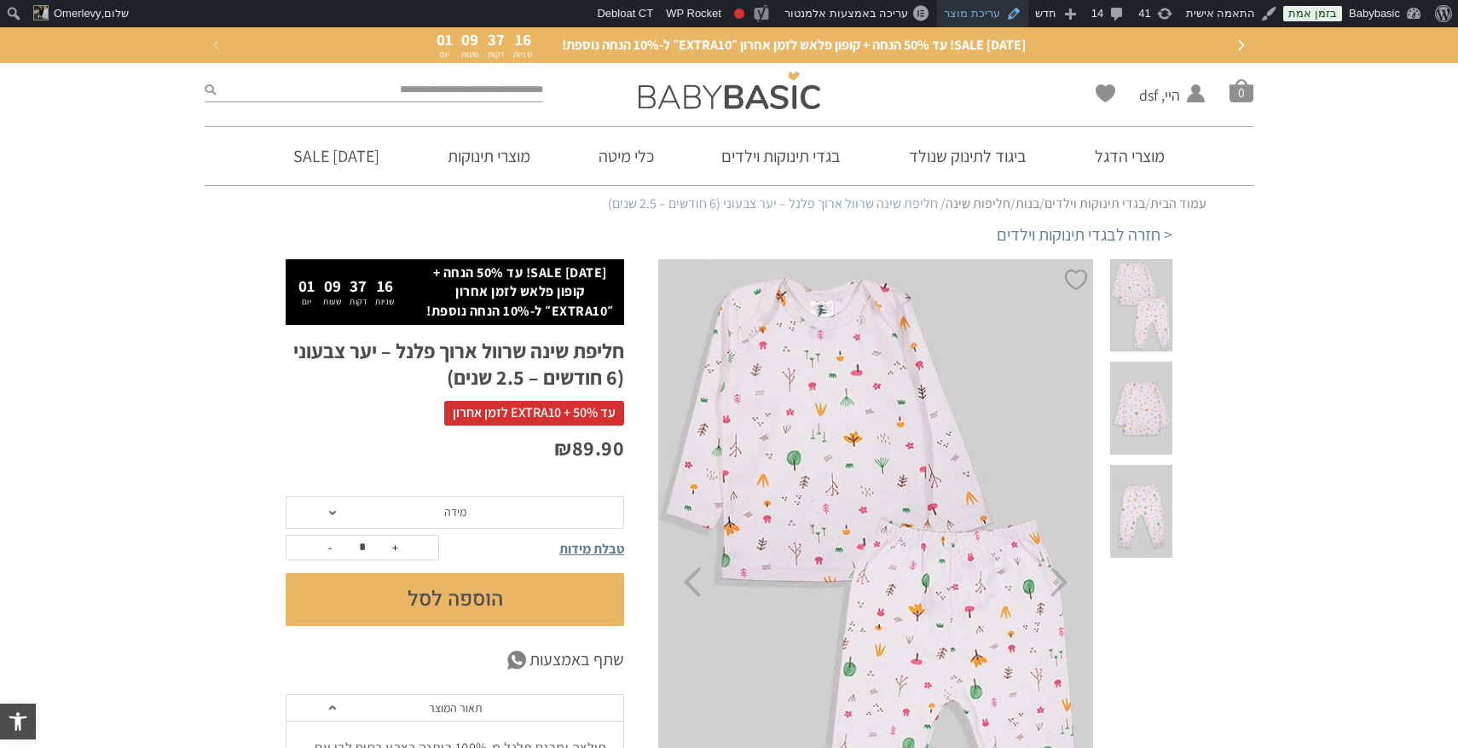
click at [998, 21] on link "עריכת מוצר" at bounding box center [982, 13] width 91 height 27
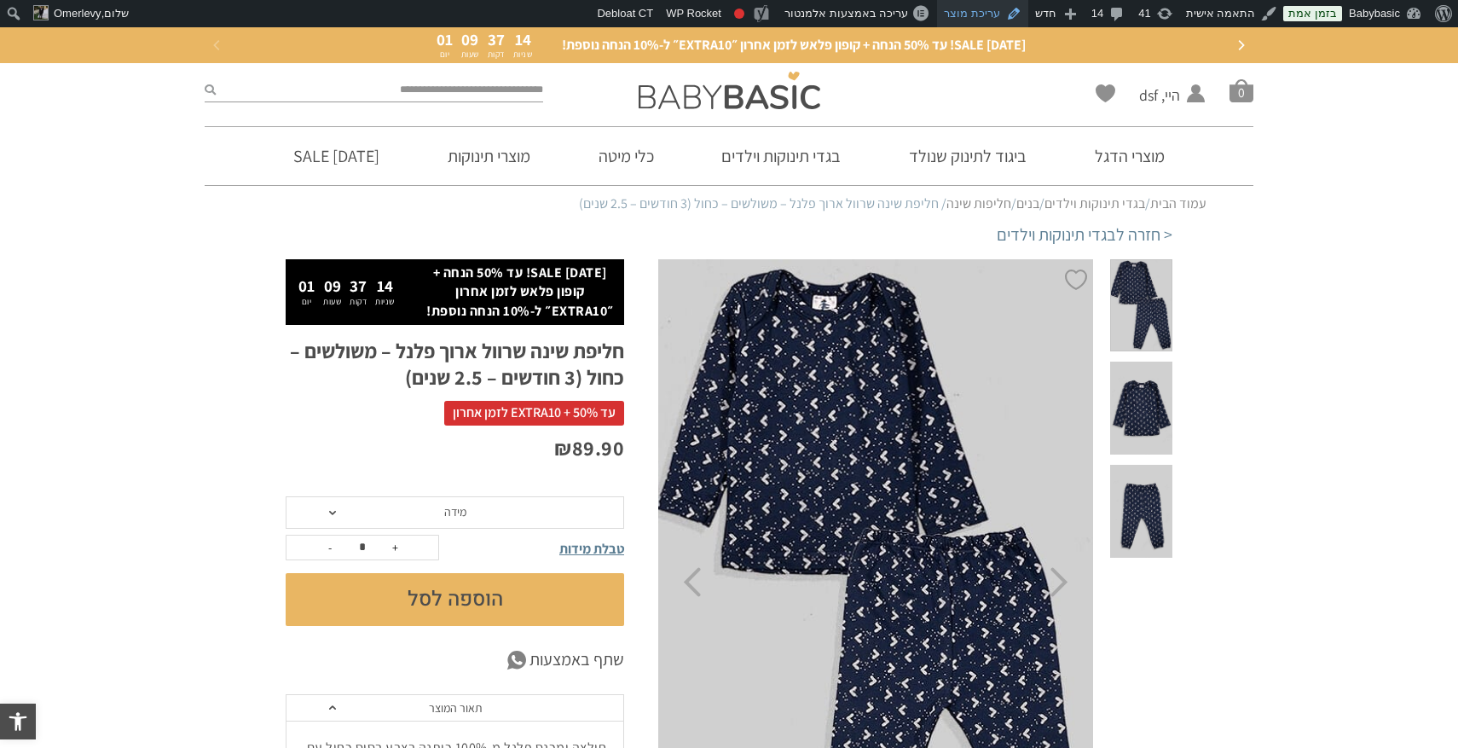
click at [1006, 12] on link "עריכת מוצר" at bounding box center [982, 13] width 91 height 27
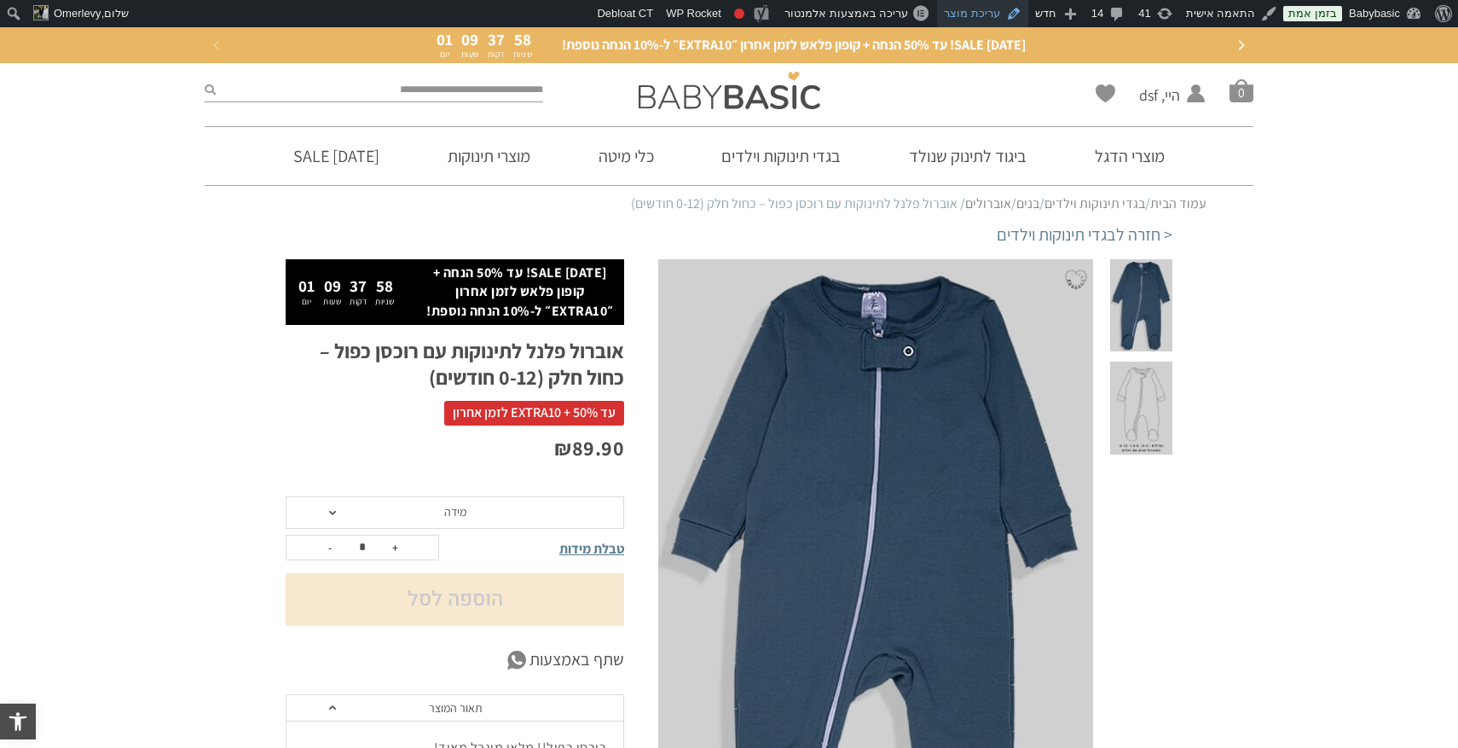
click at [998, 11] on link "עריכת מוצר" at bounding box center [982, 13] width 91 height 27
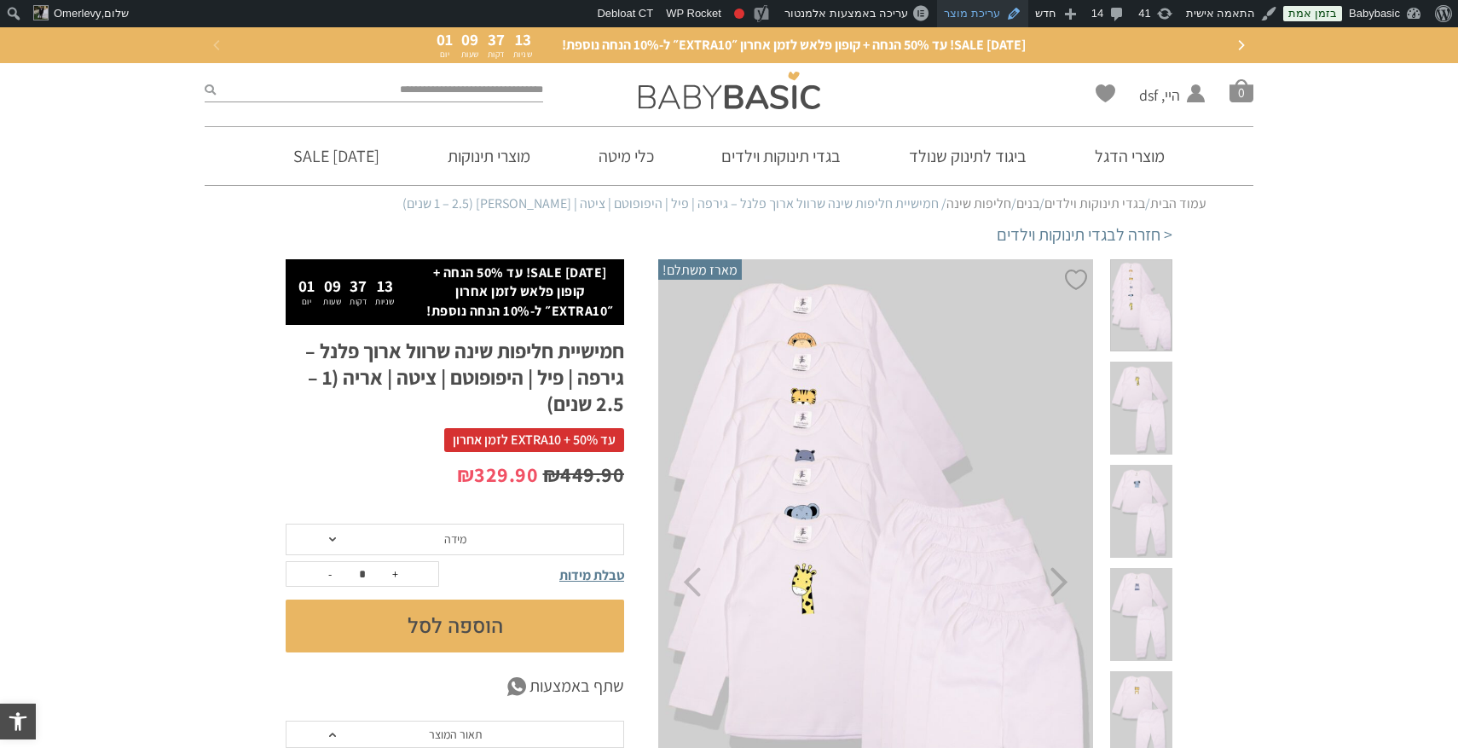
click at [1001, 9] on link "עריכת מוצר" at bounding box center [982, 13] width 91 height 27
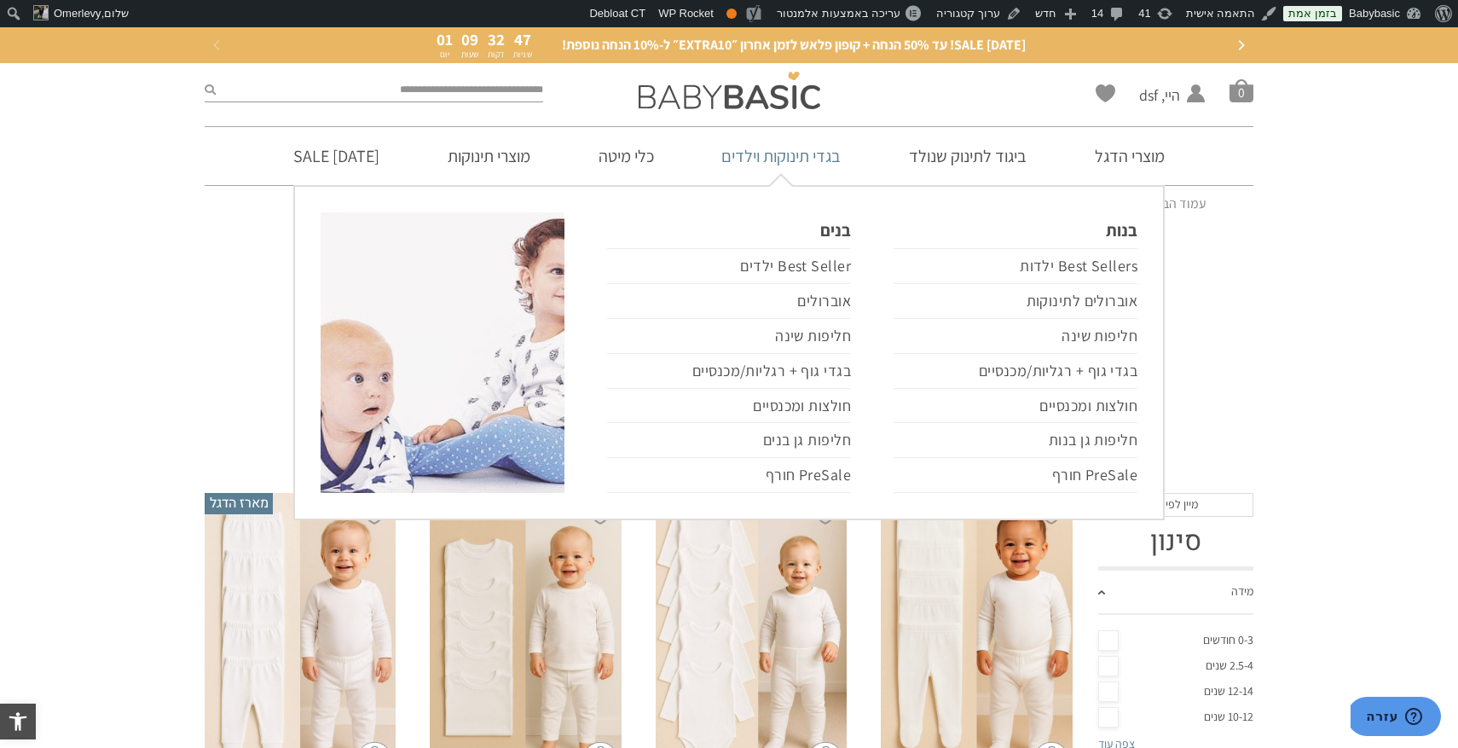
click at [818, 156] on link "בגדי תינוקות וילדים" at bounding box center [781, 156] width 171 height 58
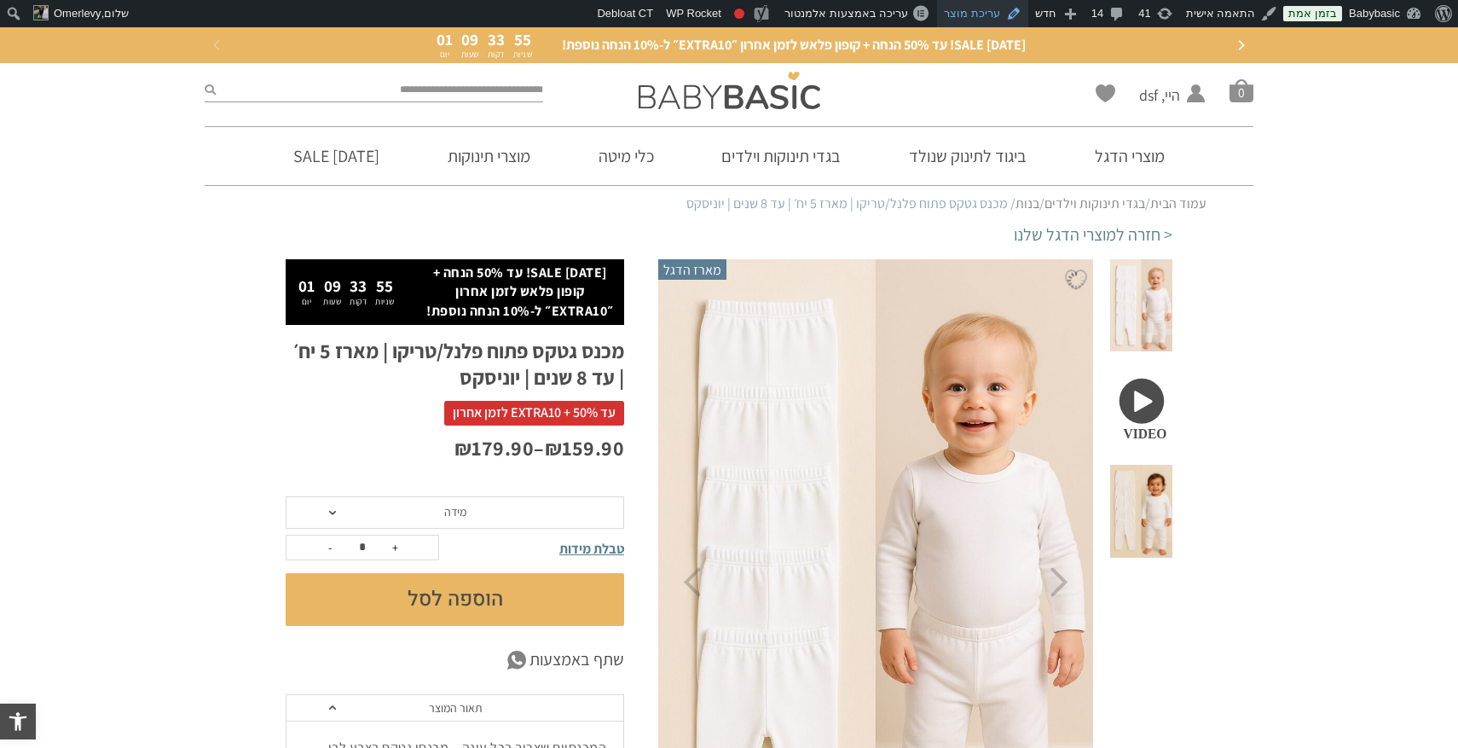
click at [1006, 14] on link "עריכת מוצר" at bounding box center [982, 13] width 91 height 27
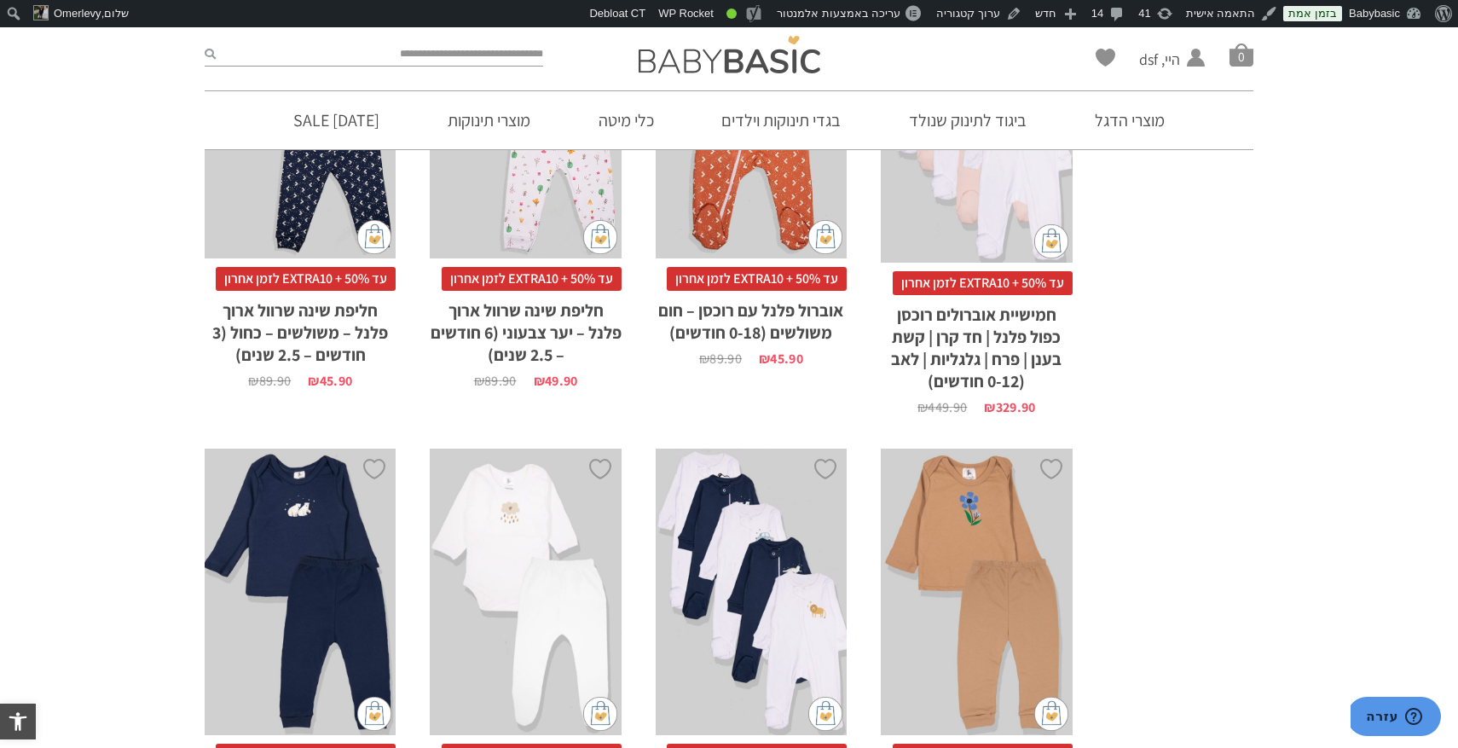
scroll to position [5139, 0]
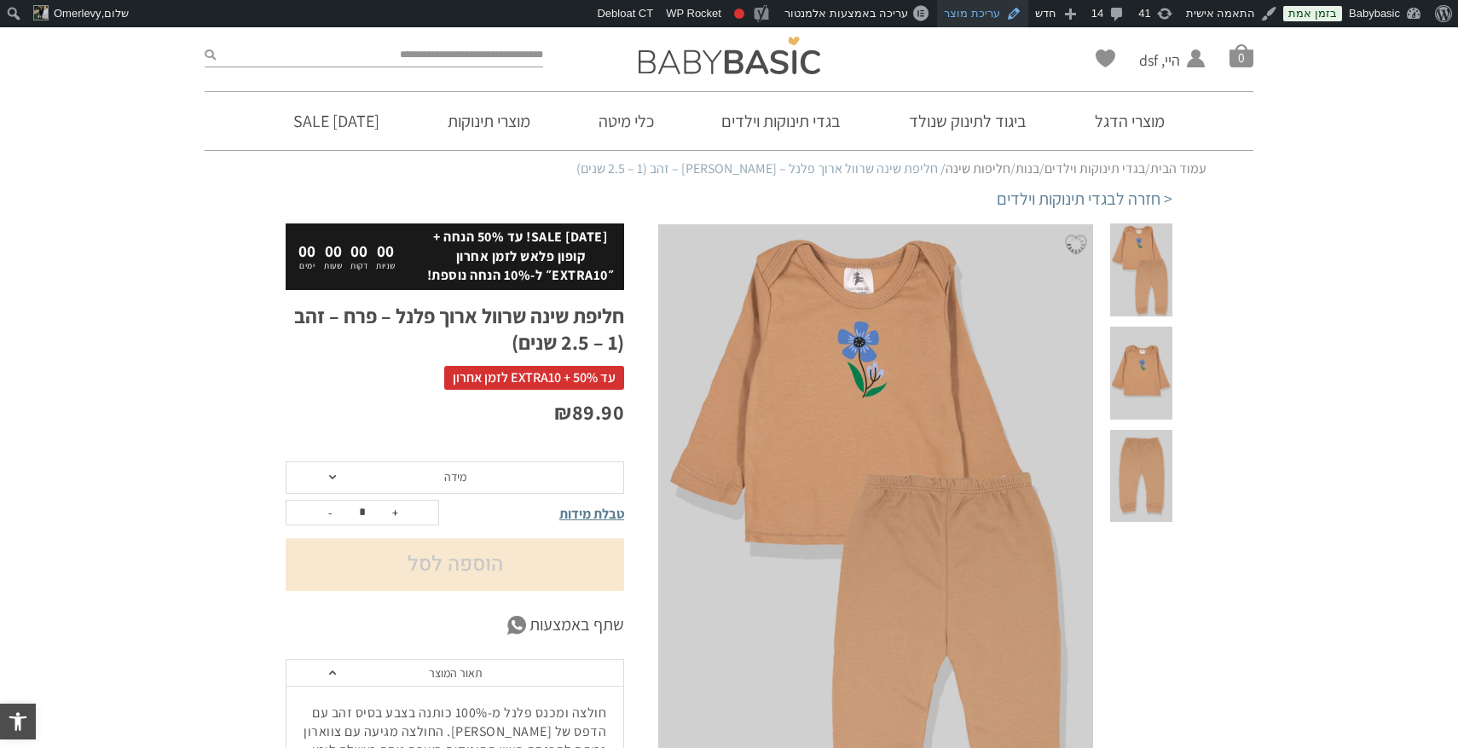
click at [999, 12] on link "עריכת מוצר" at bounding box center [982, 13] width 91 height 27
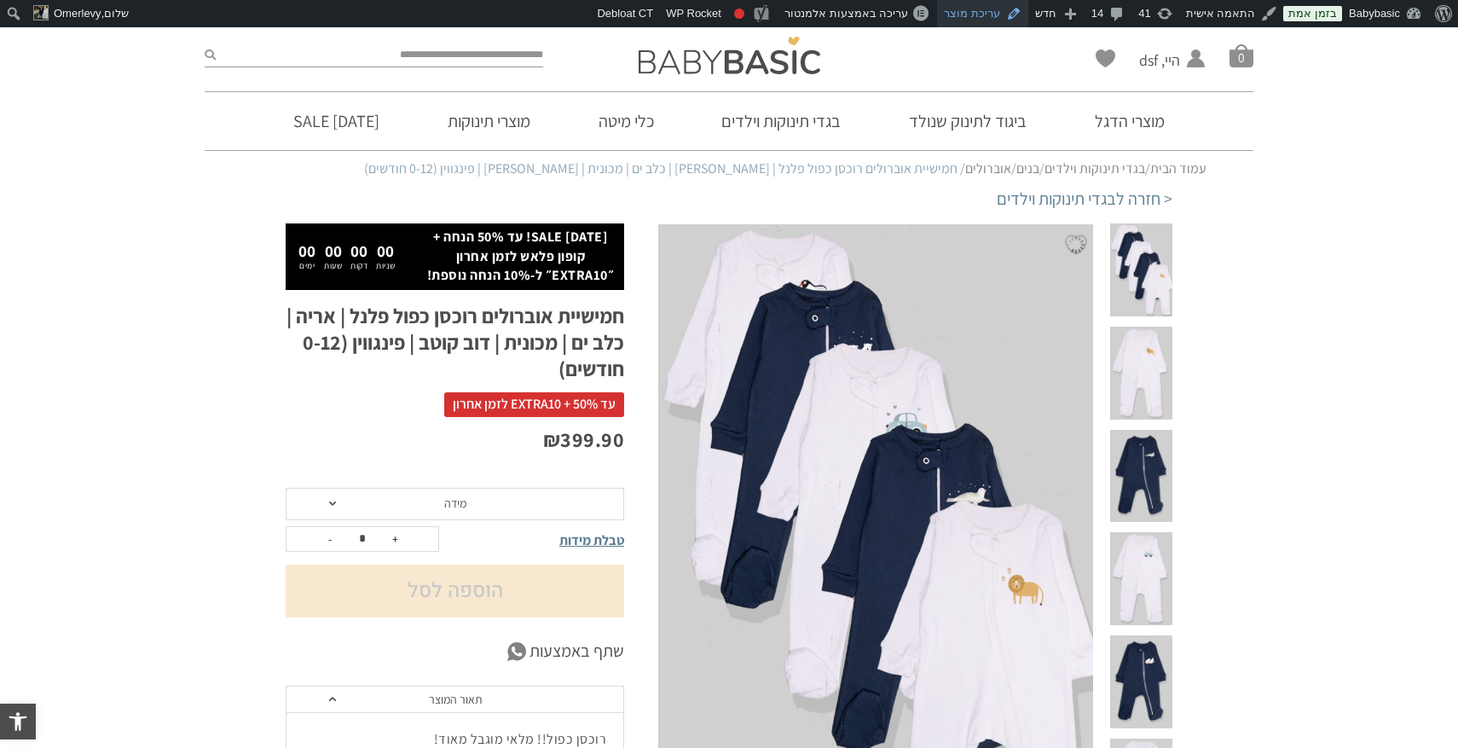
click at [988, 14] on link "עריכת מוצר" at bounding box center [982, 13] width 91 height 27
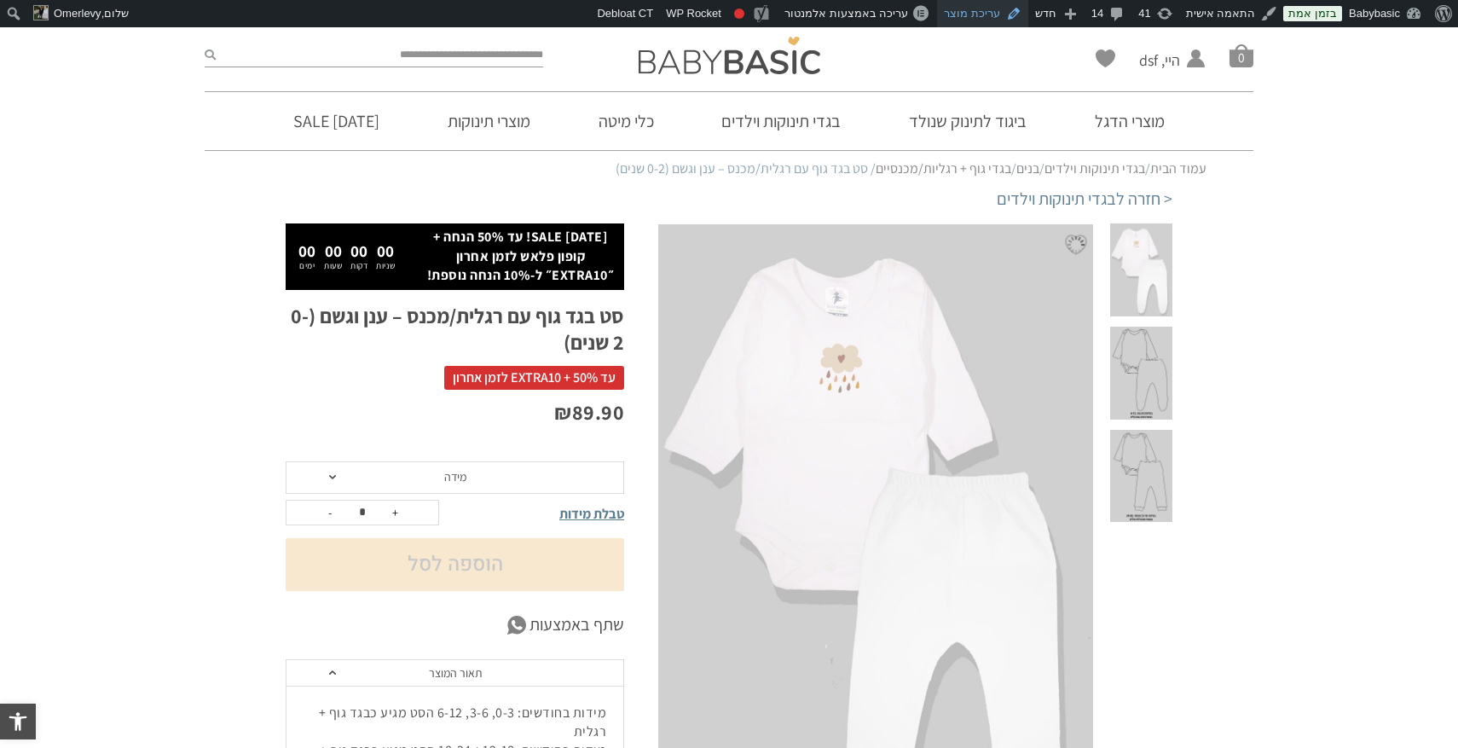
click at [1002, 15] on link "עריכת מוצר" at bounding box center [982, 13] width 91 height 27
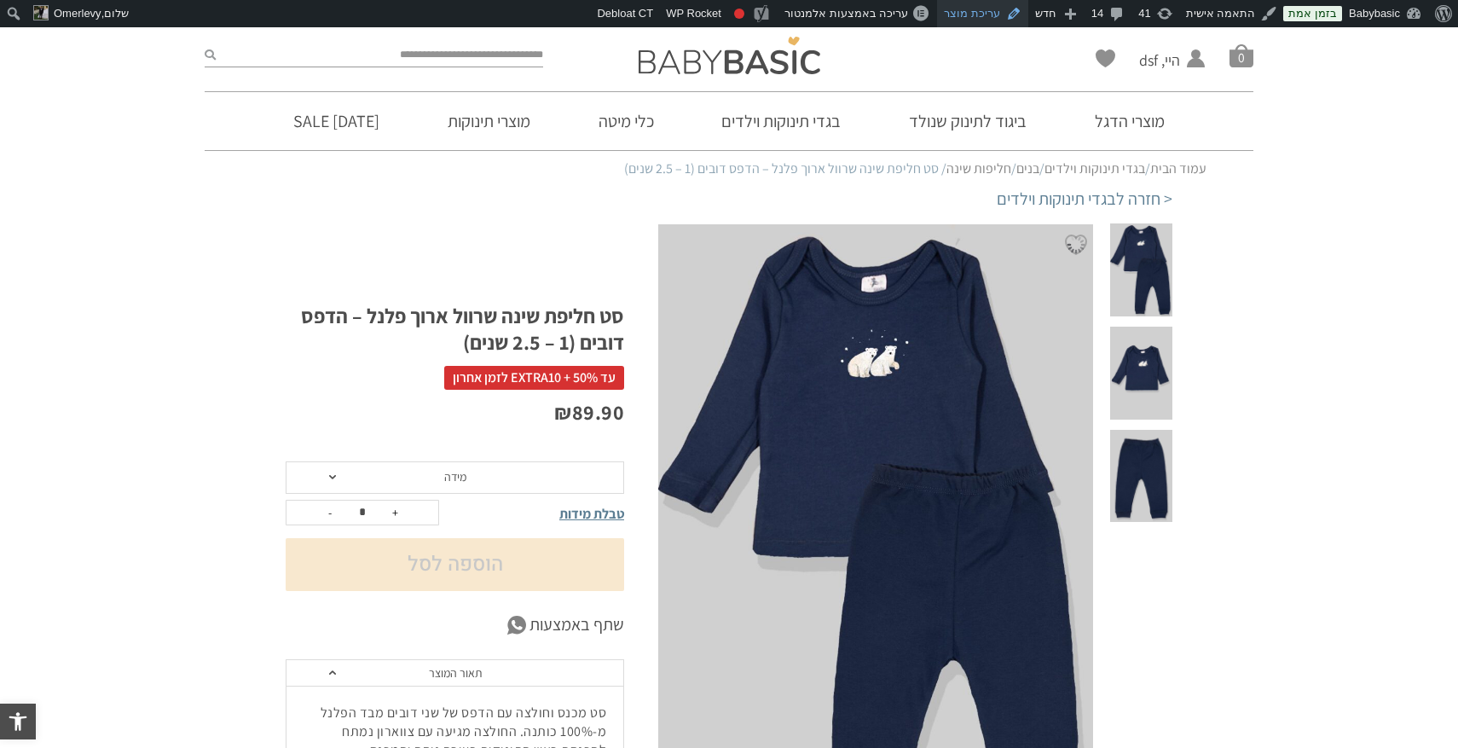
click at [989, 15] on link "עריכת מוצר" at bounding box center [982, 13] width 91 height 27
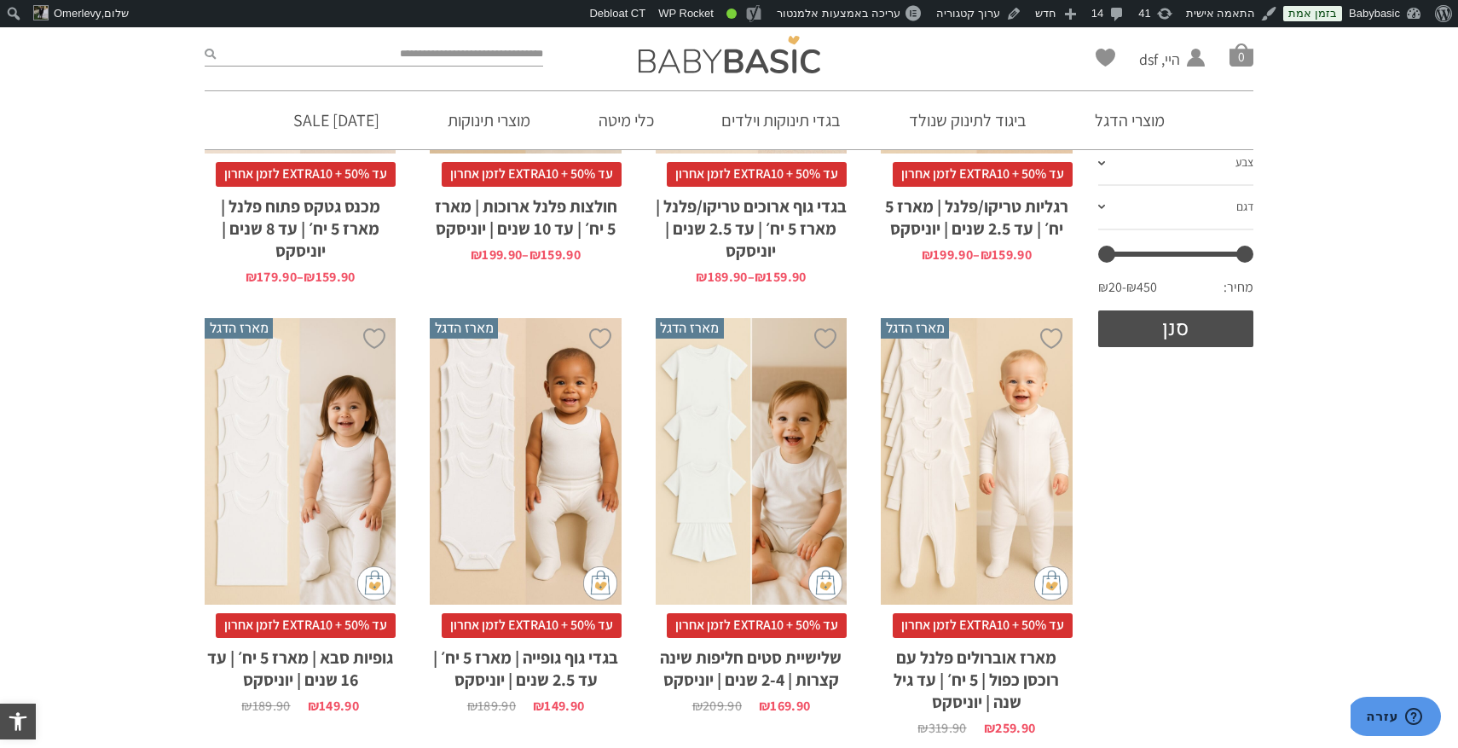
scroll to position [617, 0]
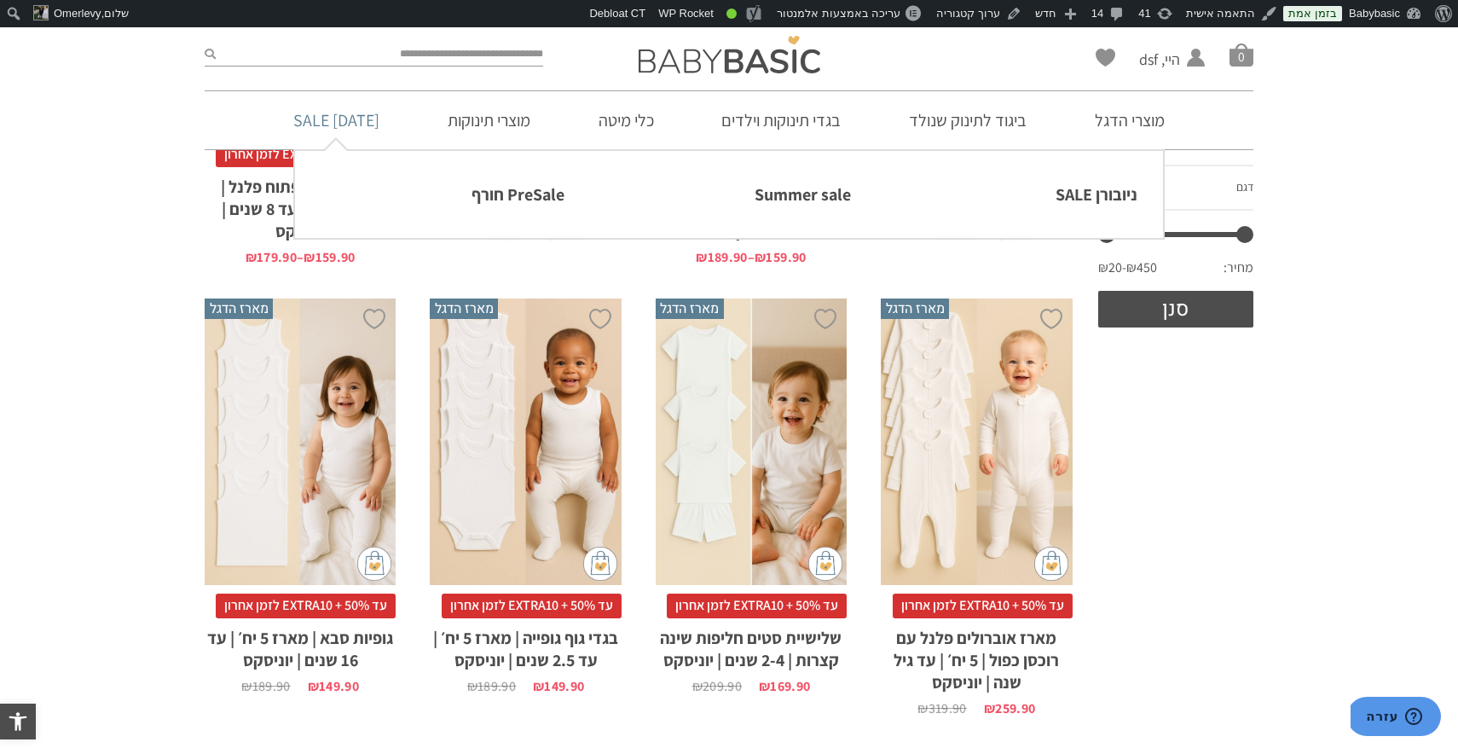
click at [343, 117] on link "[DATE] SALE" at bounding box center [336, 120] width 137 height 58
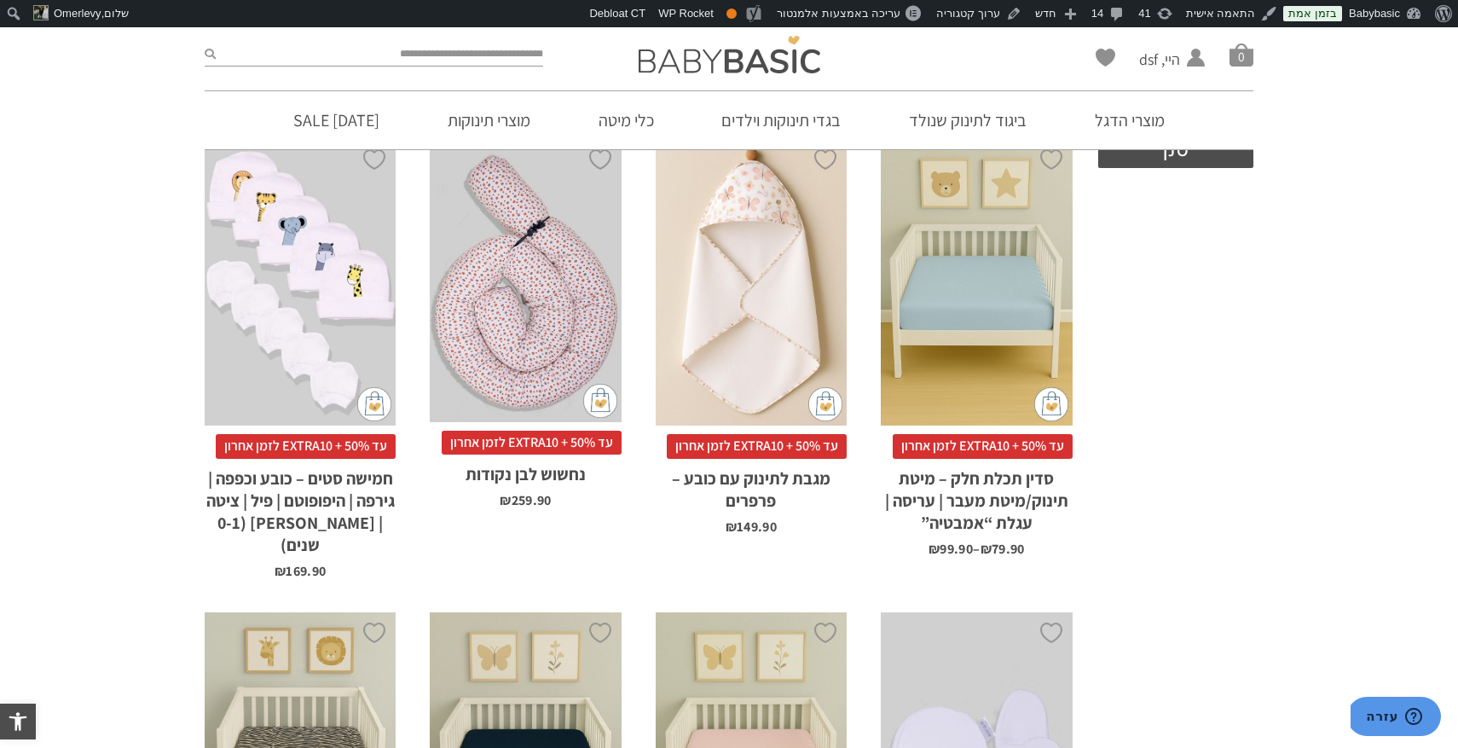
scroll to position [827, 0]
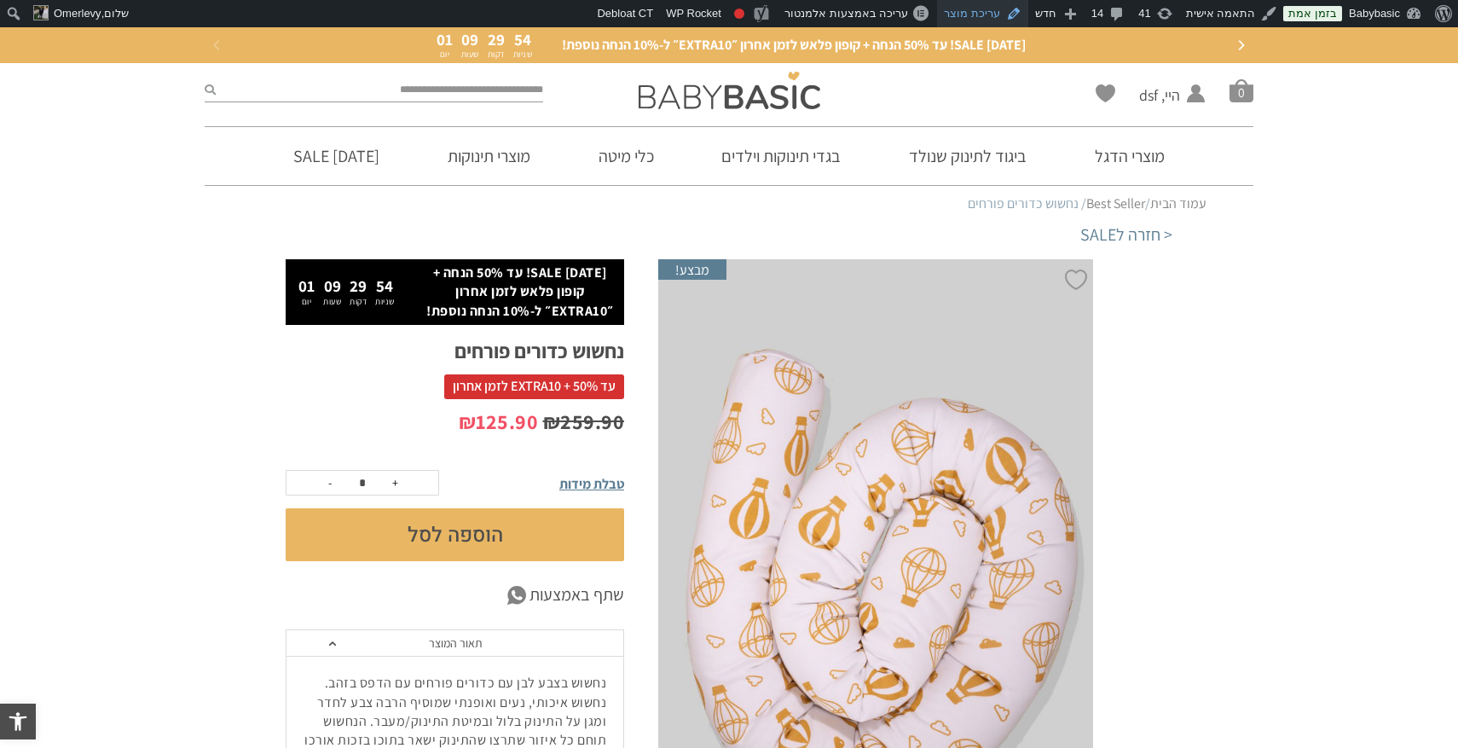
click at [996, 15] on link "עריכת מוצר" at bounding box center [982, 13] width 91 height 27
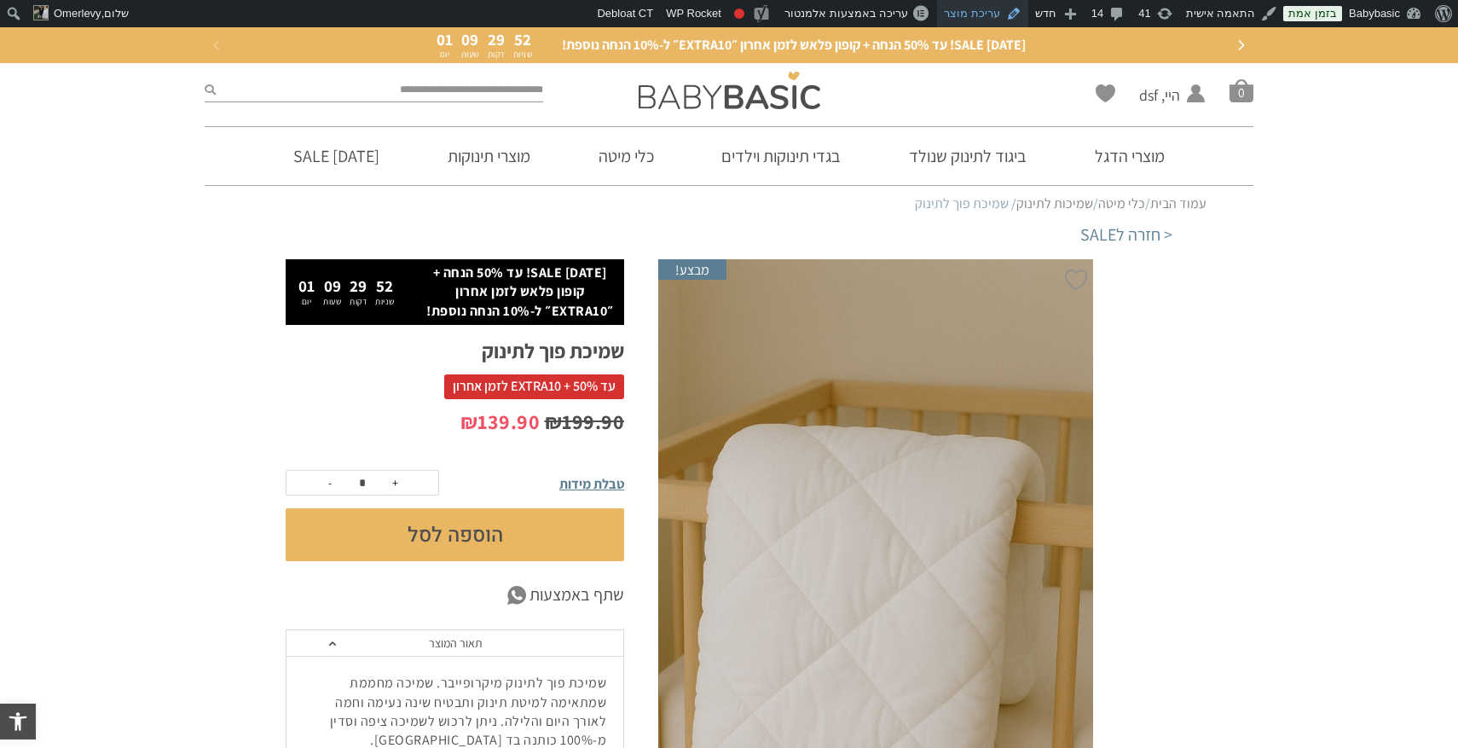
click at [1001, 13] on link "עריכת מוצר" at bounding box center [982, 13] width 91 height 27
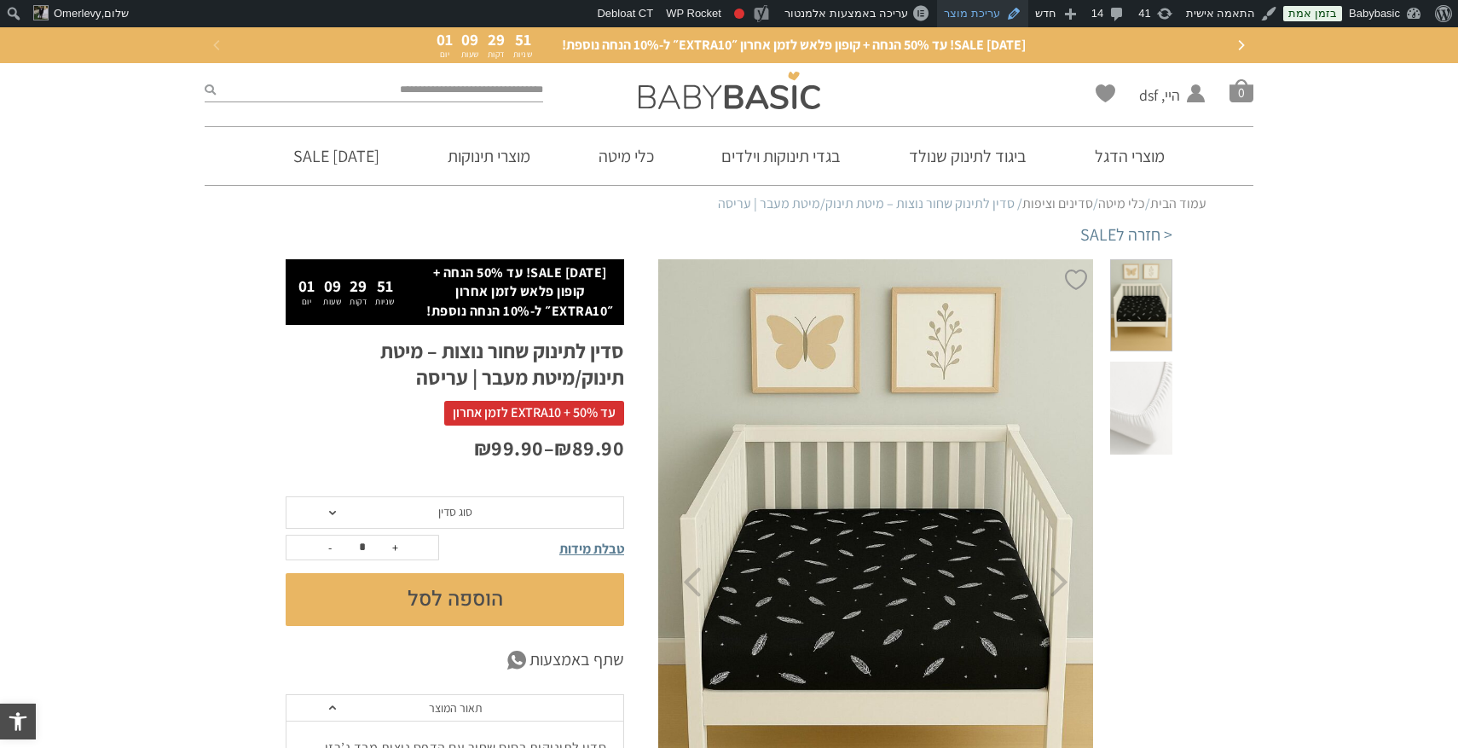
click at [993, 9] on link "עריכת מוצר" at bounding box center [982, 13] width 91 height 27
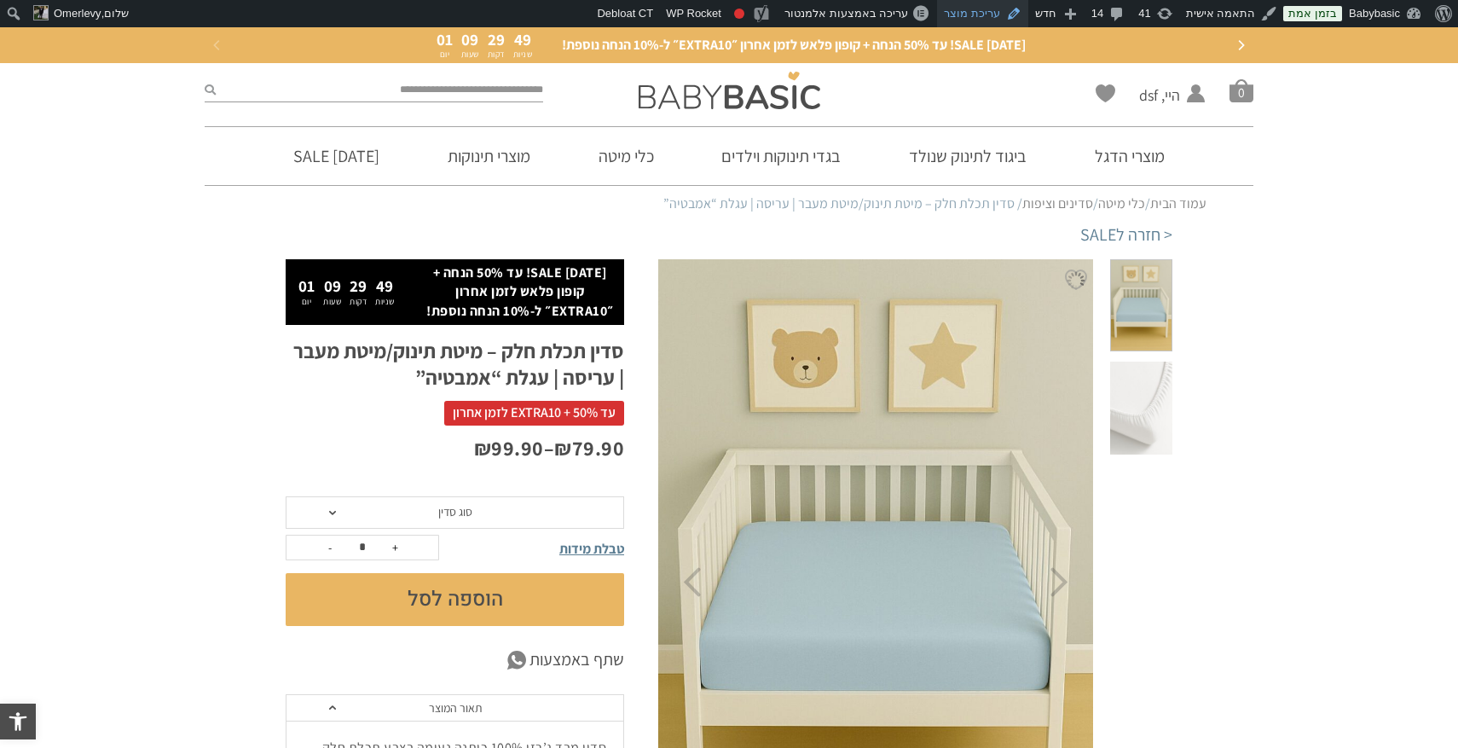
click at [988, 12] on link "עריכת מוצר" at bounding box center [982, 13] width 91 height 27
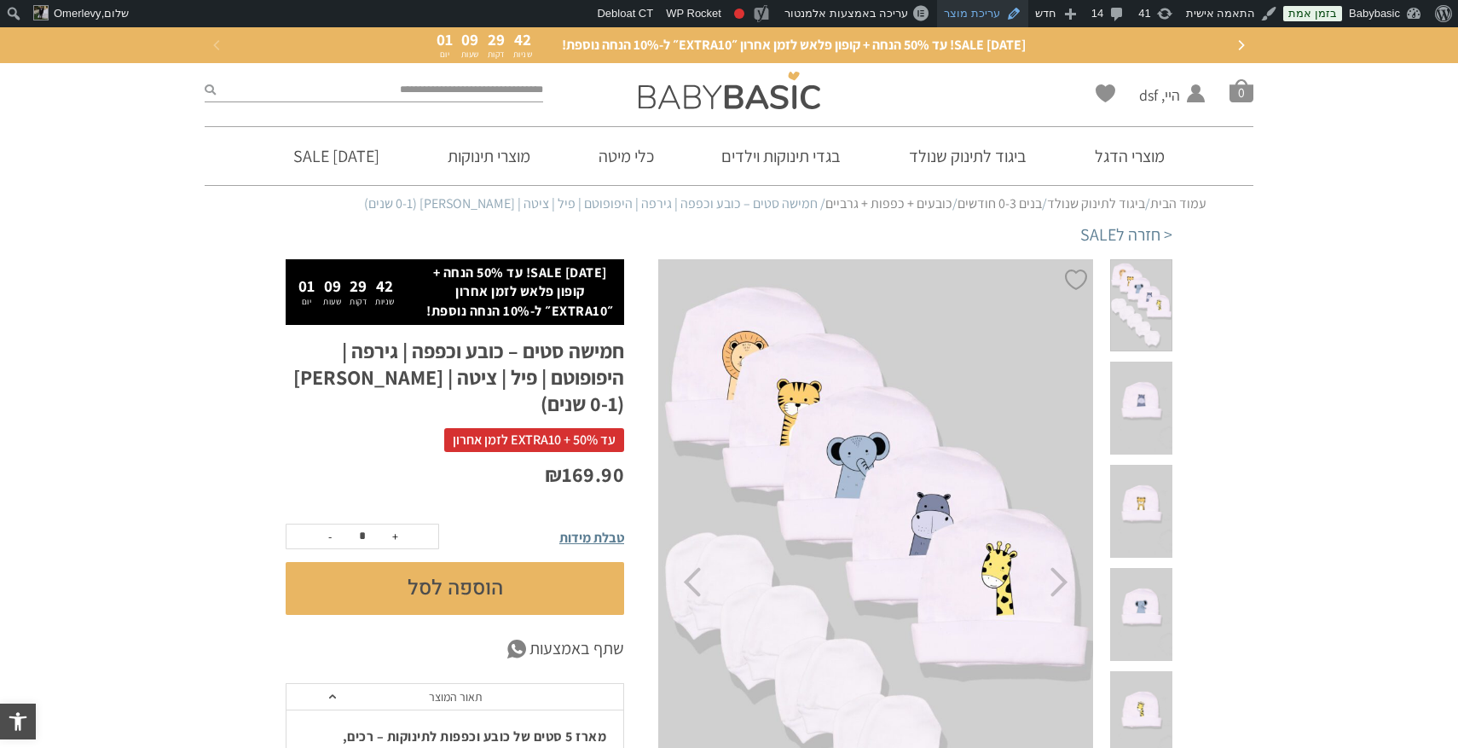
click at [1000, 16] on link "עריכת מוצר" at bounding box center [982, 13] width 91 height 27
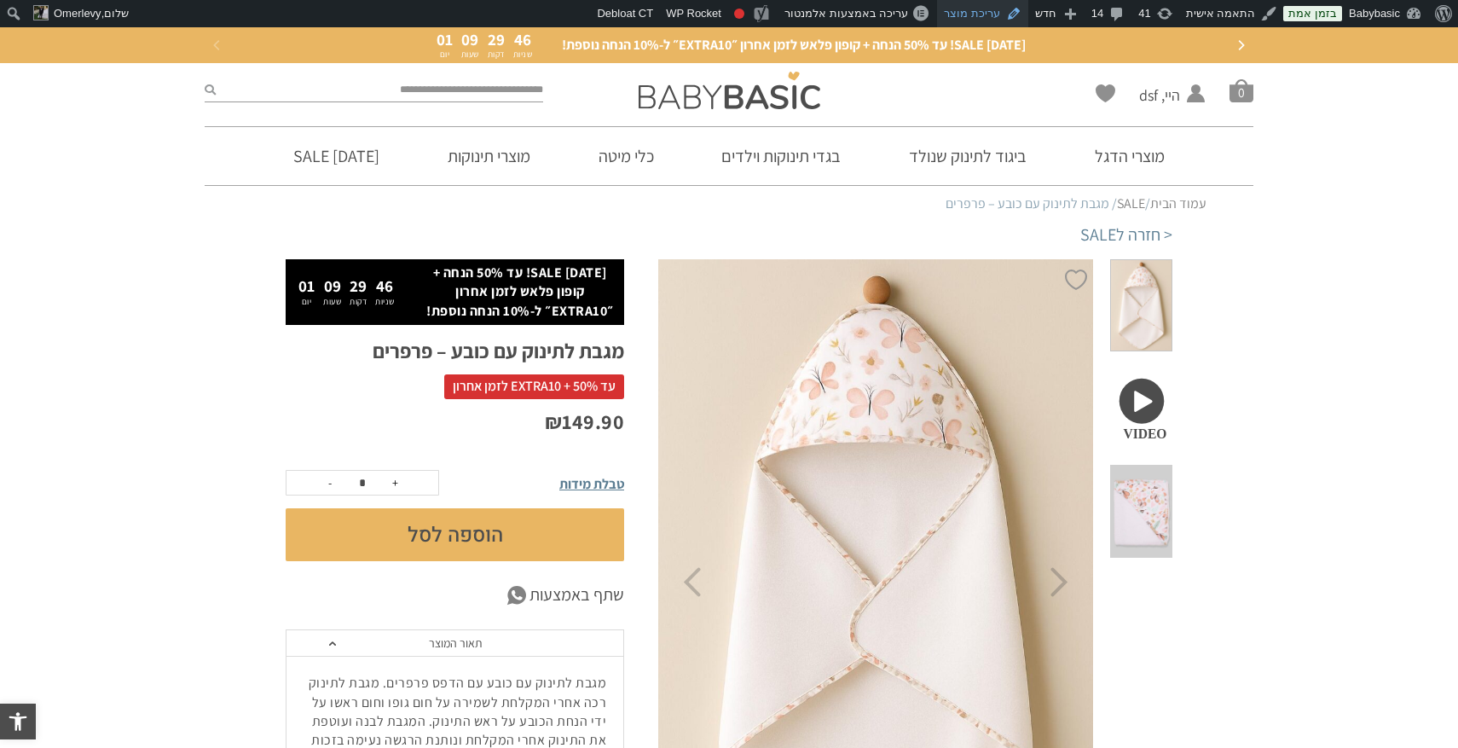
click at [993, 13] on link "עריכת מוצר" at bounding box center [982, 13] width 91 height 27
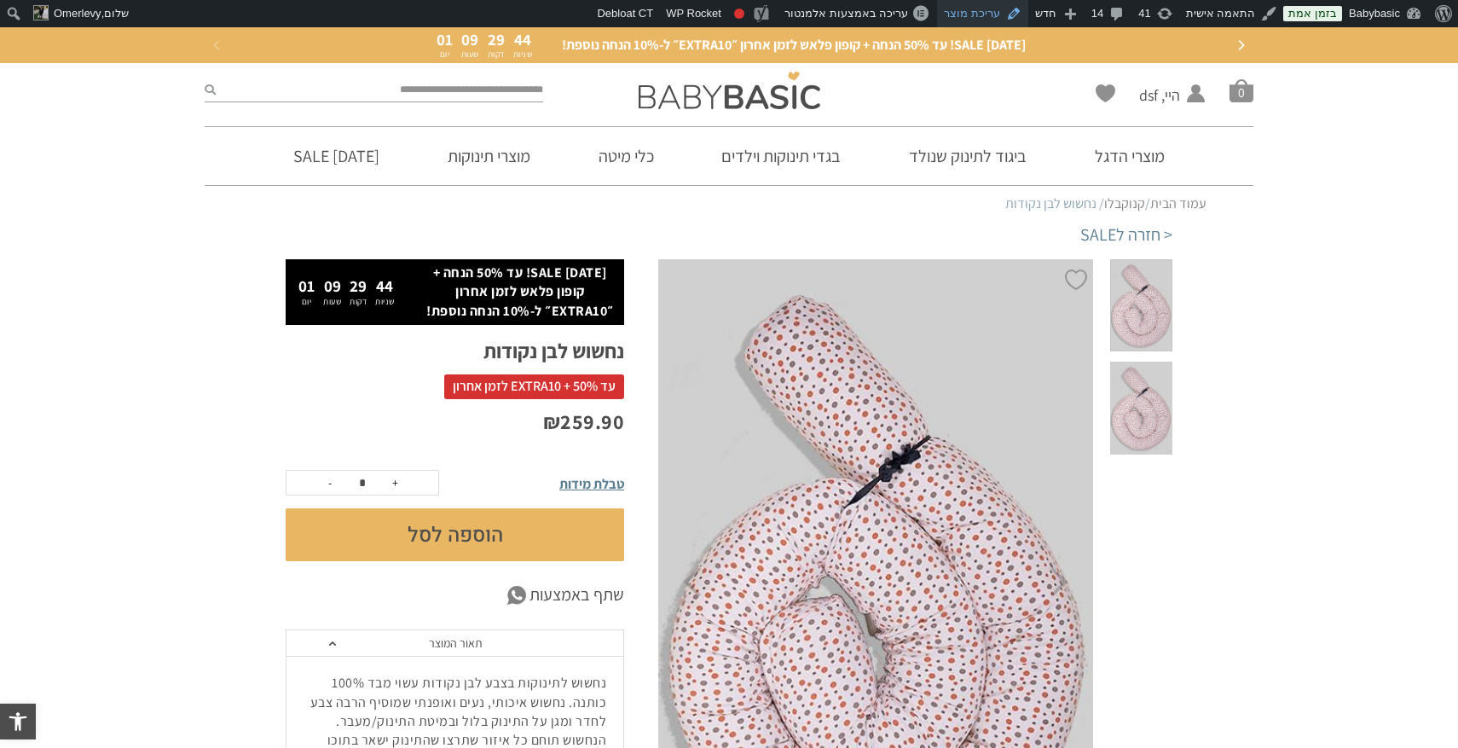
click at [976, 14] on link "עריכת מוצר" at bounding box center [982, 13] width 91 height 27
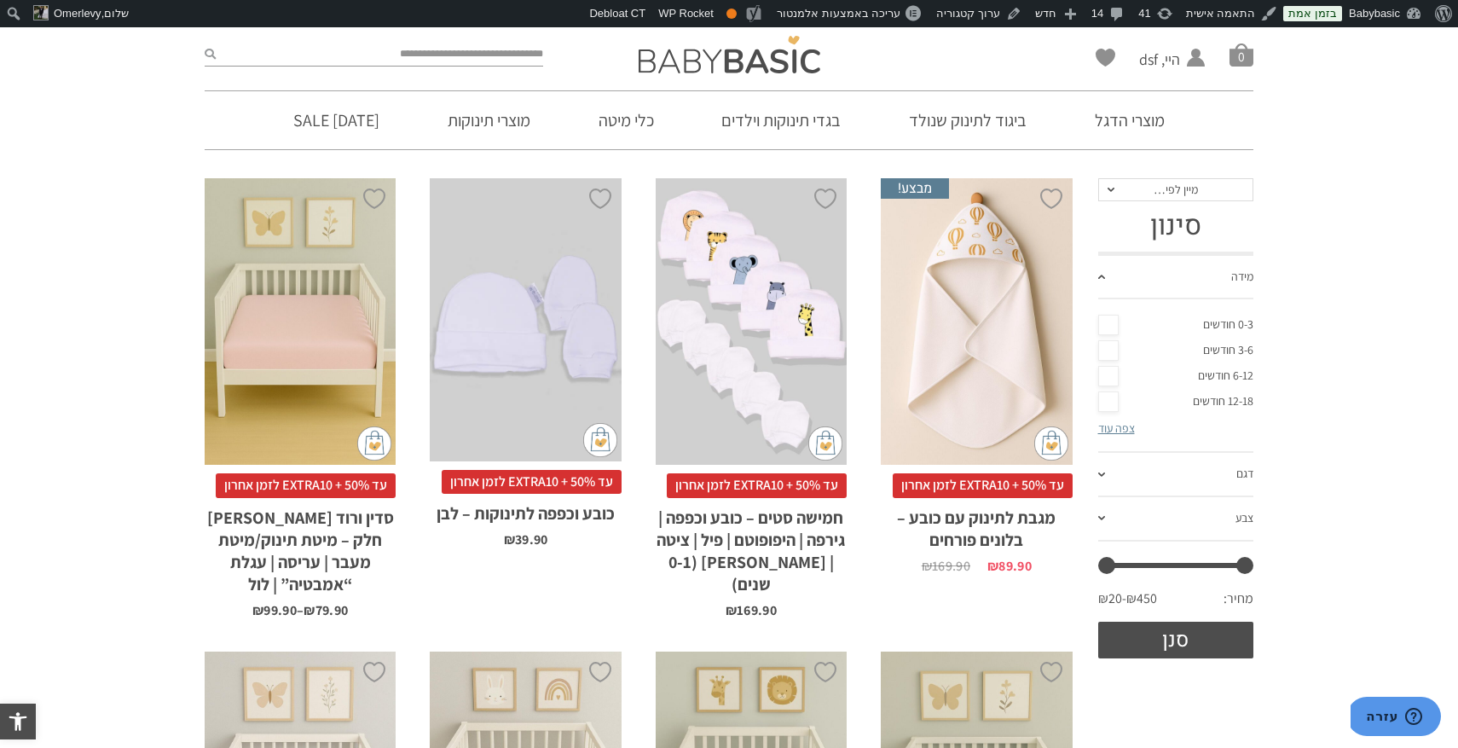
scroll to position [273, 0]
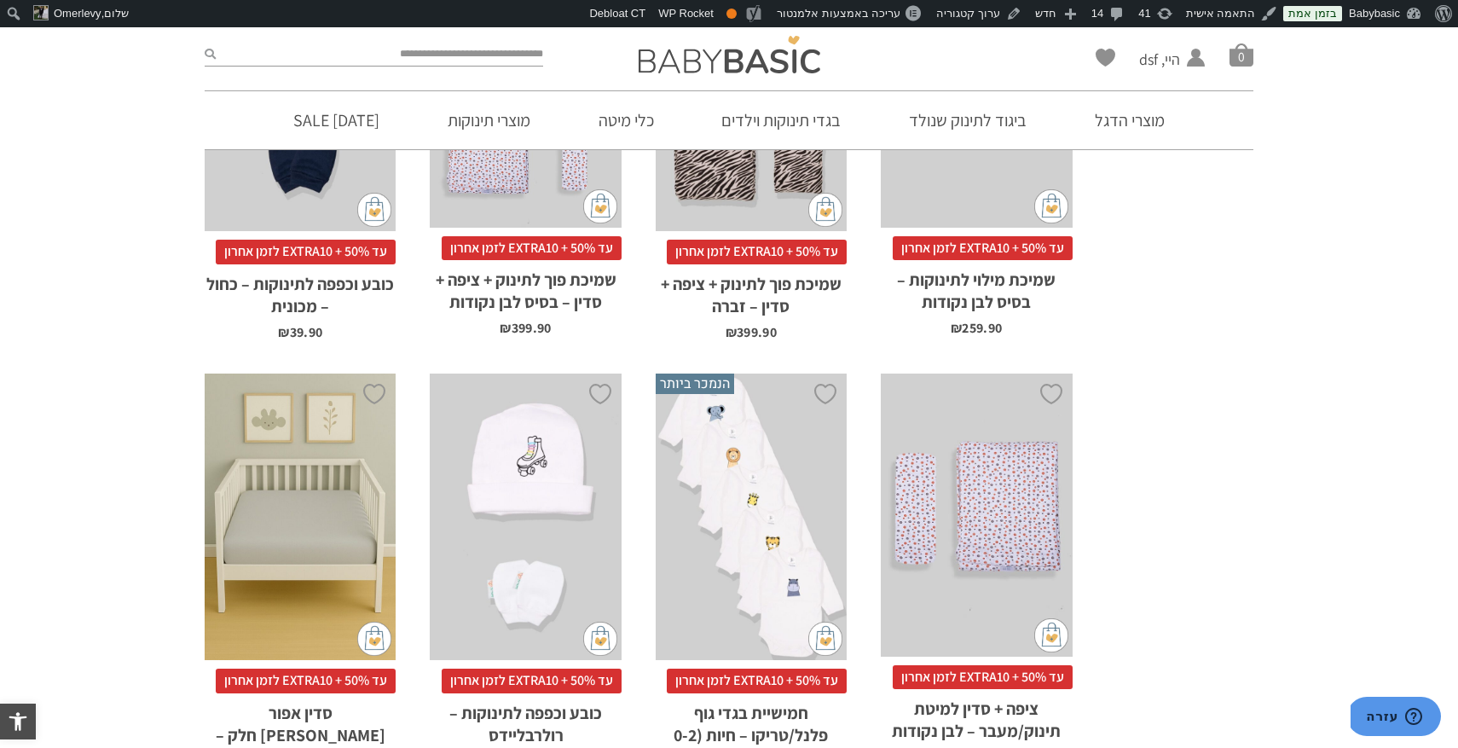
scroll to position [4689, 0]
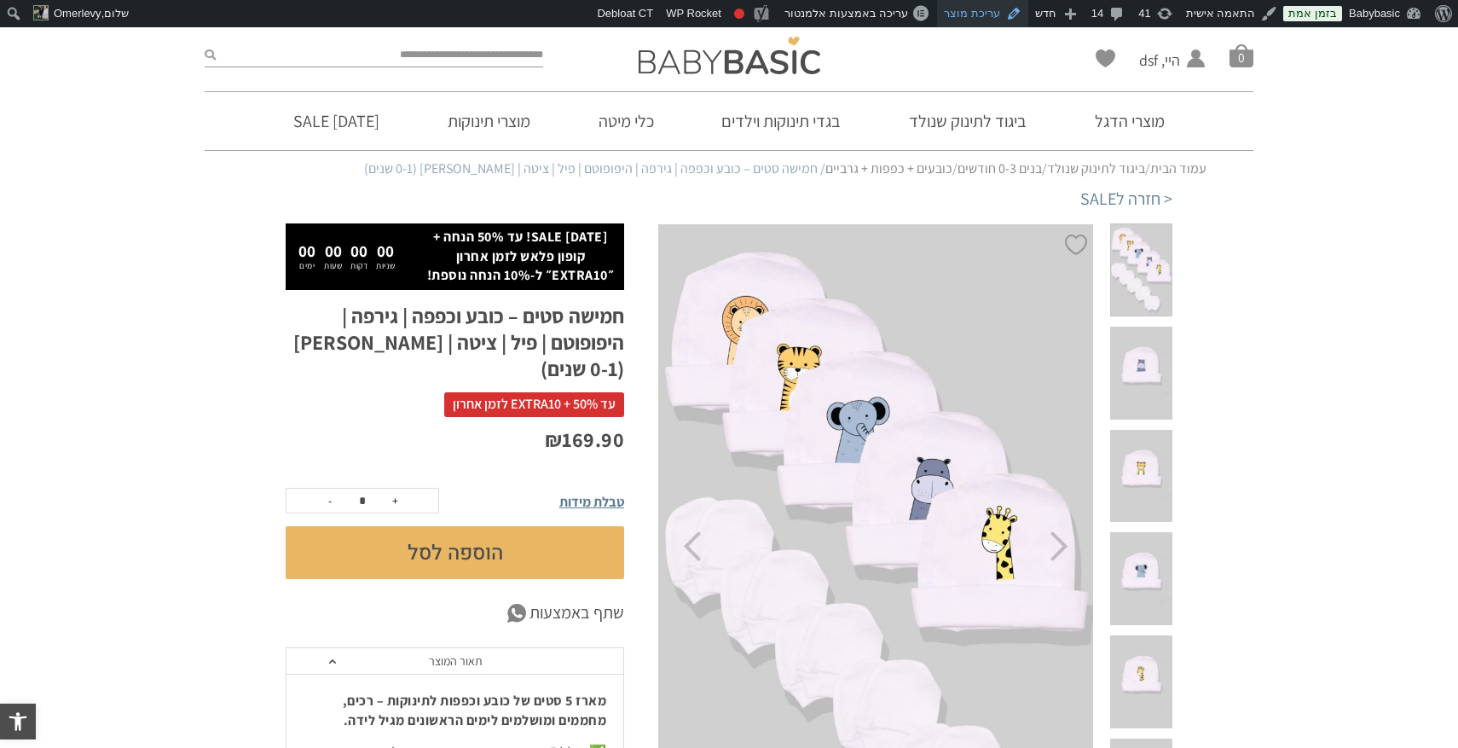
click at [986, 23] on link "עריכת מוצר" at bounding box center [982, 13] width 91 height 27
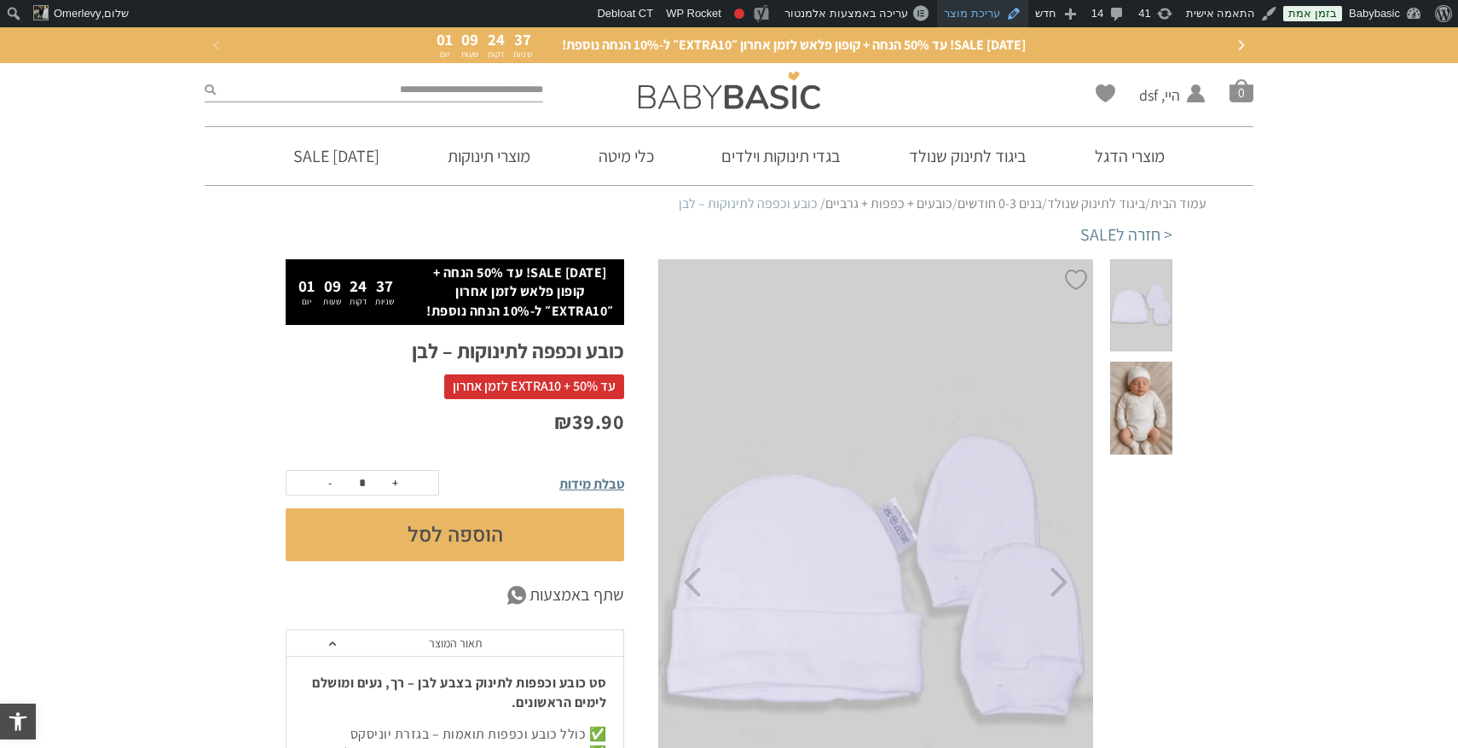
click at [993, 16] on link "עריכת מוצר" at bounding box center [982, 13] width 91 height 27
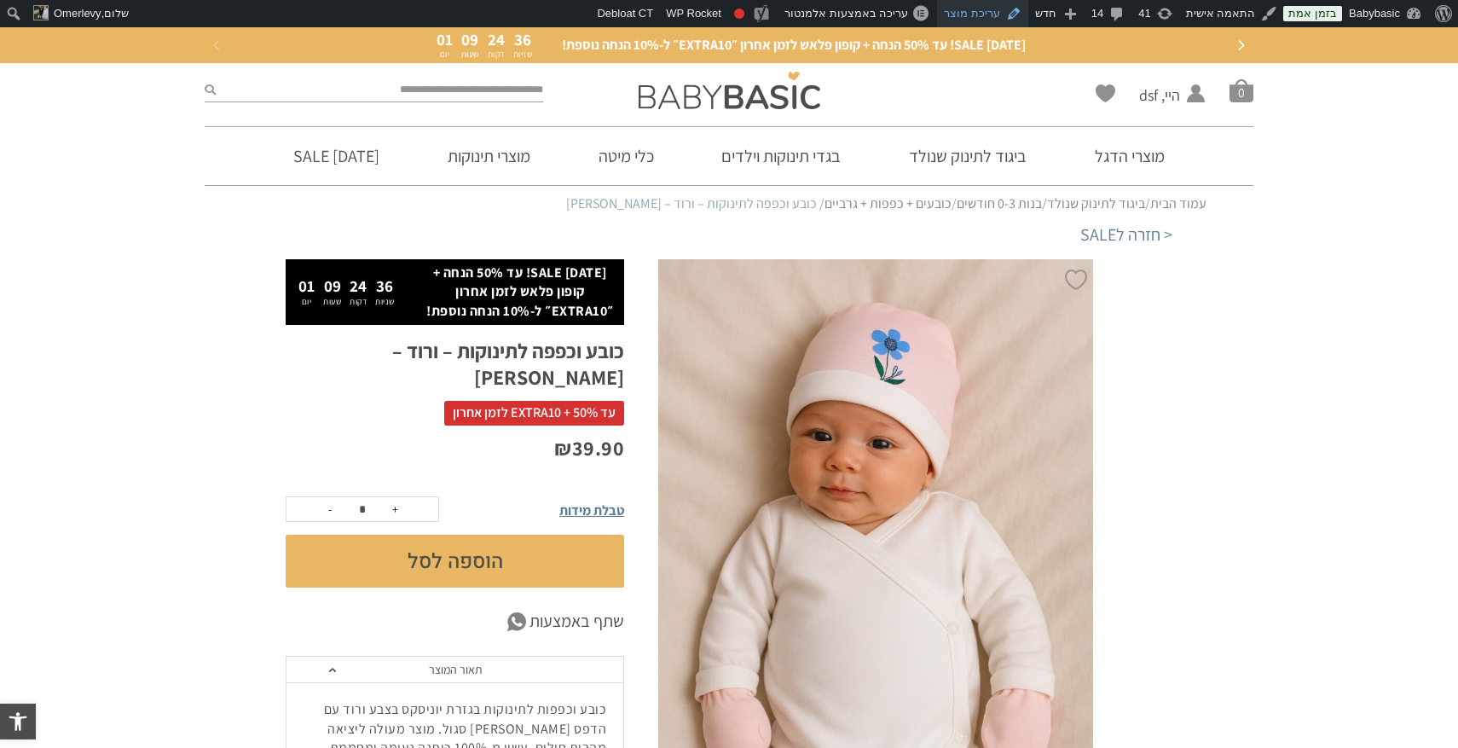
click at [993, 13] on link "עריכת מוצר" at bounding box center [982, 13] width 91 height 27
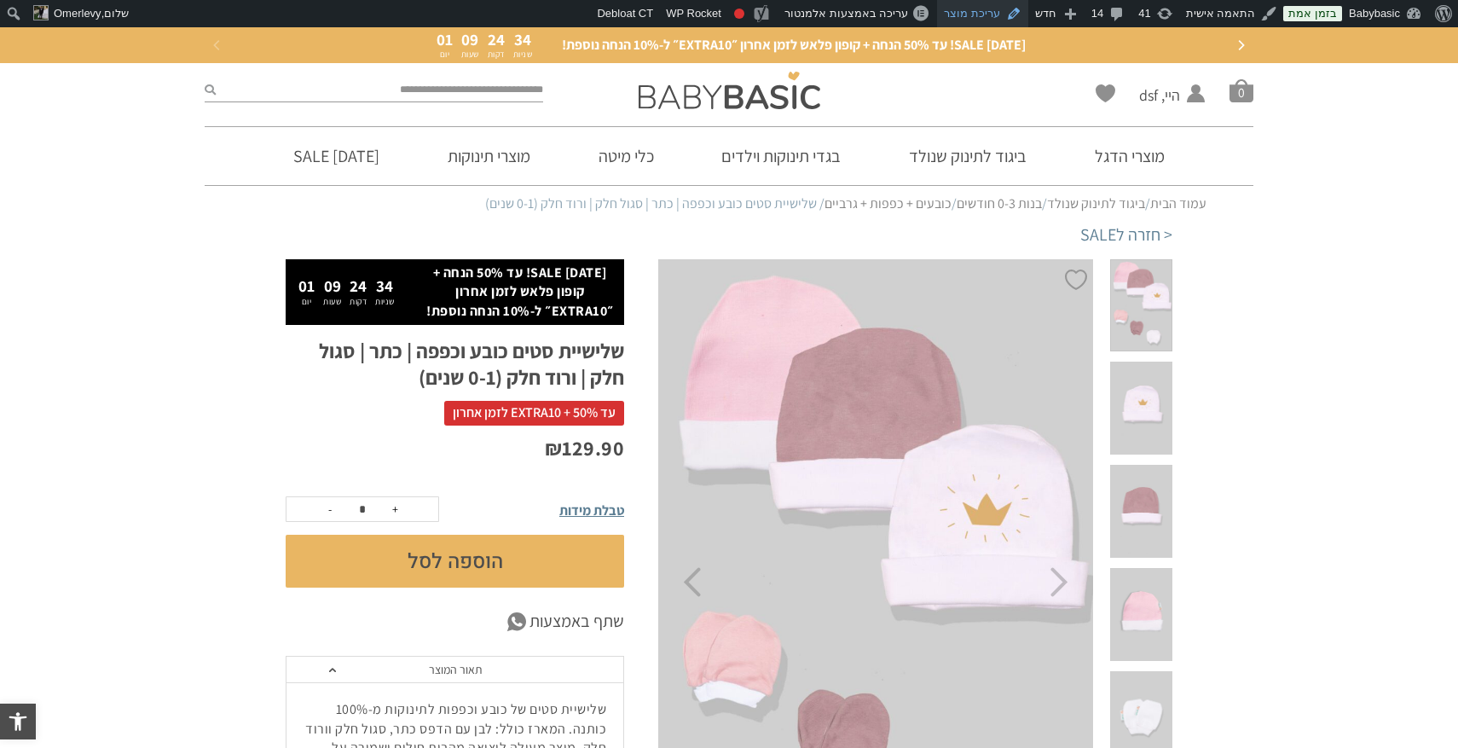
click at [1006, 13] on link "עריכת מוצר" at bounding box center [982, 13] width 91 height 27
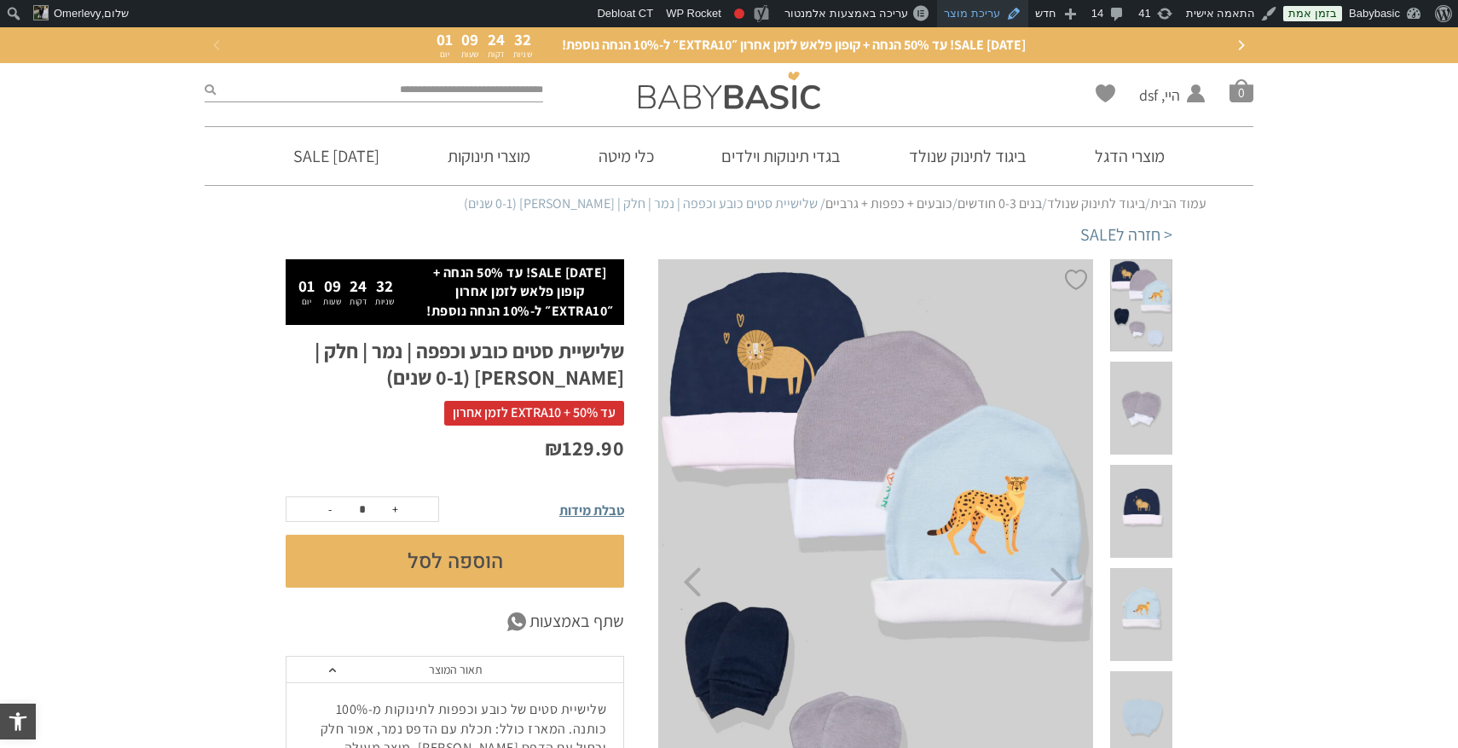
click at [994, 10] on link "עריכת מוצר" at bounding box center [982, 13] width 91 height 27
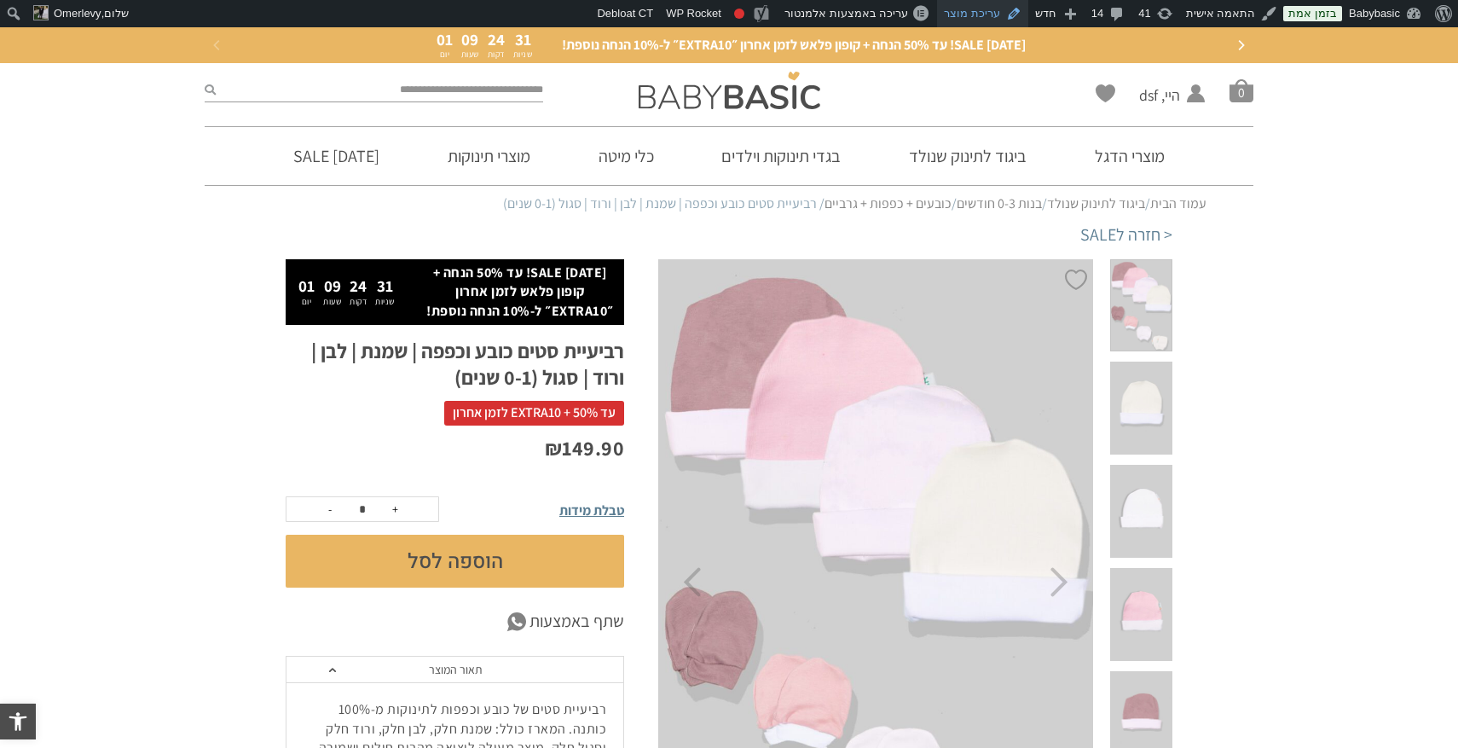
click at [998, 15] on link "עריכת מוצר" at bounding box center [982, 13] width 91 height 27
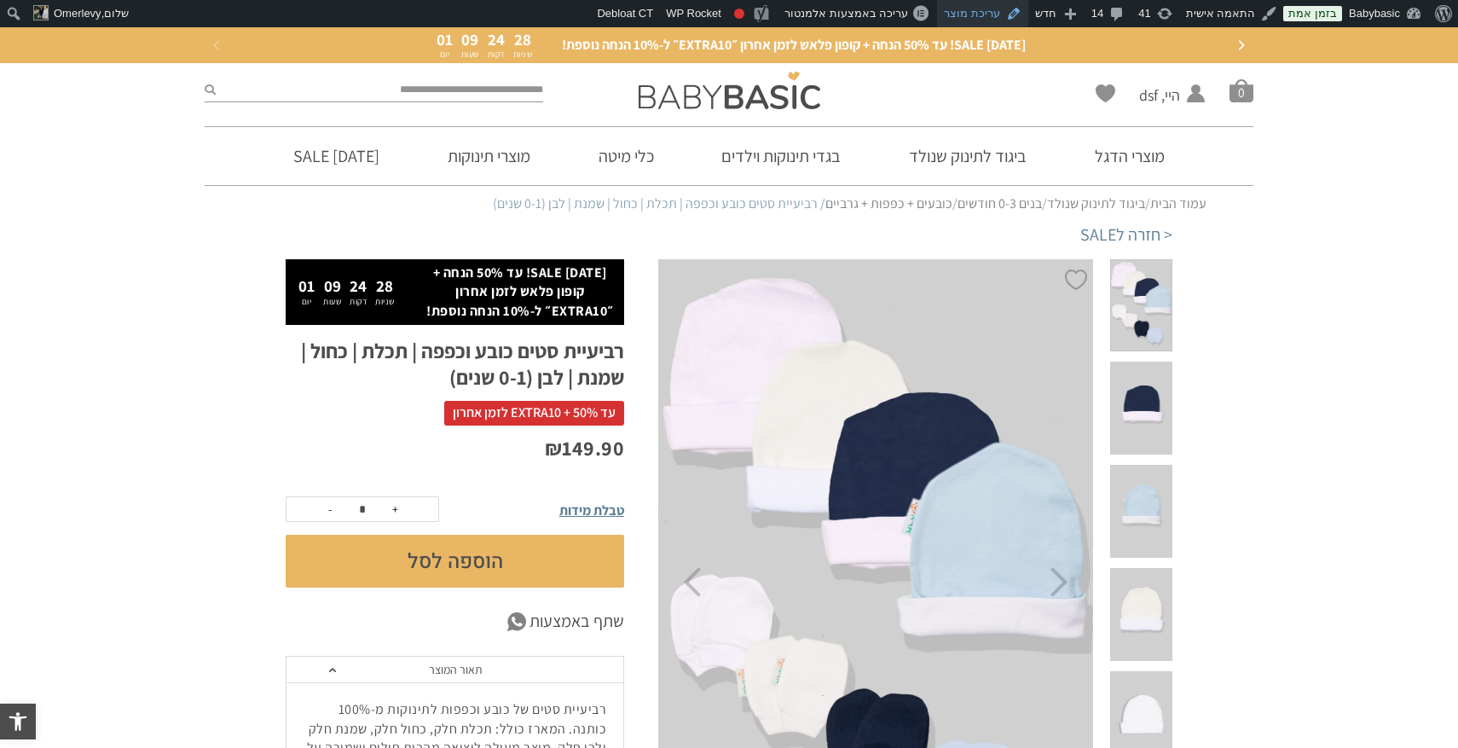
click at [993, 9] on link "עריכת מוצר" at bounding box center [982, 13] width 91 height 27
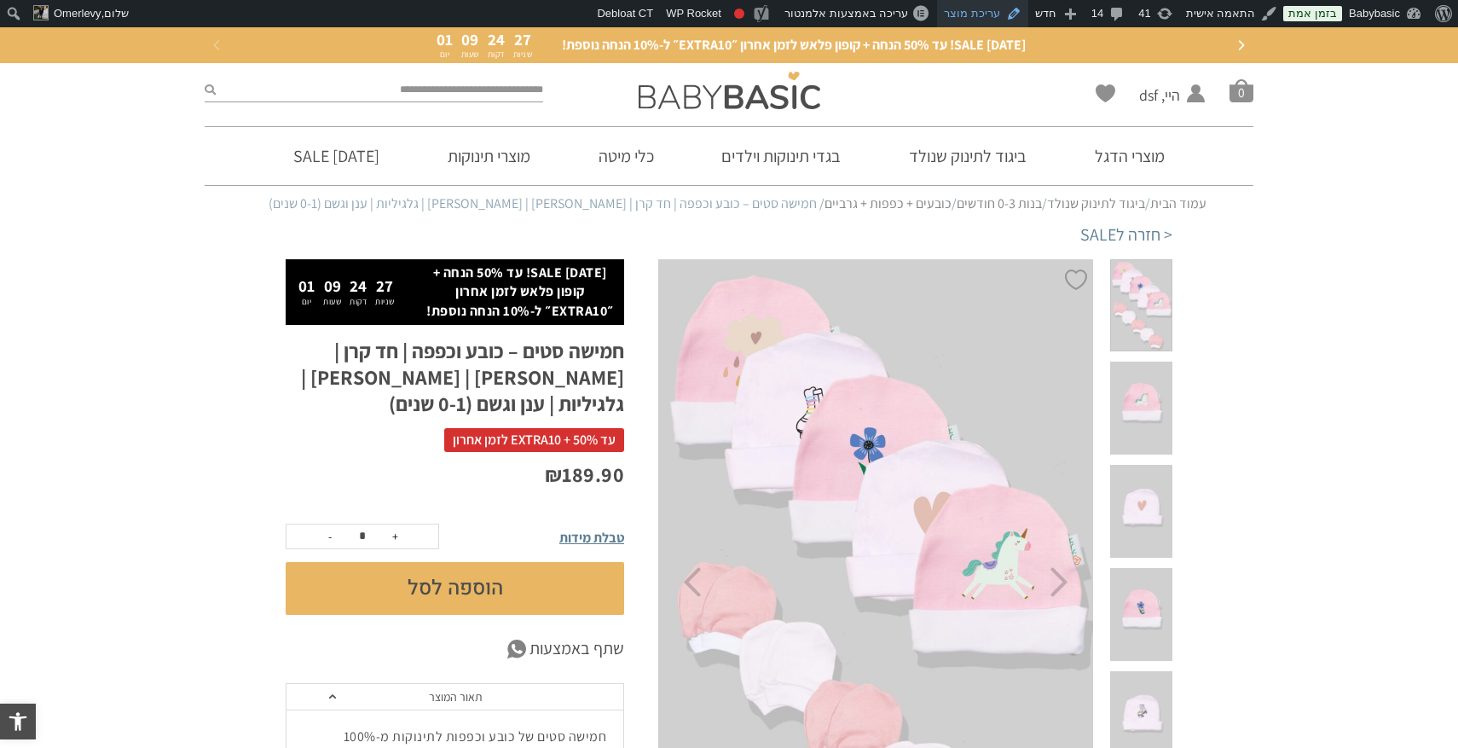
click at [992, 20] on link "עריכת מוצר" at bounding box center [982, 13] width 91 height 27
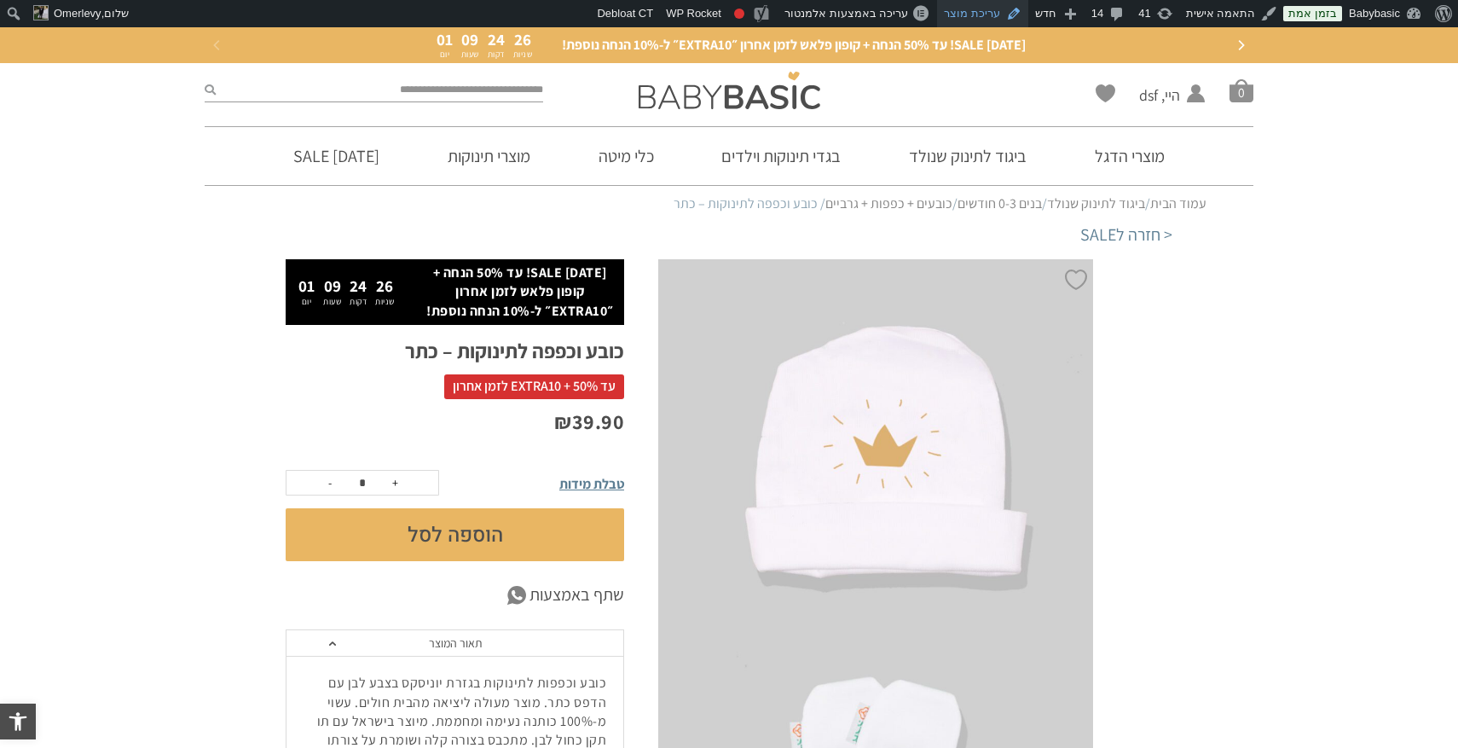
click at [992, 6] on link "עריכת מוצר" at bounding box center [982, 13] width 91 height 27
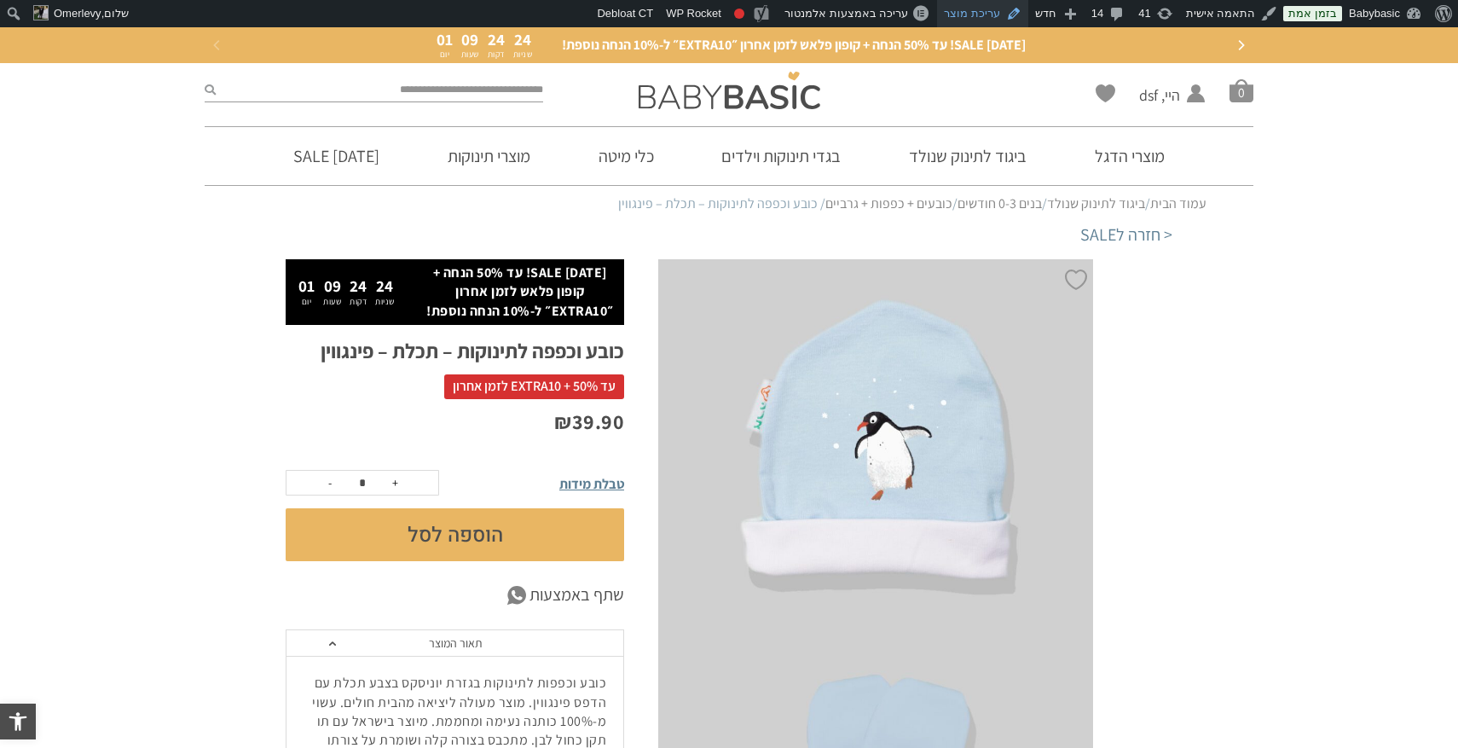
click at [974, 12] on link "עריכת מוצר" at bounding box center [982, 13] width 91 height 27
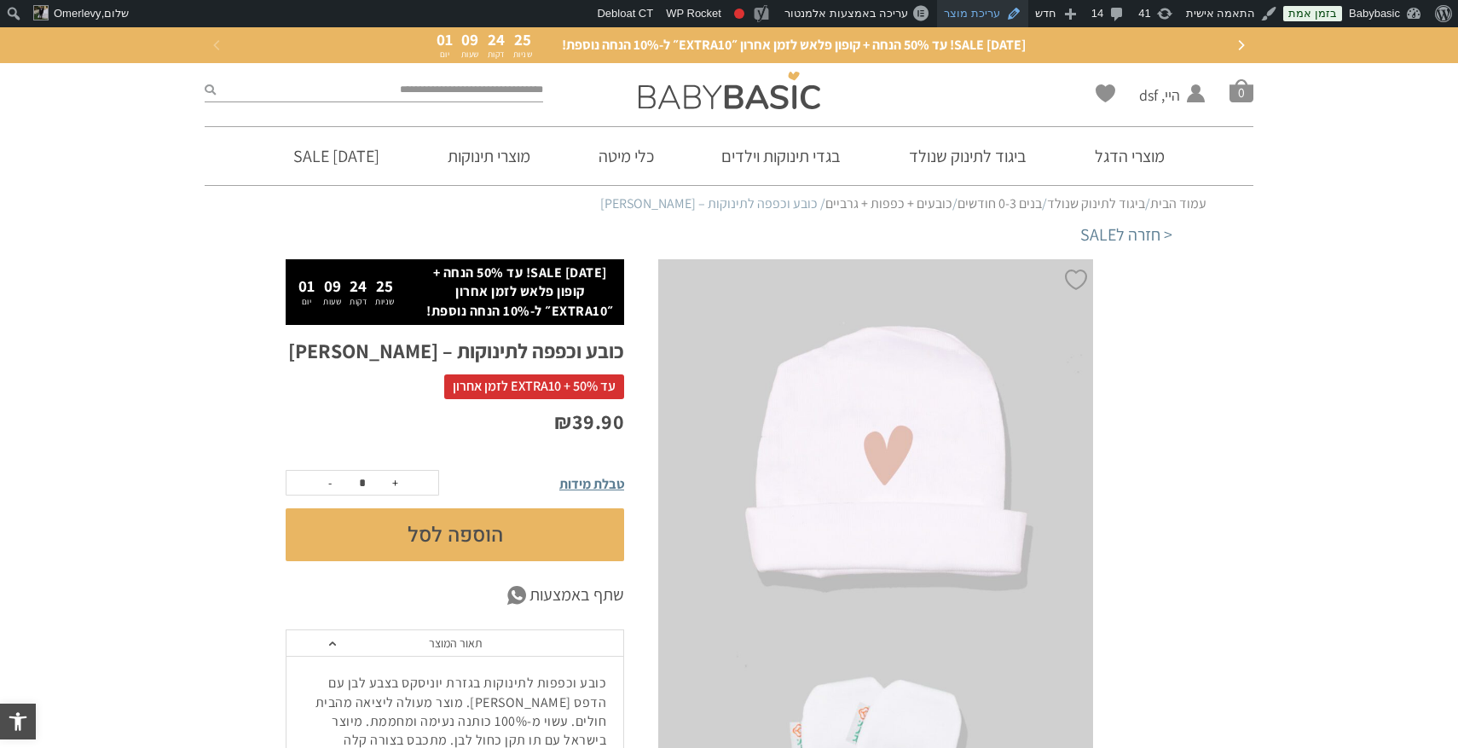
click at [985, 18] on link "עריכת מוצר" at bounding box center [982, 13] width 91 height 27
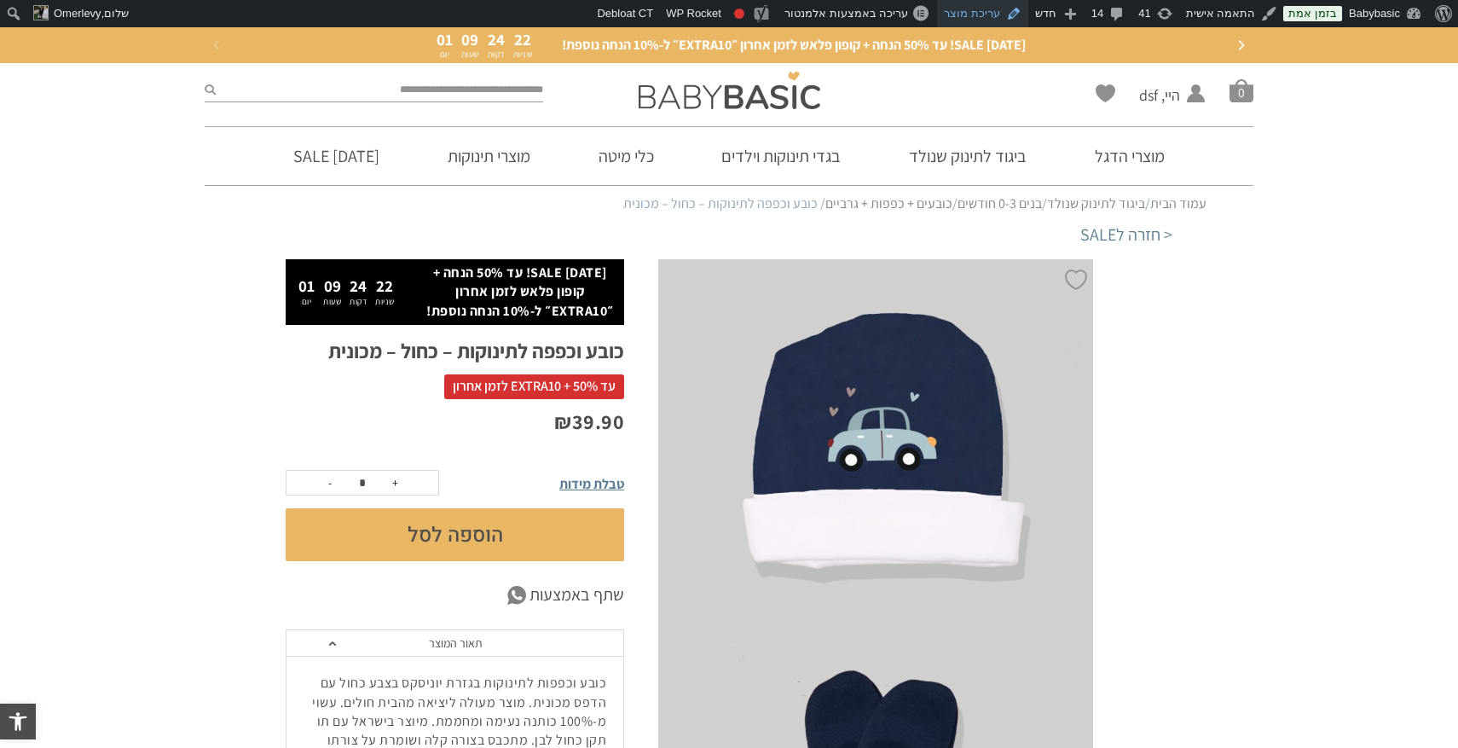
click at [991, 7] on link "עריכת מוצר" at bounding box center [982, 13] width 91 height 27
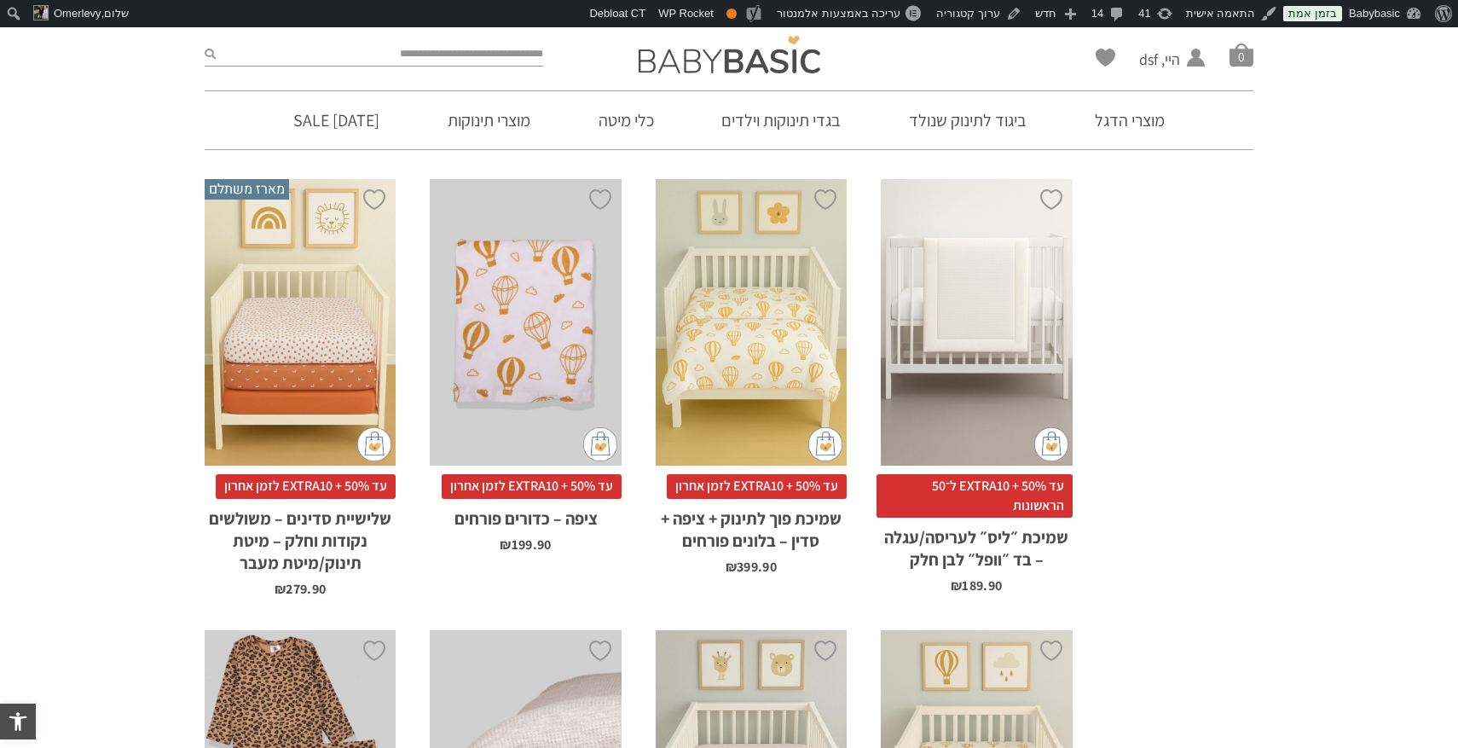
scroll to position [1206, 0]
